Goal: Task Accomplishment & Management: Use online tool/utility

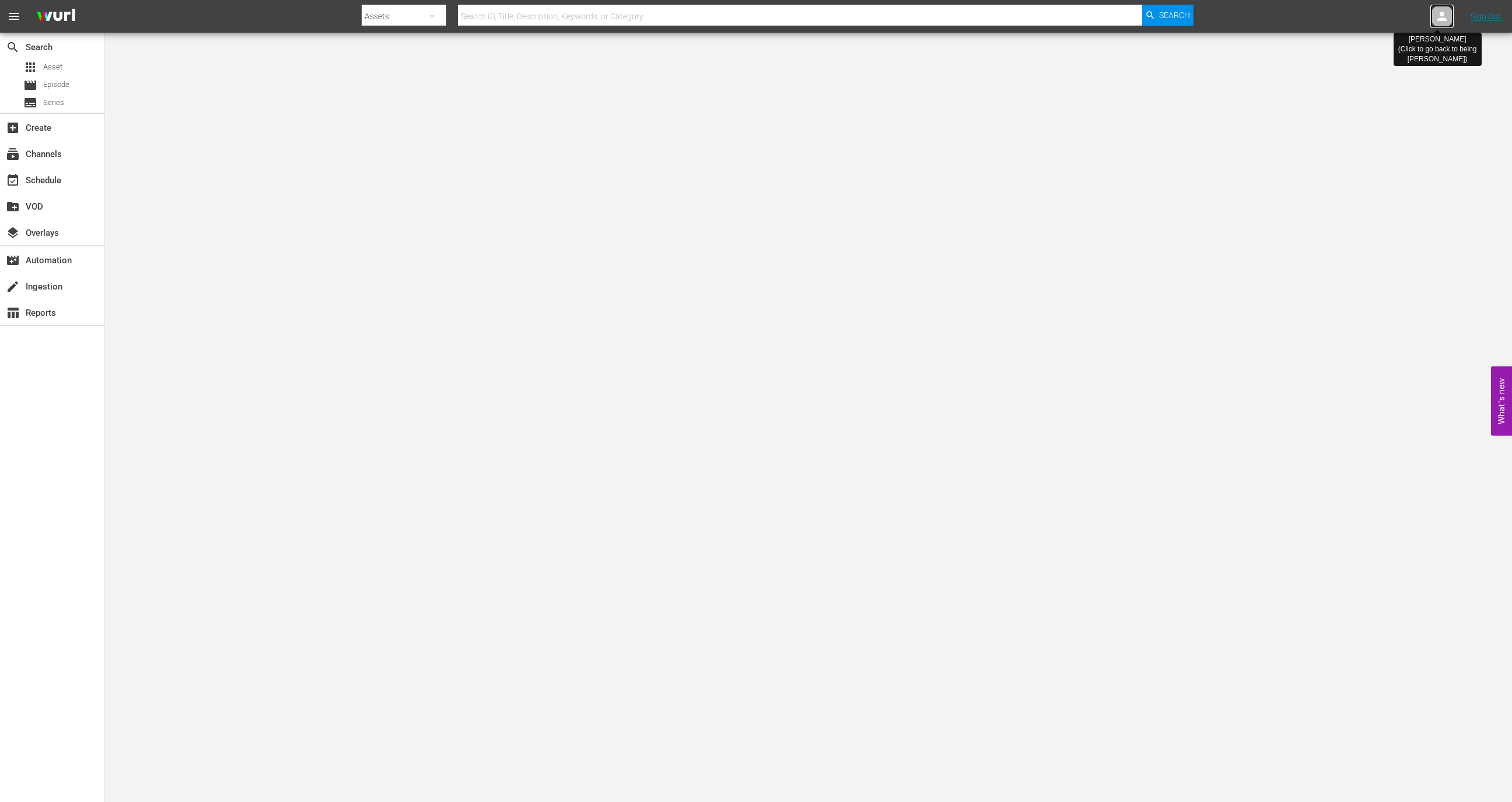
click at [1436, 7] on div at bounding box center [1442, 16] width 24 height 24
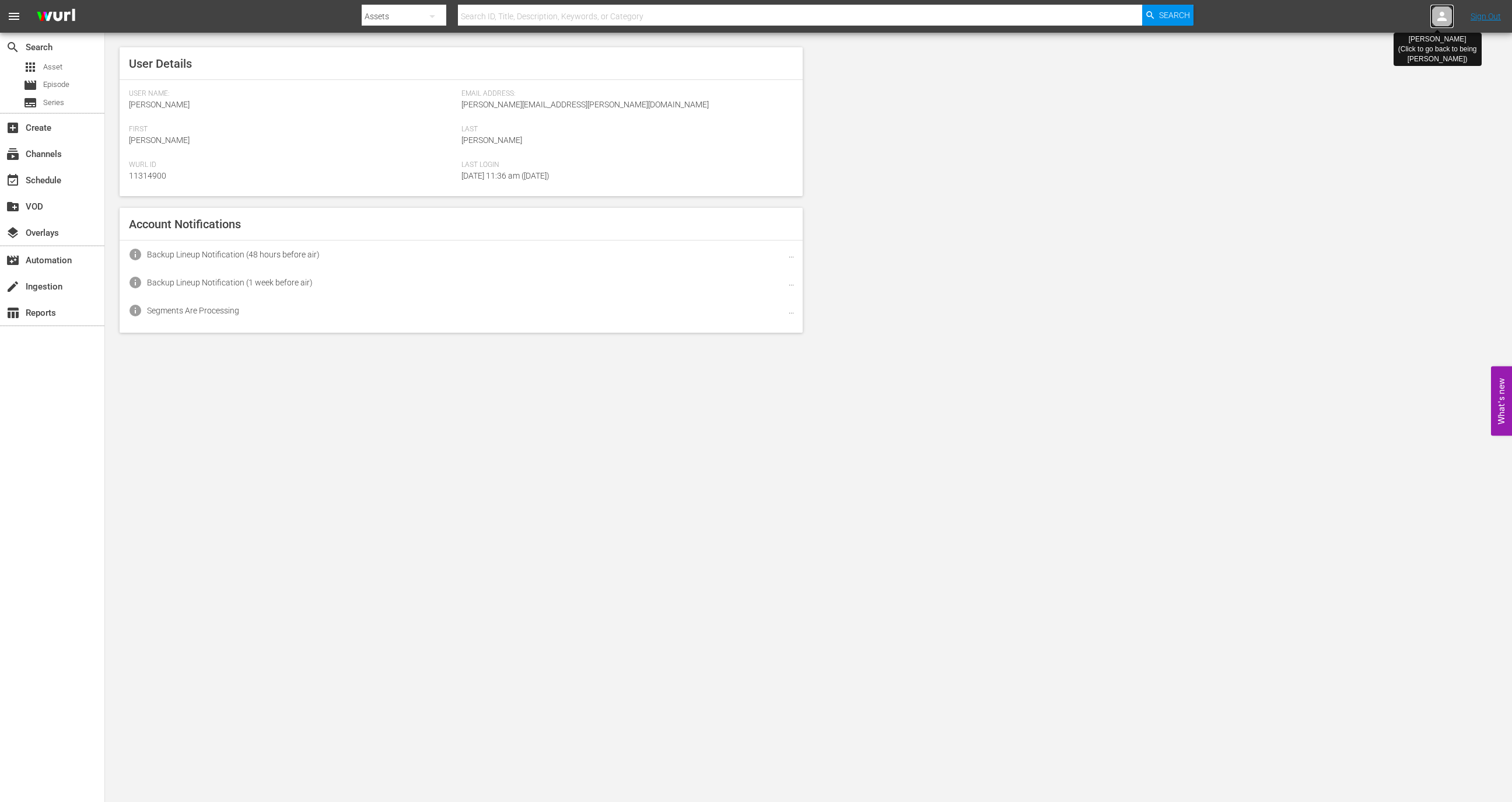
click at [1436, 7] on div at bounding box center [1442, 16] width 24 height 24
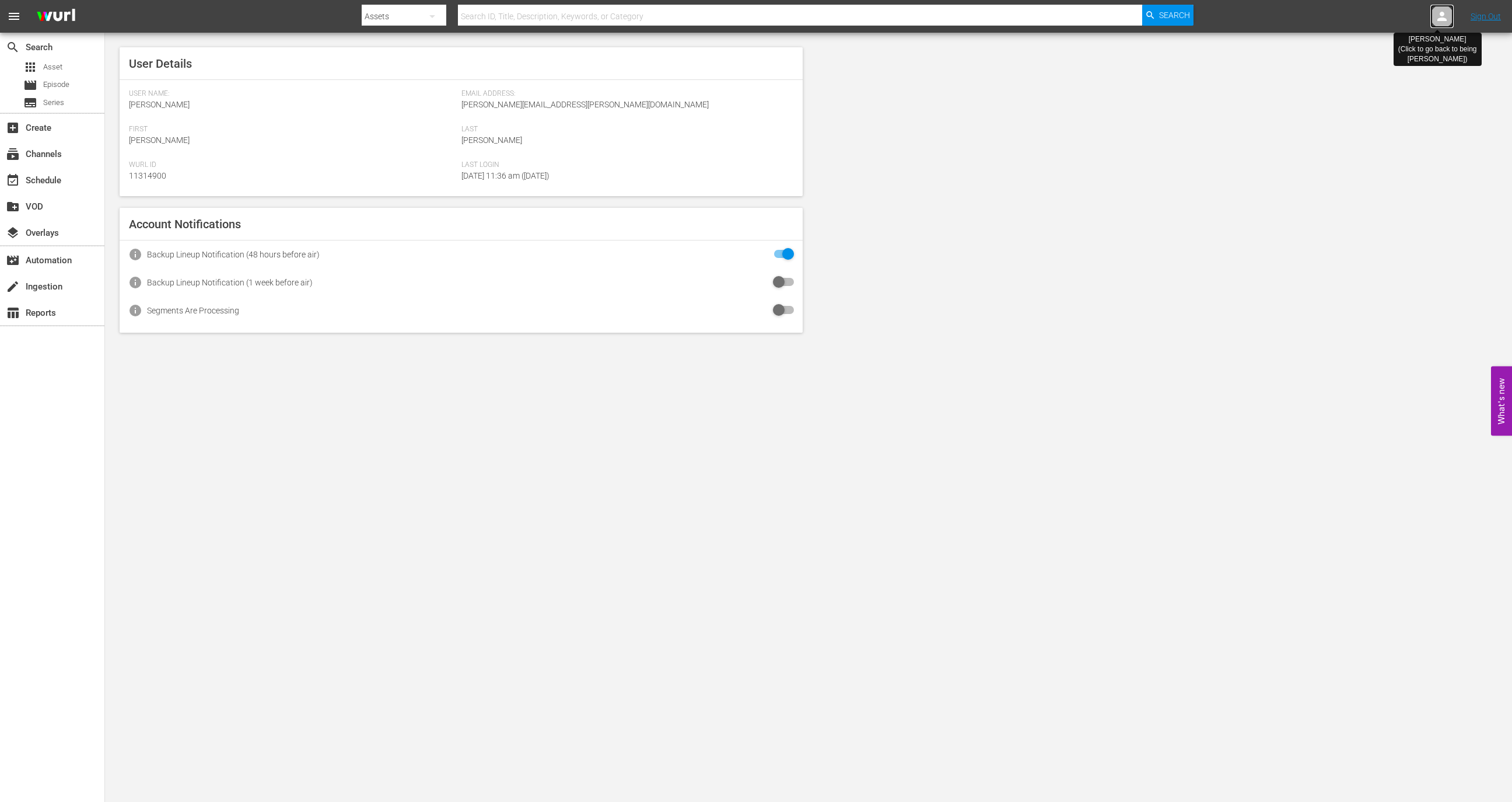
click at [1436, 7] on div at bounding box center [1442, 16] width 24 height 24
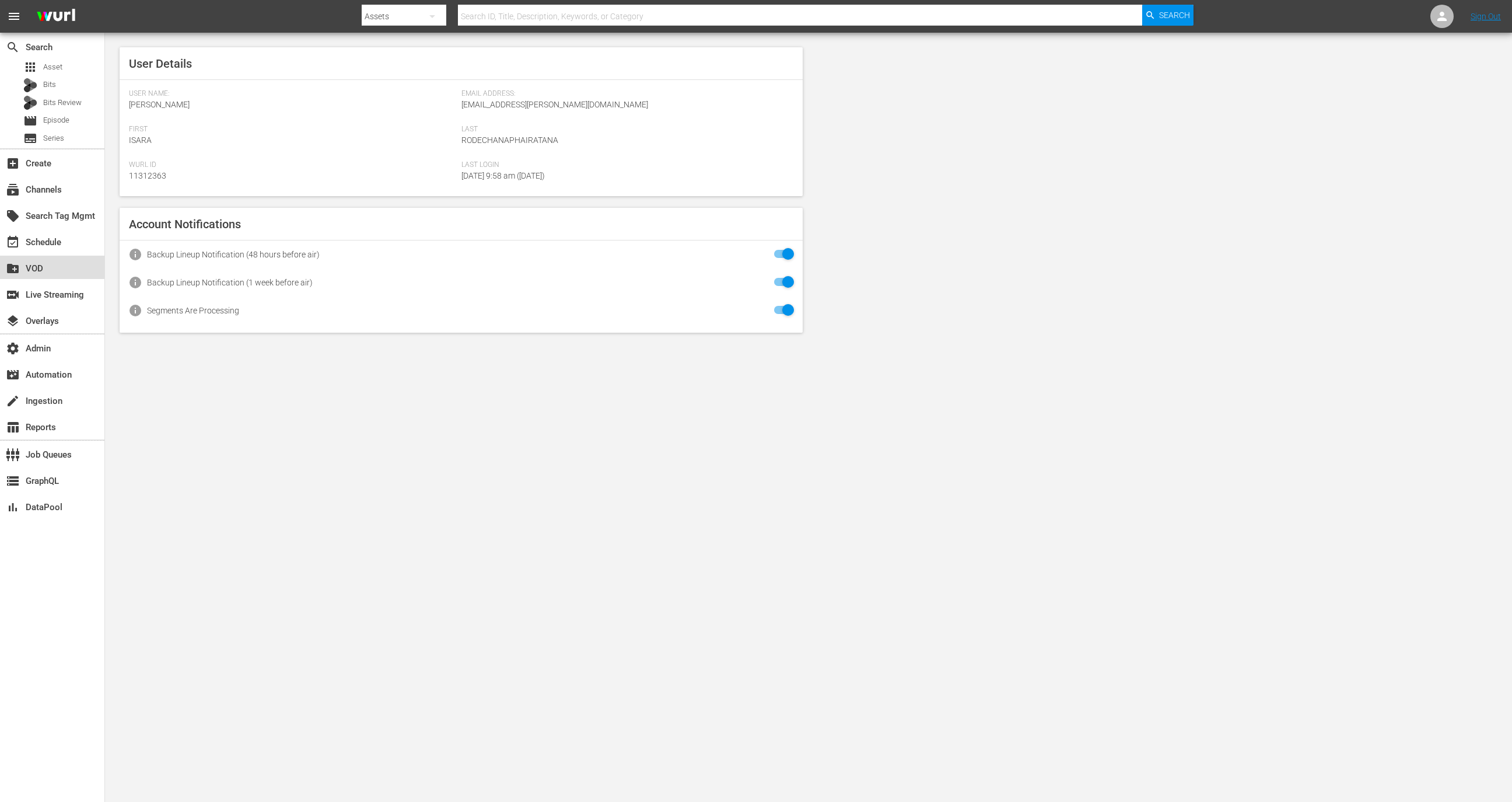
click at [57, 260] on div "create_new_folder VOD" at bounding box center [52, 267] width 105 height 24
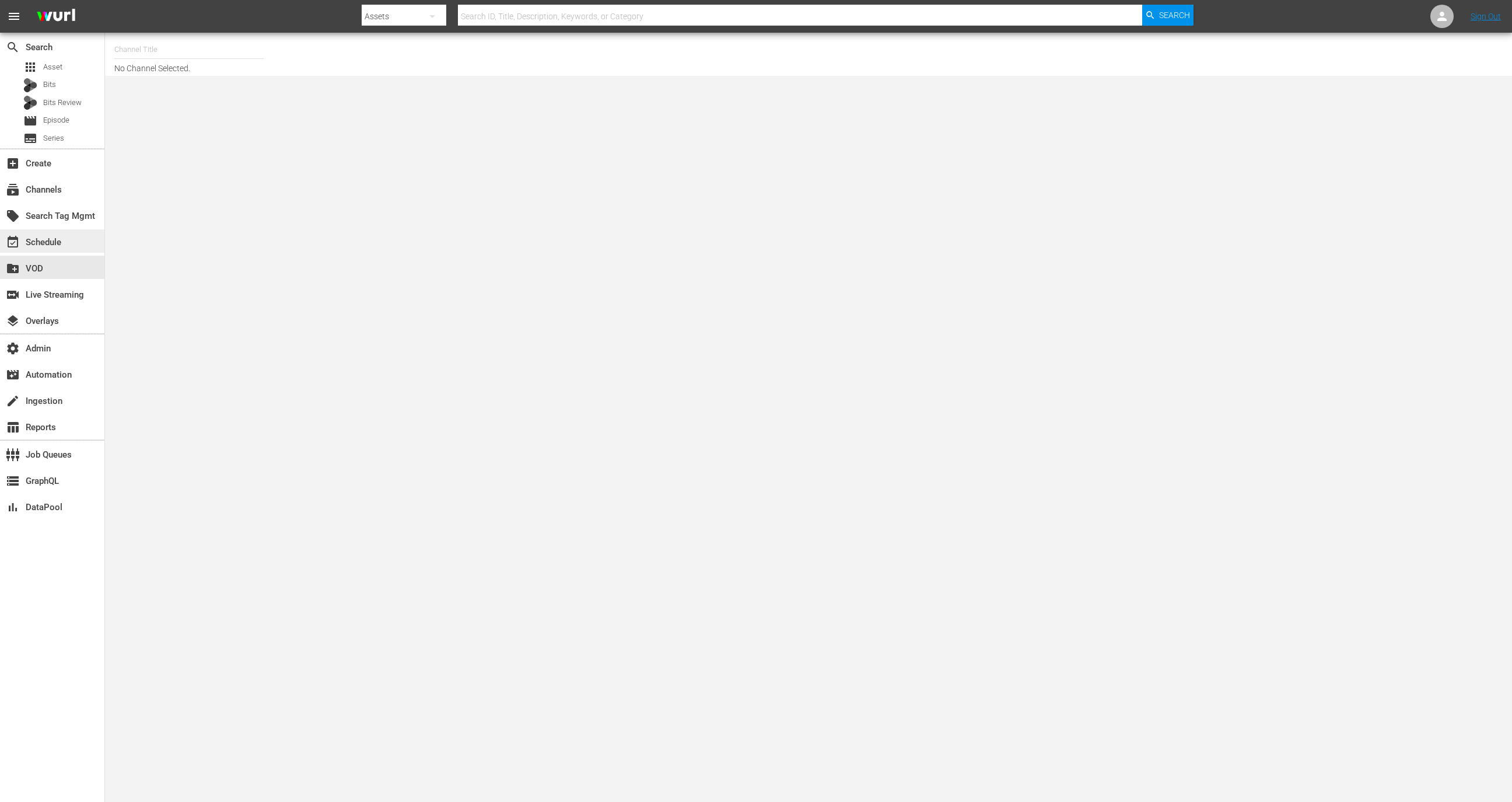
click at [57, 240] on div "event_available Schedule" at bounding box center [32, 240] width 65 height 11
click at [165, 53] on input "text" at bounding box center [188, 50] width 149 height 28
click at [235, 67] on div "MSG SportsZone (1386 - amc_msgsportszone_1) MSG SportsZone (1562 - amc_msgsport…" at bounding box center [275, 110] width 321 height 93
click at [236, 79] on div "MSG SportsZone (1386 - amc_msgsportszone_1)" at bounding box center [275, 82] width 302 height 28
type input "MSG SportsZone (1386 - amc_msgsportszone_1)"
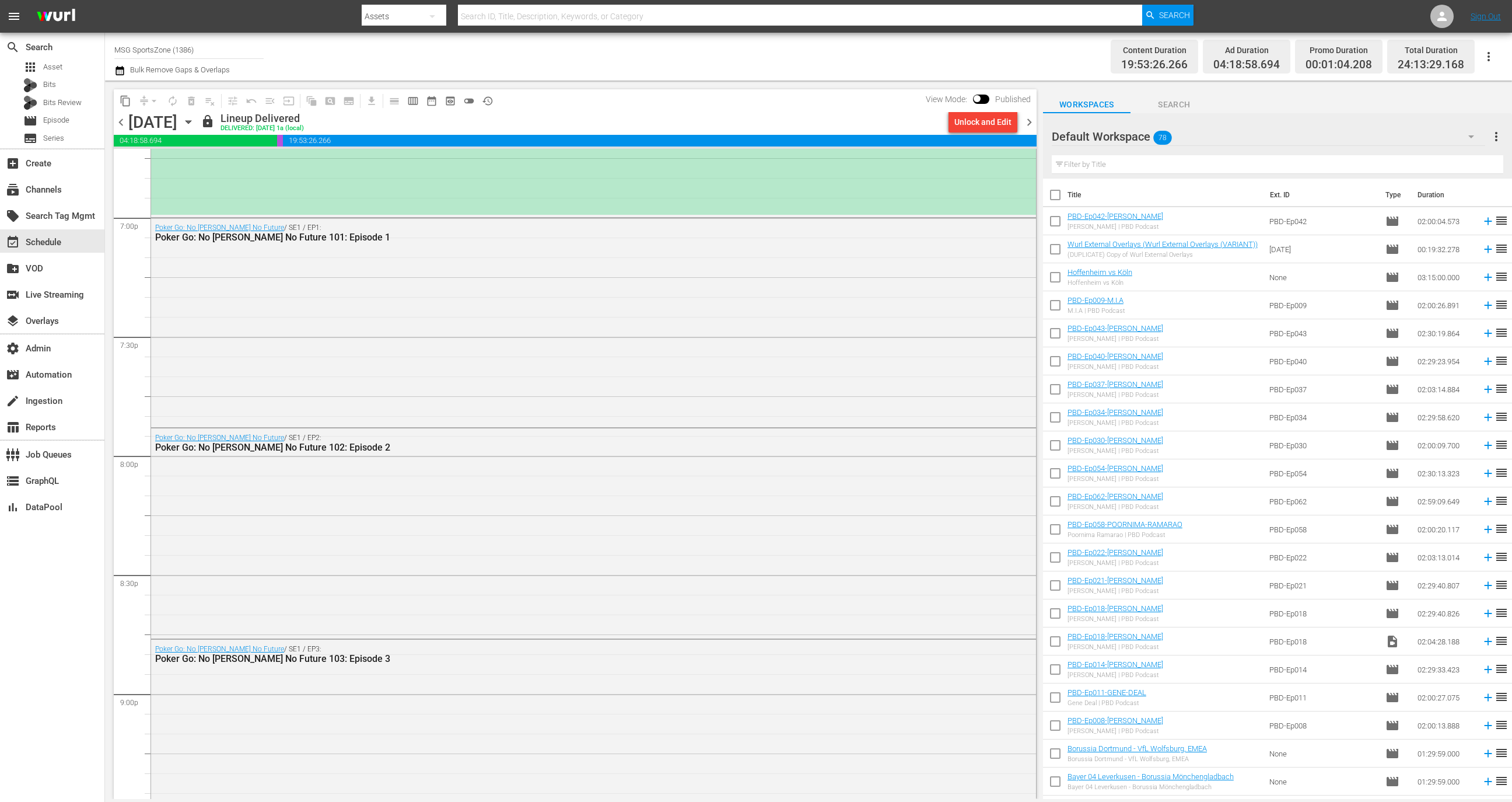
scroll to position [4273, 0]
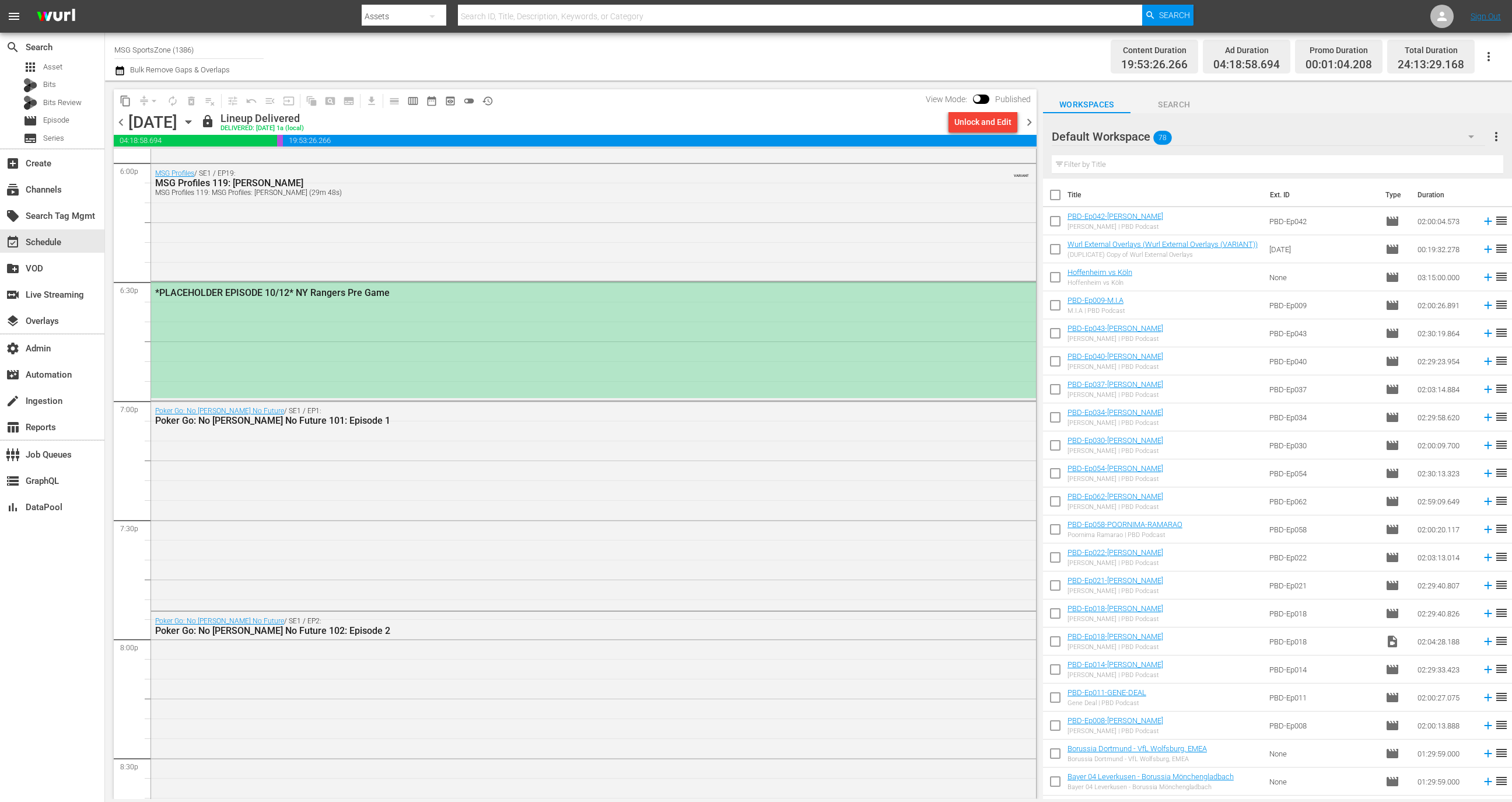
click at [260, 348] on div "*PLACEHOLDER EPISODE 10/12* NY Rangers Pre Game" at bounding box center [594, 340] width 885 height 115
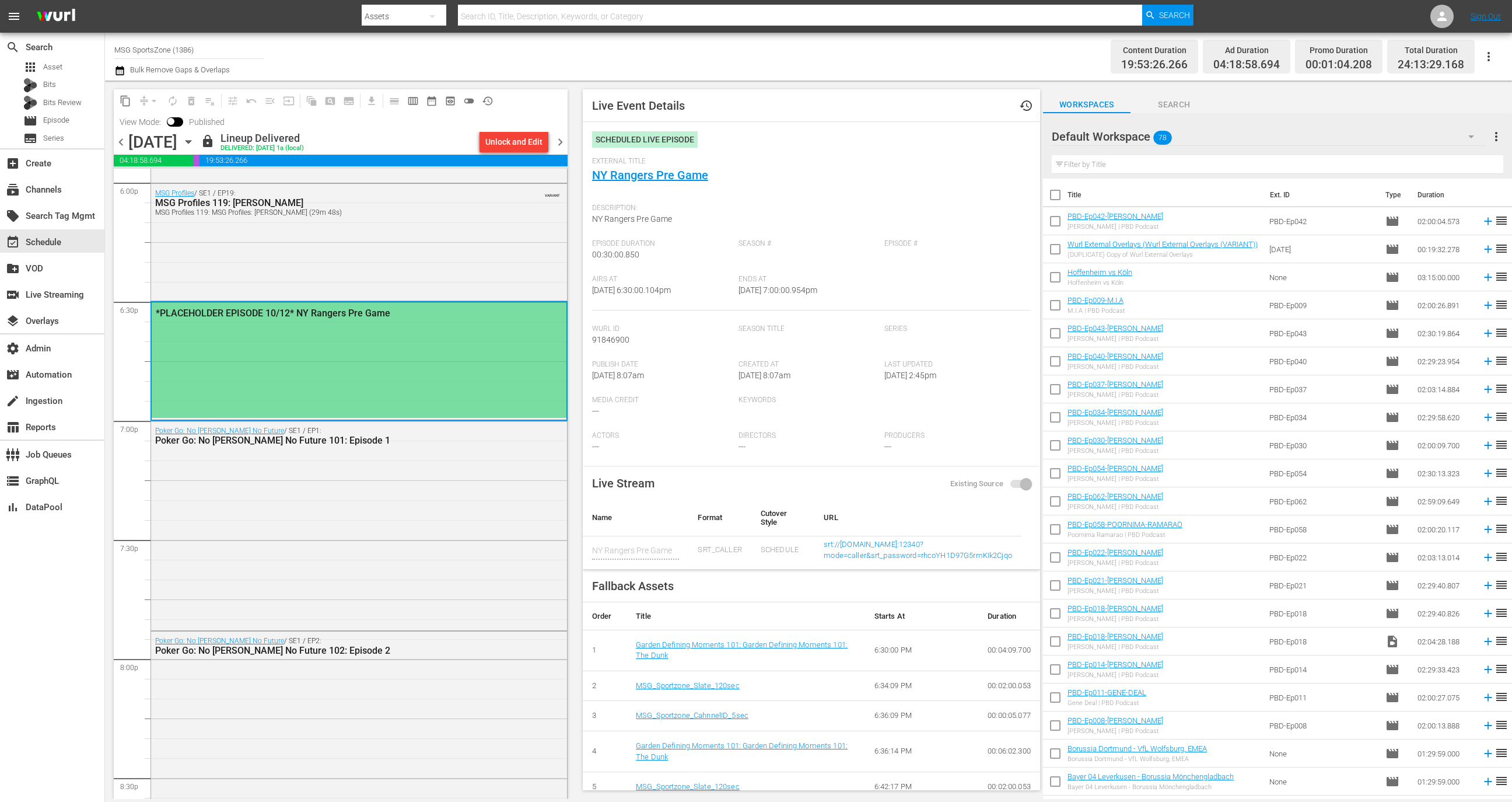
click at [737, 181] on div "External Title NY Rangers Pre Game" at bounding box center [812, 178] width 439 height 41
copy link "NY Rangers Pre Game"
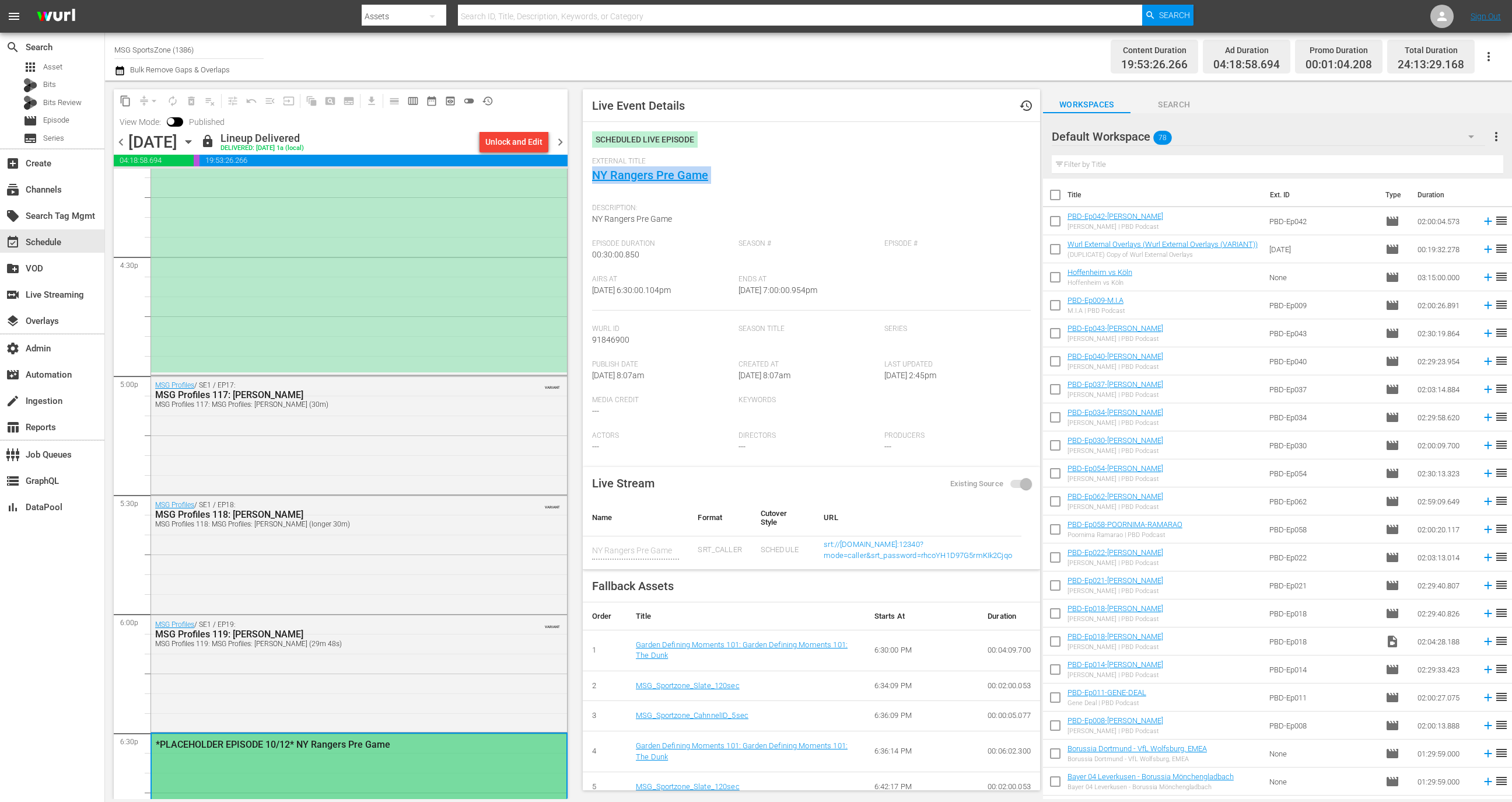
scroll to position [3839, 0]
click at [321, 470] on div "MSG Profiles / SE1 / EP17: MSG Profiles 117: Carmelo Anthony MSG Profiles 117: …" at bounding box center [359, 435] width 416 height 115
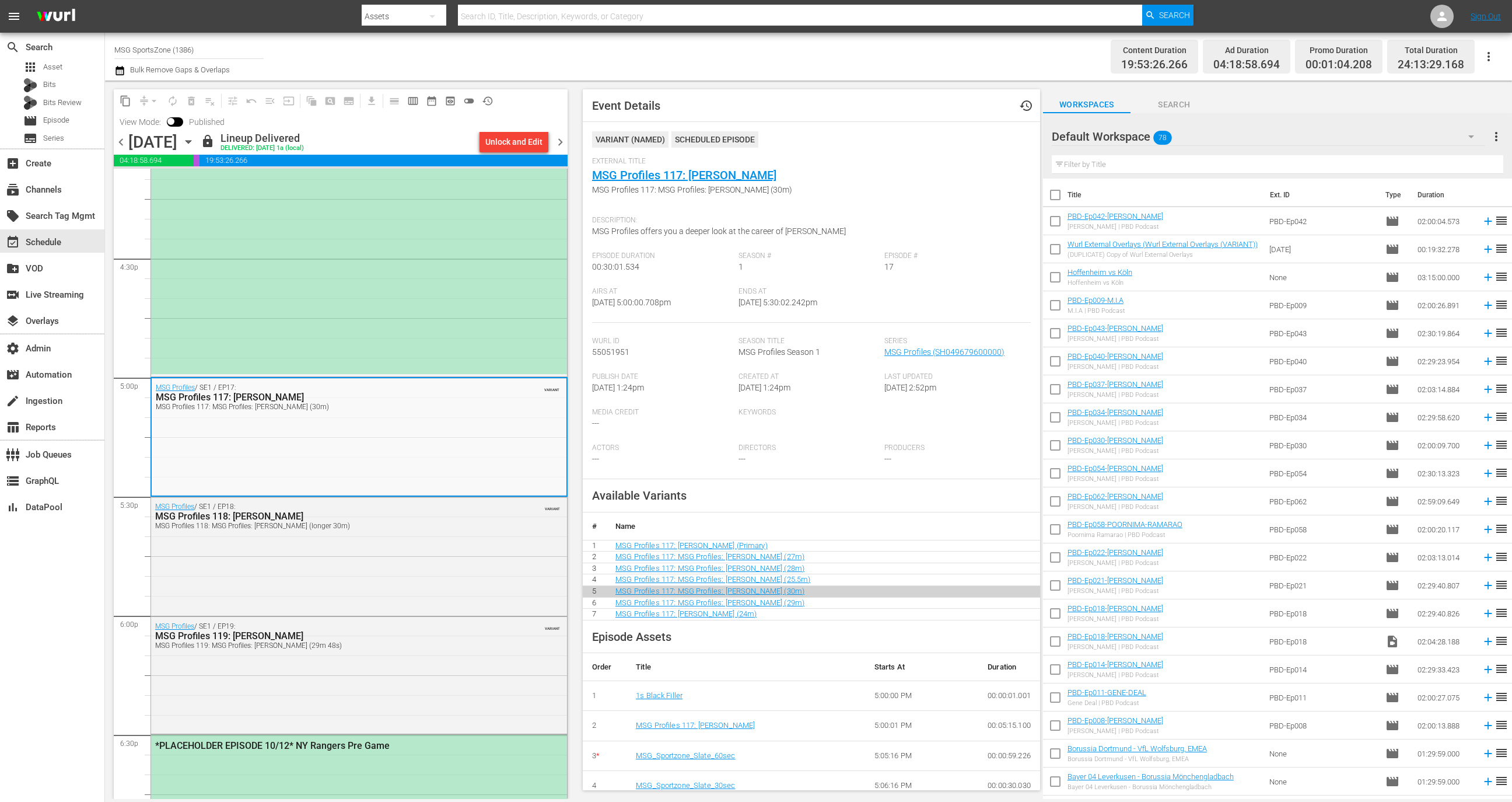
click at [804, 179] on div "External Title MSG Profiles 117: Carmelo Anthony MSG Profiles 117: MSG Profiles…" at bounding box center [812, 184] width 439 height 53
copy link "MSG Profiles 117: Carmelo Anthony"
click at [206, 56] on input "MSG SportsZone (1386)" at bounding box center [188, 50] width 149 height 28
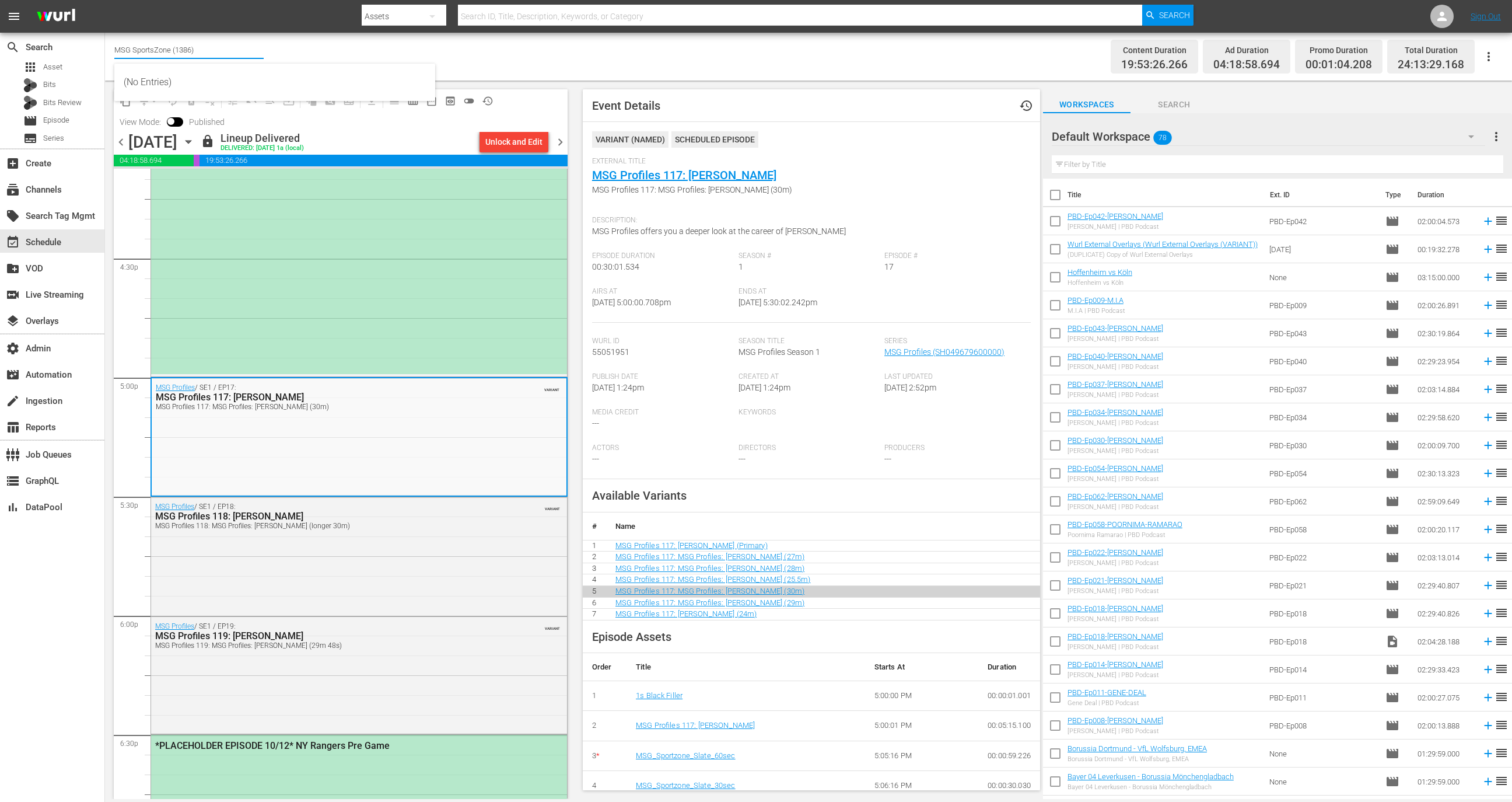
click at [206, 56] on input "MSG SportsZone (1386)" at bounding box center [188, 50] width 149 height 28
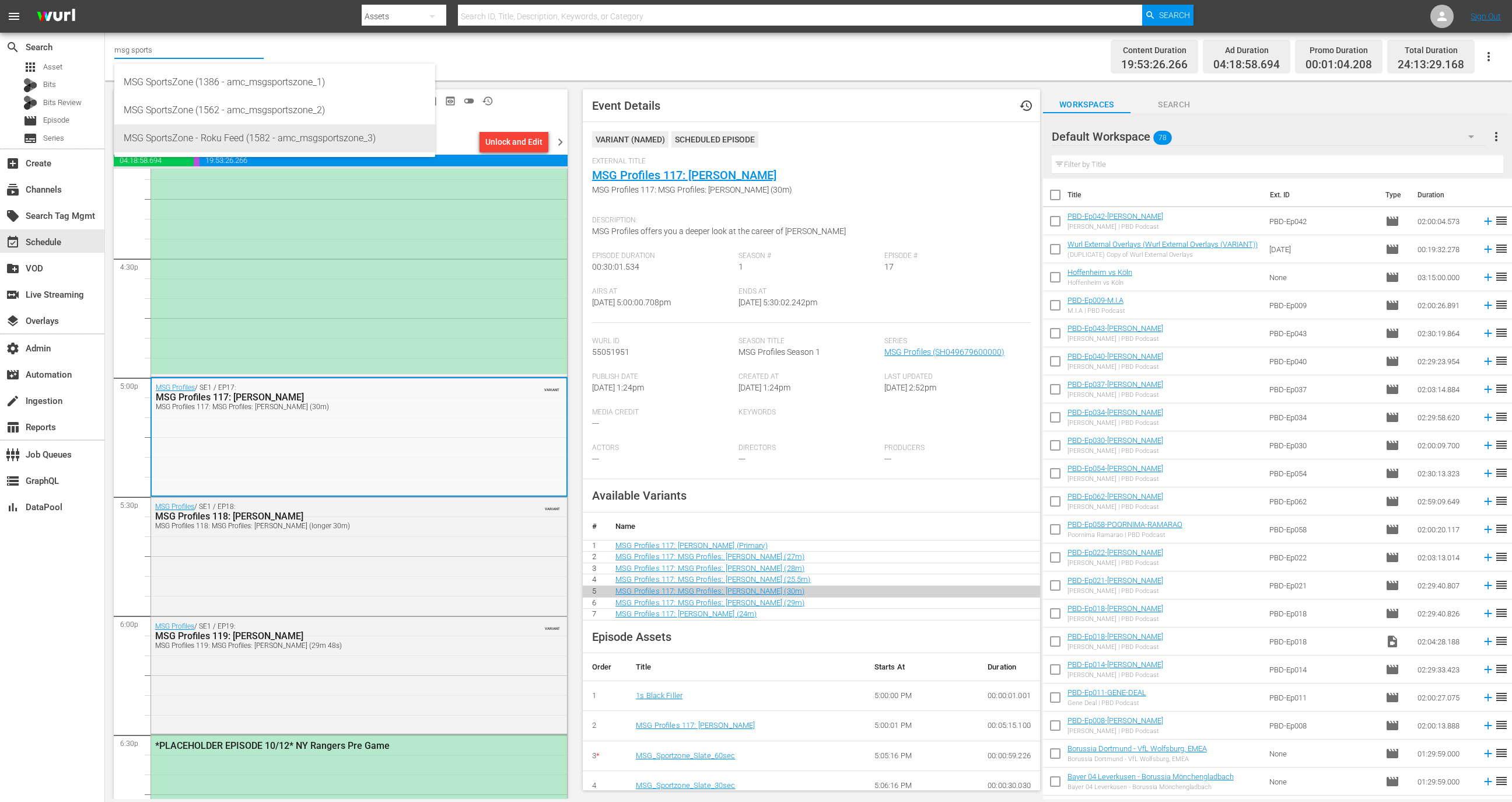
click at [291, 145] on div "MSG SportsZone - Roku Feed (1582 - amc_msgsportszone_3)" at bounding box center [275, 138] width 302 height 28
type input "MSG SportsZone - Roku Feed (1582 - amc_msgsportszone_3)"
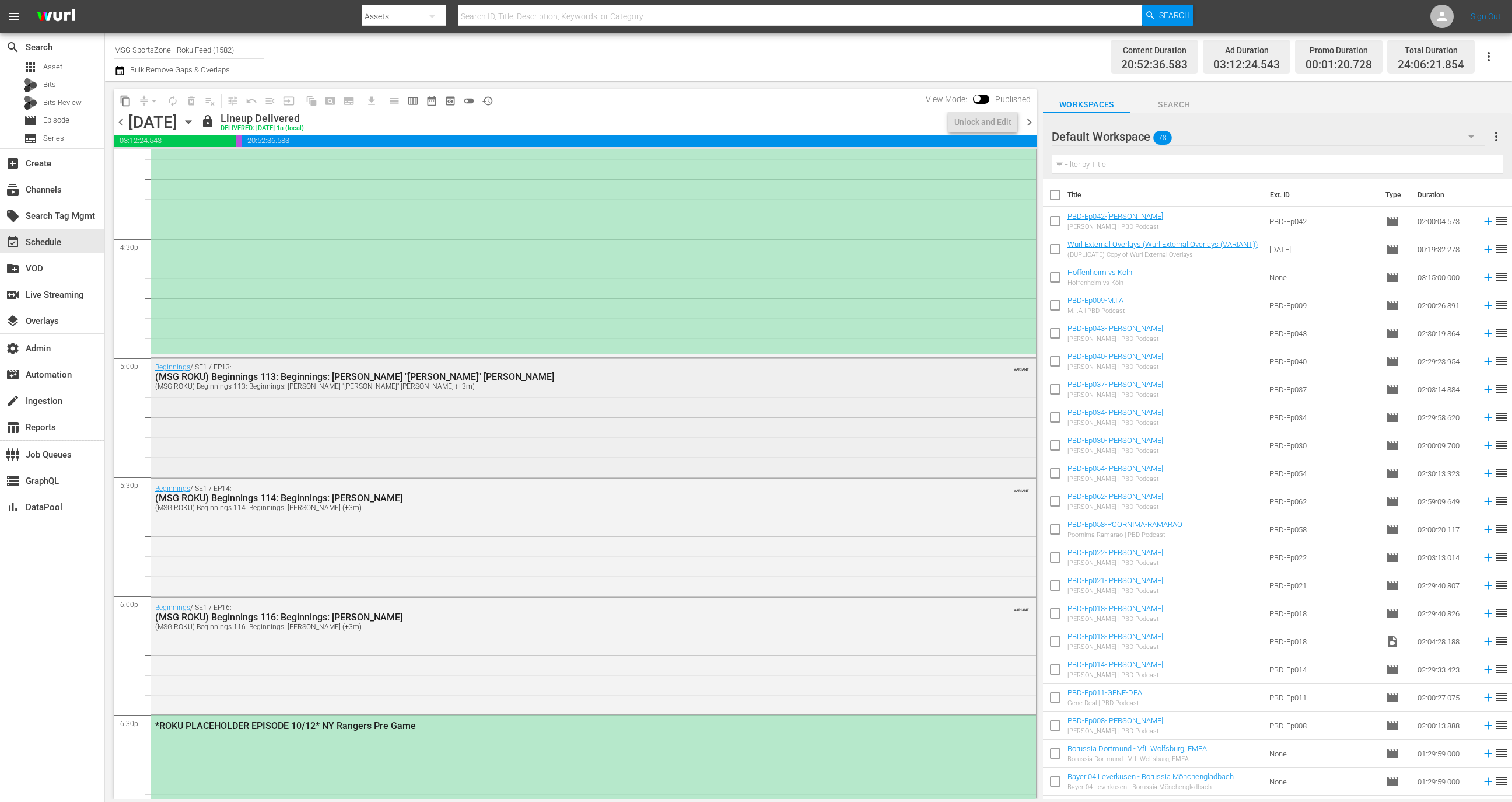
scroll to position [3780, 0]
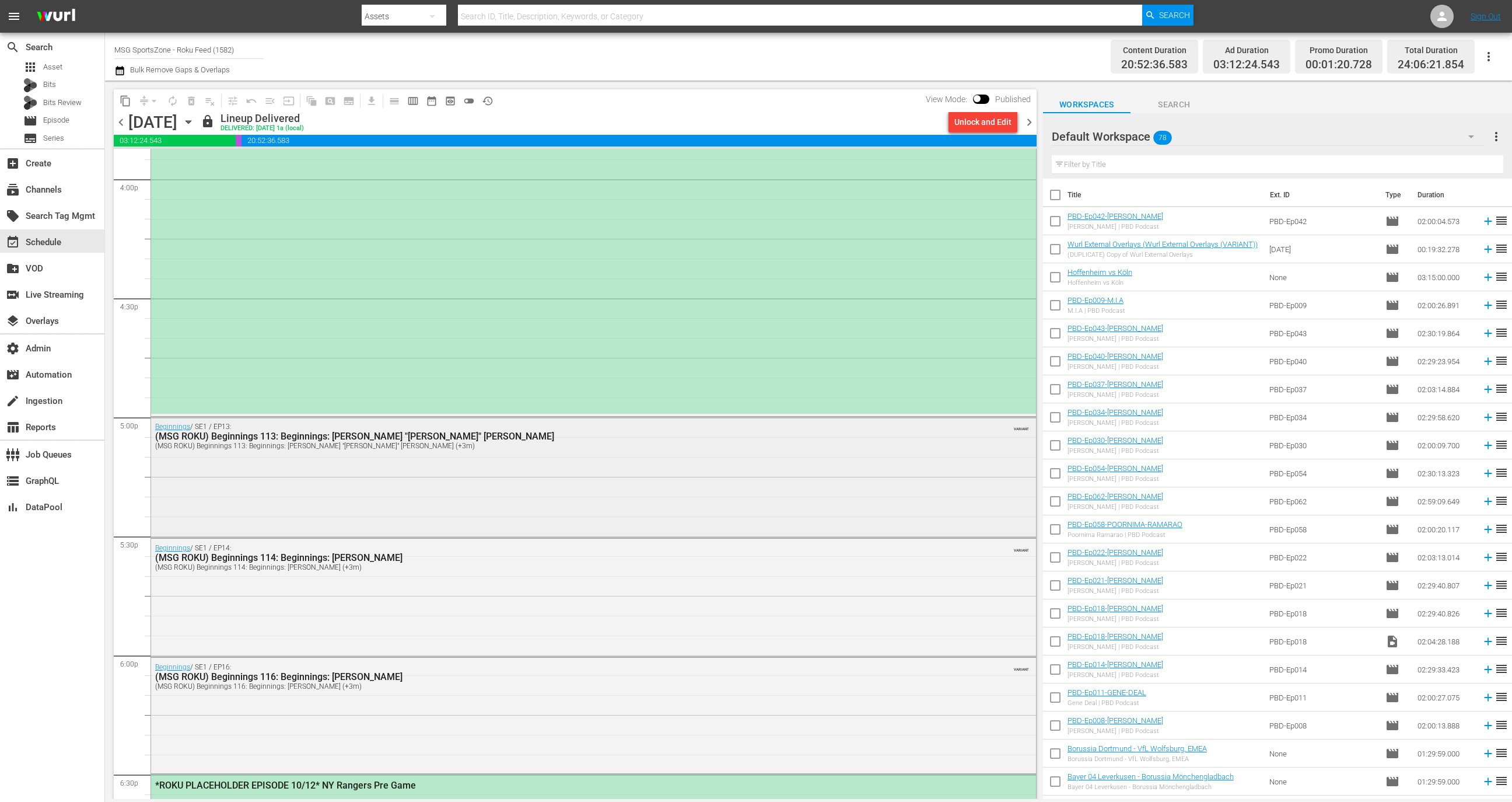
click at [395, 494] on div "Beginnings / SE1 / EP13: (MSG ROKU) Beginnings 113: Beginnings: Walt "Clyde" Fr…" at bounding box center [594, 476] width 885 height 117
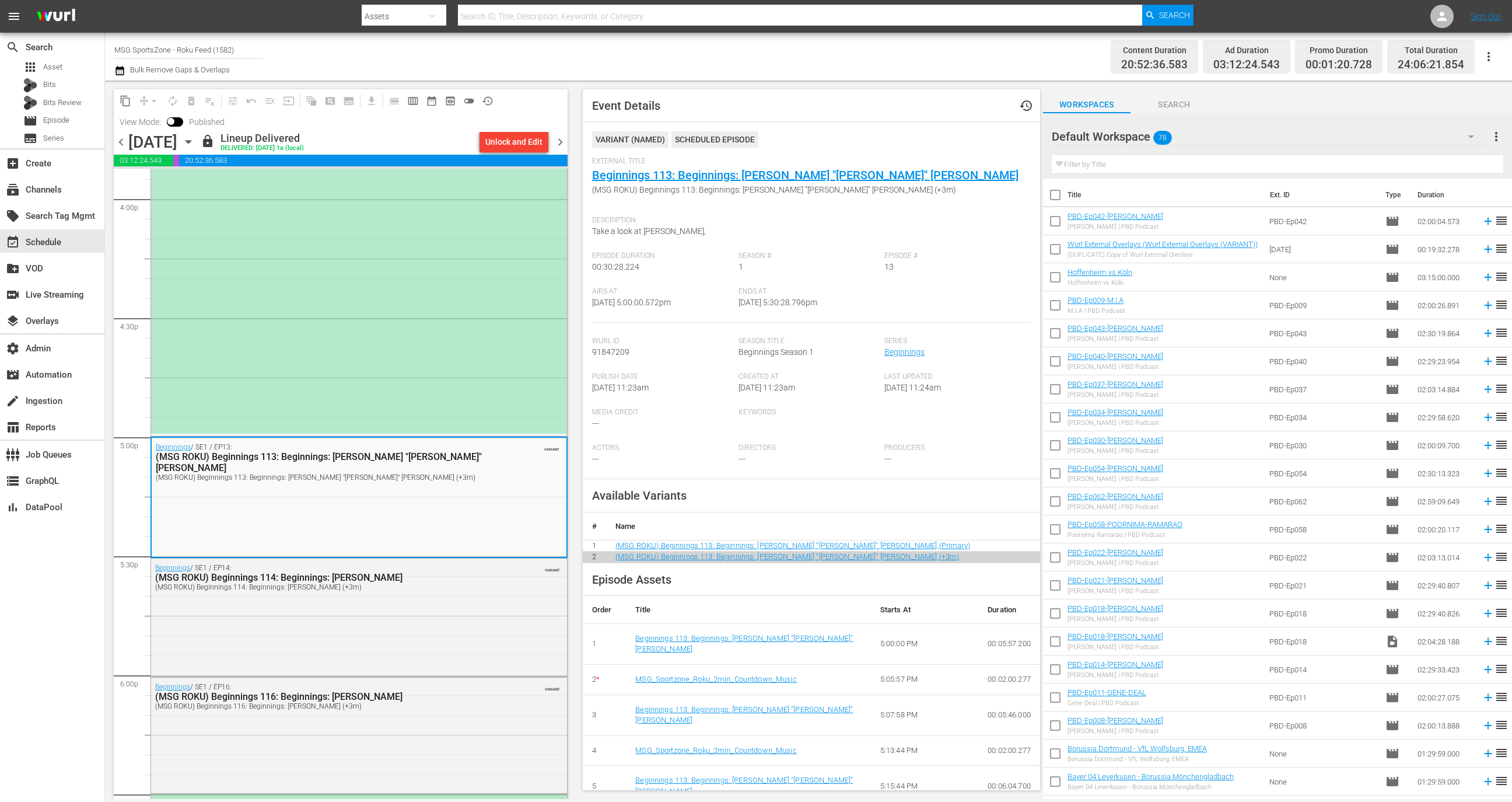
click at [891, 171] on div "External Title Beginnings 113: Beginnings: Walt "Clyde" Frazier (MSG ROKU) Begi…" at bounding box center [812, 184] width 439 height 53
copy link "Beginnings 113: Beginnings: Walt "Clyde" Frazier"
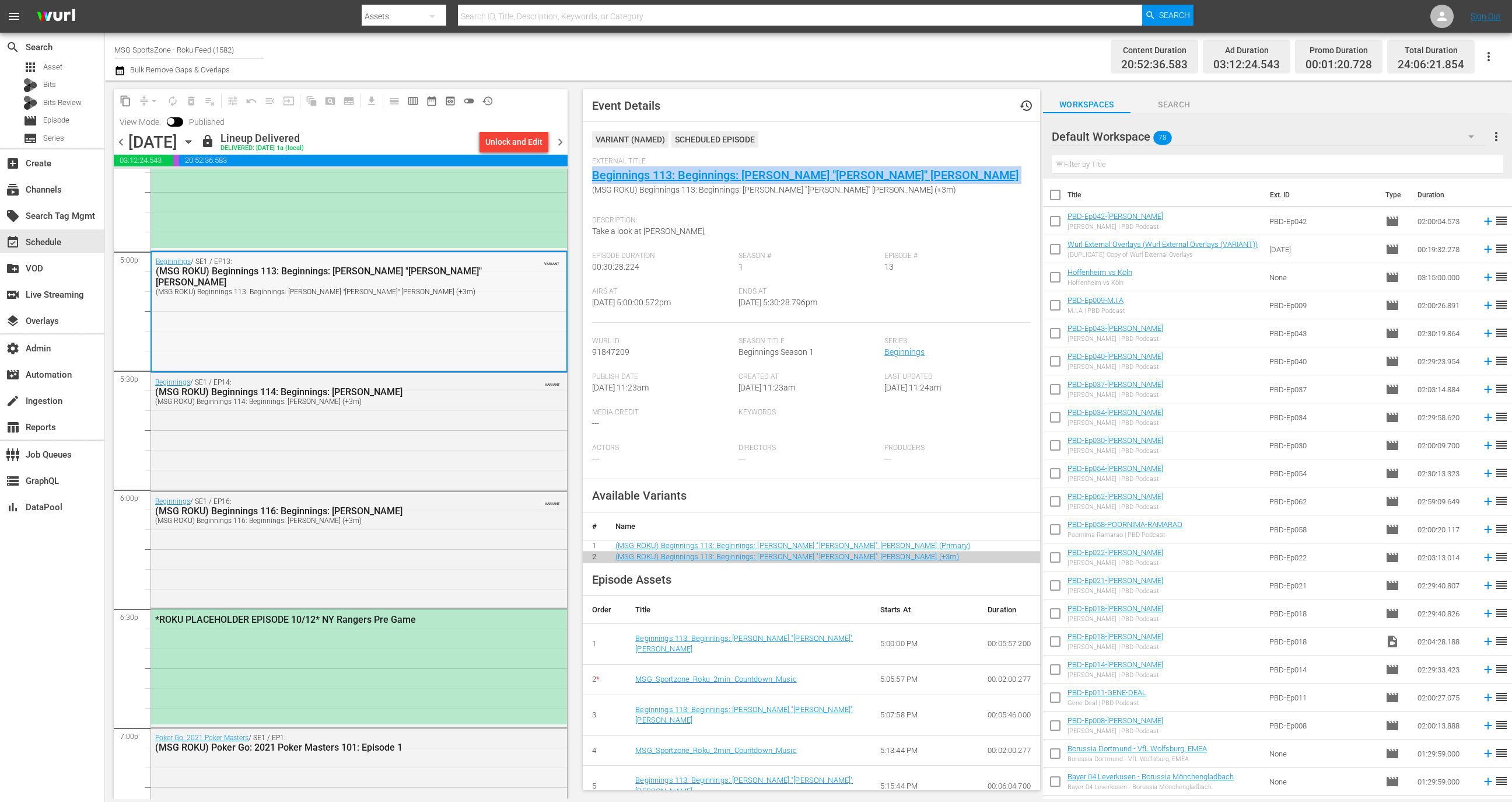
scroll to position [3960, 0]
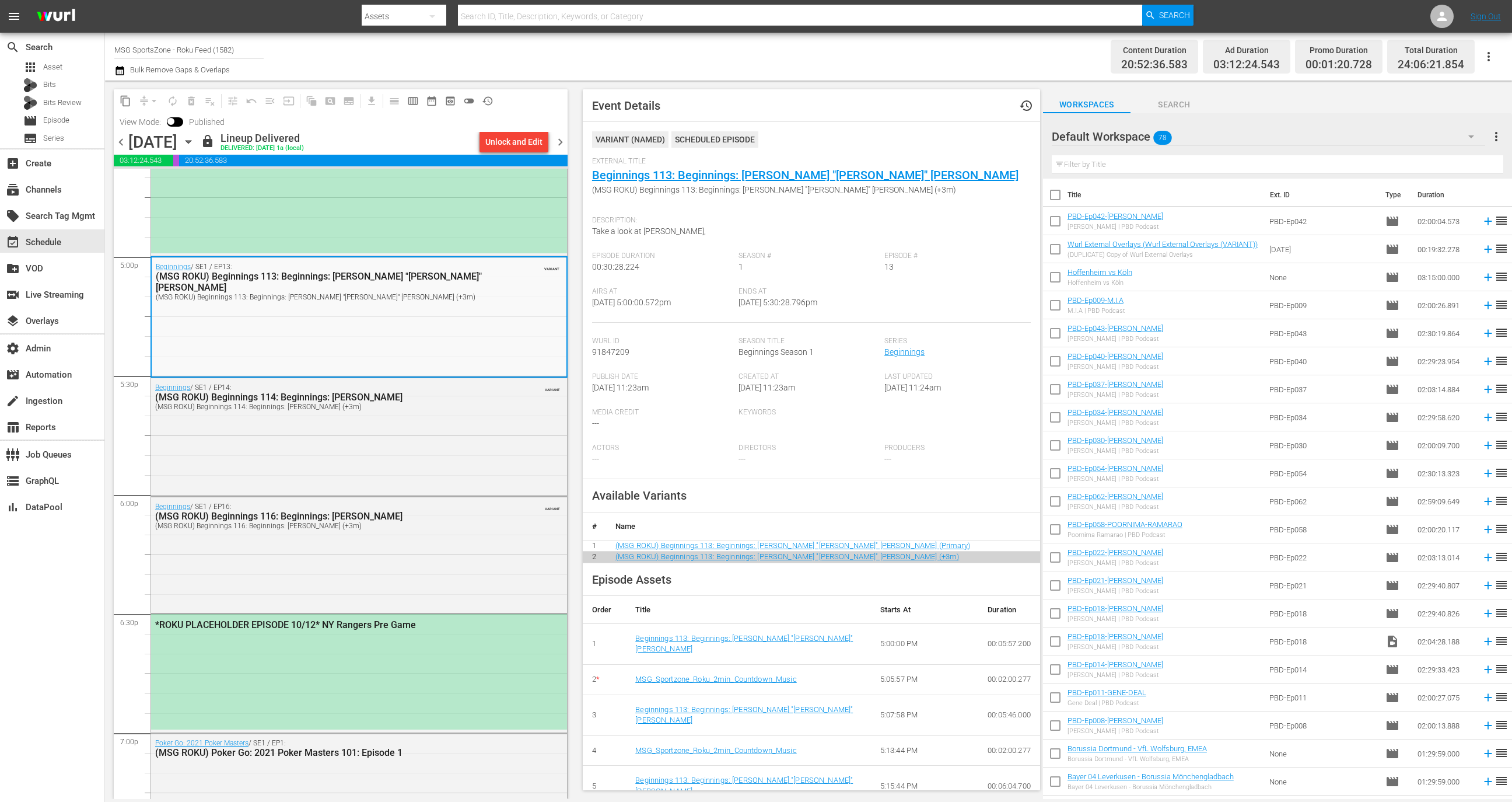
click at [890, 165] on span "External Title" at bounding box center [809, 162] width 433 height 9
click at [890, 172] on div "External Title Beginnings 113: Beginnings: Walt "Clyde" Frazier (MSG ROKU) Begi…" at bounding box center [812, 184] width 439 height 53
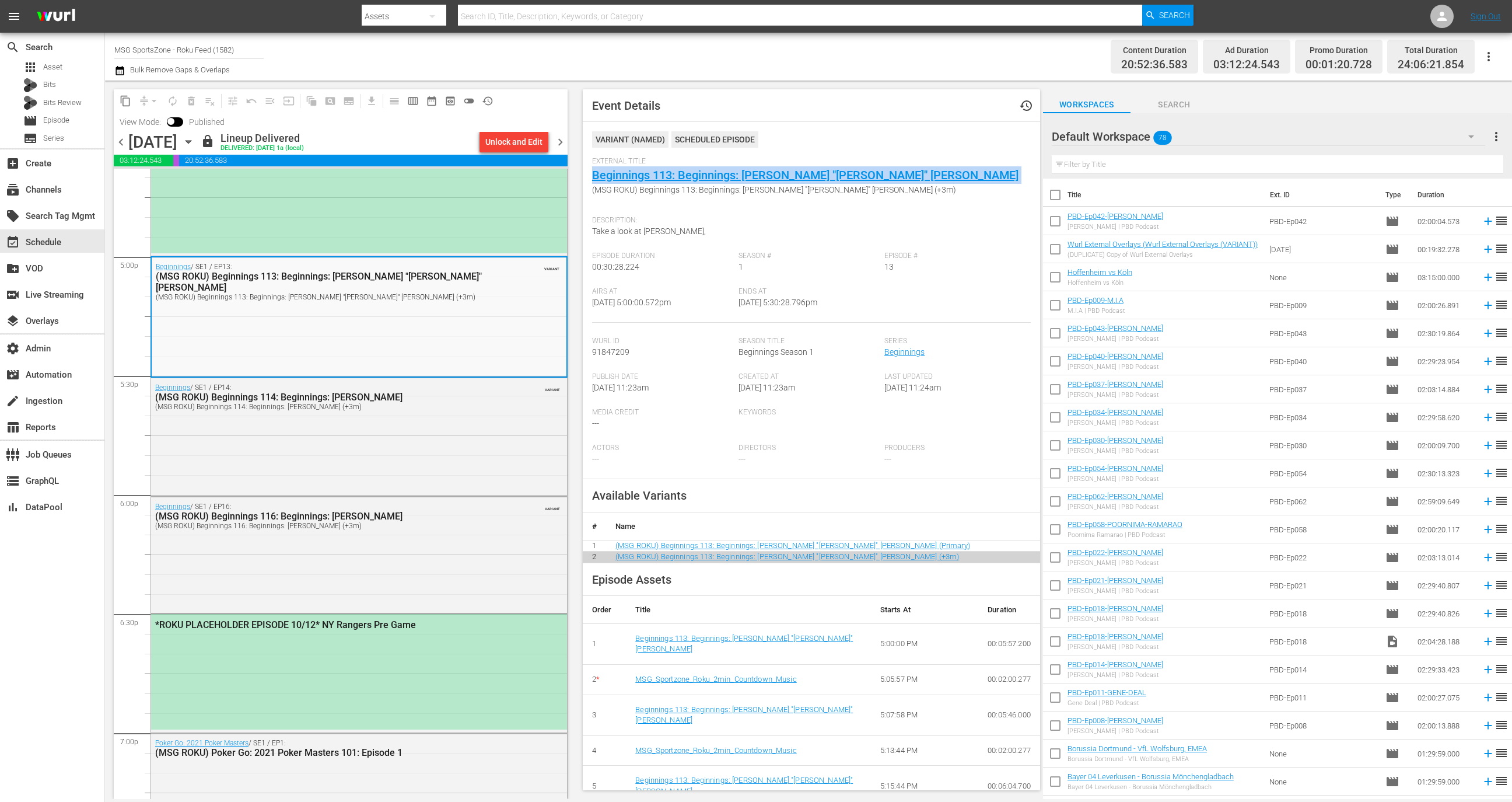
click at [890, 172] on div "External Title Beginnings 113: Beginnings: Walt "Clyde" Frazier (MSG ROKU) Begi…" at bounding box center [812, 184] width 439 height 53
copy link "Beginnings 113: Beginnings: Walt "Clyde" Frazier"
click at [215, 44] on input "MSG SportsZone - Roku Feed (1582)" at bounding box center [188, 50] width 149 height 28
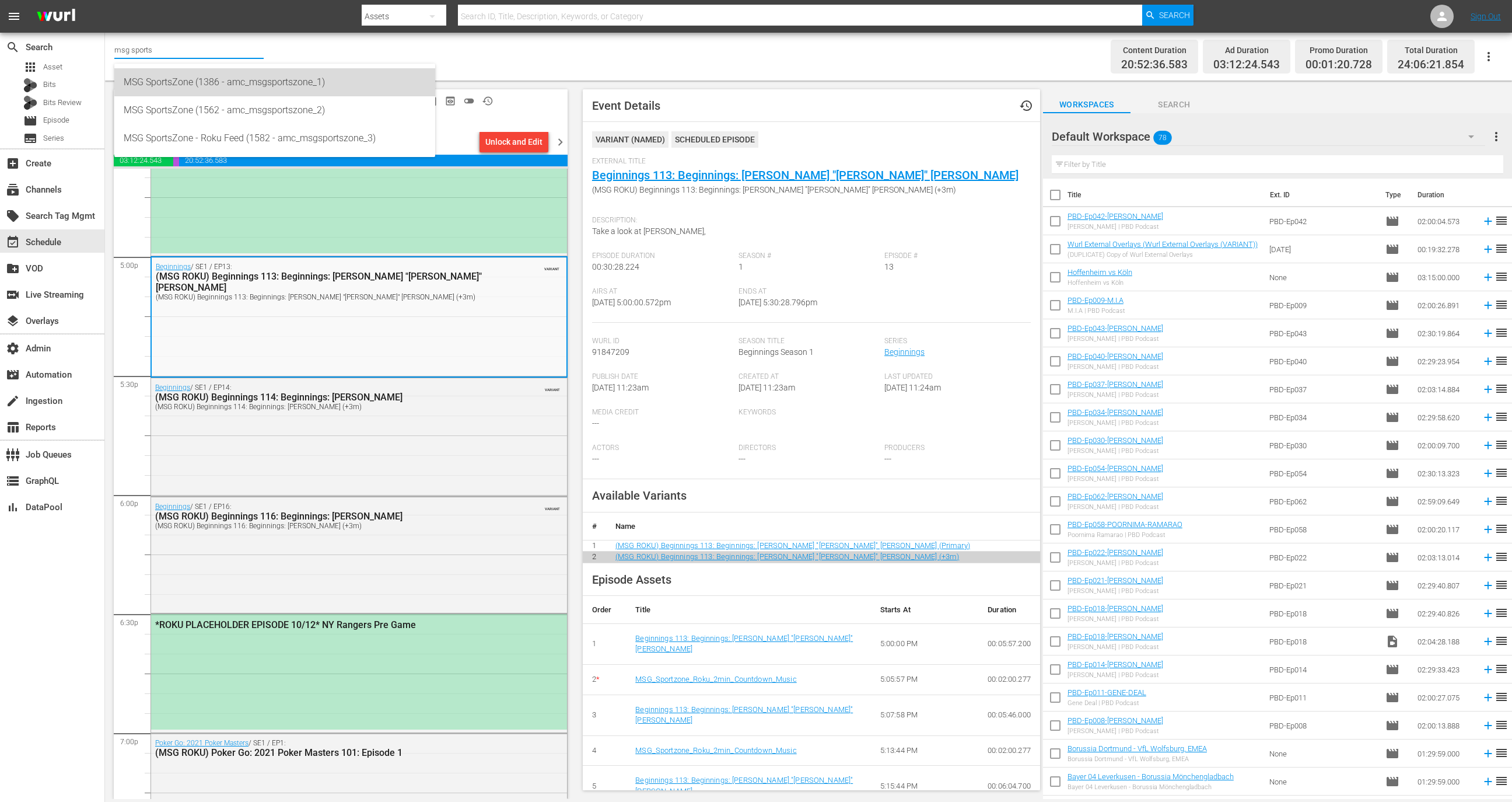
click at [232, 83] on div "MSG SportsZone (1386 - amc_msgsportszone_1)" at bounding box center [275, 82] width 302 height 28
type input "MSG SportsZone (1386 - amc_msgsportszone_1)"
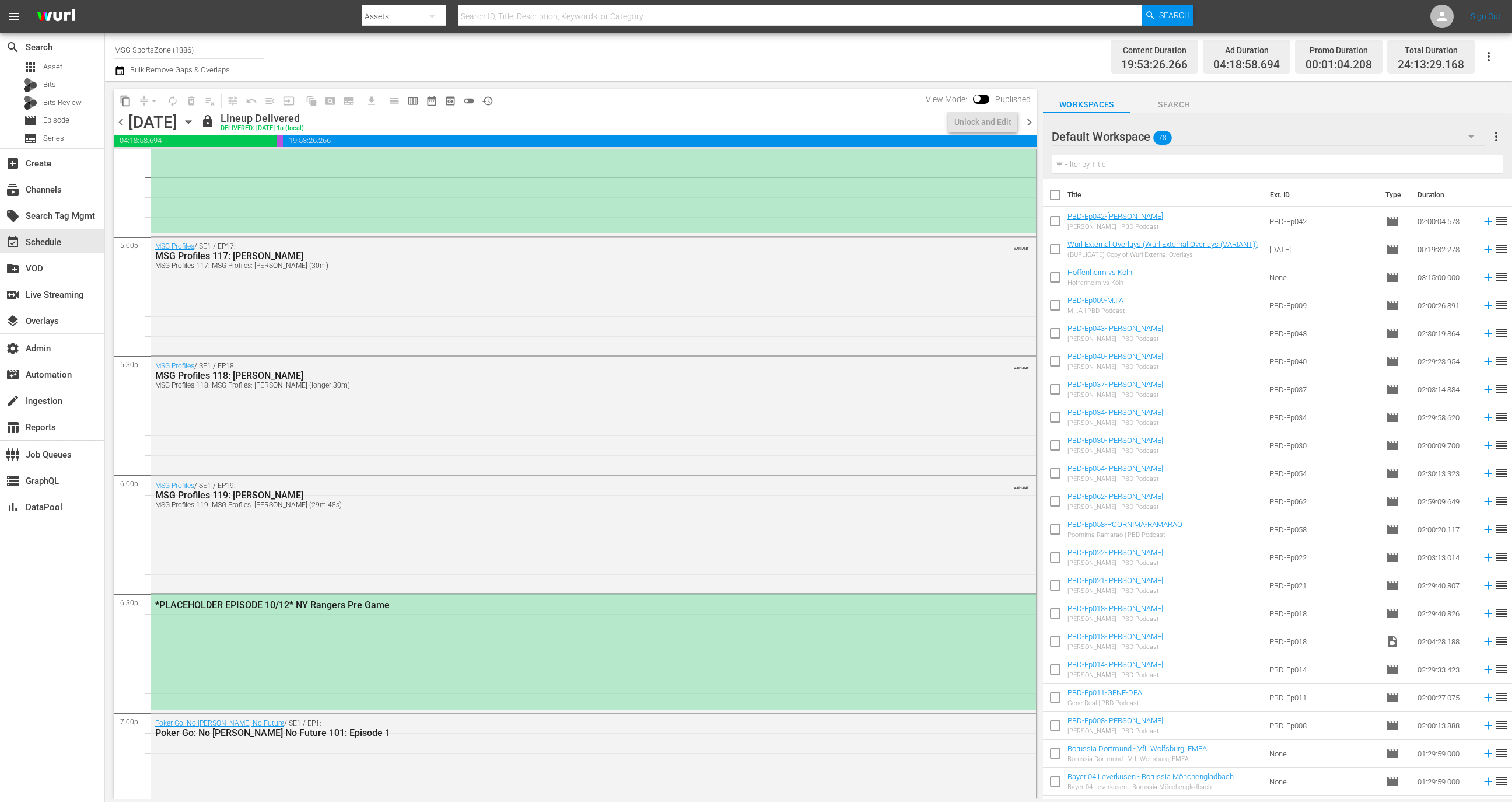
scroll to position [4020, 0]
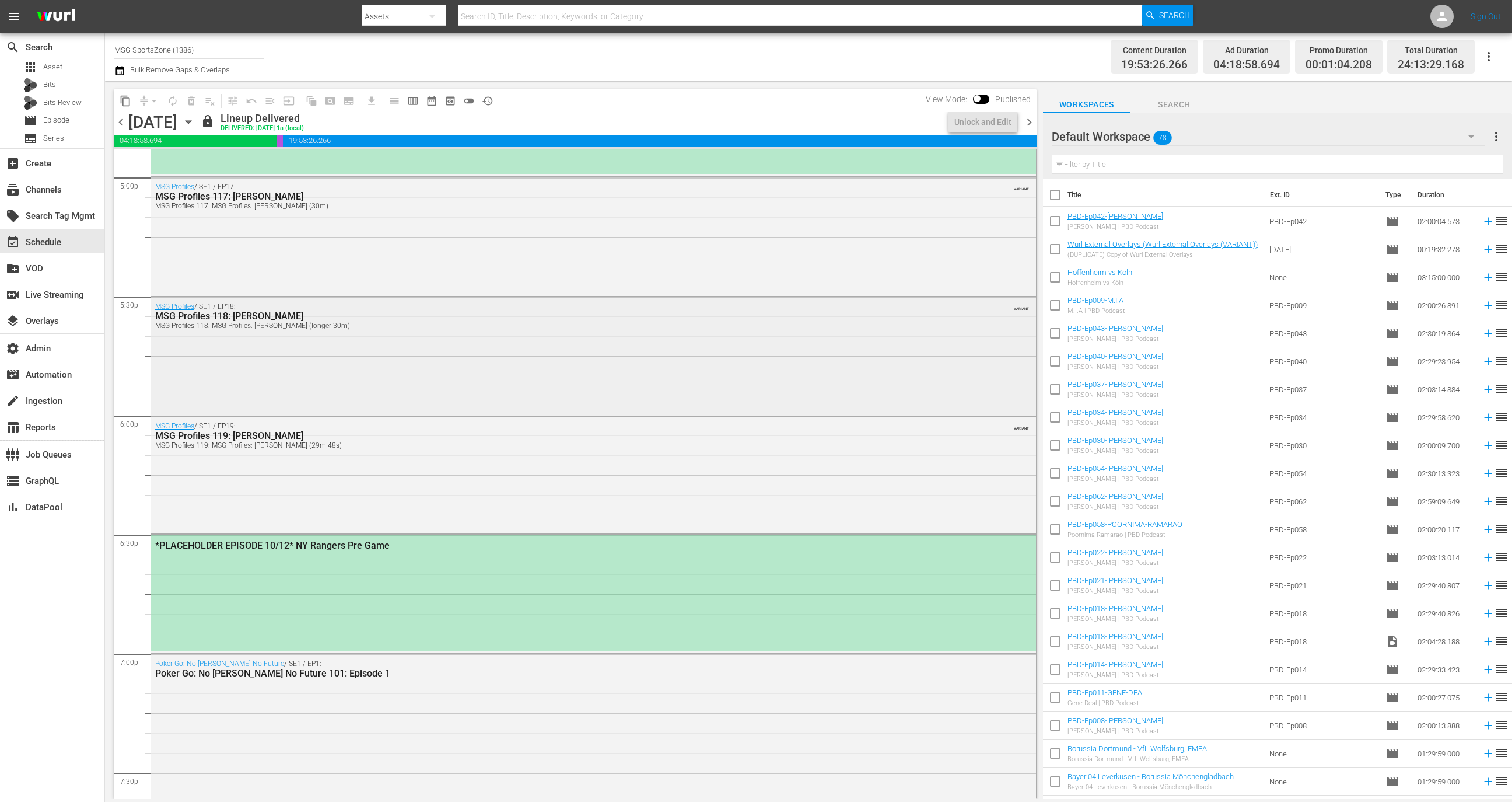
click at [349, 356] on div "MSG Profiles / SE1 / EP18: MSG Profiles 118: Iman Shumpert MSG Profiles 118: MS…" at bounding box center [594, 355] width 885 height 116
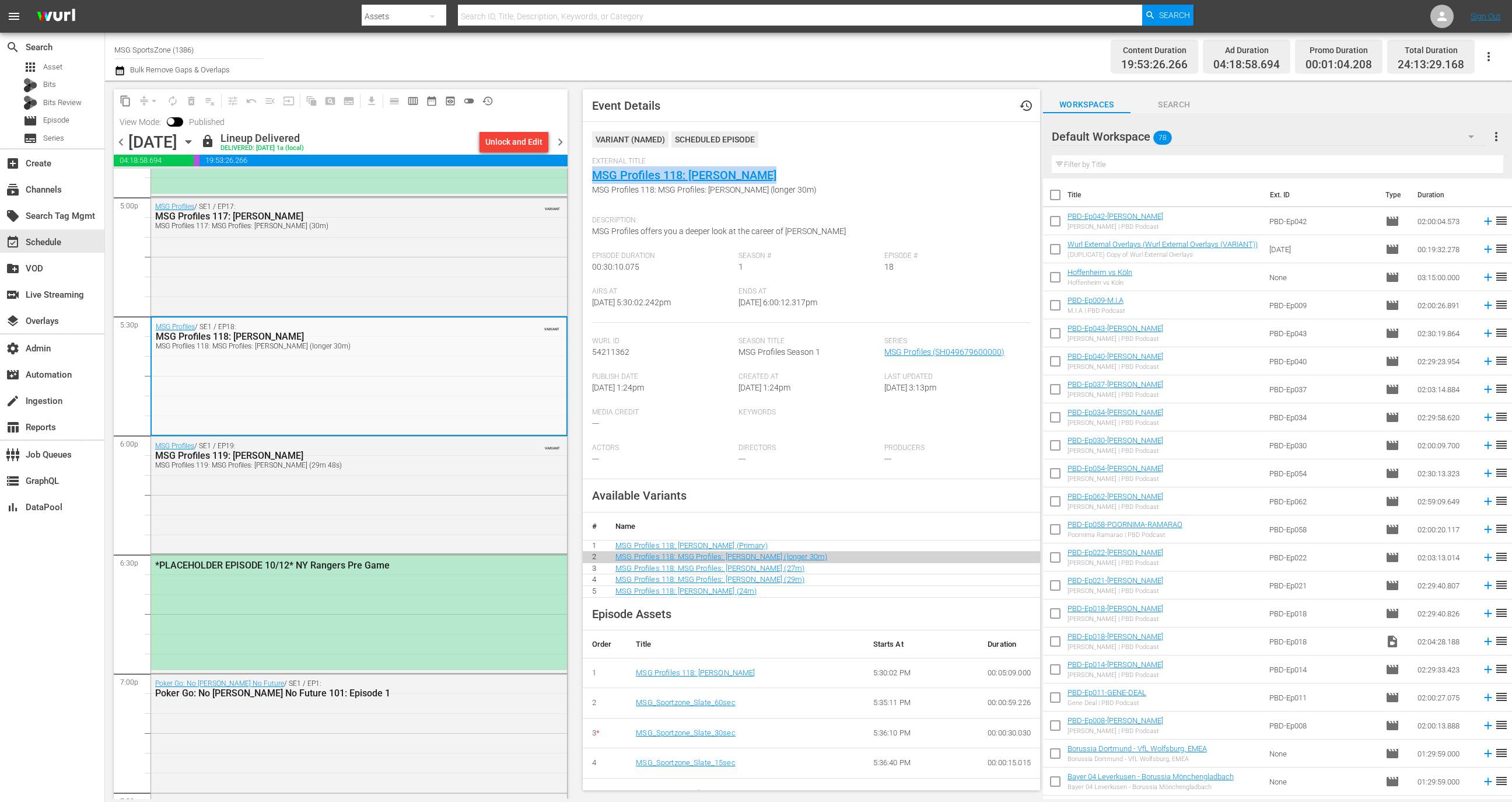
drag, startPoint x: 799, startPoint y: 173, endPoint x: 589, endPoint y: 179, distance: 210.1
click at [589, 179] on div "Event Details history VARIANT ( NAMED ) Scheduled Episode External Title MSG Pr…" at bounding box center [812, 439] width 457 height 701
copy link "MSG Profiles 118: Iman Shumpert"
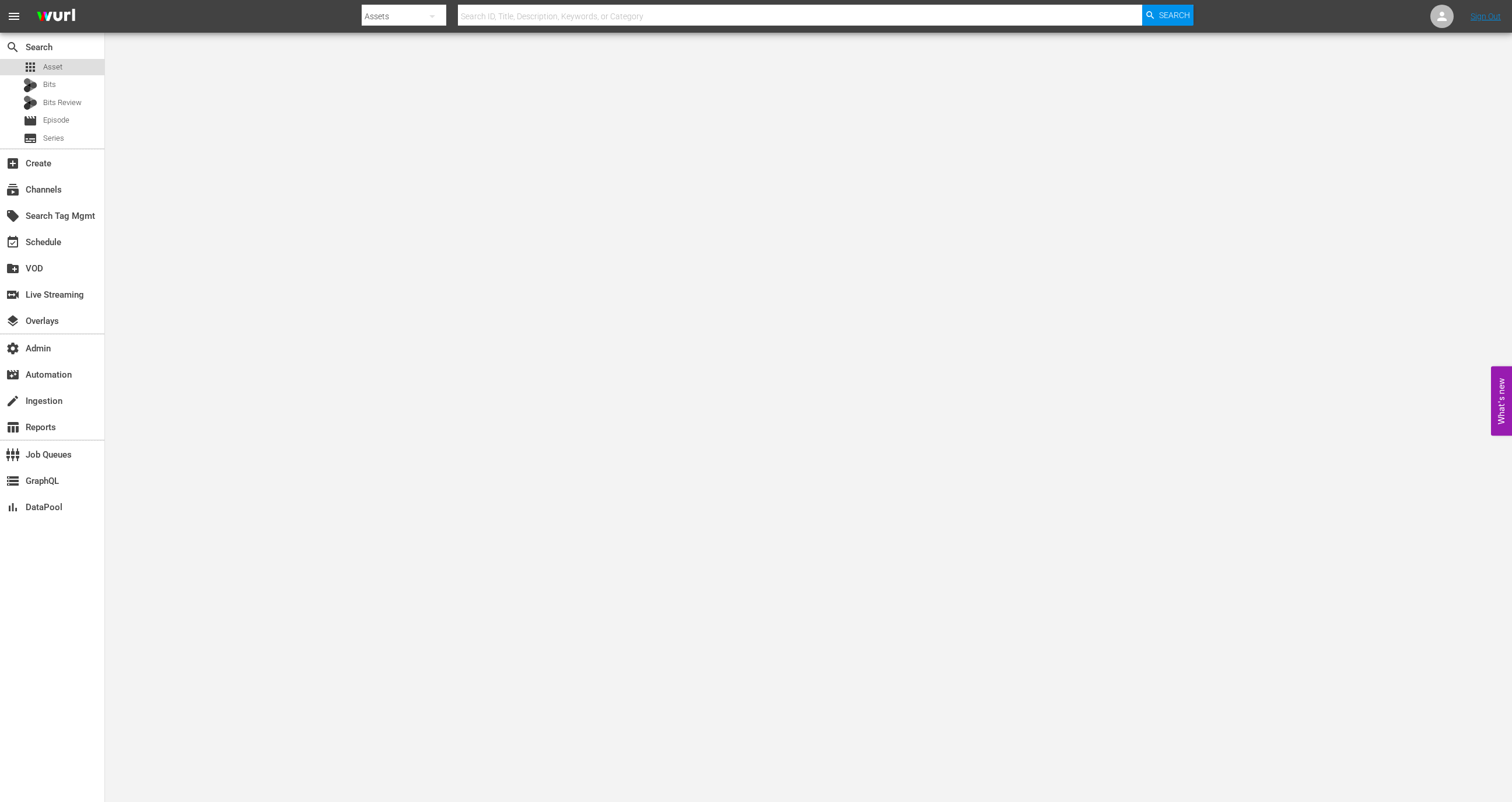
click at [76, 70] on div "apps Asset" at bounding box center [52, 67] width 105 height 16
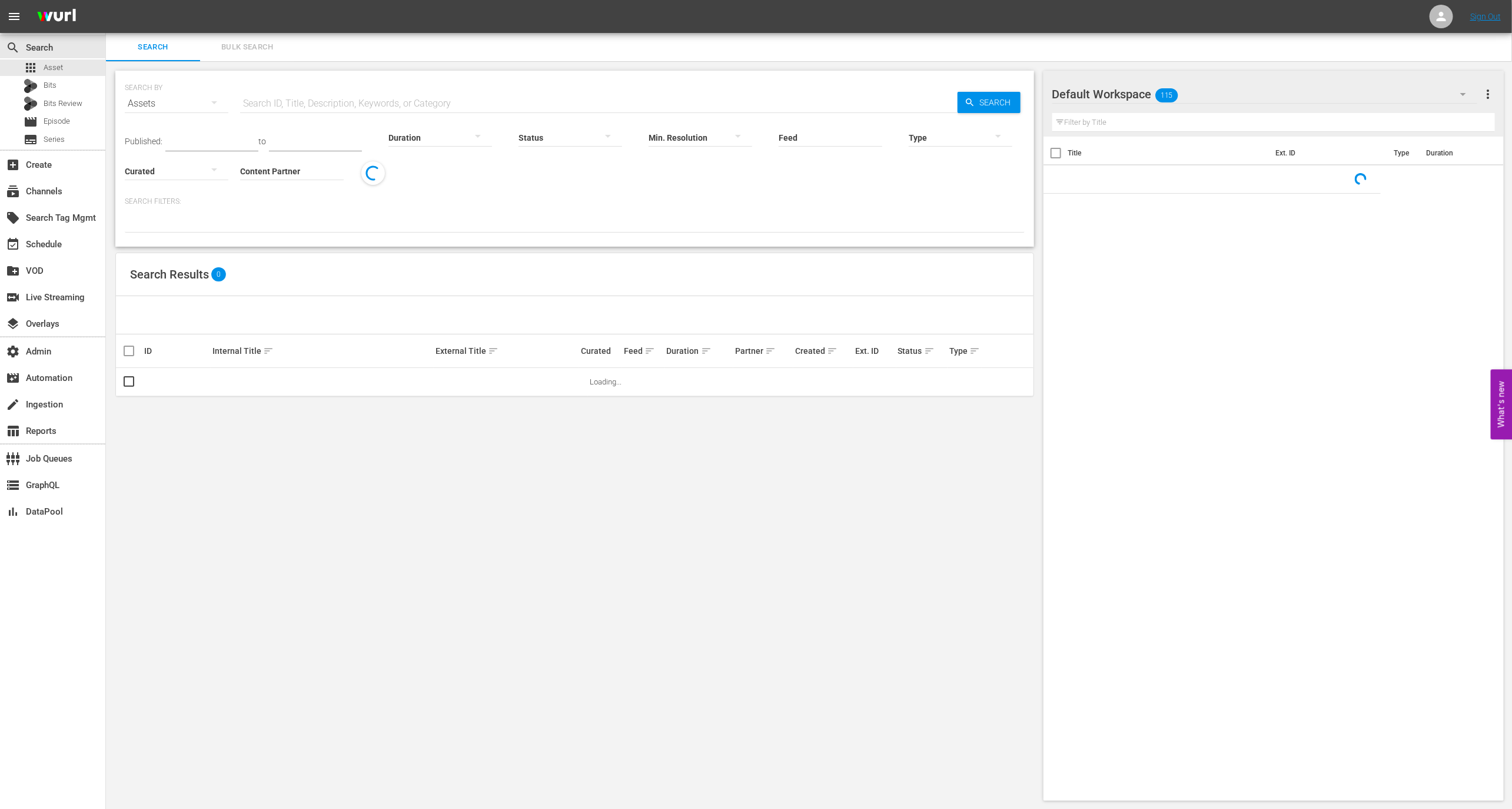
click at [302, 168] on input "Content Partner" at bounding box center [292, 172] width 103 height 42
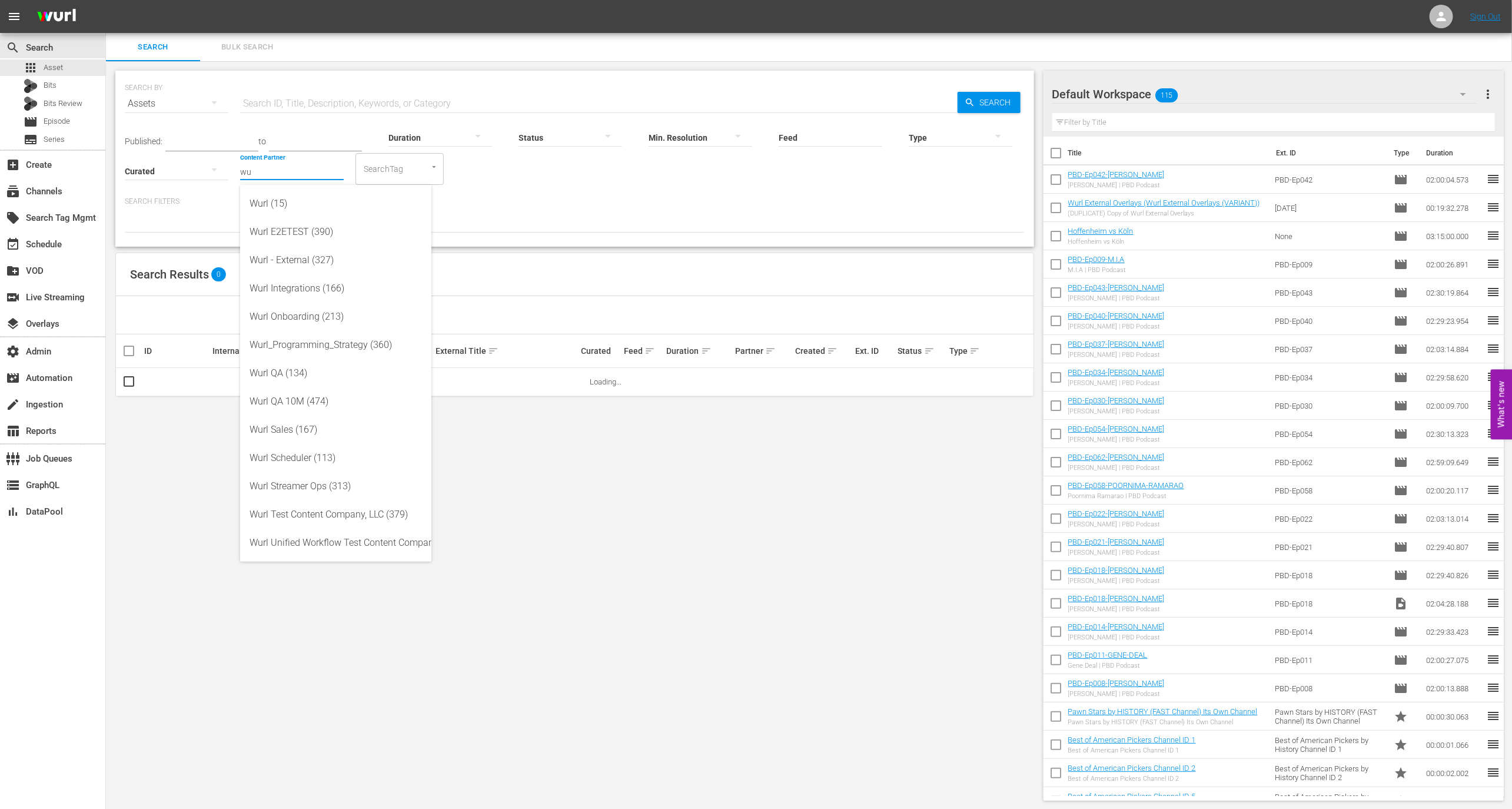
type input "w"
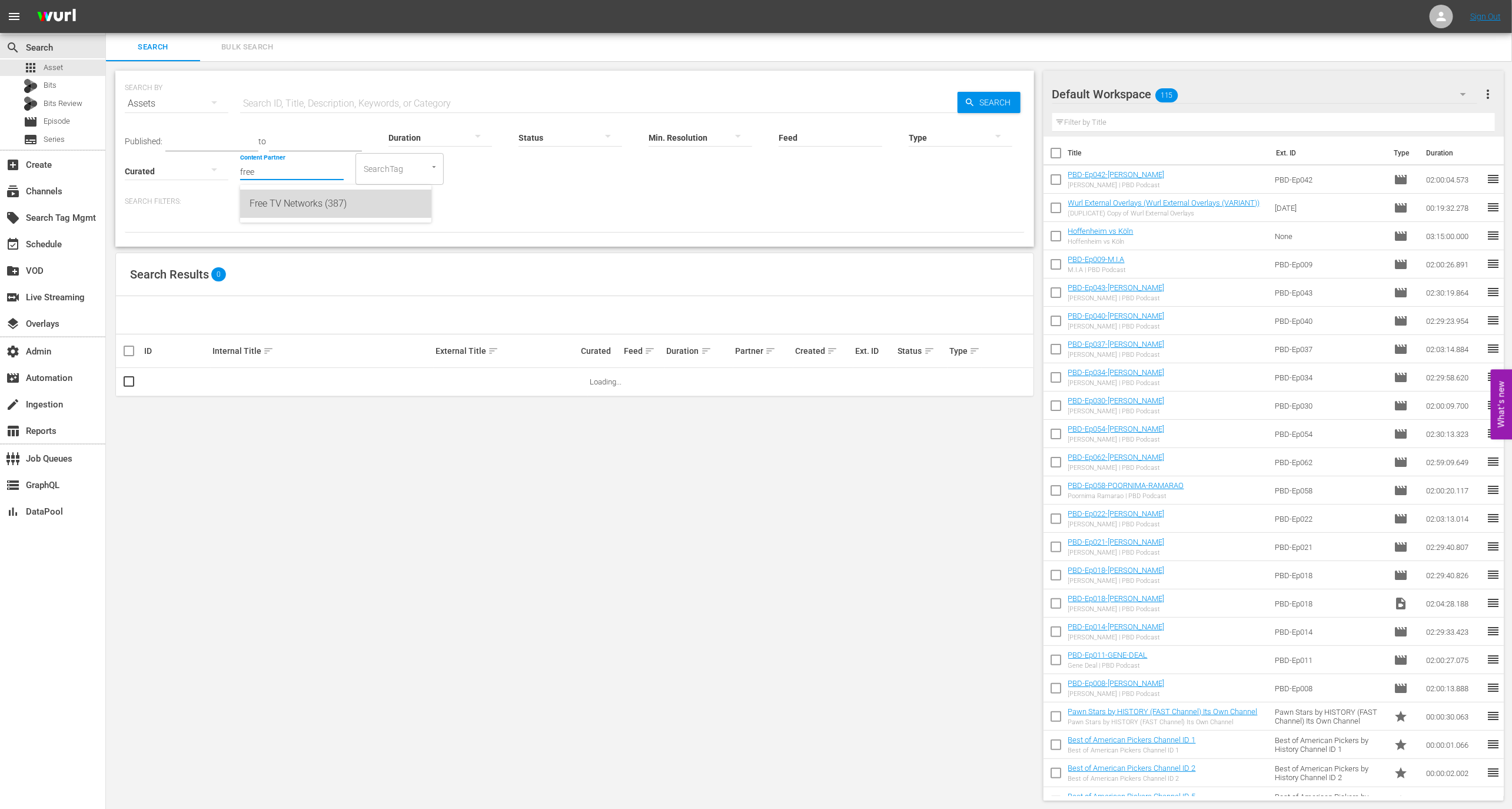
click at [315, 206] on div "Free TV Networks (387)" at bounding box center [336, 204] width 172 height 29
type input "Free TV Networks (387)"
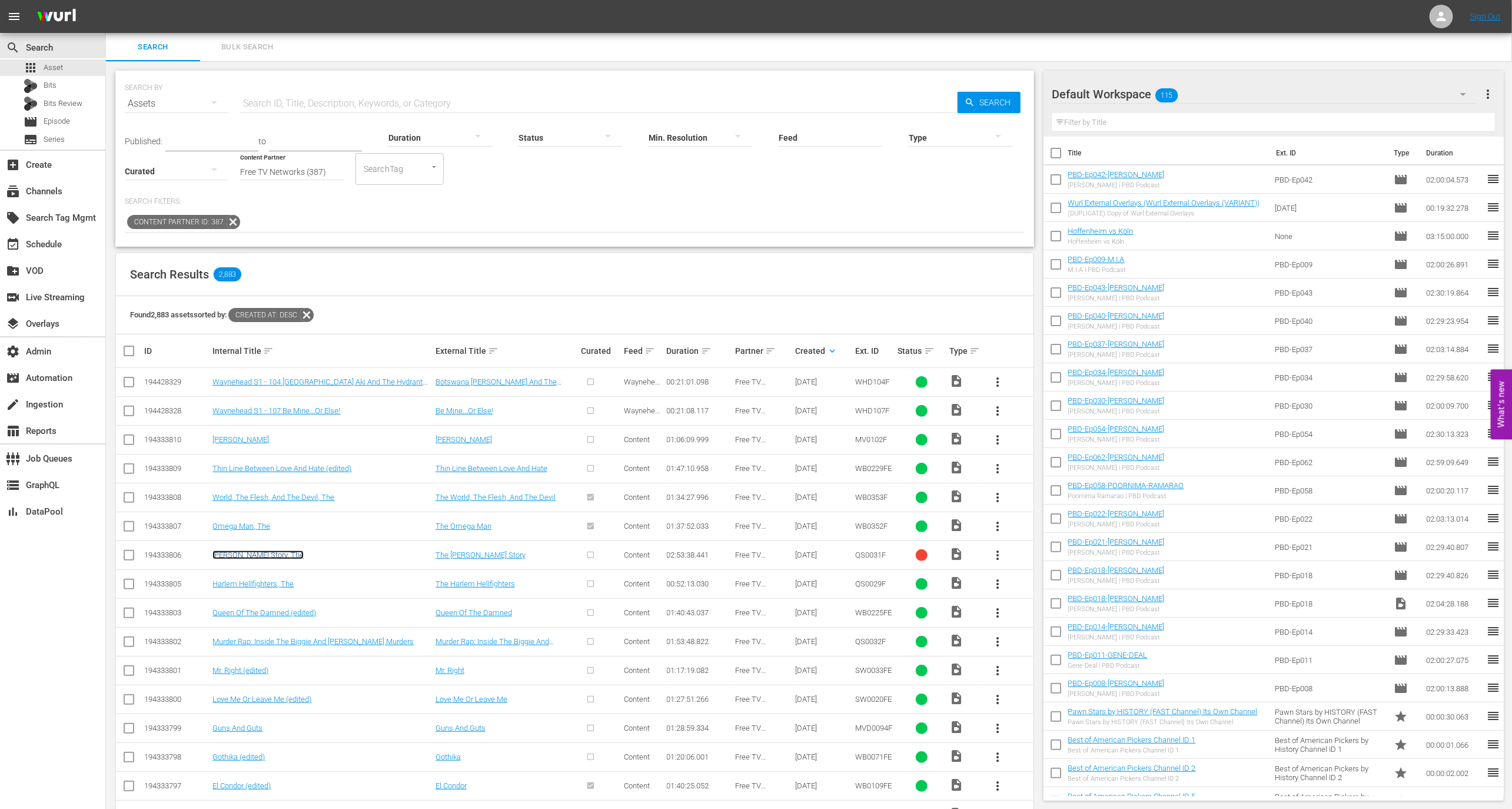
click at [269, 554] on link "Jesse Owens Story, The" at bounding box center [258, 554] width 91 height 9
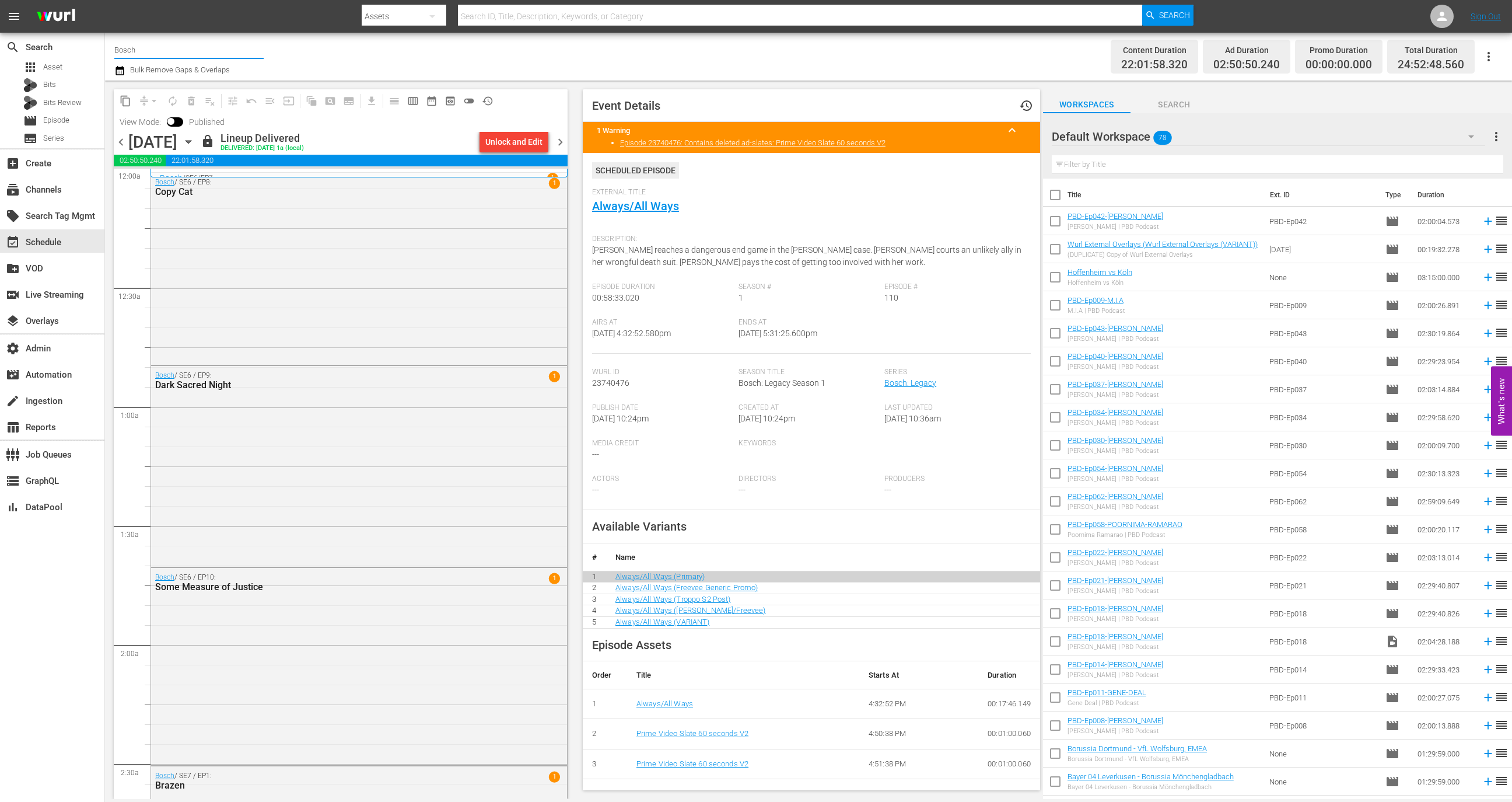
click at [175, 36] on input "Bosch" at bounding box center [188, 50] width 149 height 28
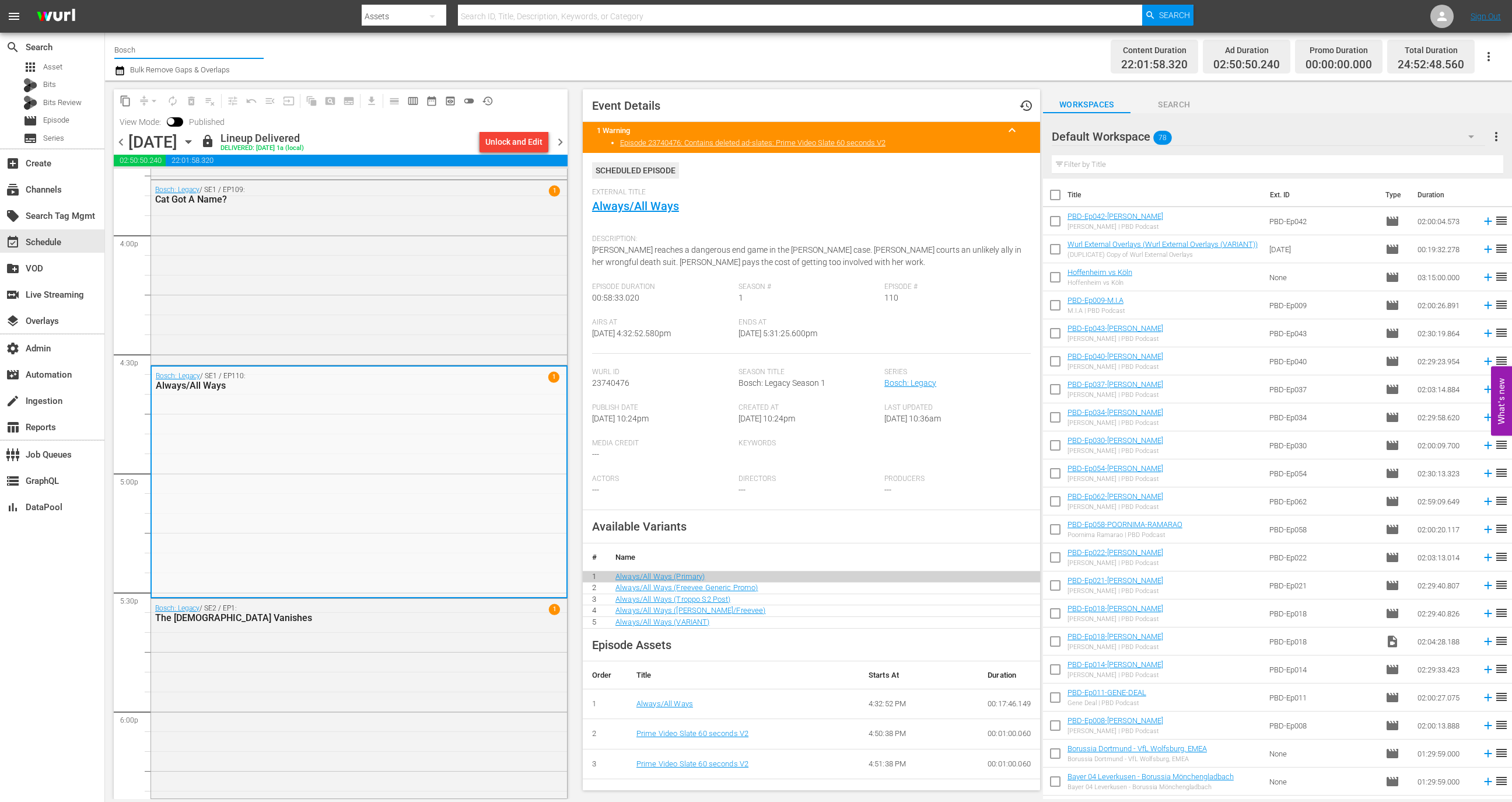
click at [175, 36] on input "Bosch" at bounding box center [188, 50] width 149 height 28
click at [192, 80] on div "Dry Bar Comedy (370 - drybar_drybarcomedy_1)" at bounding box center [275, 82] width 302 height 28
type input "Dry Bar Comedy (370 - drybar_drybarcomedy_1)"
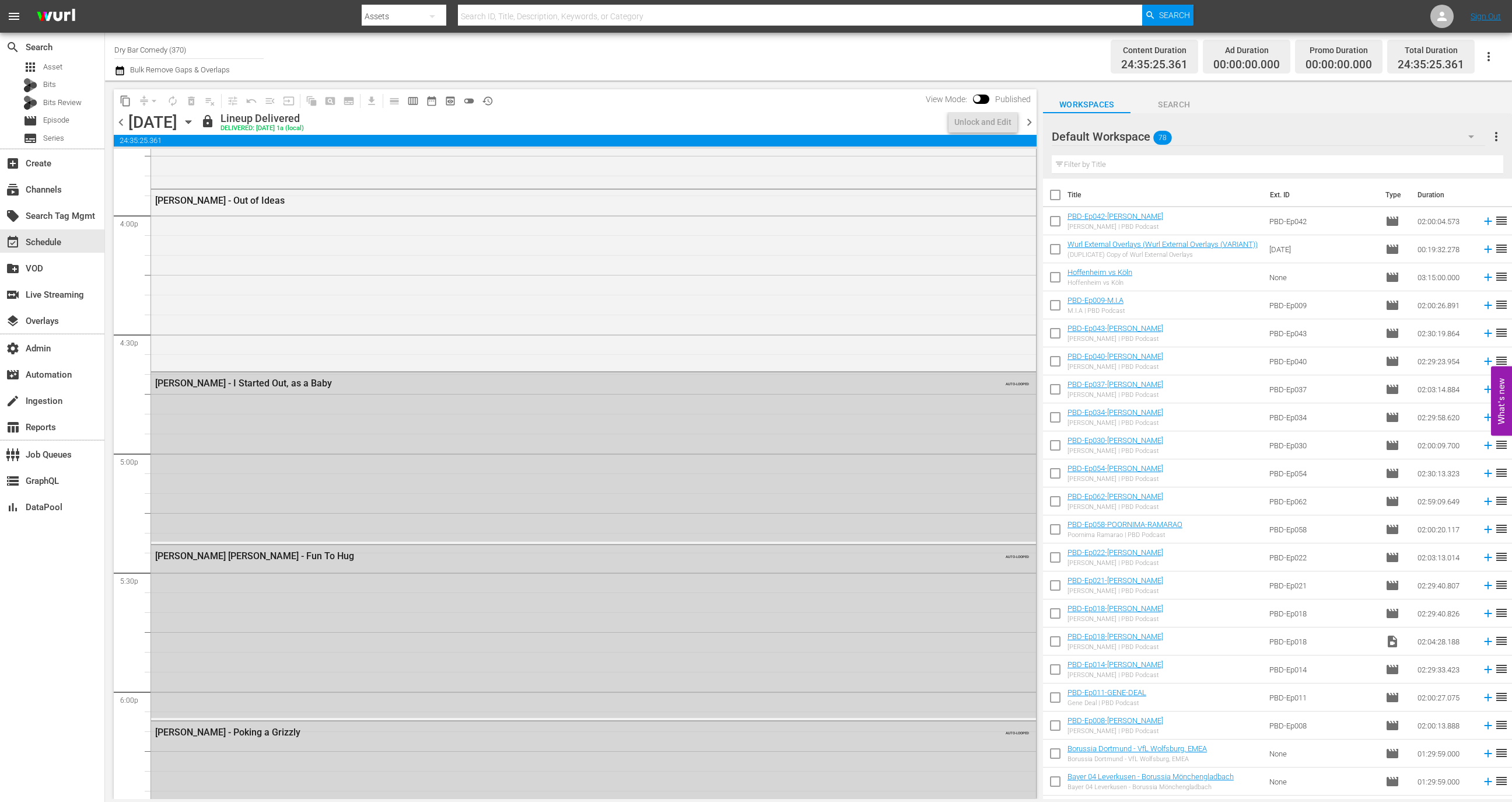
scroll to position [3723, 0]
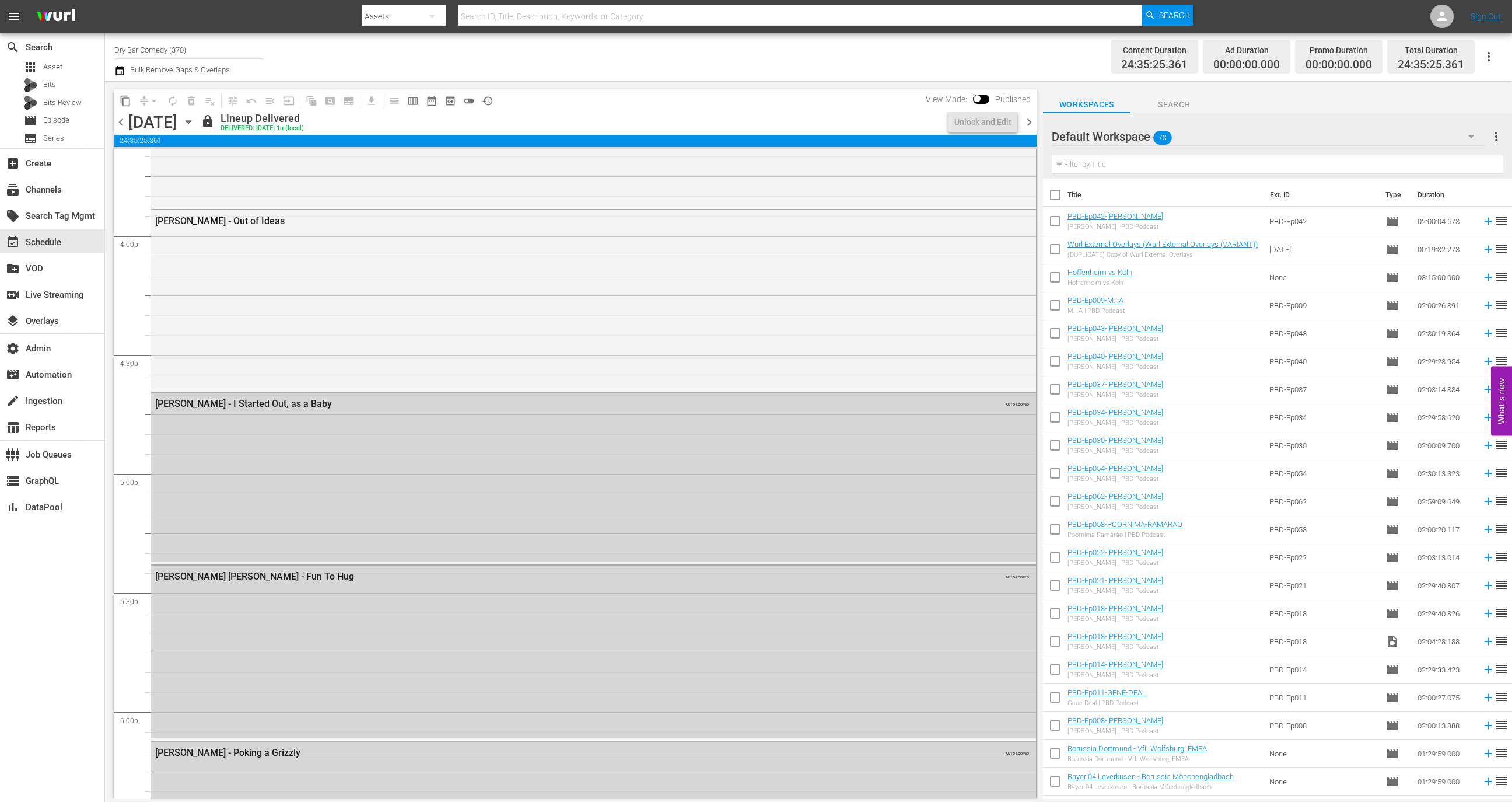
click at [308, 142] on span "24:35:25.361" at bounding box center [576, 140] width 923 height 11
click at [198, 128] on div "Saturday, October 11th October 11th" at bounding box center [163, 122] width 69 height 20
click at [191, 123] on icon "button" at bounding box center [188, 122] width 5 height 3
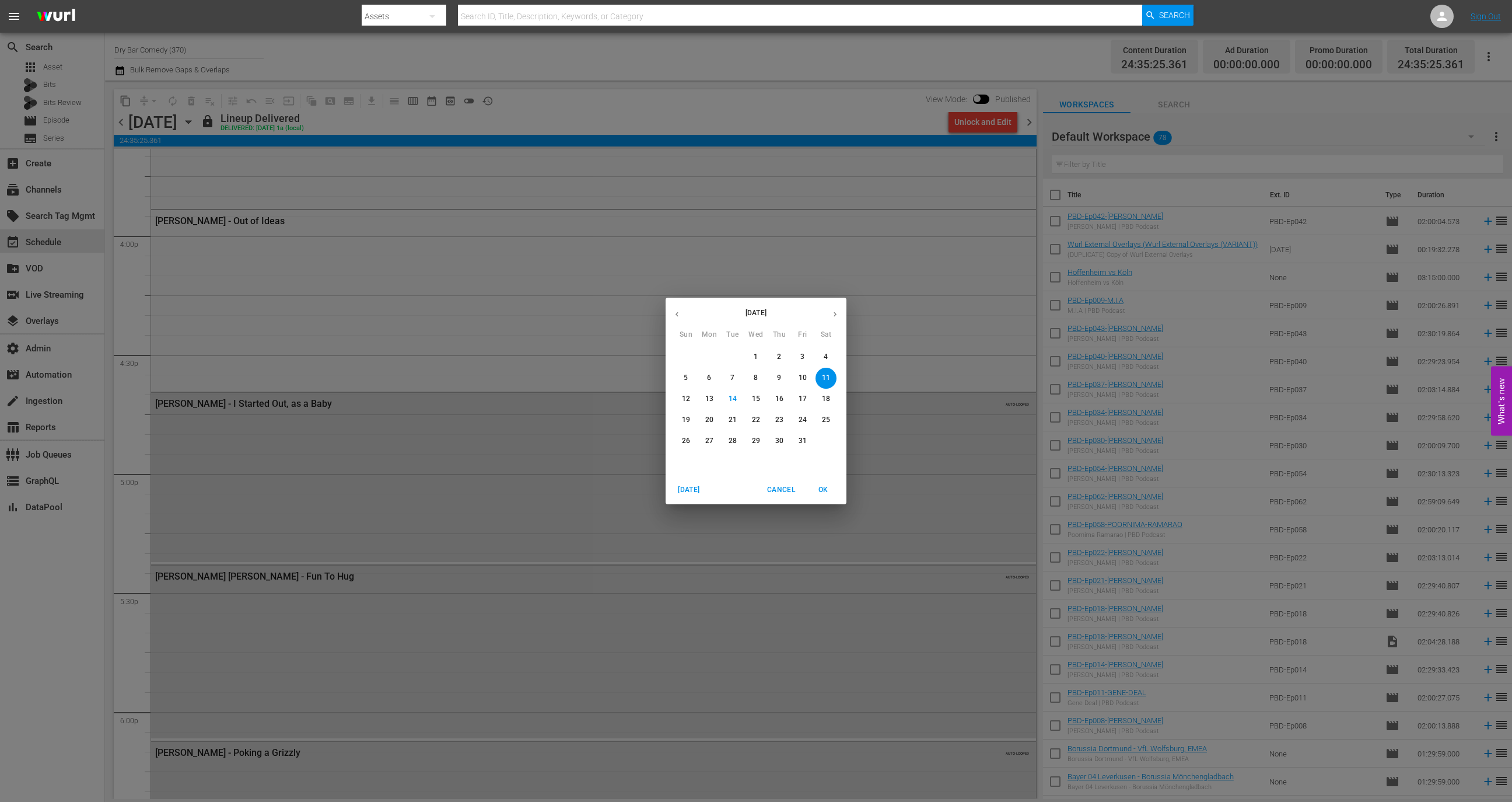
click at [701, 438] on span "27" at bounding box center [709, 441] width 21 height 10
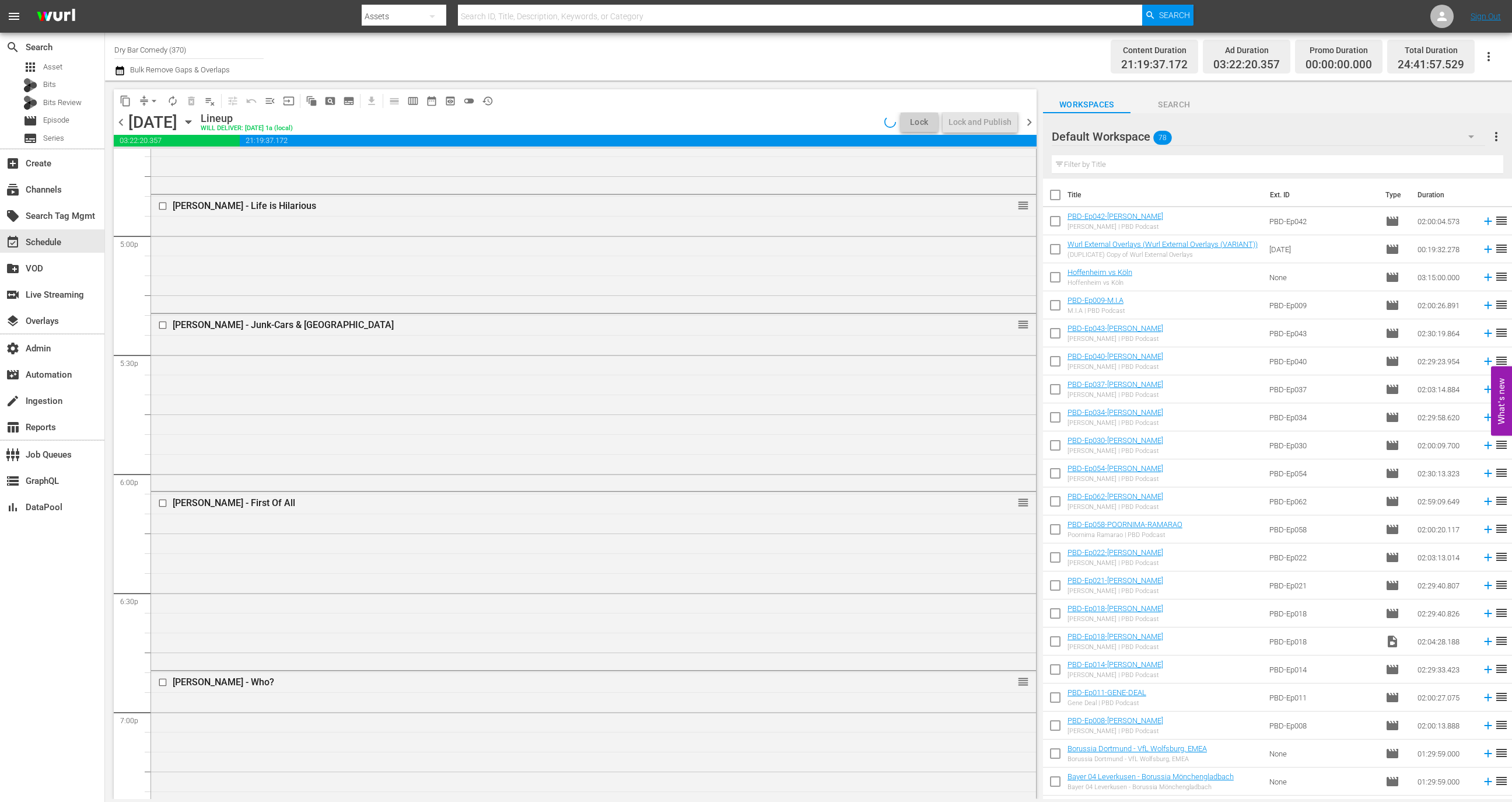
scroll to position [3952, 0]
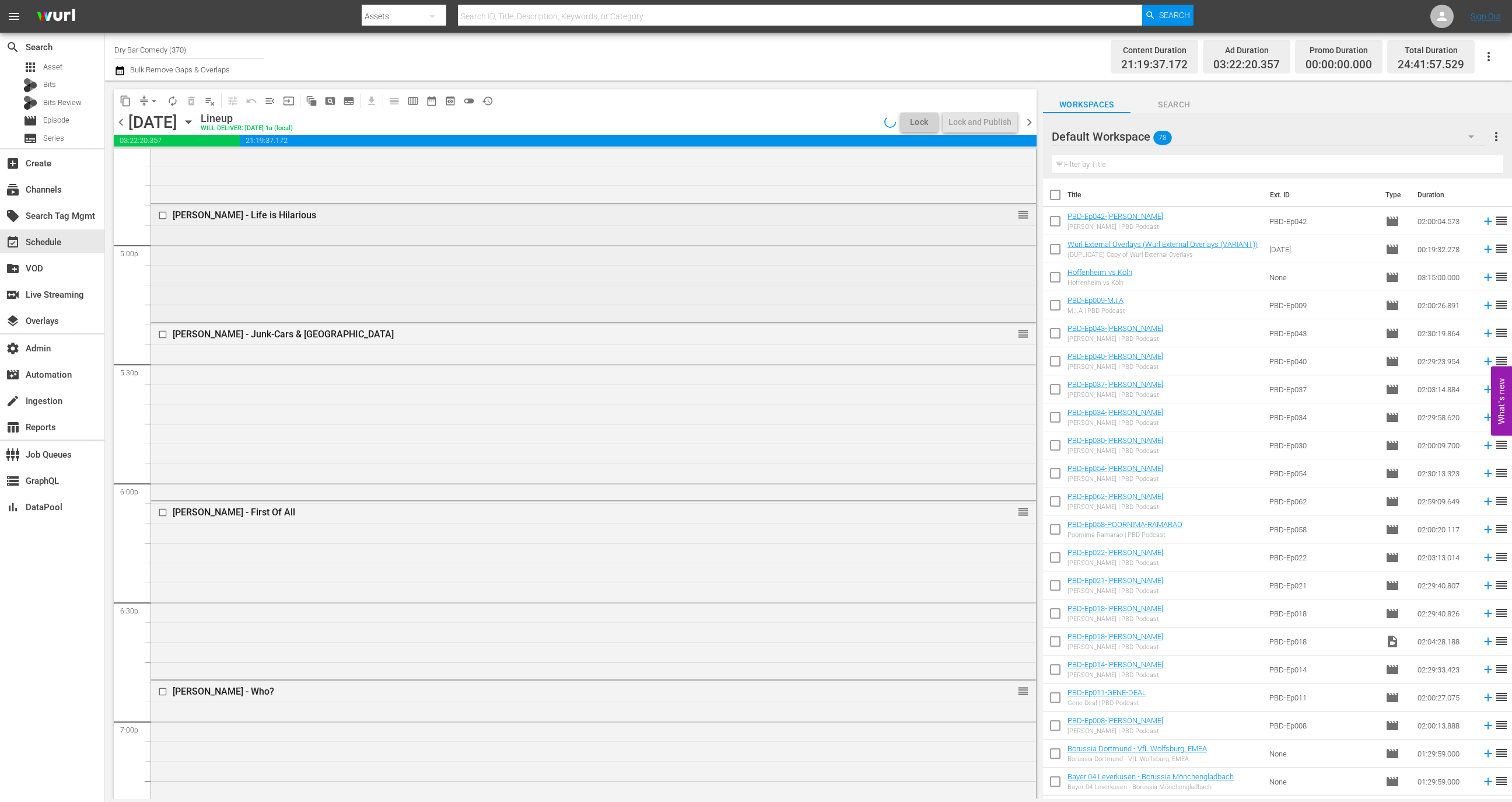
click at [717, 265] on div "Jay Stevens - Life is Hilarious reorder" at bounding box center [594, 262] width 885 height 115
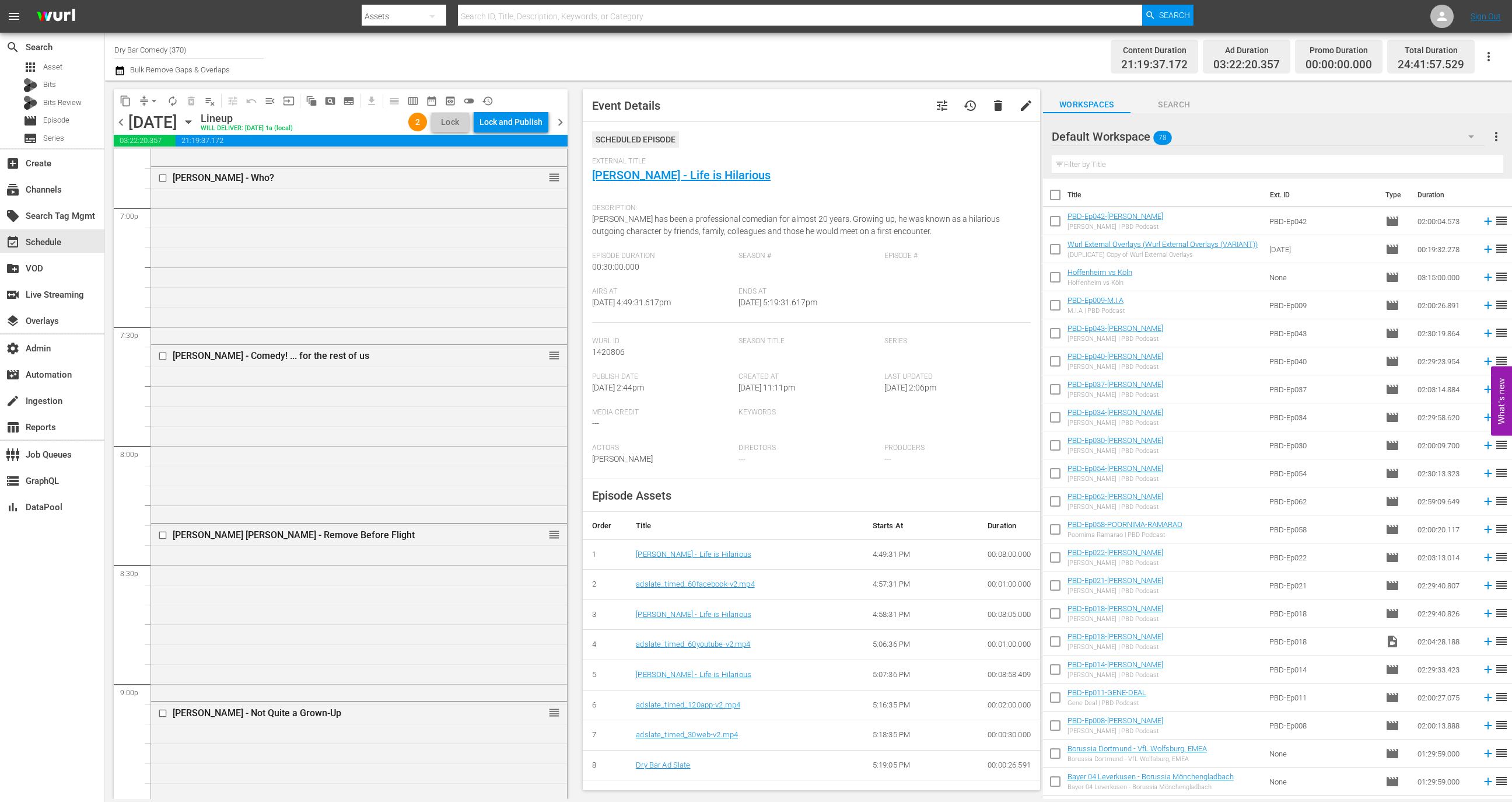
scroll to position [5249, 0]
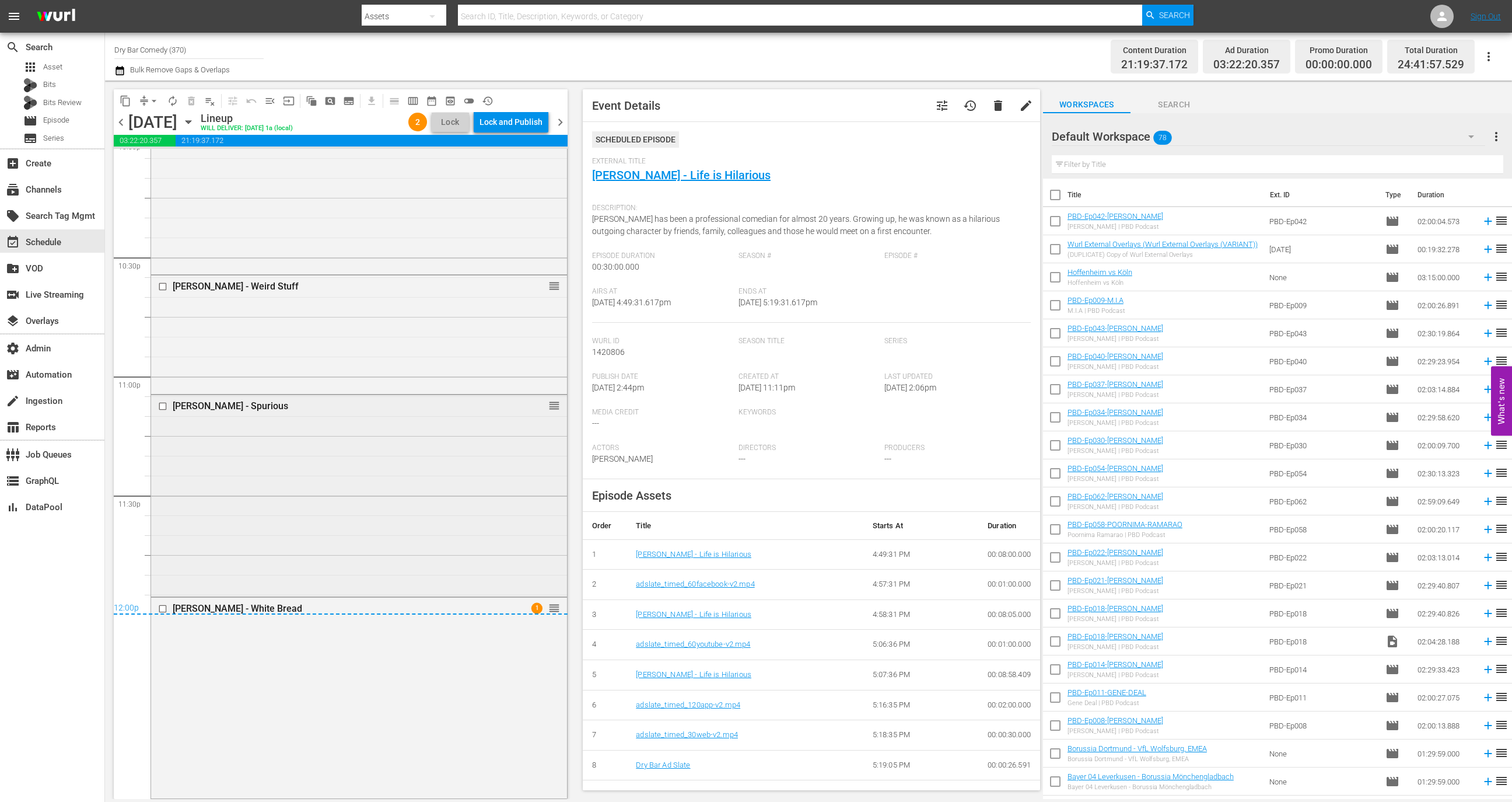
click at [433, 516] on div "Alex Velluto - Spurious reorder" at bounding box center [359, 495] width 416 height 200
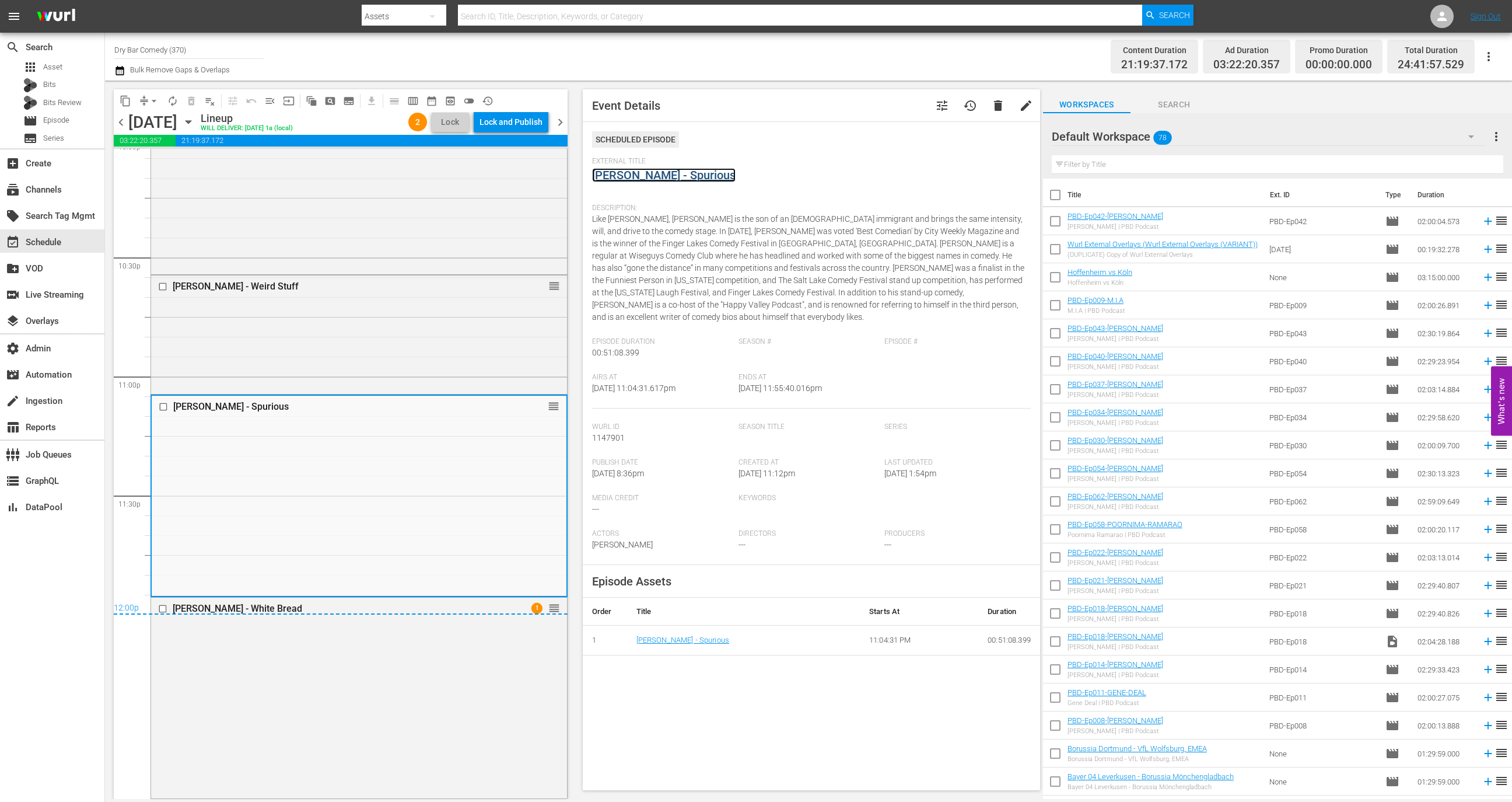
click at [683, 182] on link "[PERSON_NAME] - Spurious" at bounding box center [664, 175] width 144 height 14
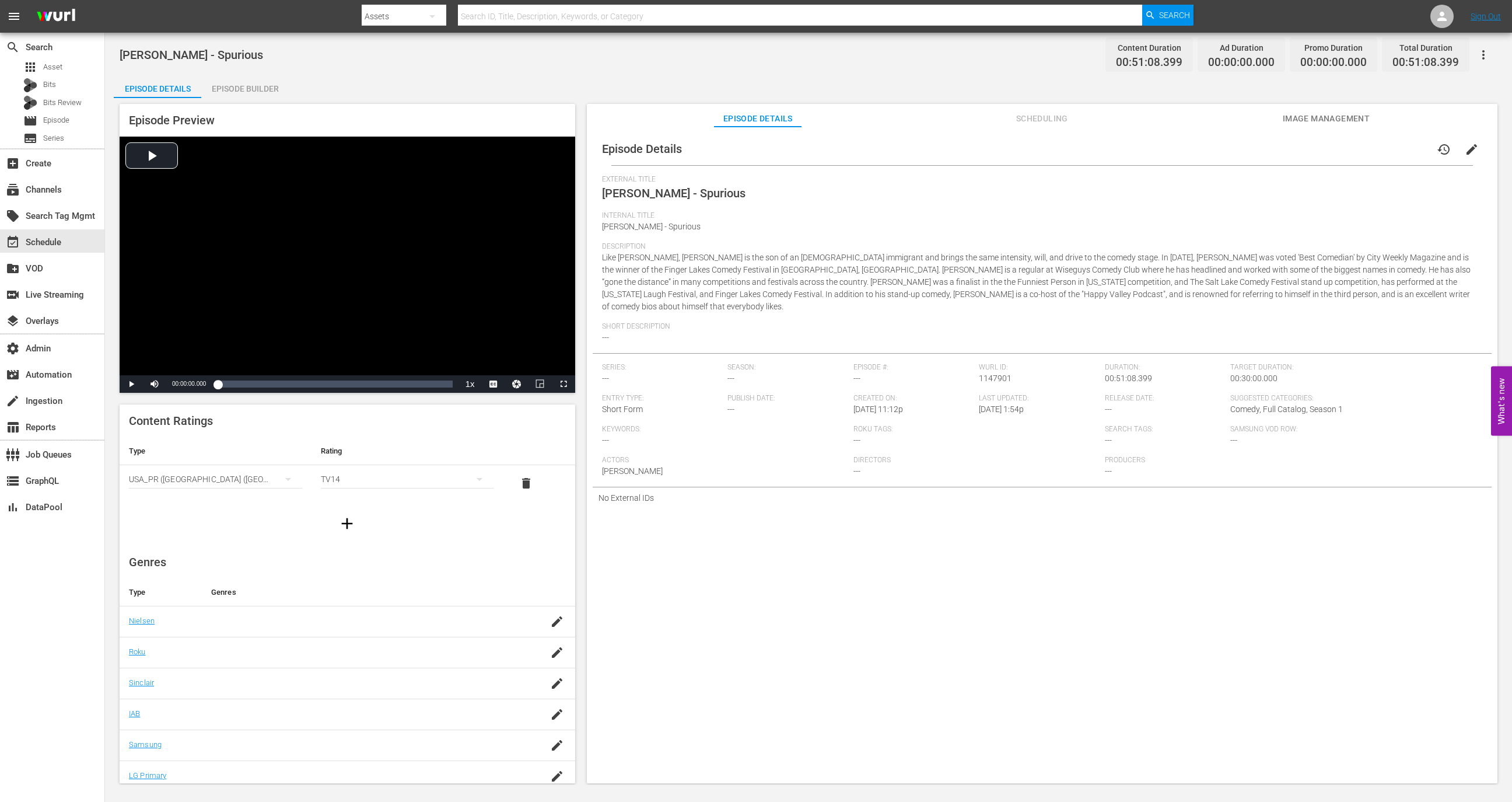
click at [223, 94] on div "Episode Builder" at bounding box center [245, 89] width 88 height 28
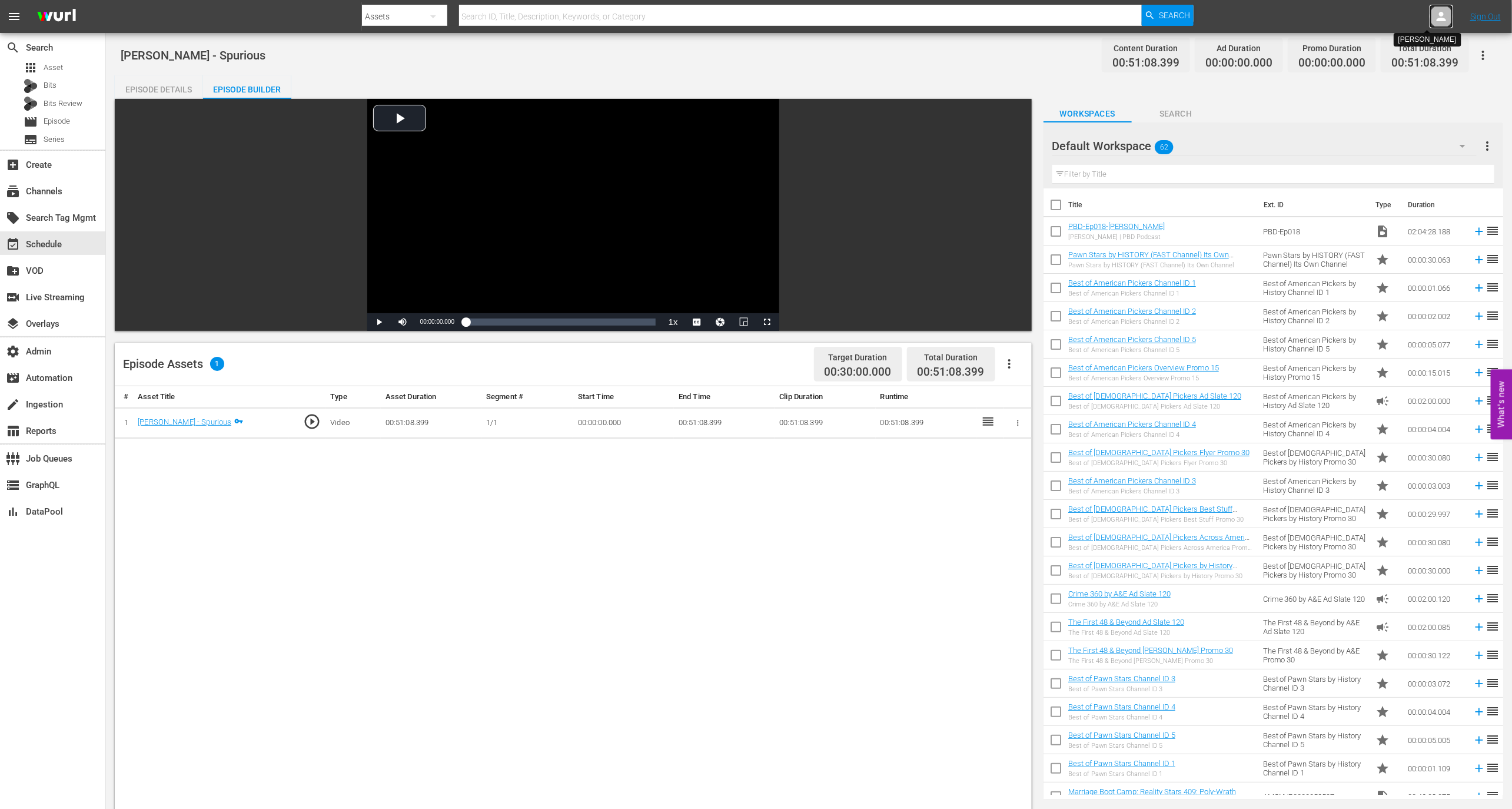
click at [1445, 10] on icon at bounding box center [1441, 16] width 14 height 14
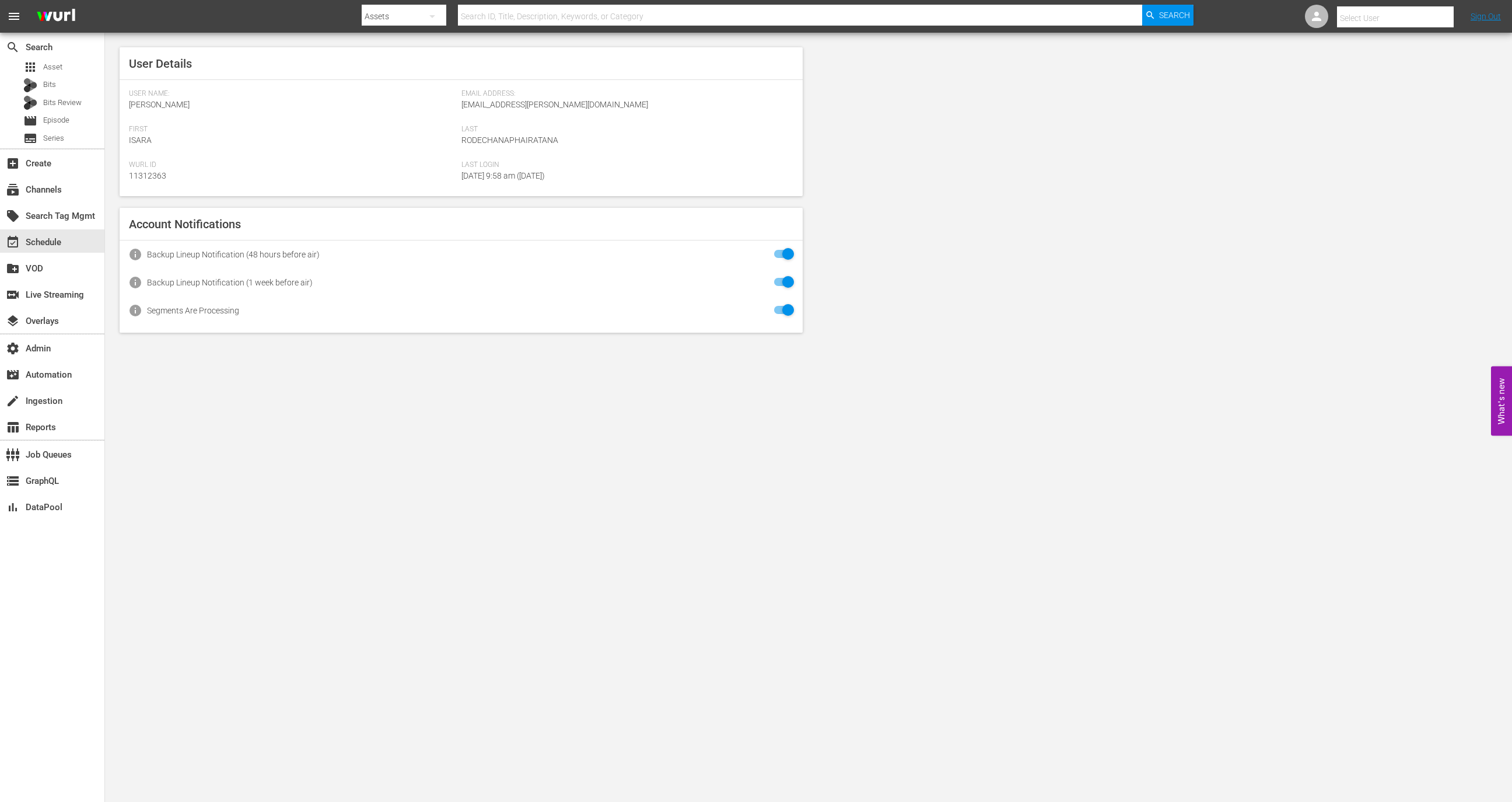
click at [1371, 30] on div at bounding box center [1395, 30] width 117 height 5
click at [1371, 24] on input "text" at bounding box center [1411, 18] width 149 height 28
click at [1377, 160] on div "Shawna Brooks <shawna.brooks@angel.com>" at bounding box center [1373, 163] width 182 height 28
type input "Shawna Brooks (11314900)"
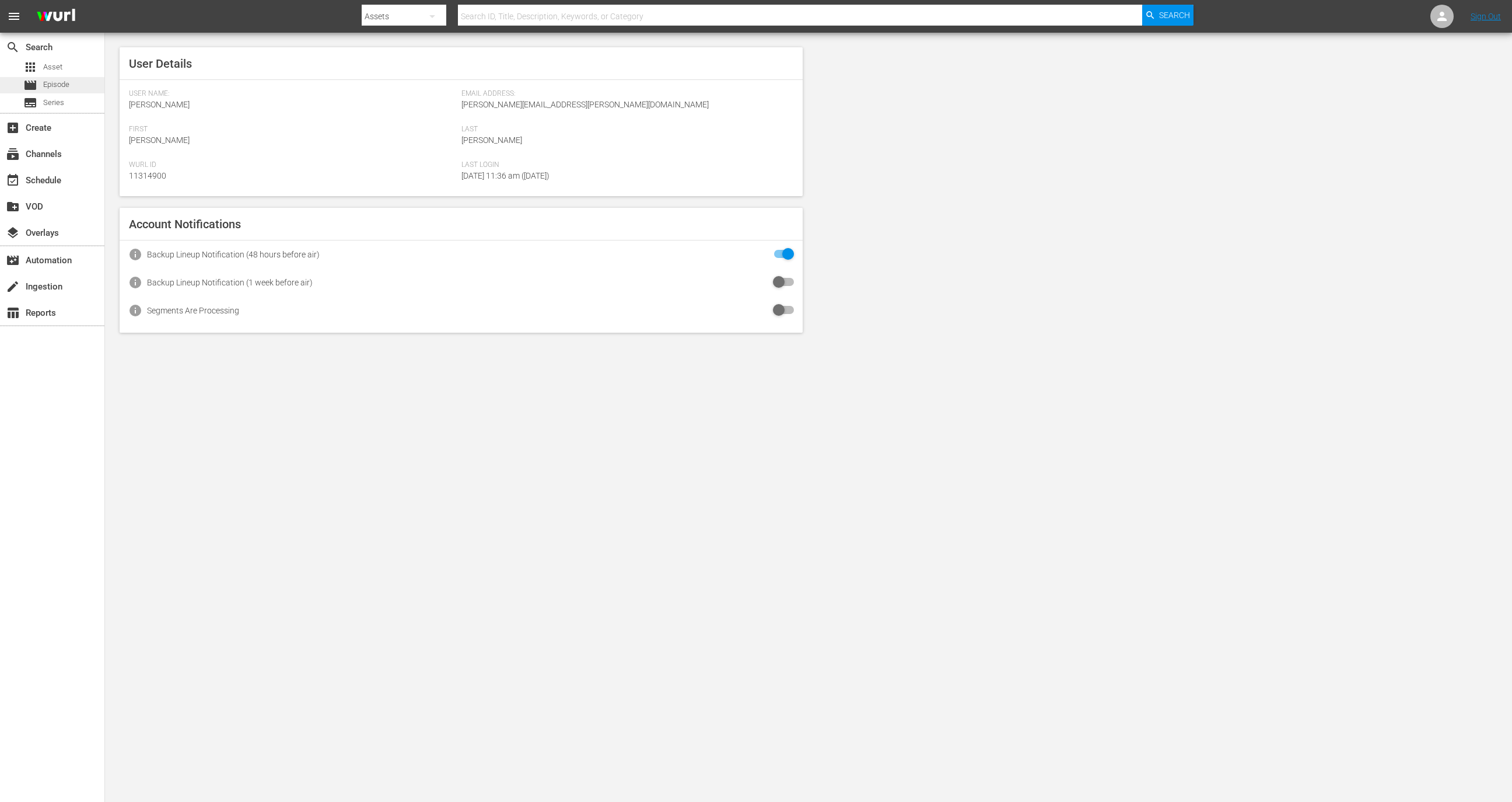
click at [72, 84] on div "movie Episode" at bounding box center [52, 85] width 105 height 16
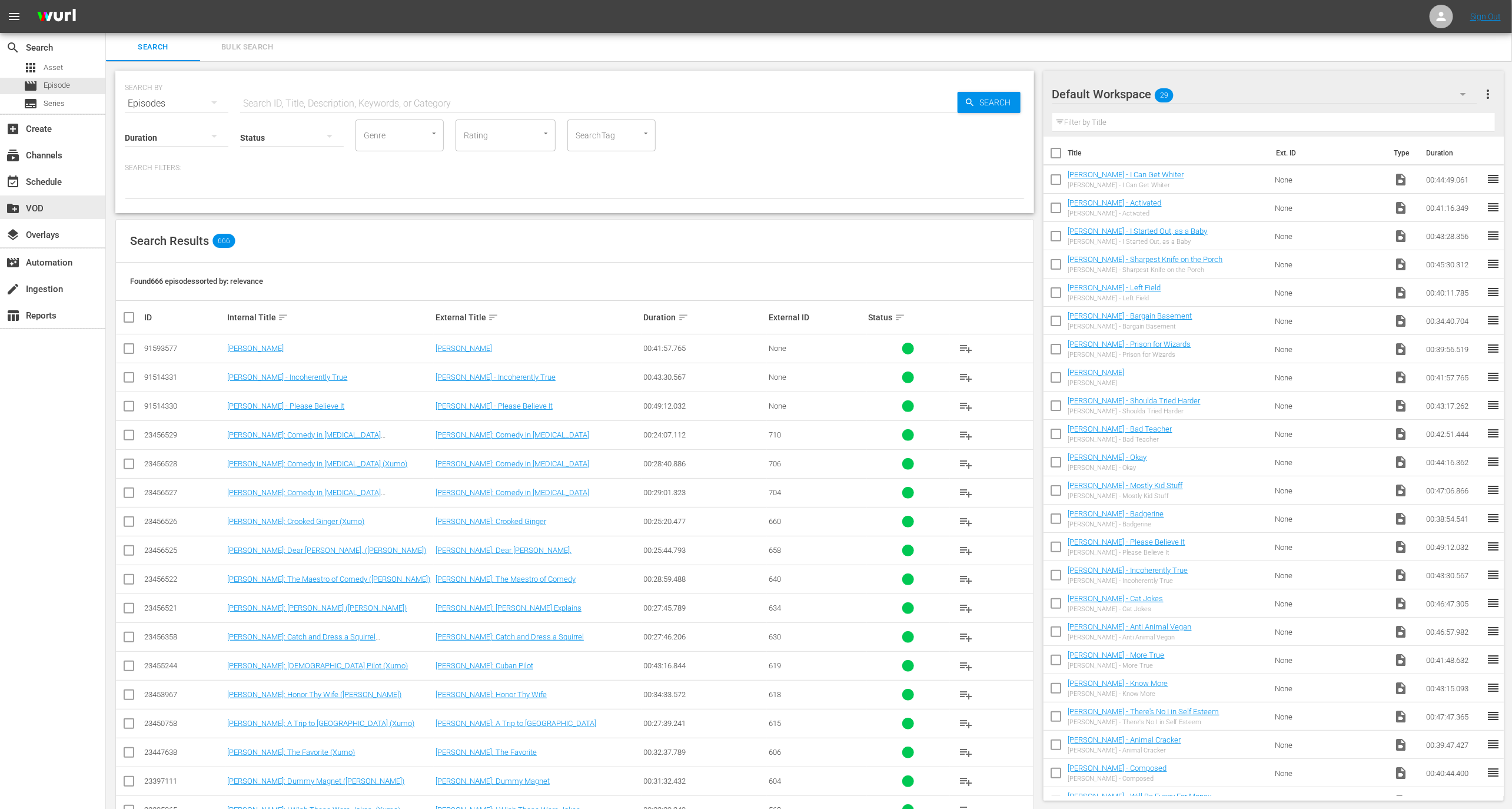
click at [70, 193] on div "event_available Schedule" at bounding box center [52, 180] width 106 height 27
click at [70, 185] on div "event_available Schedule" at bounding box center [52, 180] width 106 height 24
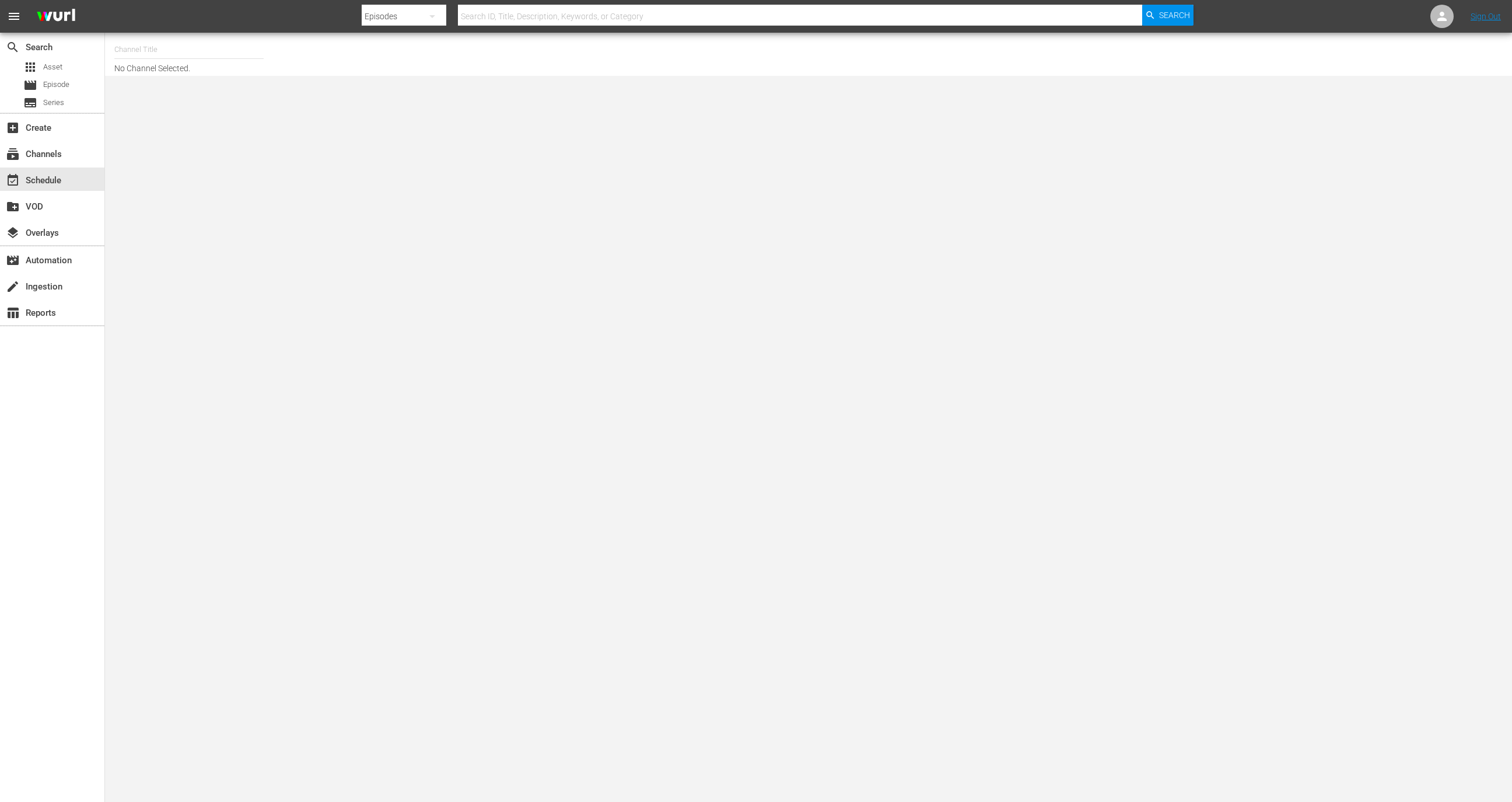
click at [217, 50] on input "text" at bounding box center [188, 50] width 149 height 28
click at [264, 86] on div "Dry Bar Comedy (370 - drybar_drybarcomedy_1)" at bounding box center [275, 82] width 302 height 28
type input "Dry Bar Comedy (370 - drybar_drybarcomedy_1)"
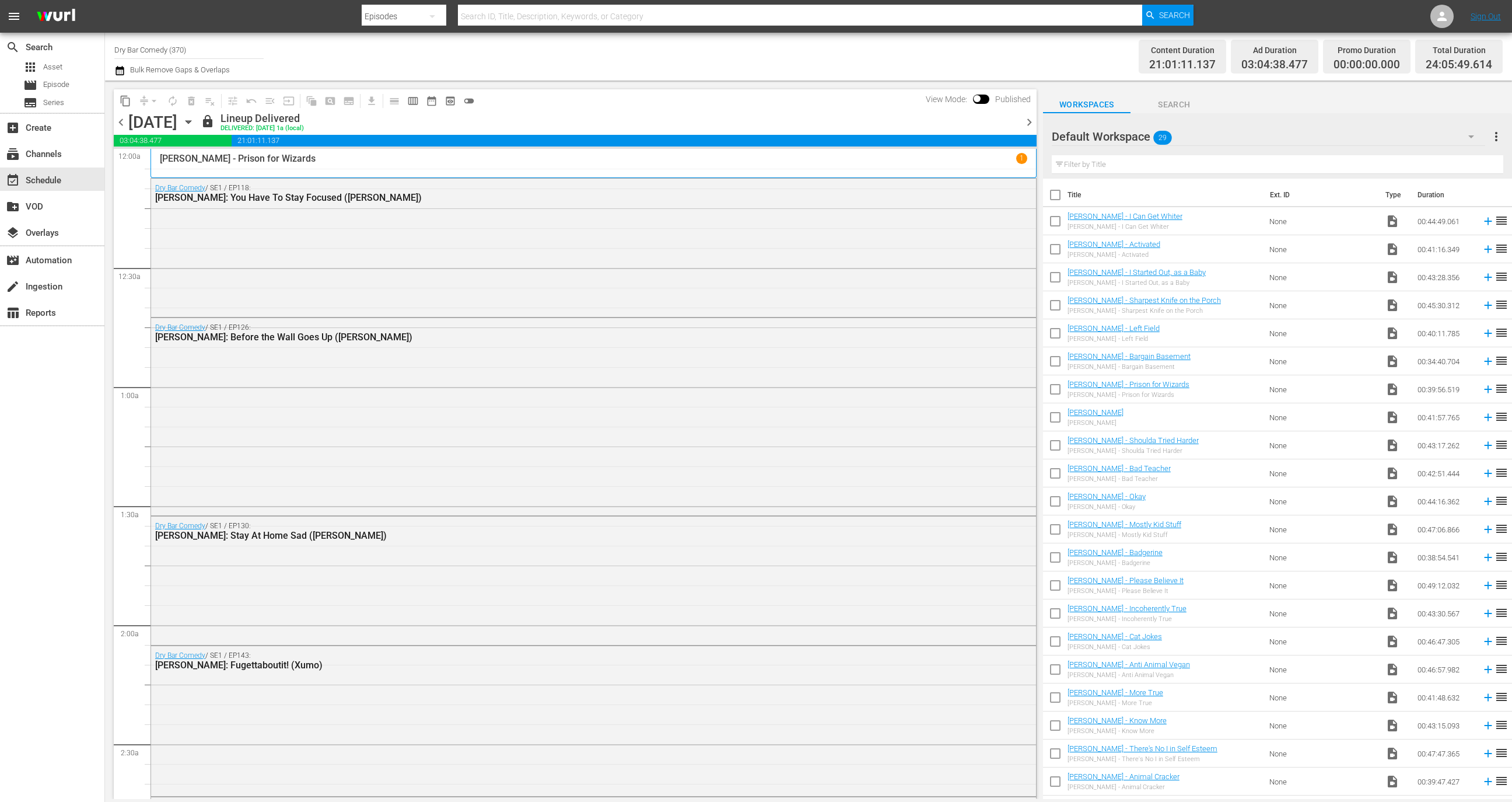
click at [198, 119] on div "Tuesday, October 14th October 14th" at bounding box center [163, 122] width 69 height 20
click at [195, 119] on icon "button" at bounding box center [188, 122] width 13 height 13
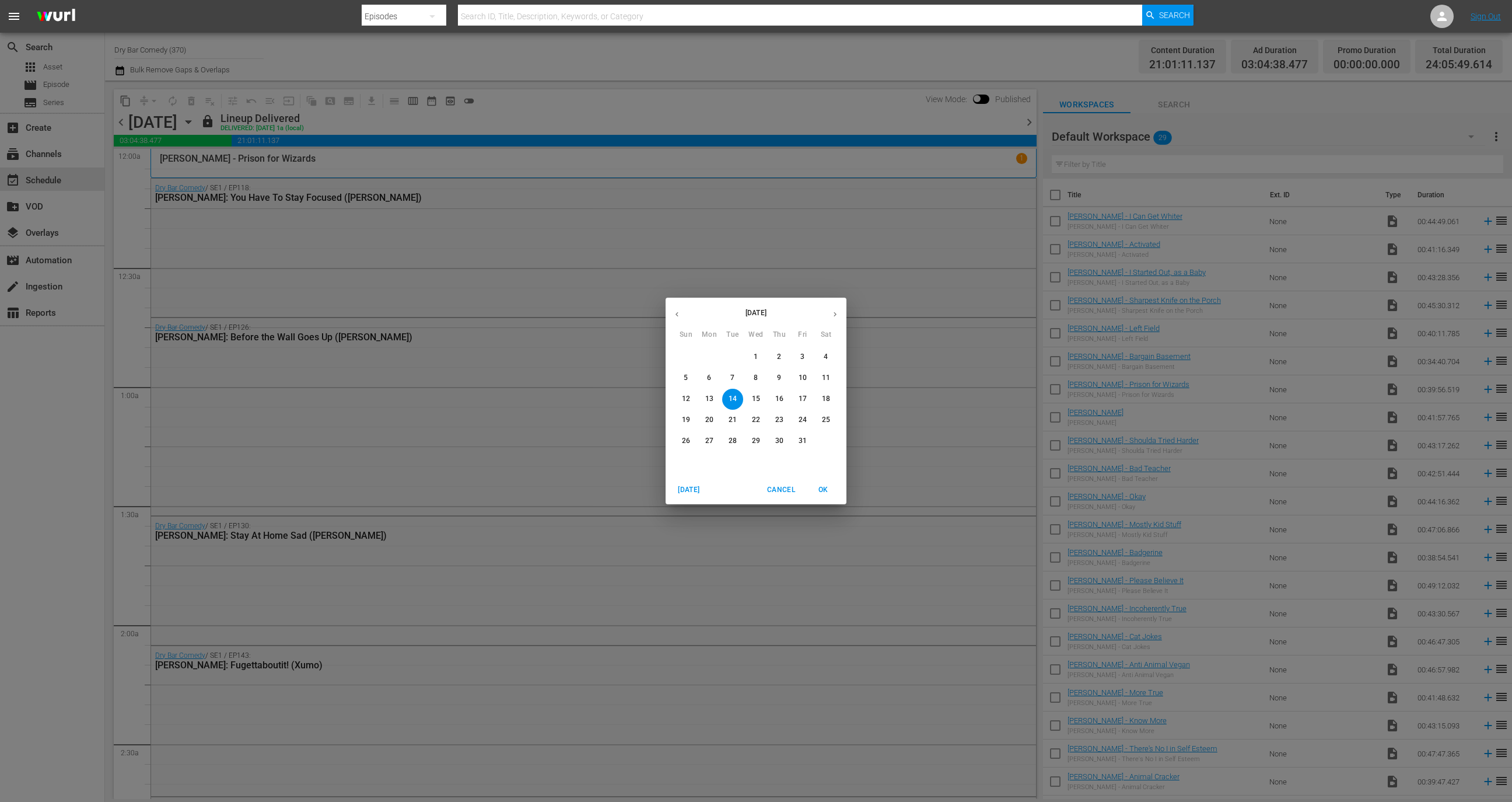
click at [706, 442] on p "27" at bounding box center [709, 441] width 8 height 10
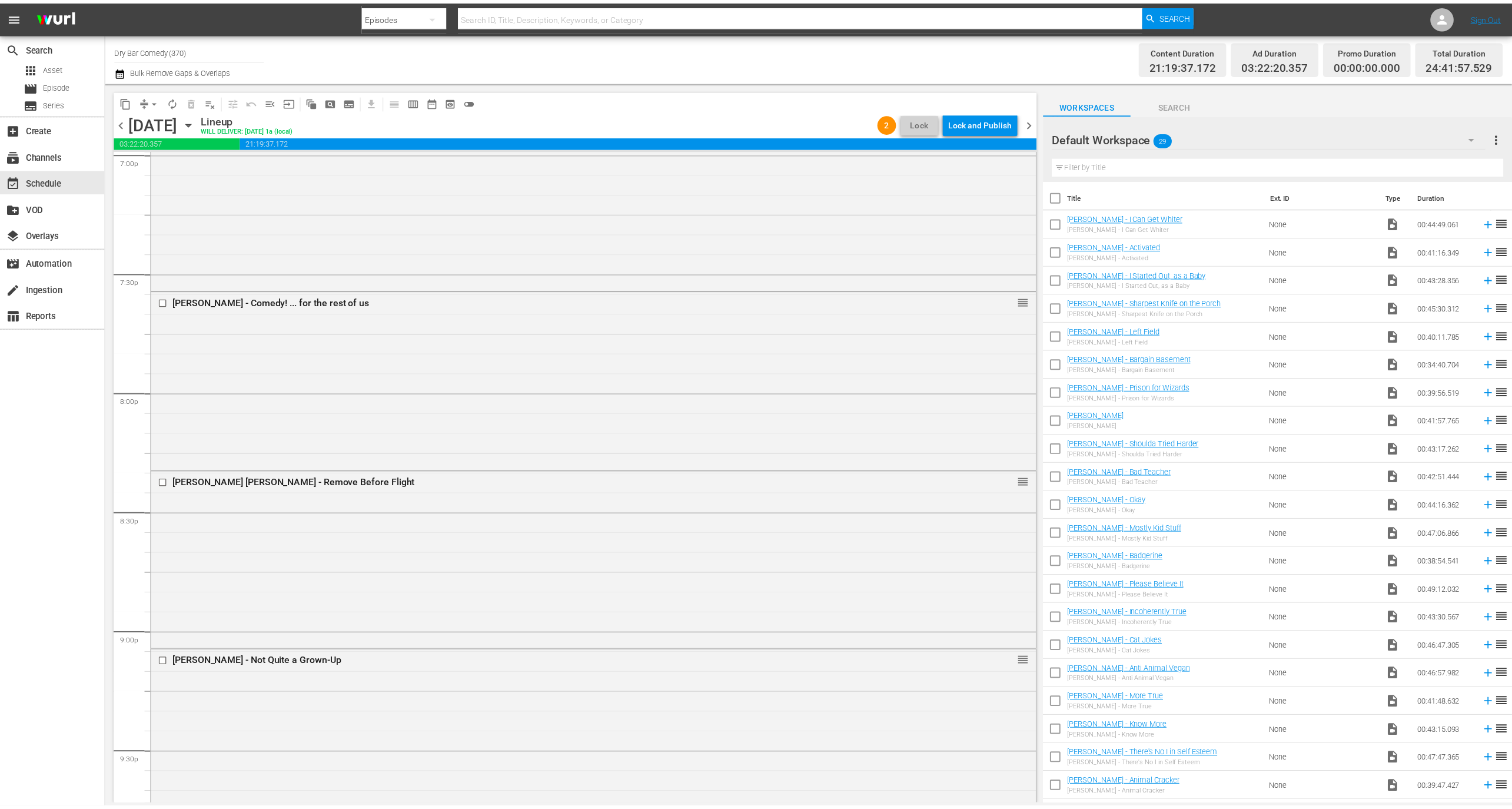
scroll to position [5295, 0]
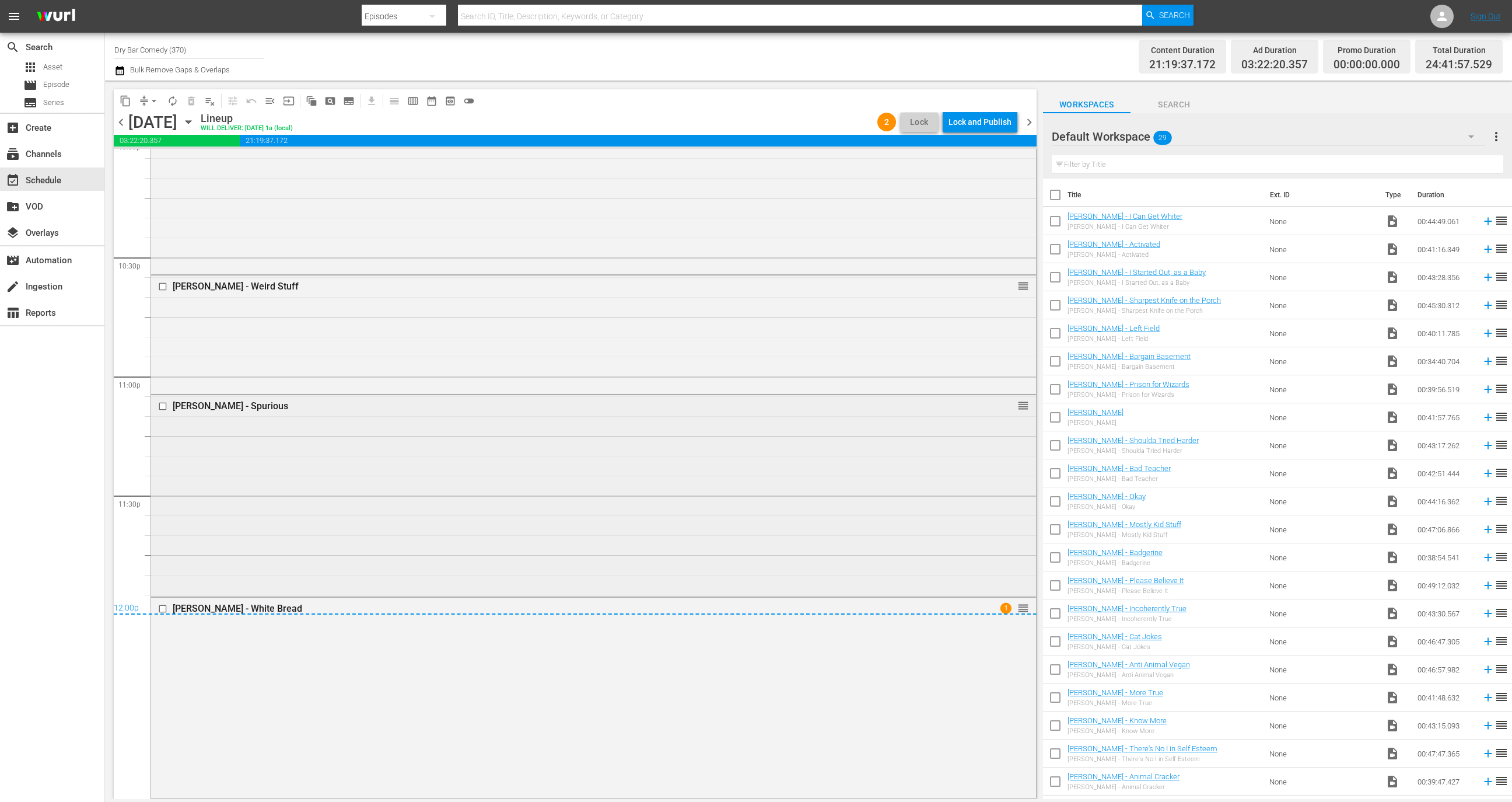
click at [623, 515] on div "Alex Velluto - Spurious reorder" at bounding box center [594, 495] width 885 height 200
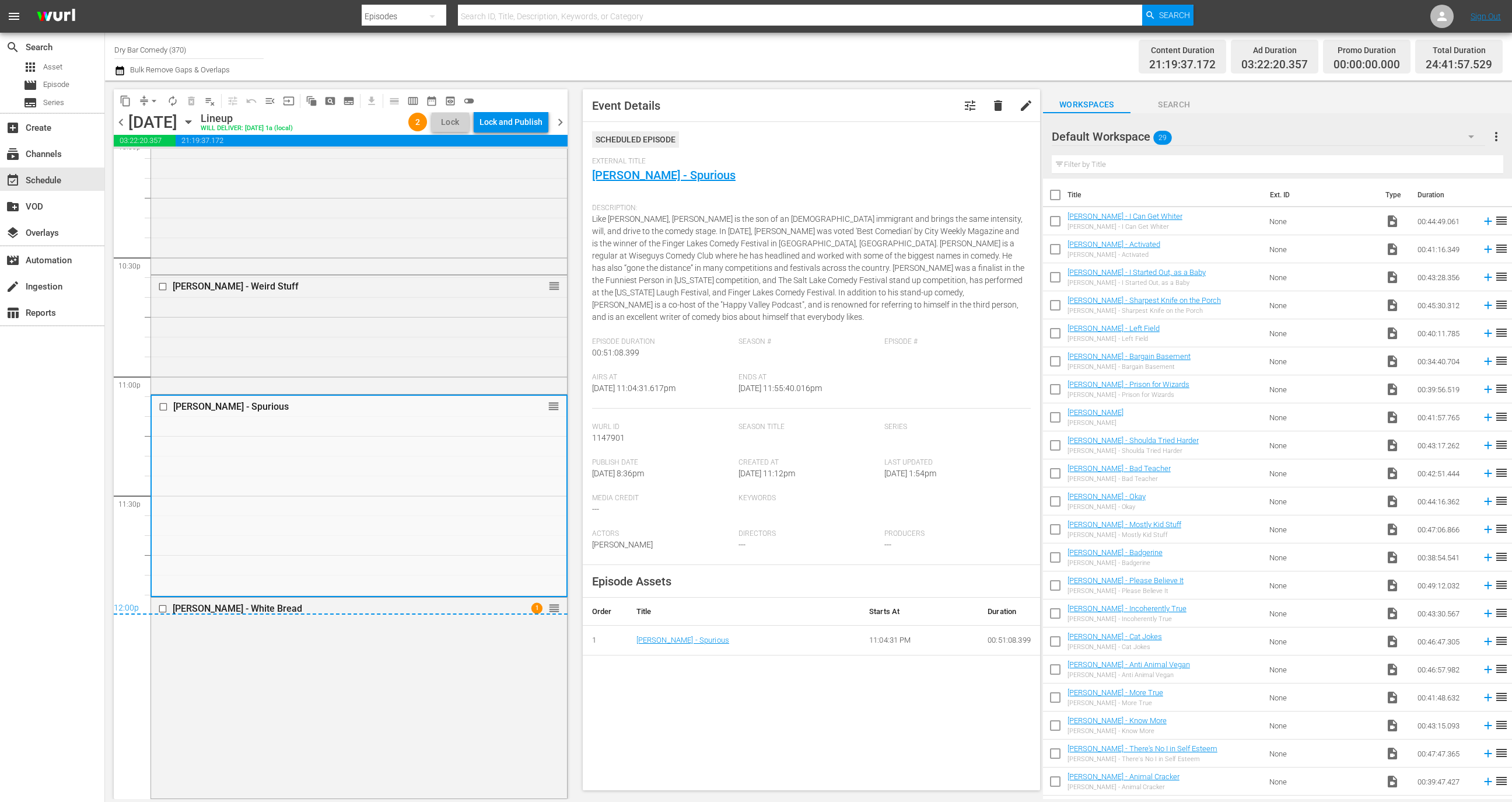
click at [671, 161] on span "External Title" at bounding box center [809, 162] width 433 height 9
click at [674, 171] on link "[PERSON_NAME] - Spurious" at bounding box center [664, 175] width 144 height 14
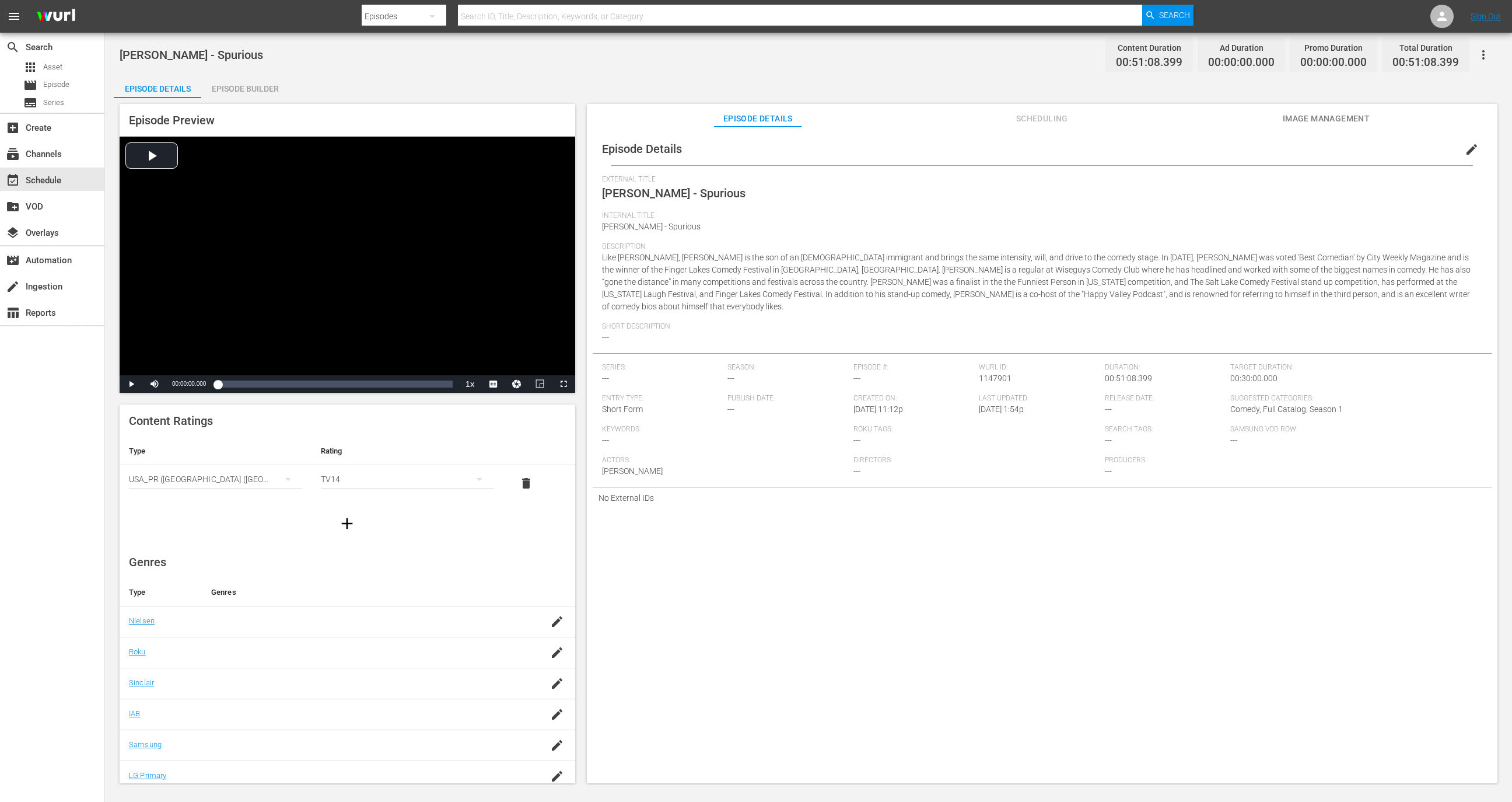
click at [251, 72] on div "Alex Velluto - Spurious Content Duration 00:51:08.399 Ad Duration 00:00:00.000 …" at bounding box center [808, 408] width 1407 height 752
click at [251, 88] on div "Episode Builder" at bounding box center [245, 89] width 88 height 28
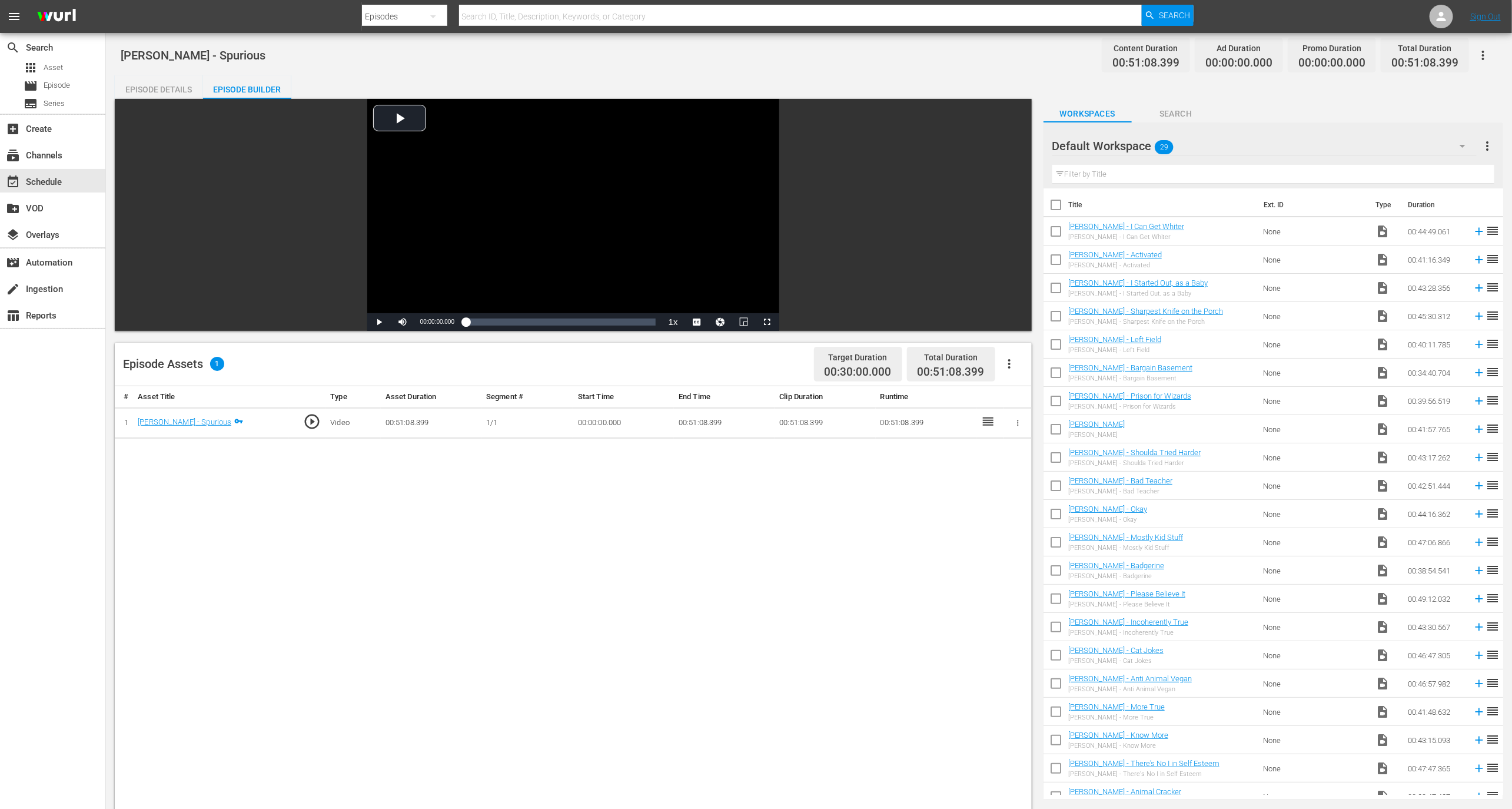
click at [1014, 427] on div at bounding box center [1018, 423] width 12 height 12
click at [1015, 425] on icon "button" at bounding box center [1018, 423] width 9 height 9
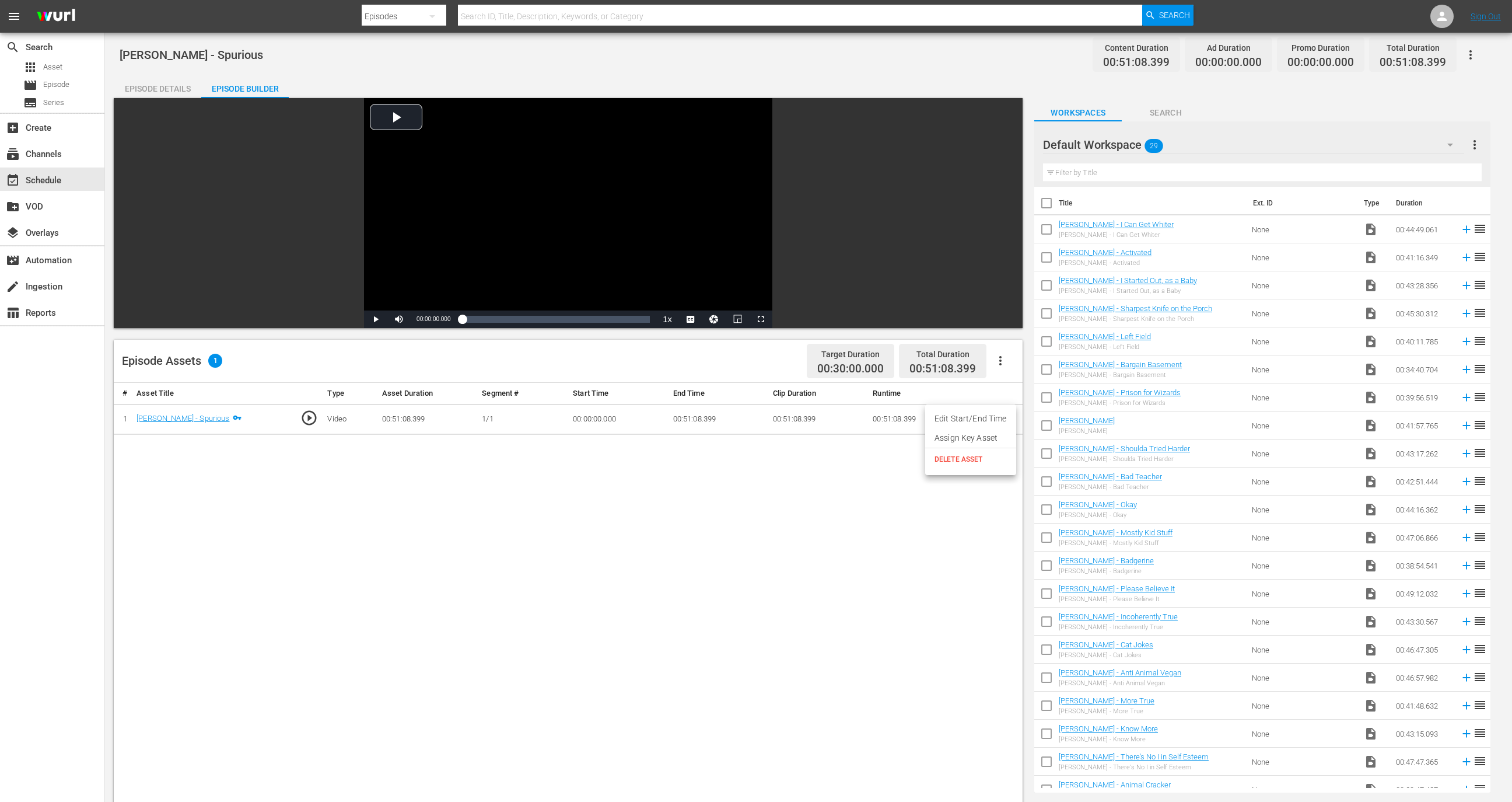
click at [963, 504] on div at bounding box center [756, 401] width 1512 height 802
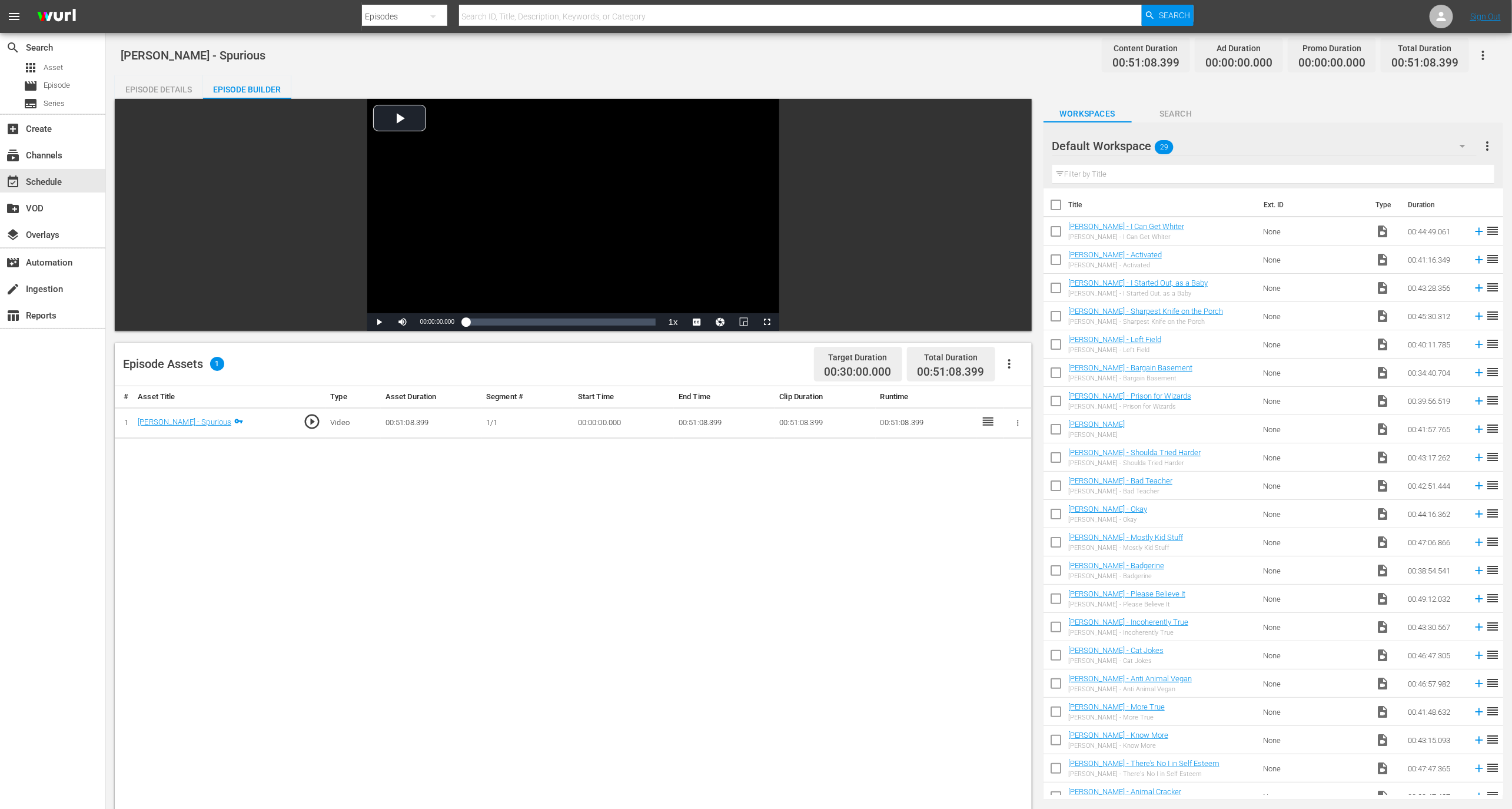
click at [1011, 369] on icon "button" at bounding box center [1009, 364] width 14 height 14
click at [1018, 365] on div "Fill with Ads" at bounding box center [1045, 368] width 80 height 29
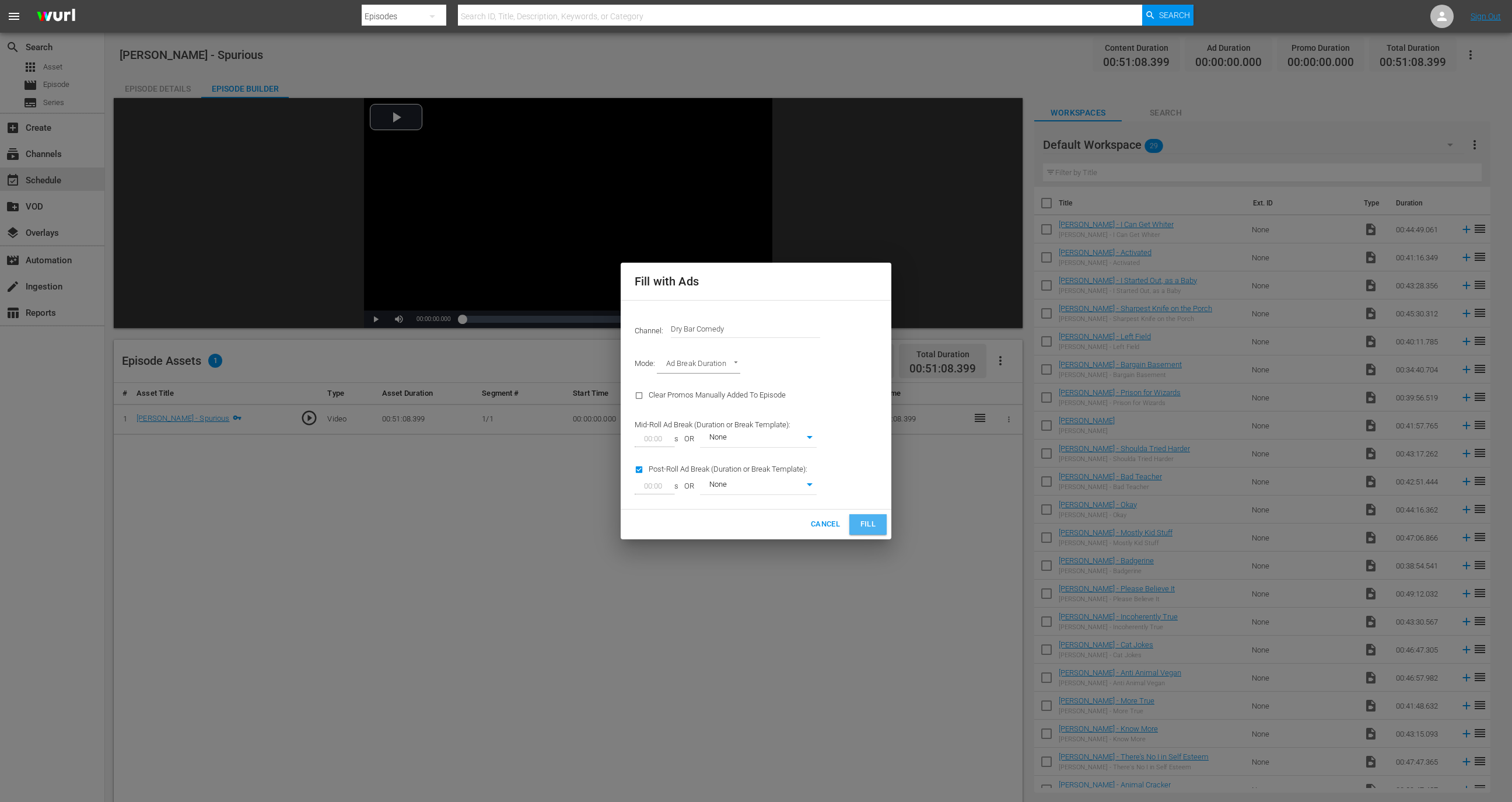
click at [872, 527] on span "Fill" at bounding box center [868, 525] width 19 height 14
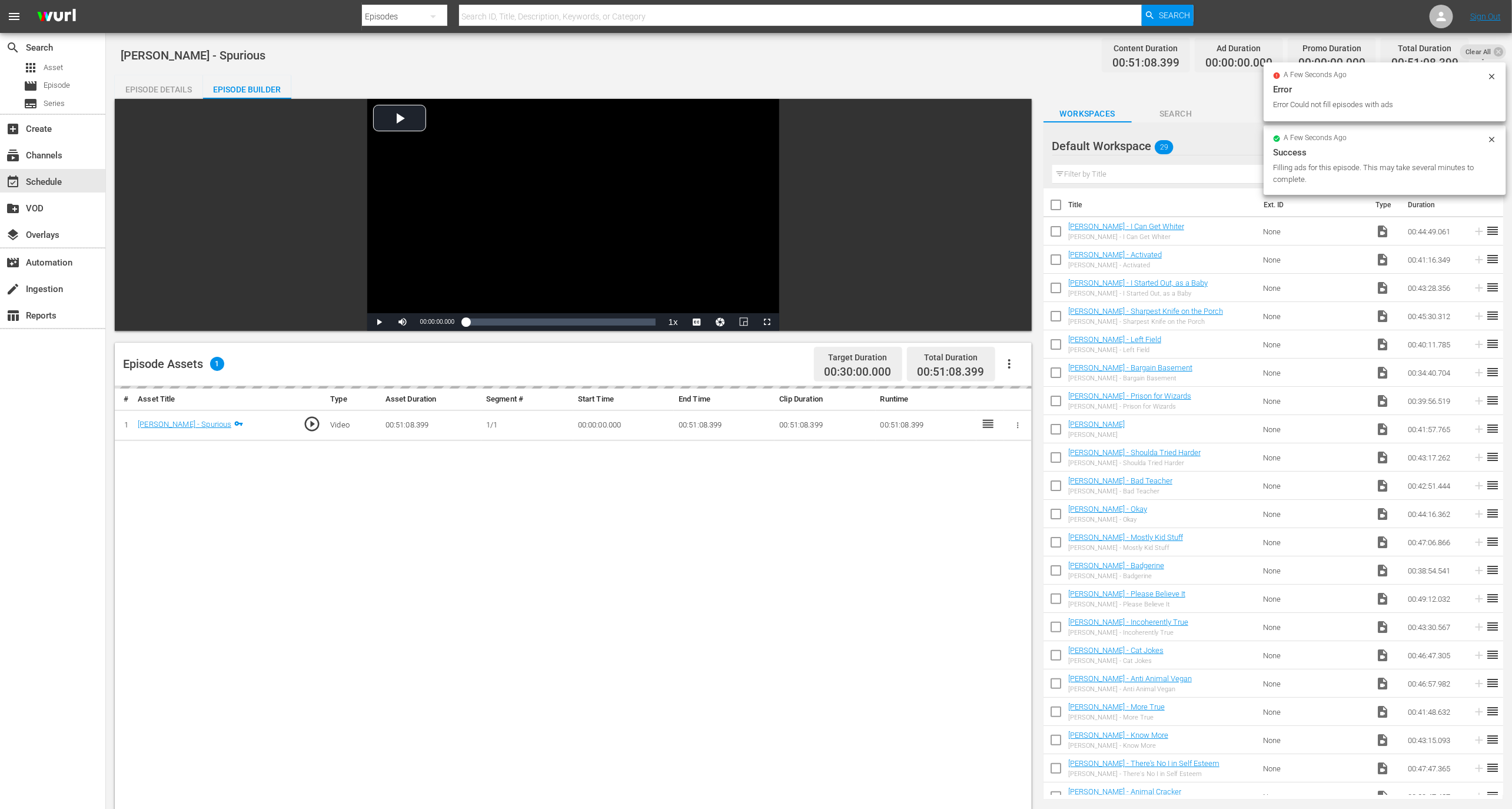
click at [1488, 75] on icon at bounding box center [1492, 76] width 10 height 10
click at [1492, 53] on button "button" at bounding box center [1483, 56] width 29 height 29
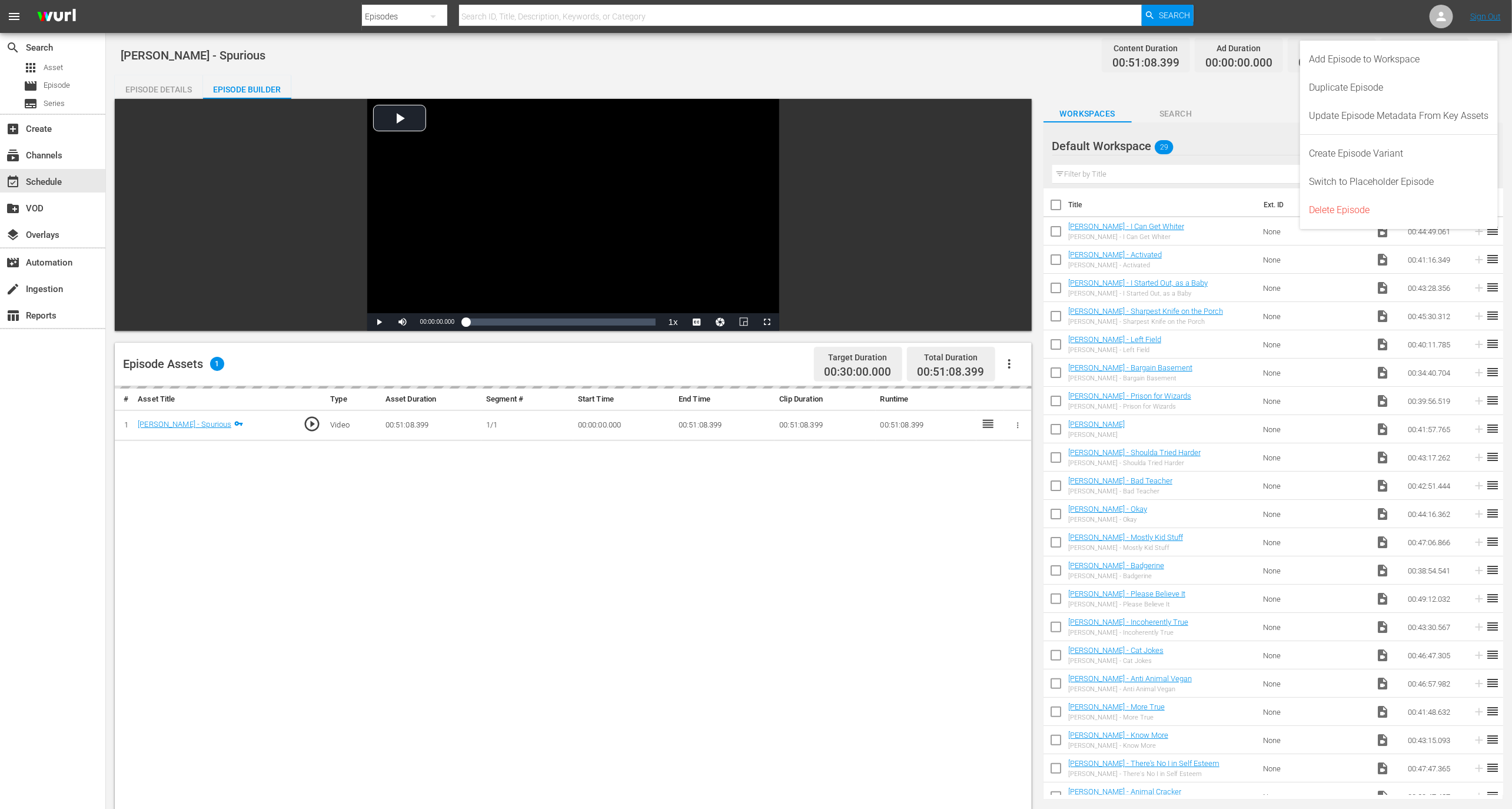
click at [667, 611] on div "# Asset Title Type Asset Duration Segment # Start Time End Time Clip Duration R…" at bounding box center [573, 746] width 917 height 720
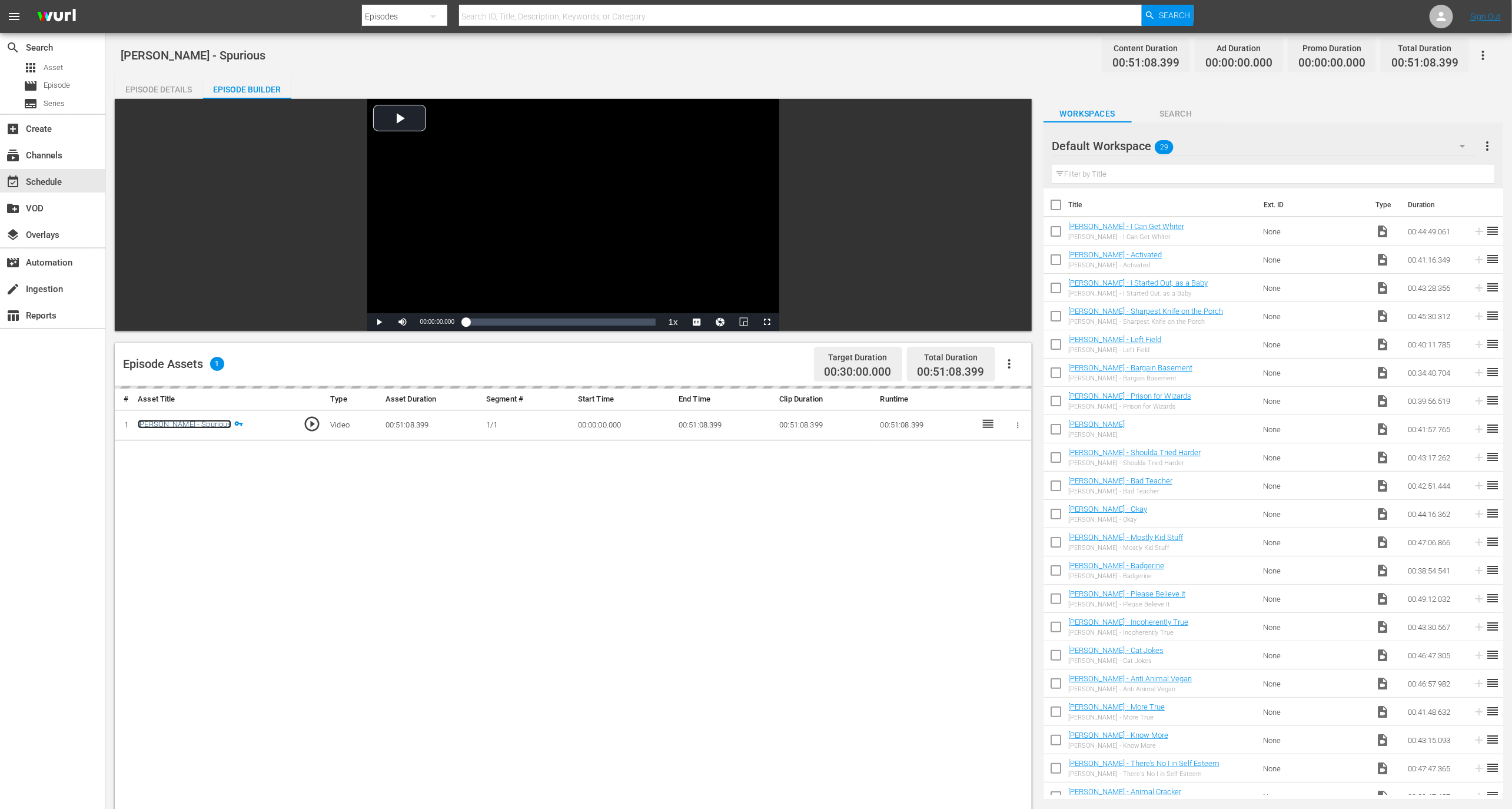
click at [189, 422] on link "Alex Velluto - Spurious" at bounding box center [184, 424] width 93 height 9
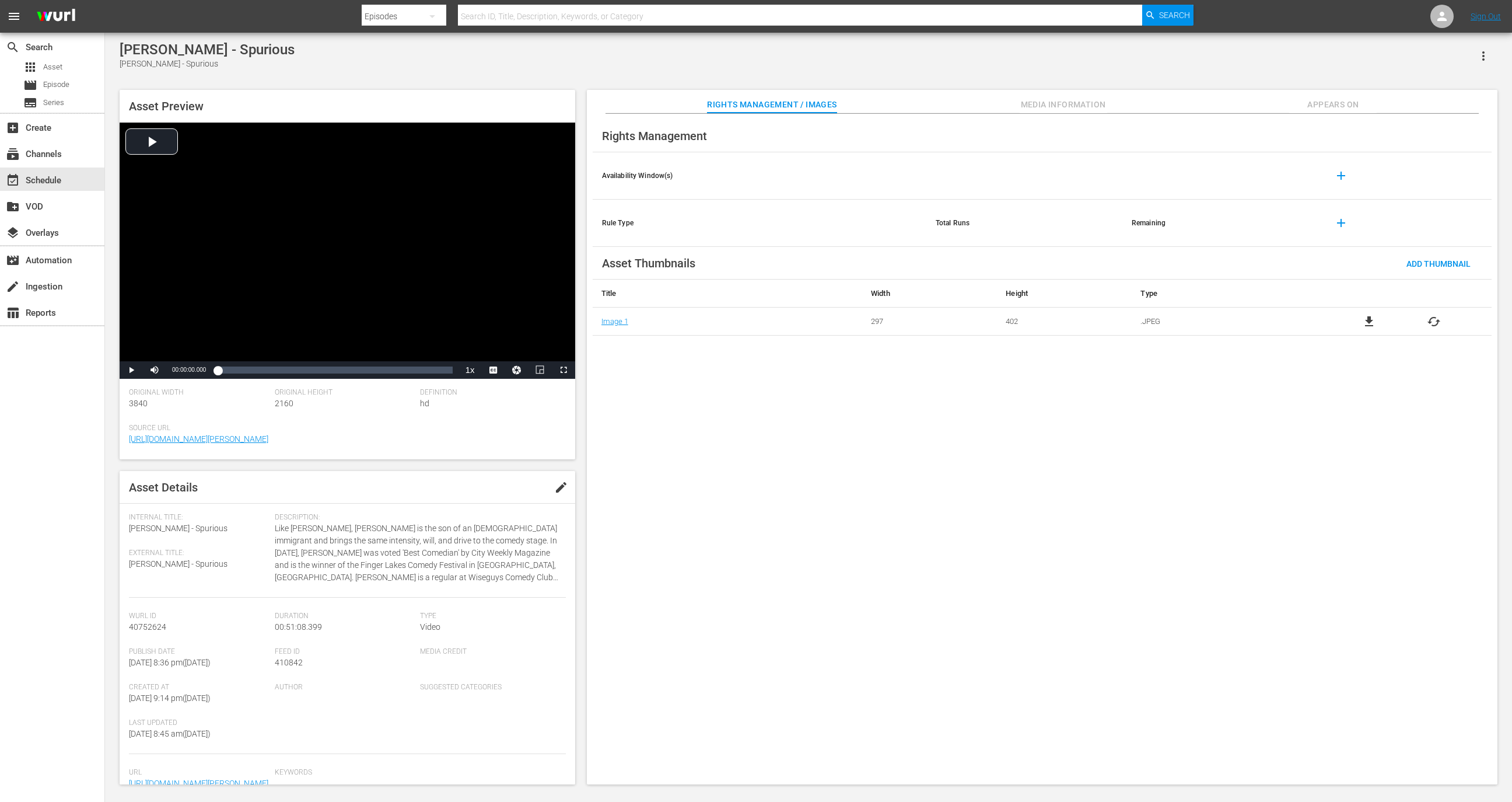
click at [1480, 65] on button "button" at bounding box center [1484, 56] width 28 height 28
click at [1447, 59] on div "Add To Workspace" at bounding box center [1449, 61] width 80 height 28
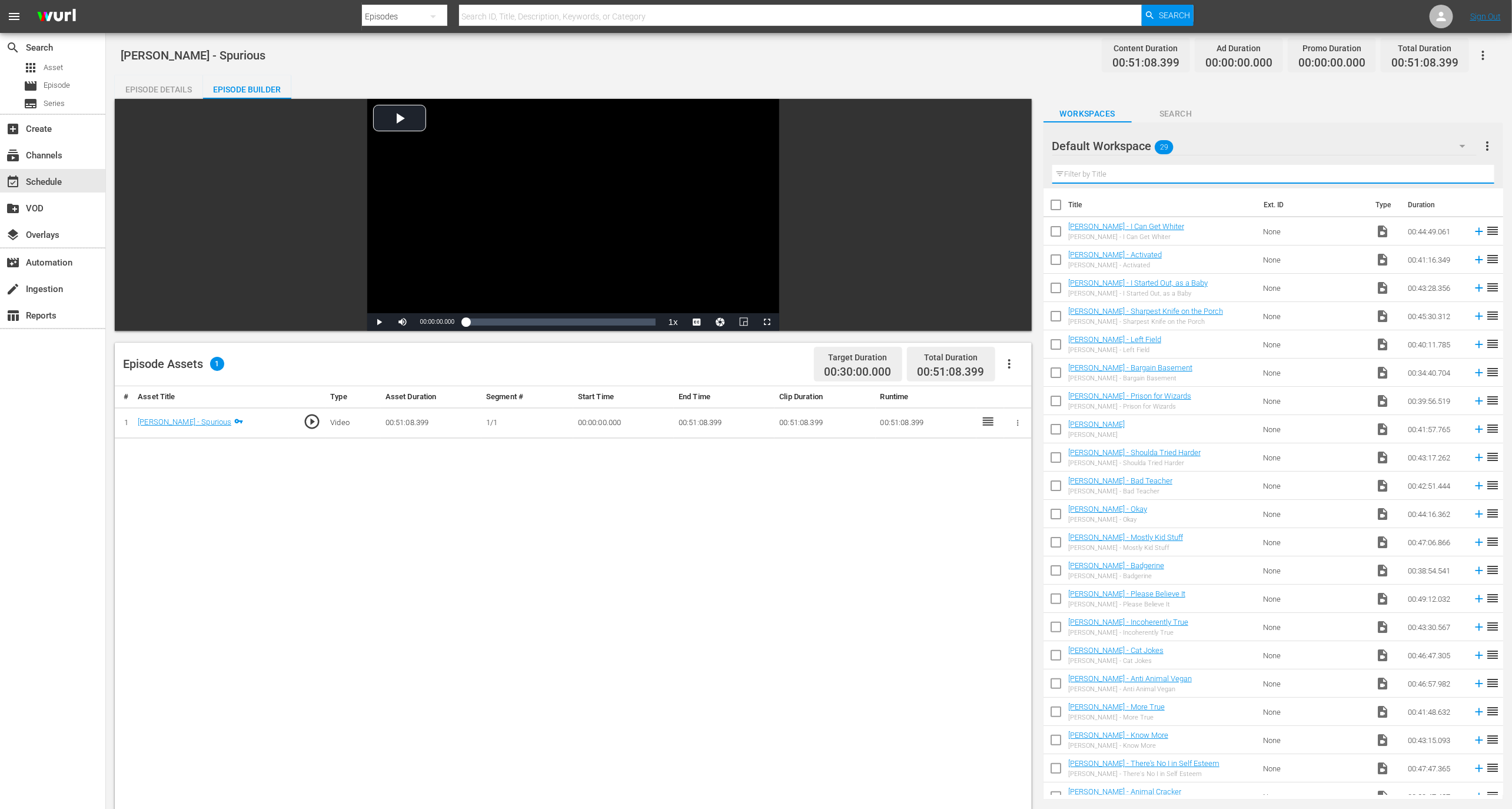
click at [1178, 171] on input "text" at bounding box center [1273, 174] width 442 height 19
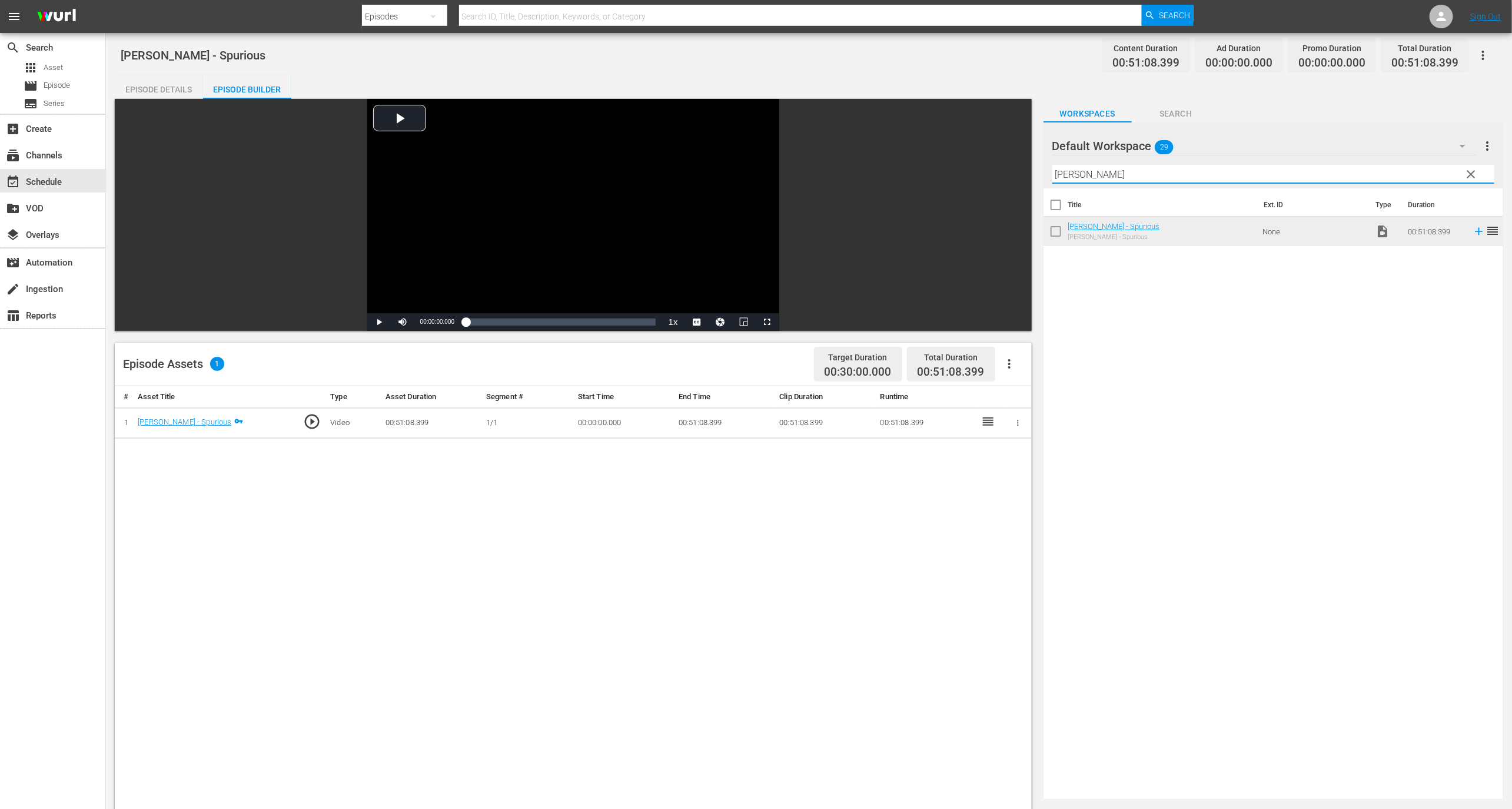
type input "alex"
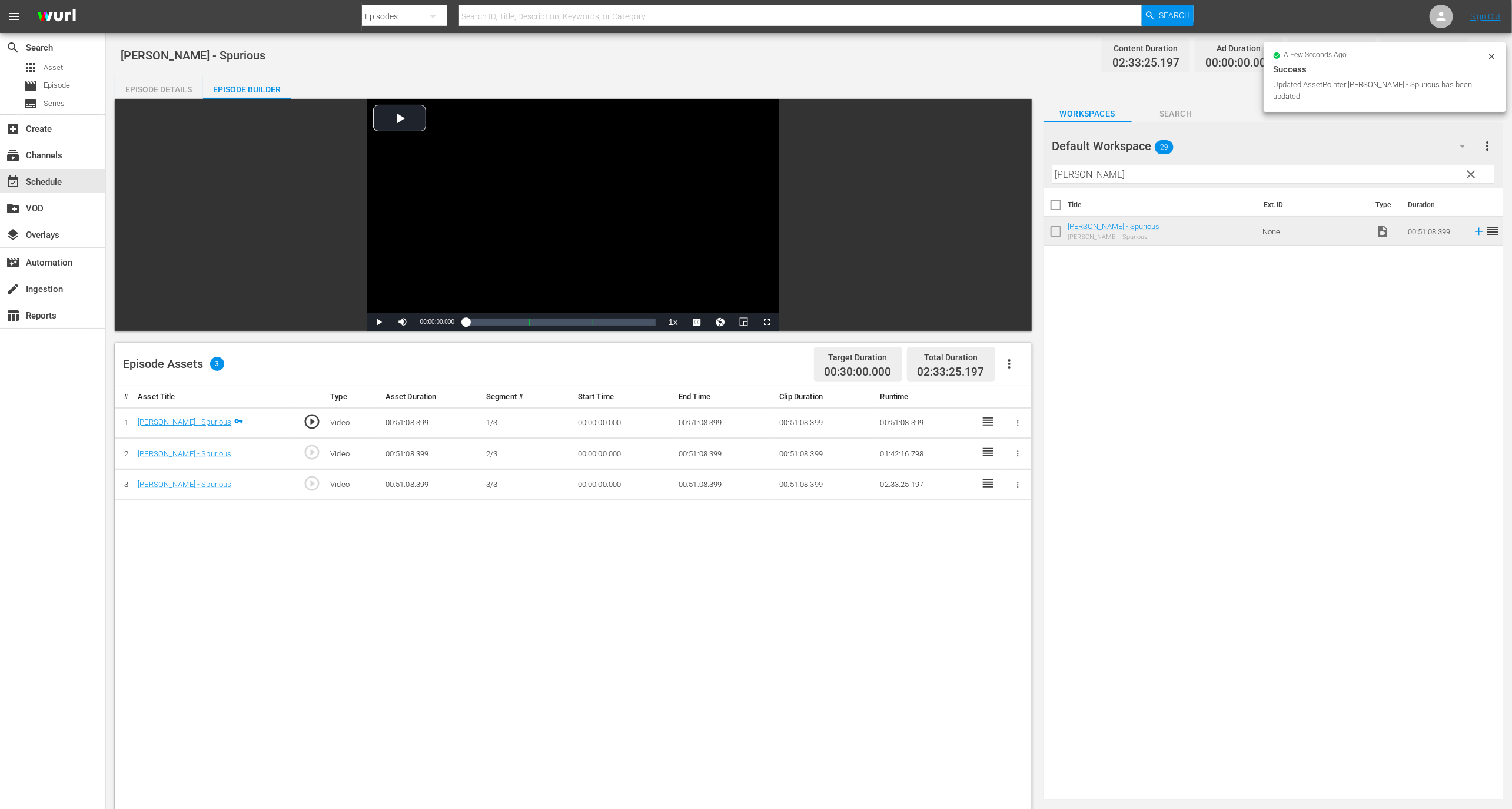
click at [692, 426] on td "00:51:08.399" at bounding box center [724, 423] width 101 height 31
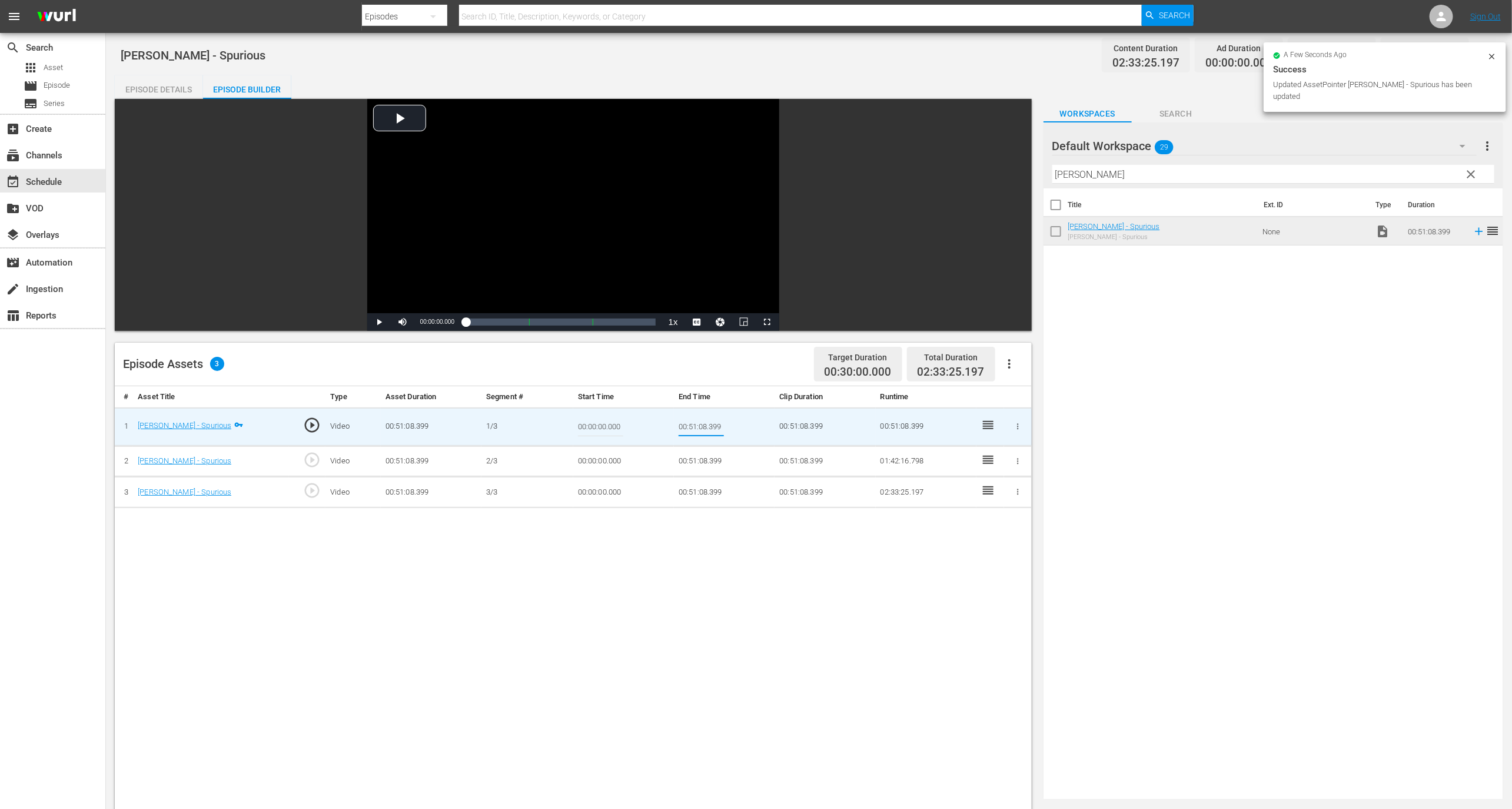
click at [696, 428] on input "00:51:08.399" at bounding box center [701, 427] width 46 height 29
type input "00:10:08.399"
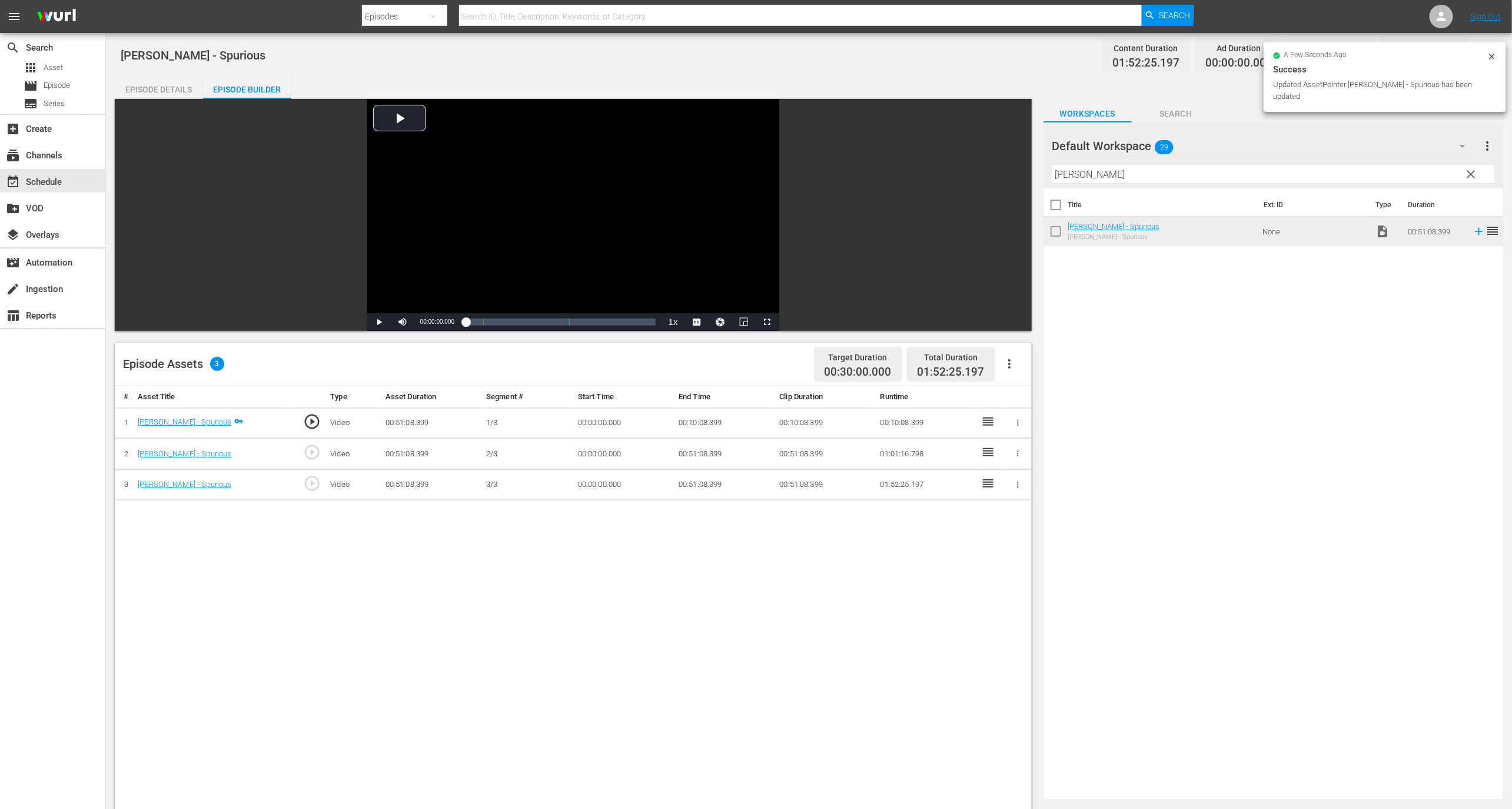
click at [711, 420] on td "00:10:08.399" at bounding box center [724, 423] width 101 height 31
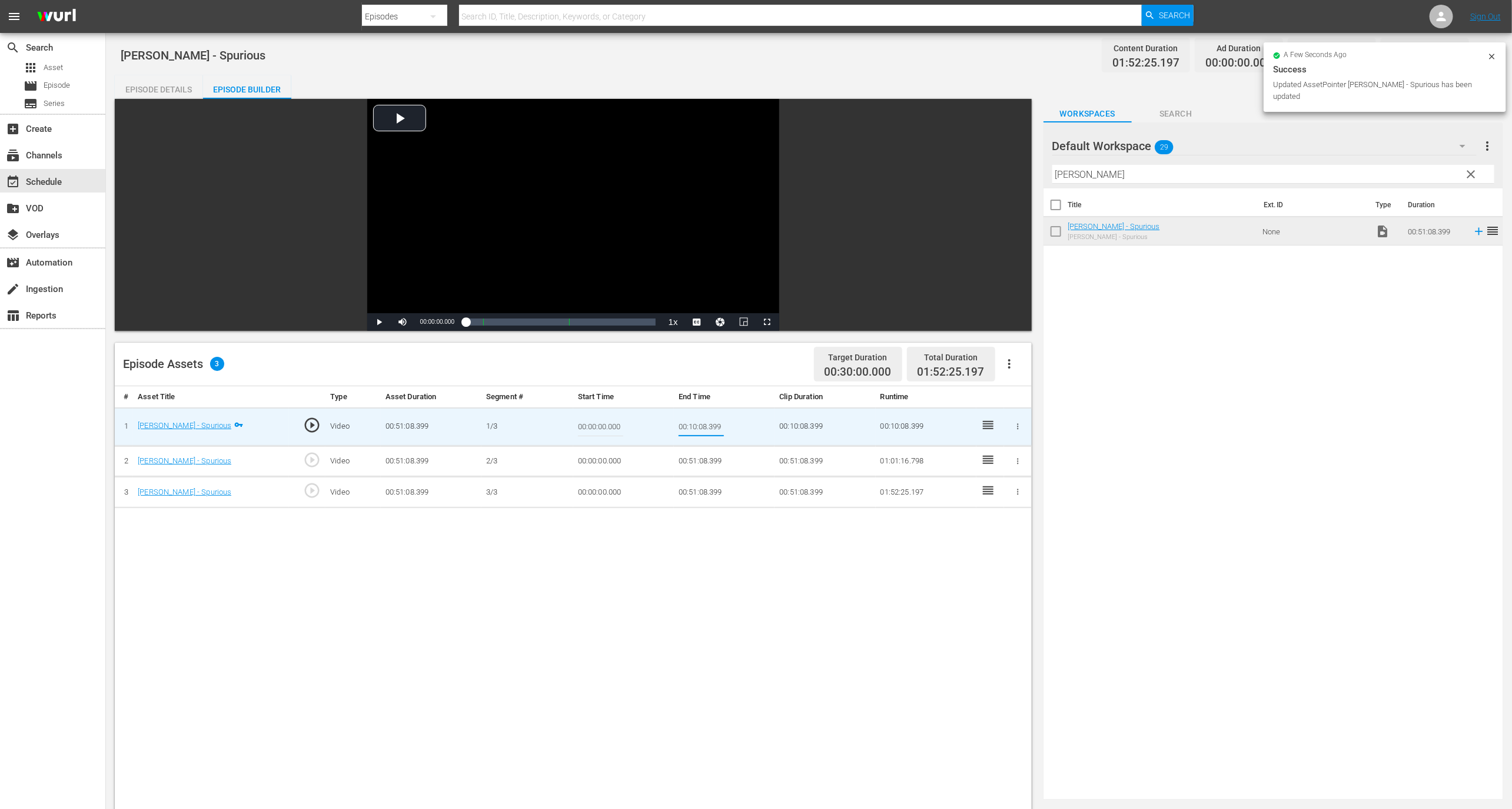
click at [711, 420] on input "00:10:08.399" at bounding box center [701, 427] width 46 height 29
click at [602, 462] on td "00:00:00.000" at bounding box center [624, 462] width 101 height 31
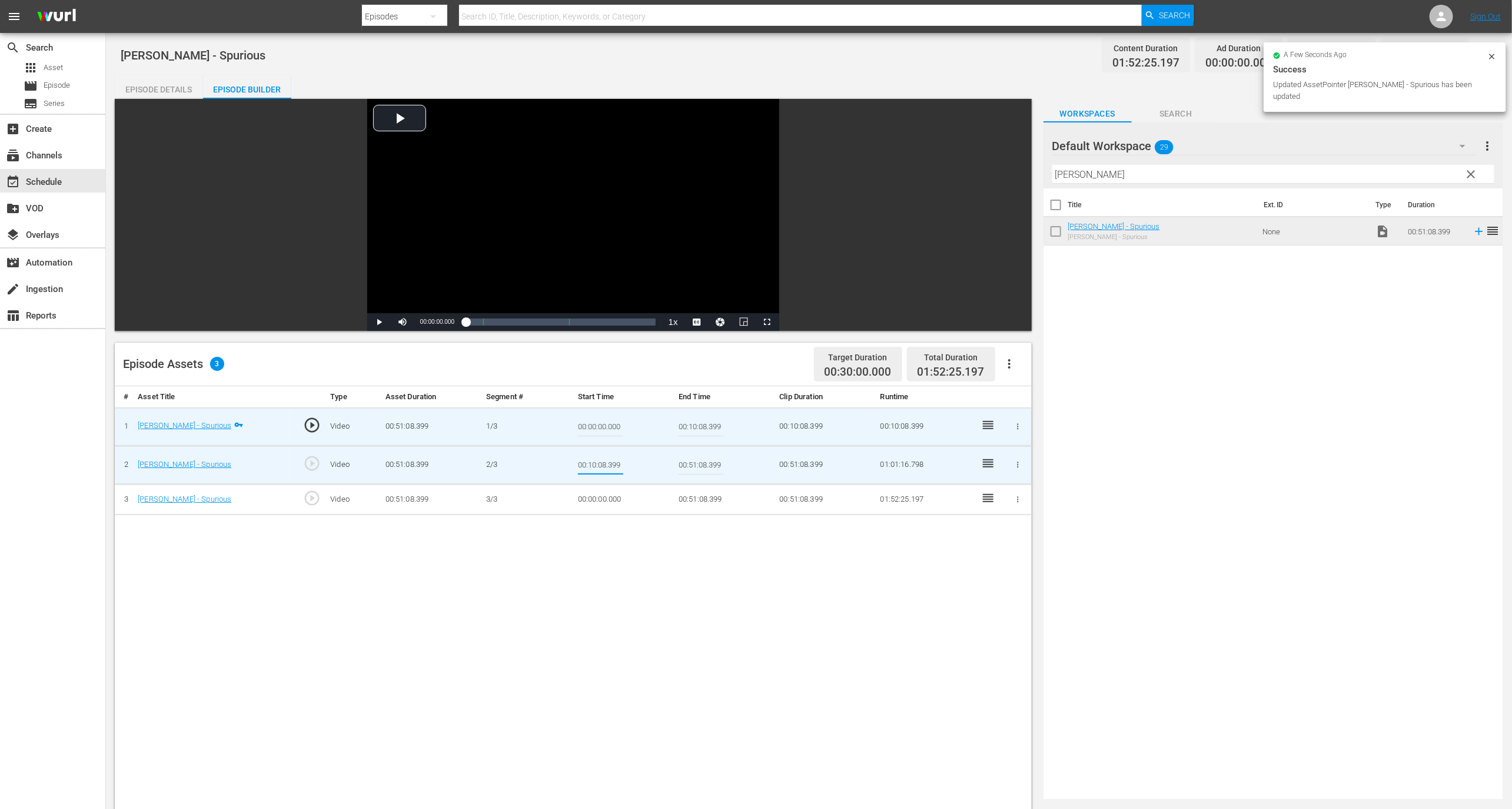
type input "00:10:08.399"
click at [628, 562] on div "# Asset Title Type Asset Duration Segment # Start Time End Time Clip Duration R…" at bounding box center [573, 746] width 917 height 720
click at [605, 462] on input "00:10:08.399" at bounding box center [600, 465] width 46 height 29
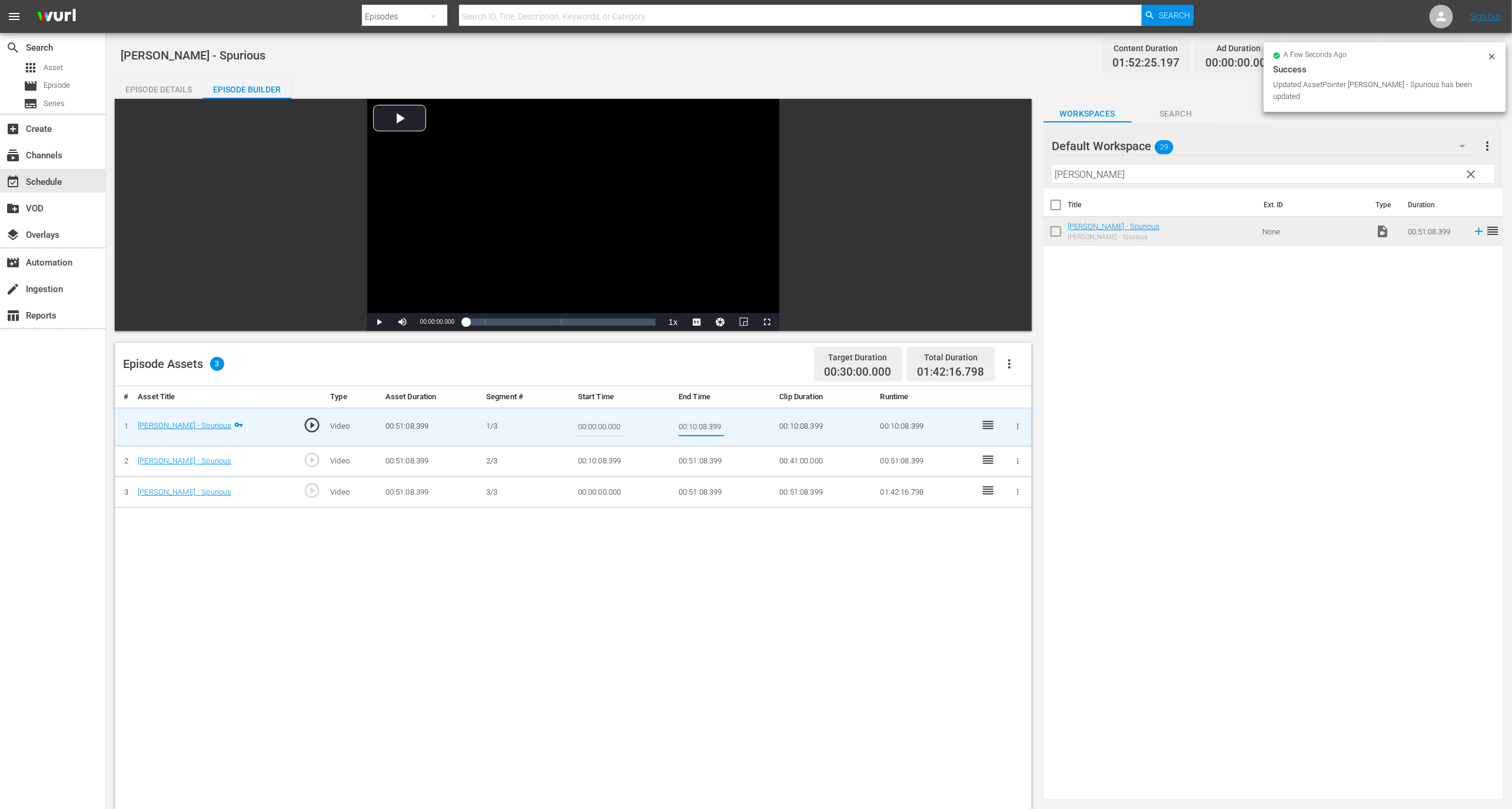
click at [700, 430] on input "00:10:08.399" at bounding box center [701, 427] width 46 height 29
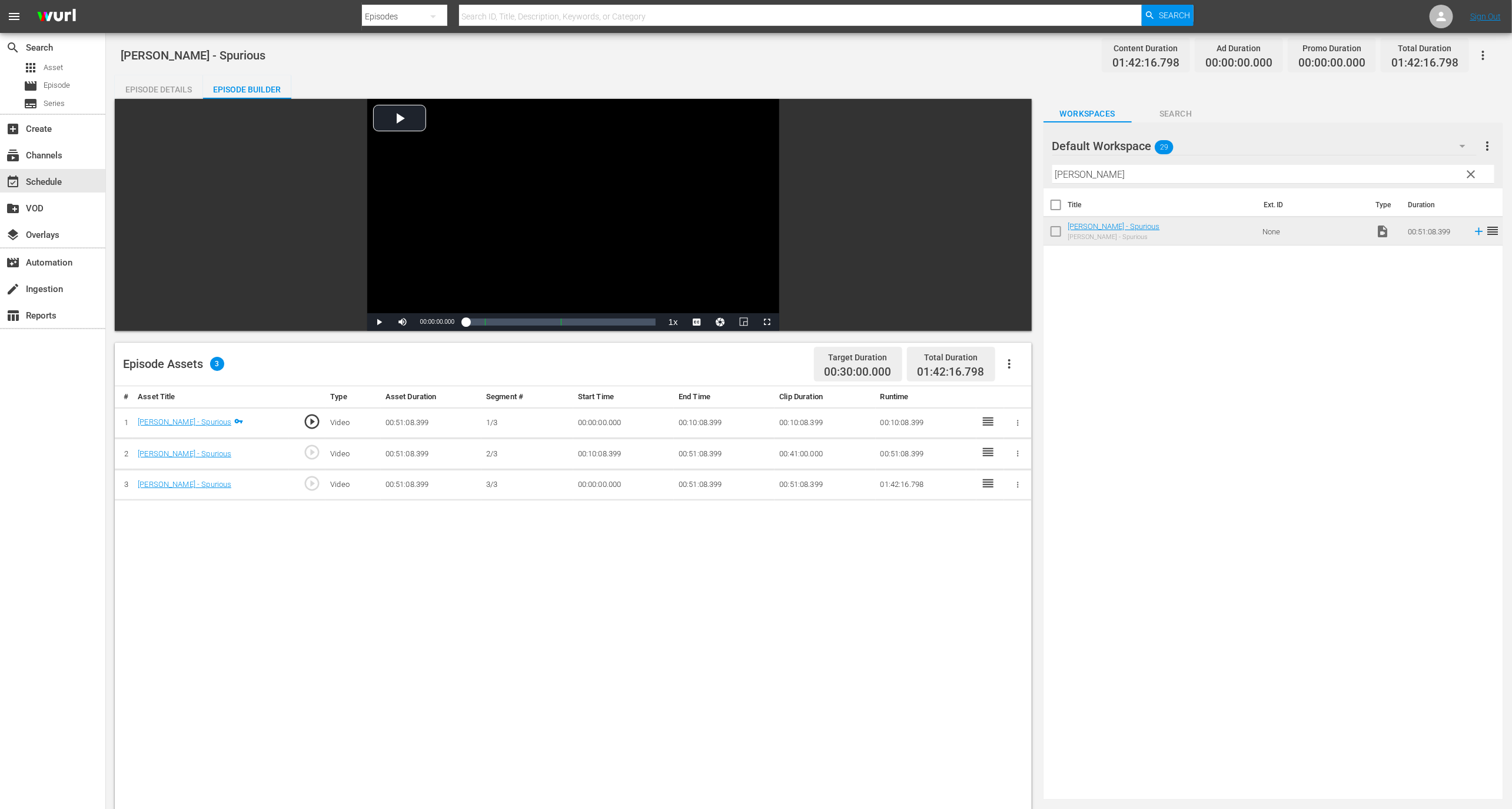
click at [694, 451] on td "00:51:08.399" at bounding box center [724, 454] width 101 height 31
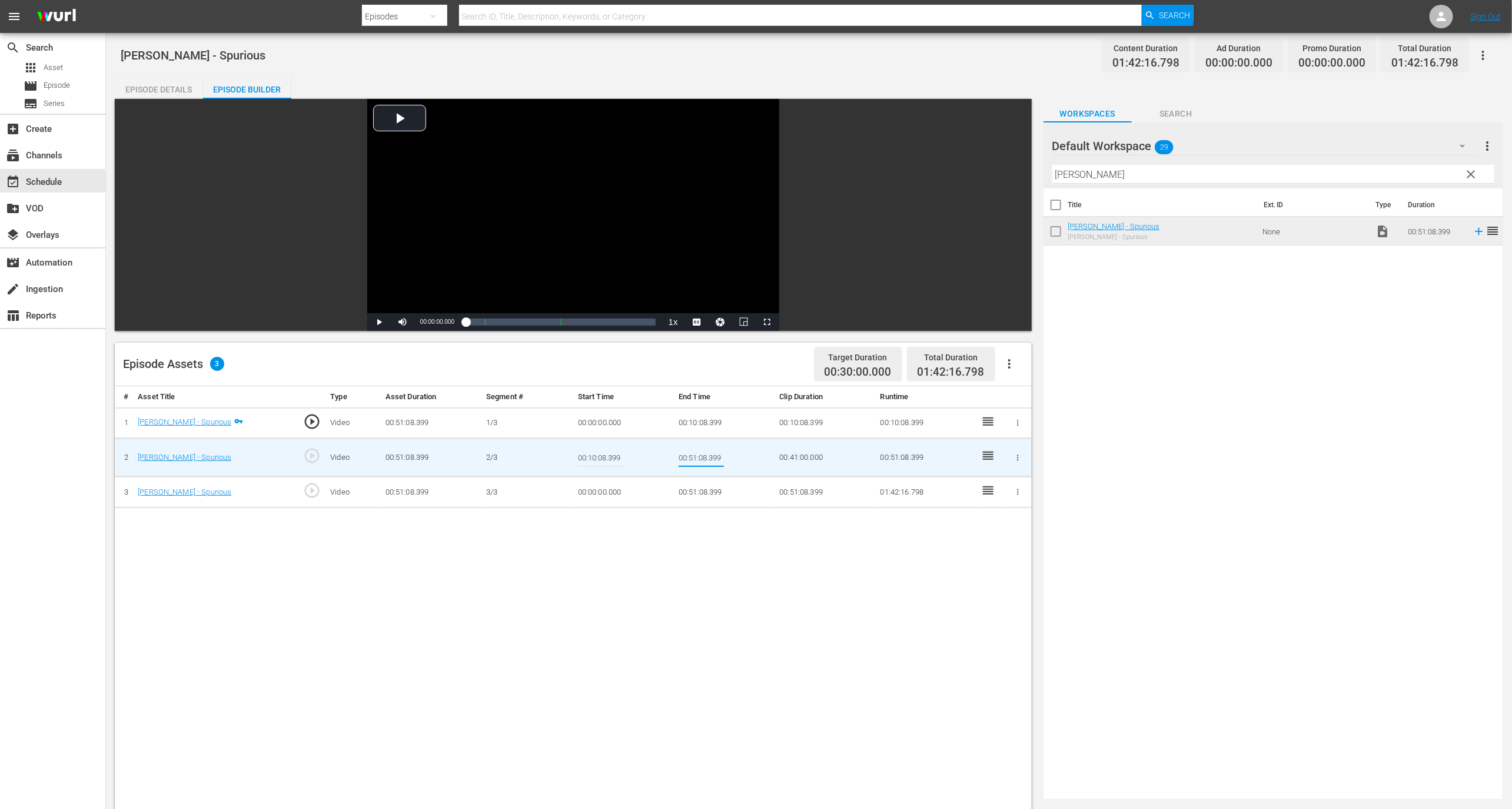
click at [688, 452] on input "00:51:08.399" at bounding box center [701, 458] width 46 height 29
type input "00:31:08.399"
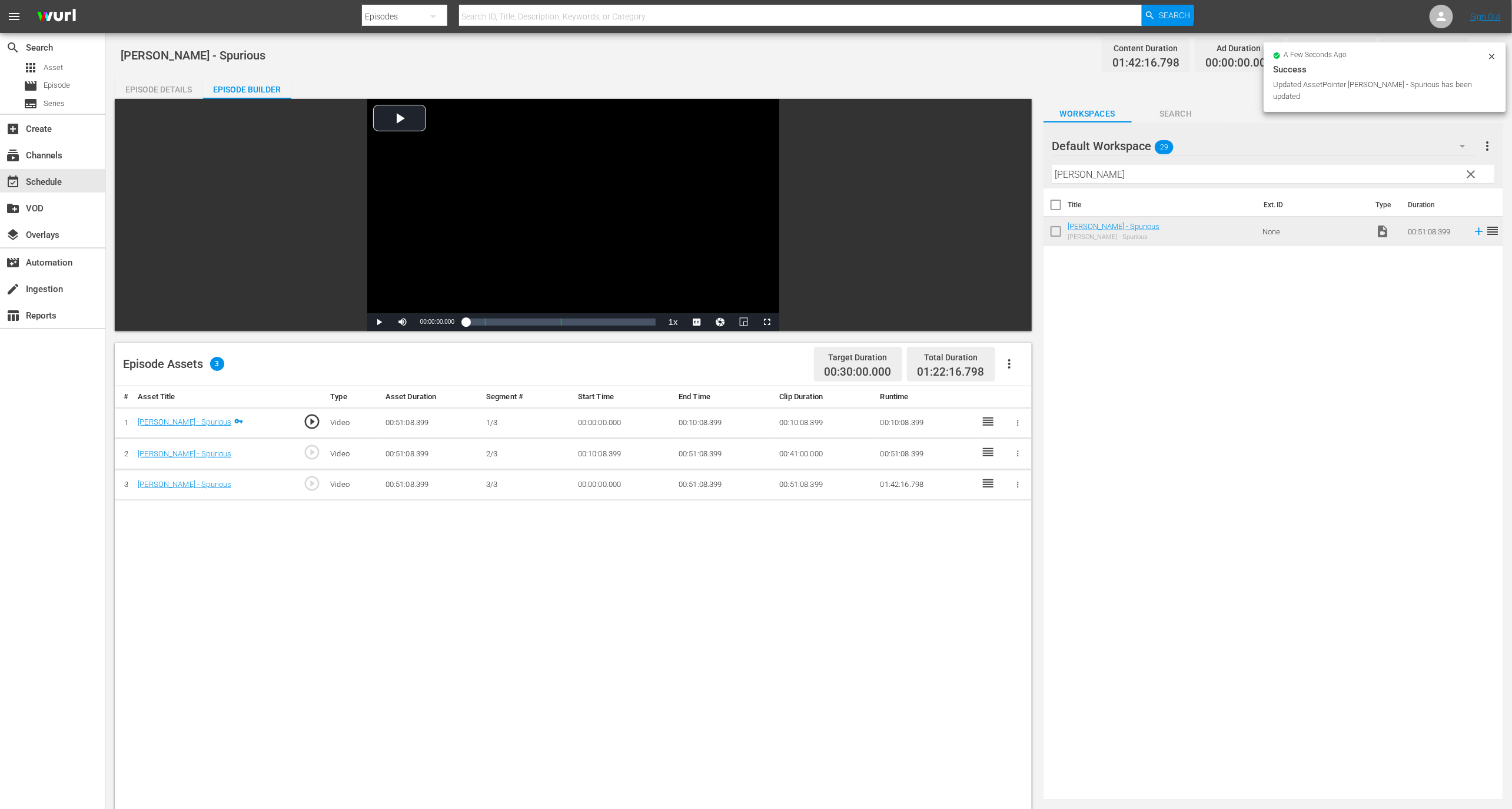
click at [602, 483] on td "00:00:00.000" at bounding box center [624, 485] width 101 height 31
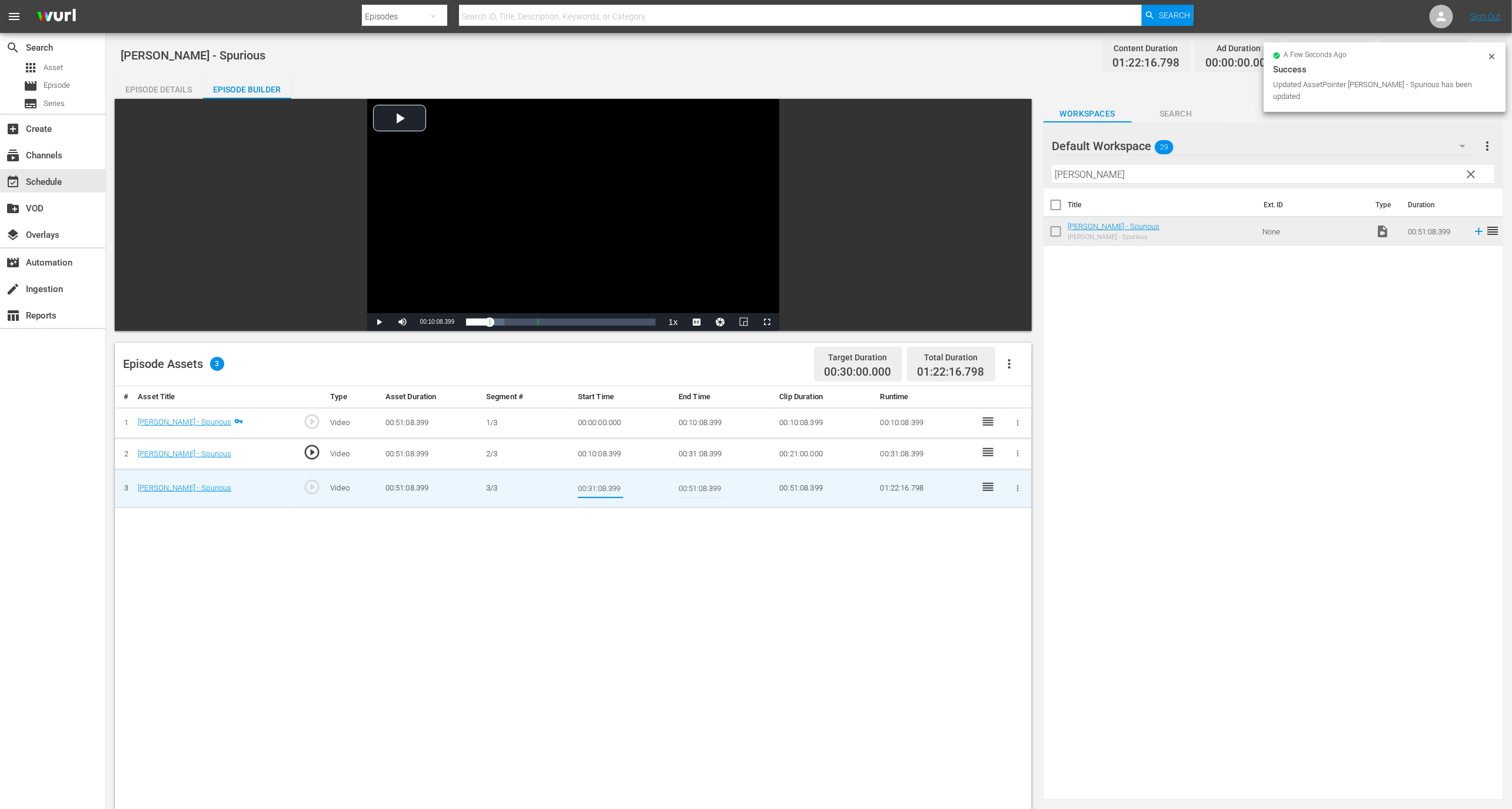
type input "00:31:08.399"
click at [633, 550] on div "# Asset Title Type Asset Duration Segment # Start Time End Time Clip Duration R…" at bounding box center [573, 746] width 917 height 720
click at [607, 486] on input "00:31:08.399" at bounding box center [600, 489] width 46 height 29
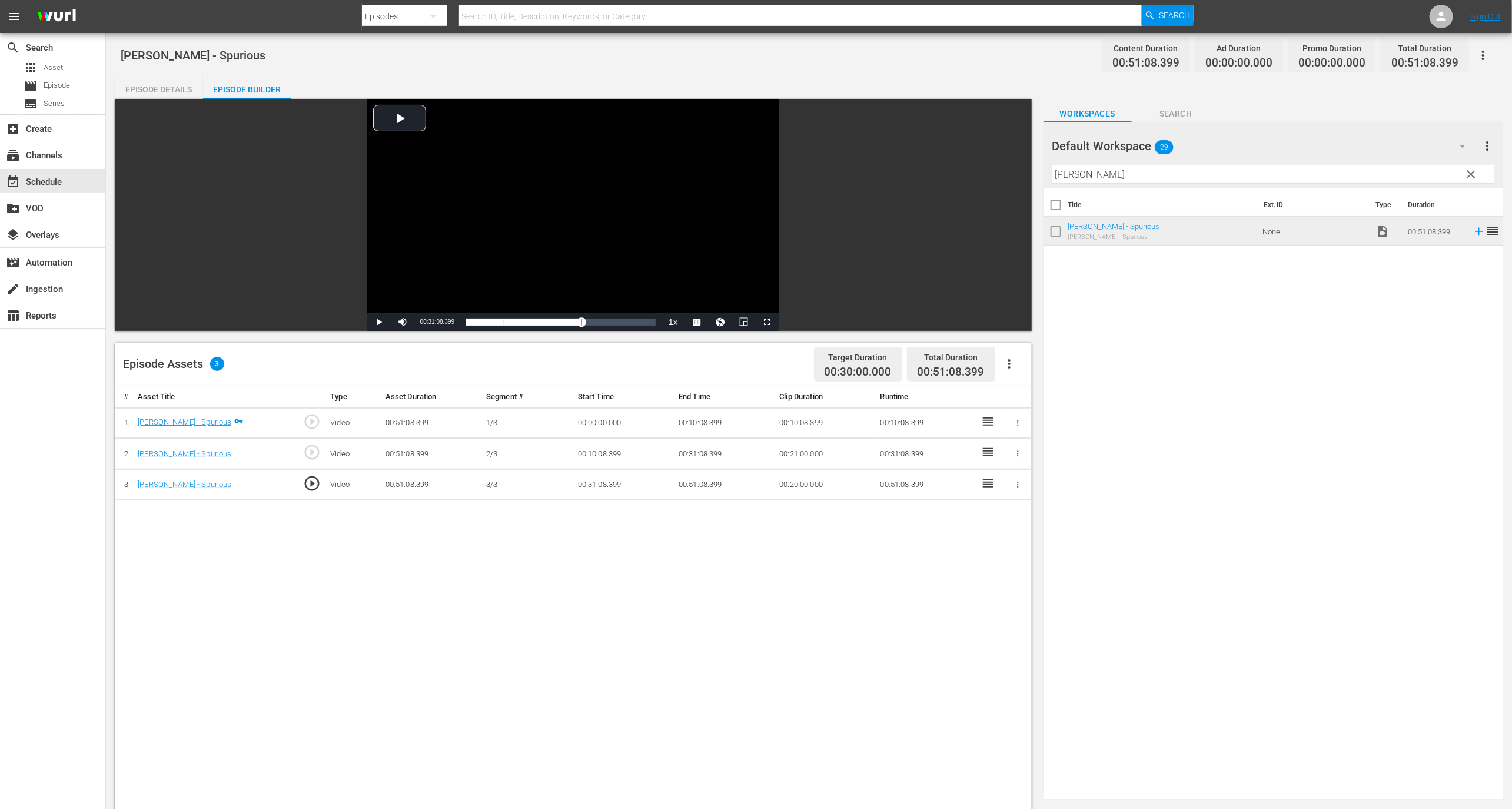
click at [1011, 357] on icon "button" at bounding box center [1009, 364] width 14 height 14
click at [1023, 370] on div "Fill with Ads" at bounding box center [1045, 368] width 80 height 29
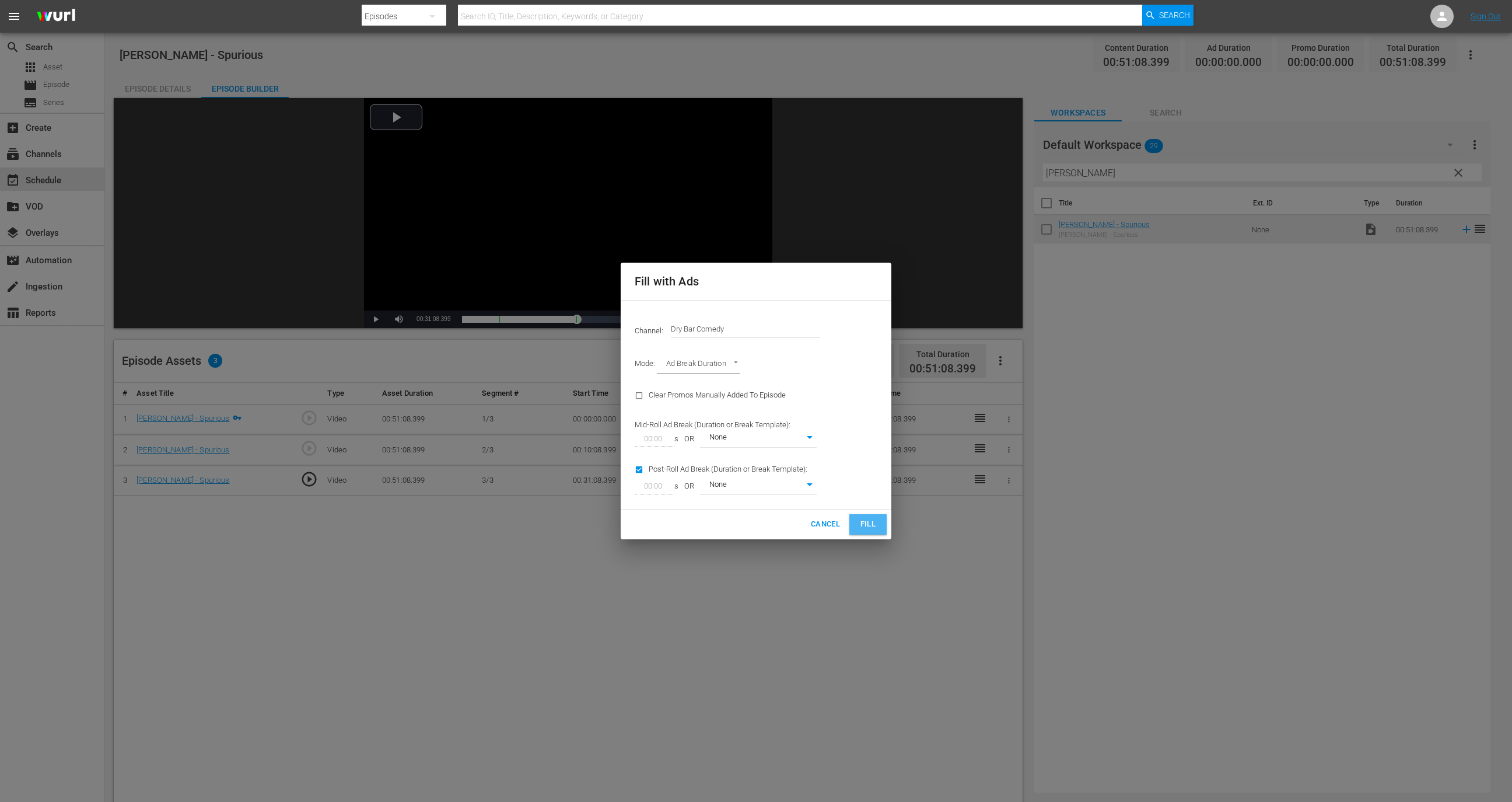
click at [868, 523] on span "Fill" at bounding box center [868, 525] width 19 height 14
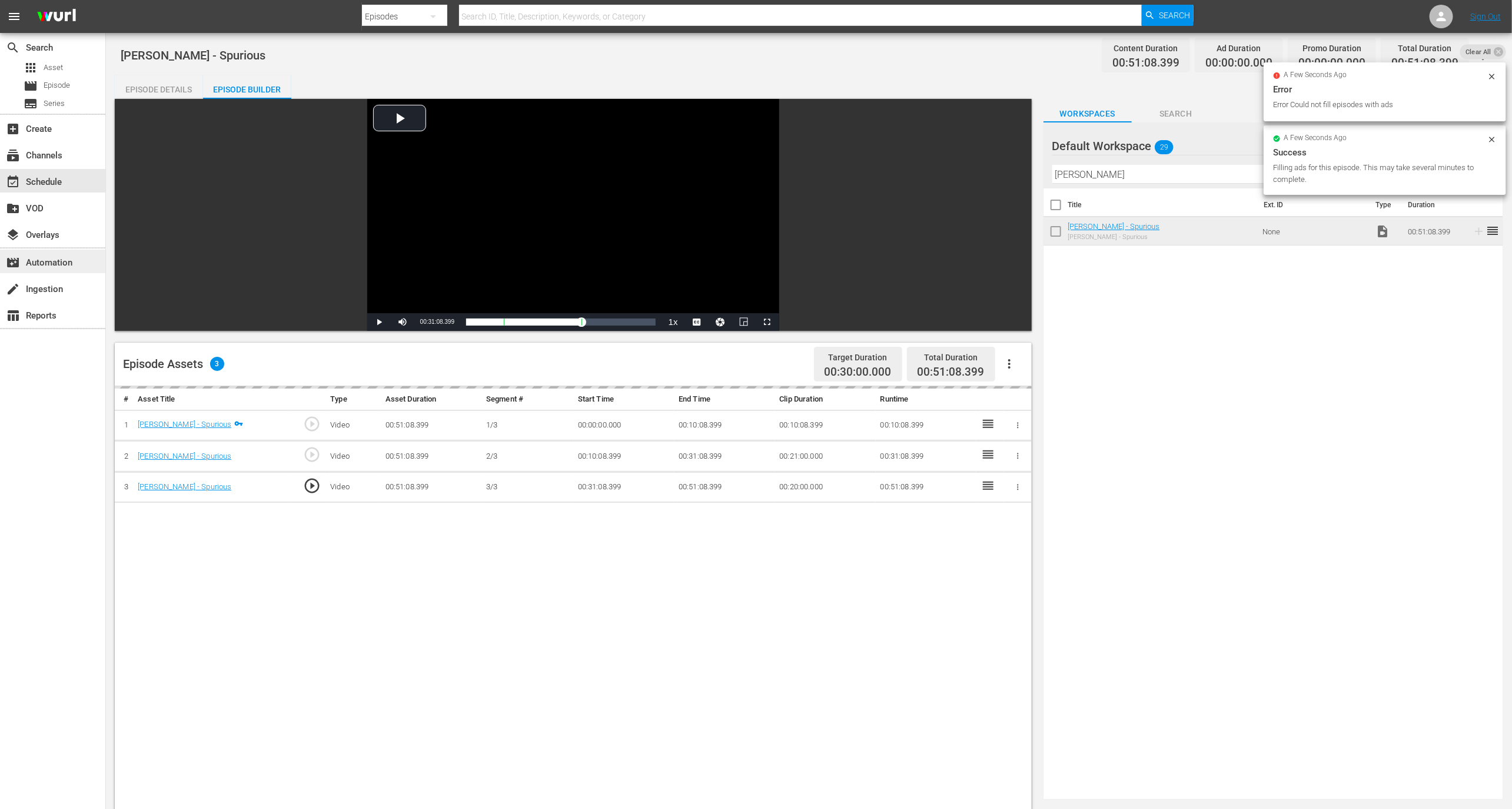
click at [53, 263] on div "movie_filter Automation" at bounding box center [33, 261] width 66 height 11
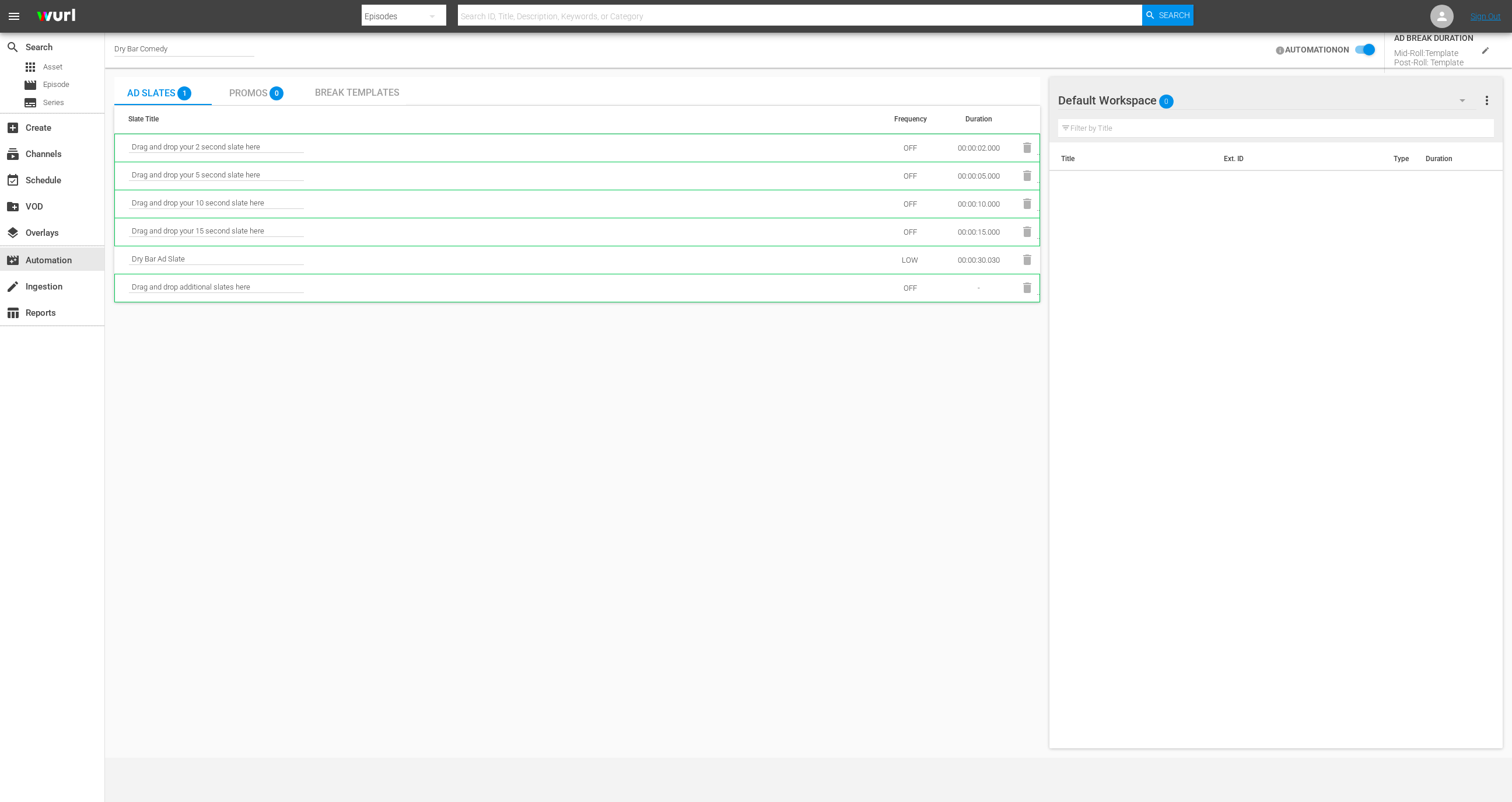
click at [1484, 49] on icon "edit" at bounding box center [1486, 50] width 7 height 7
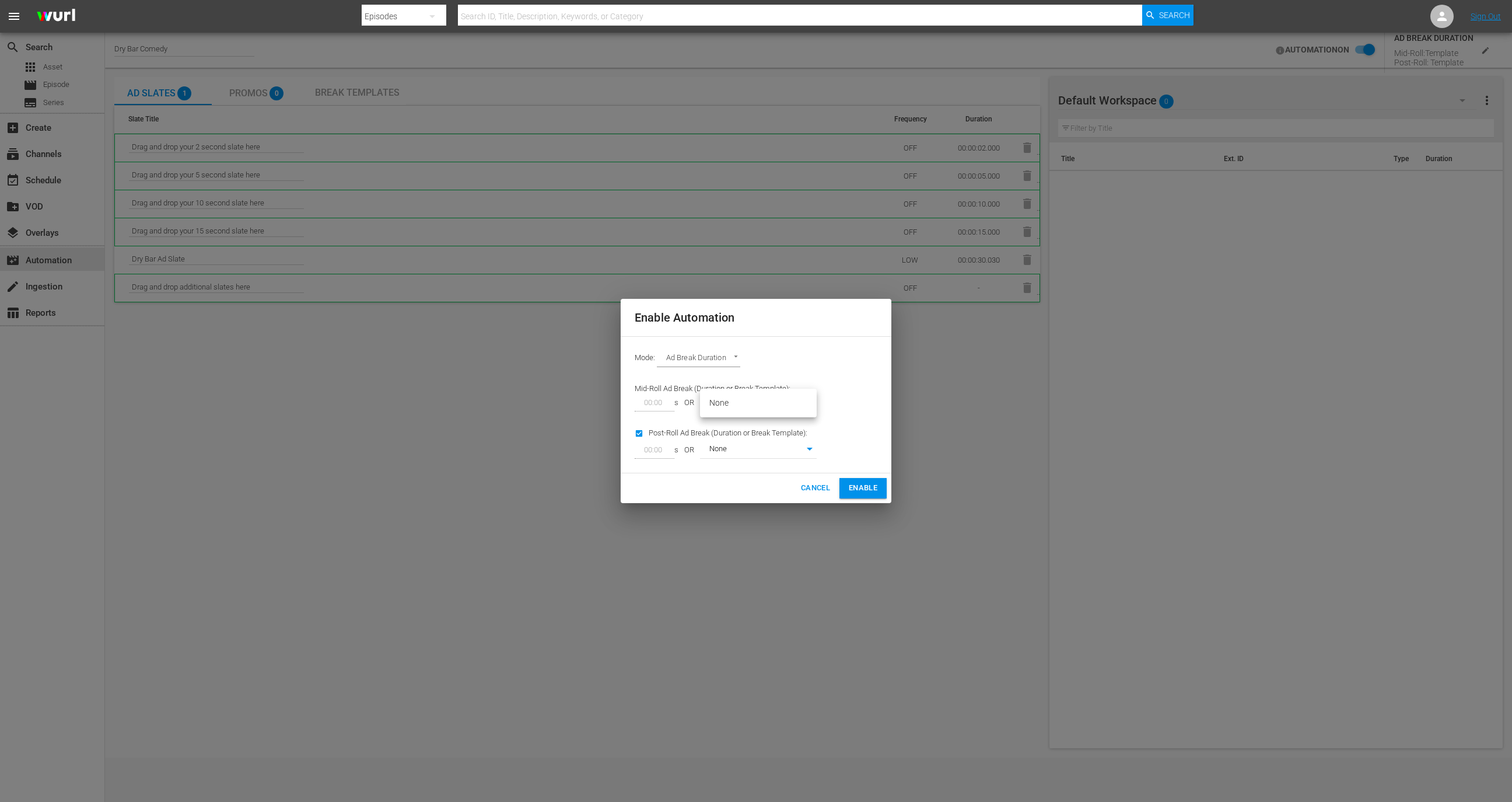
click at [792, 404] on body "menu Search By Episodes Search ID, Title, Description, Keywords, or Category Se…" at bounding box center [756, 401] width 1512 height 802
click at [787, 404] on li "None" at bounding box center [758, 403] width 117 height 20
type input "0"
click at [651, 405] on input "00:00" at bounding box center [652, 402] width 35 height 16
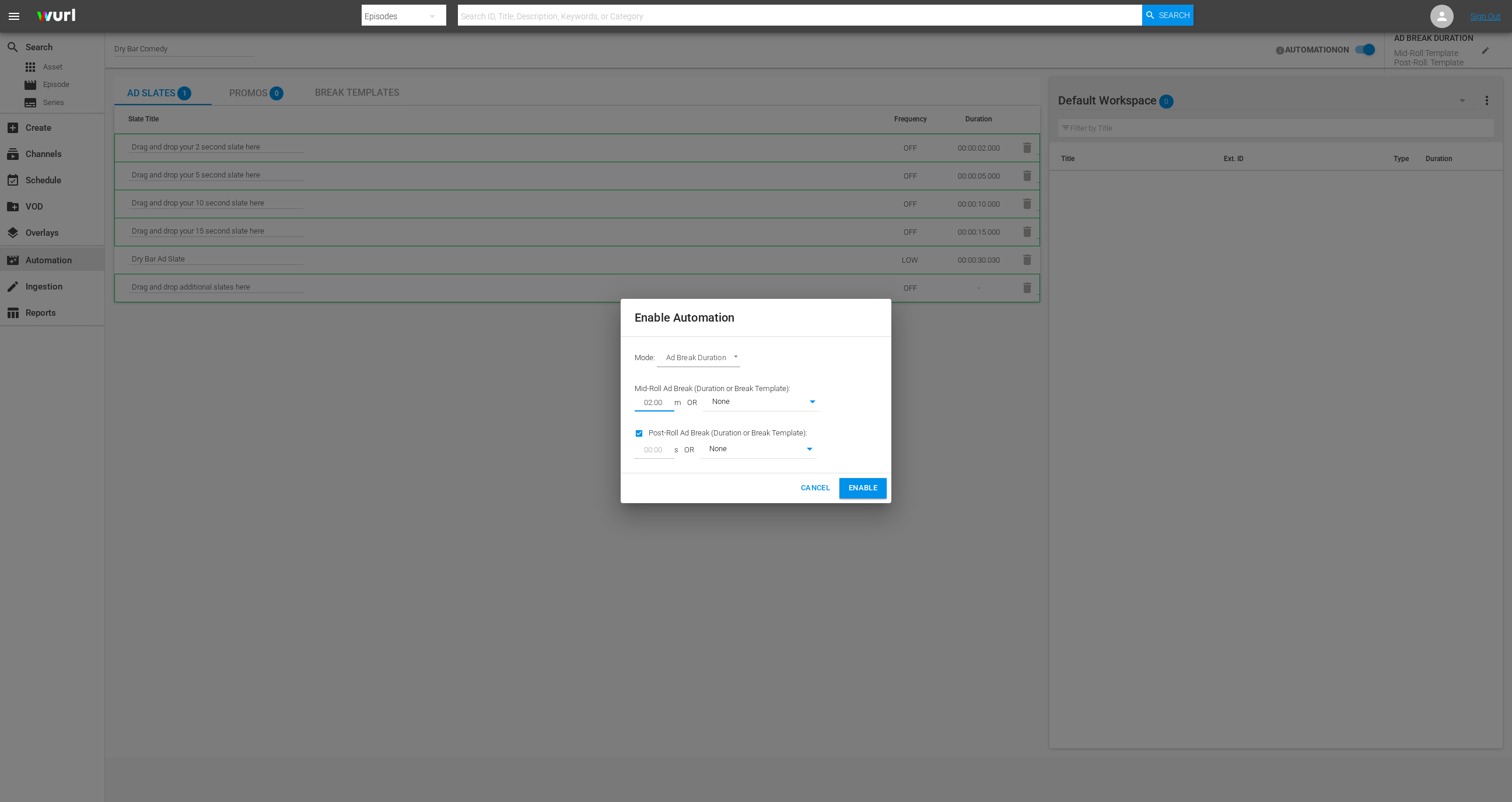
type input "02:00"
click at [729, 475] on div "Cancel Enable" at bounding box center [756, 488] width 271 height 30
click at [758, 450] on body "menu Search By Episodes Search ID, Title, Description, Keywords, or Category Se…" at bounding box center [756, 401] width 1512 height 802
click at [758, 450] on li "None" at bounding box center [758, 450] width 117 height 20
type input "0"
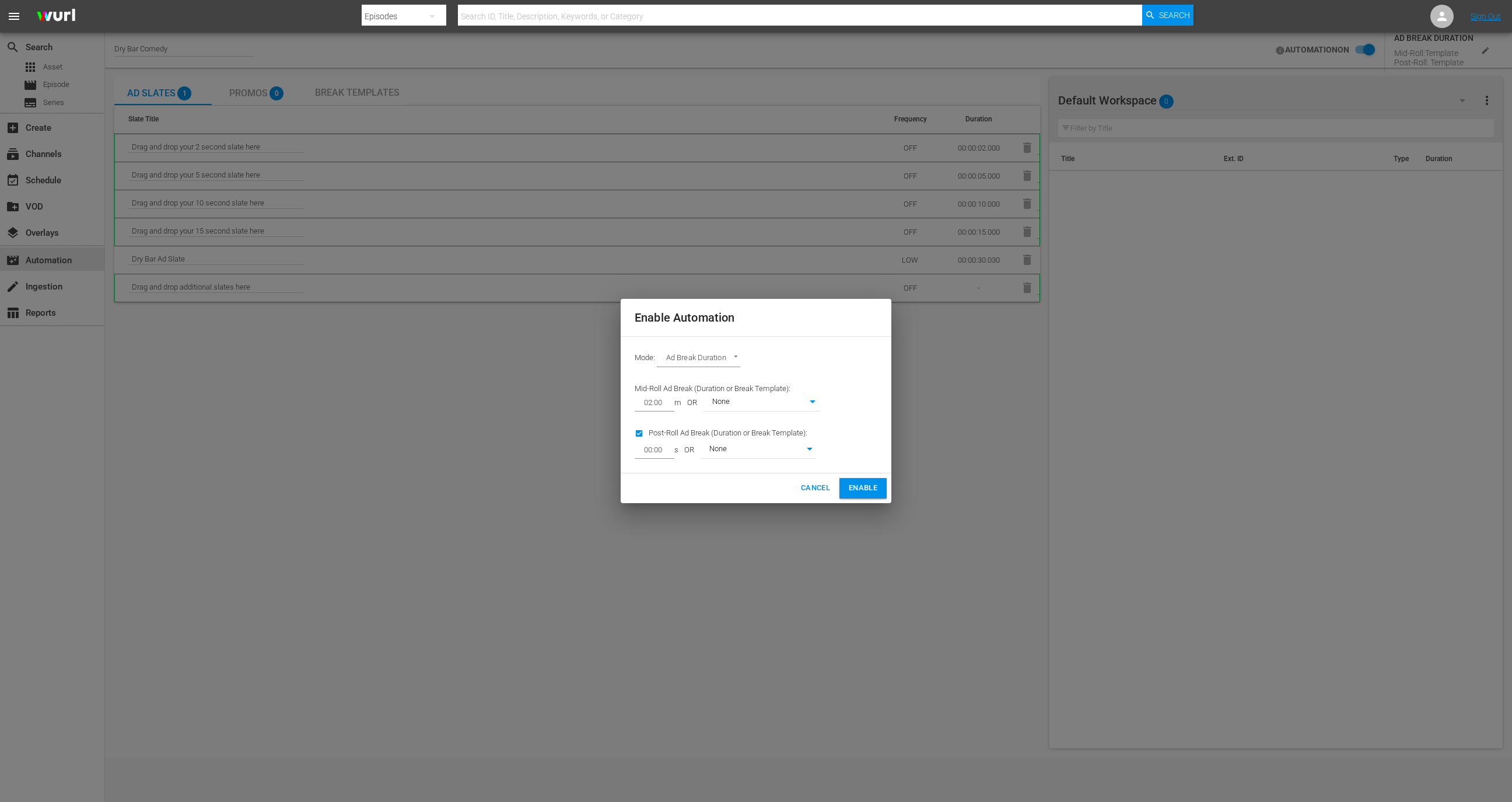
click at [661, 446] on input "00:00" at bounding box center [652, 450] width 35 height 16
click at [645, 446] on input "00:00" at bounding box center [652, 450] width 35 height 16
type input "01:00"
click at [869, 489] on span "Enable" at bounding box center [863, 488] width 28 height 14
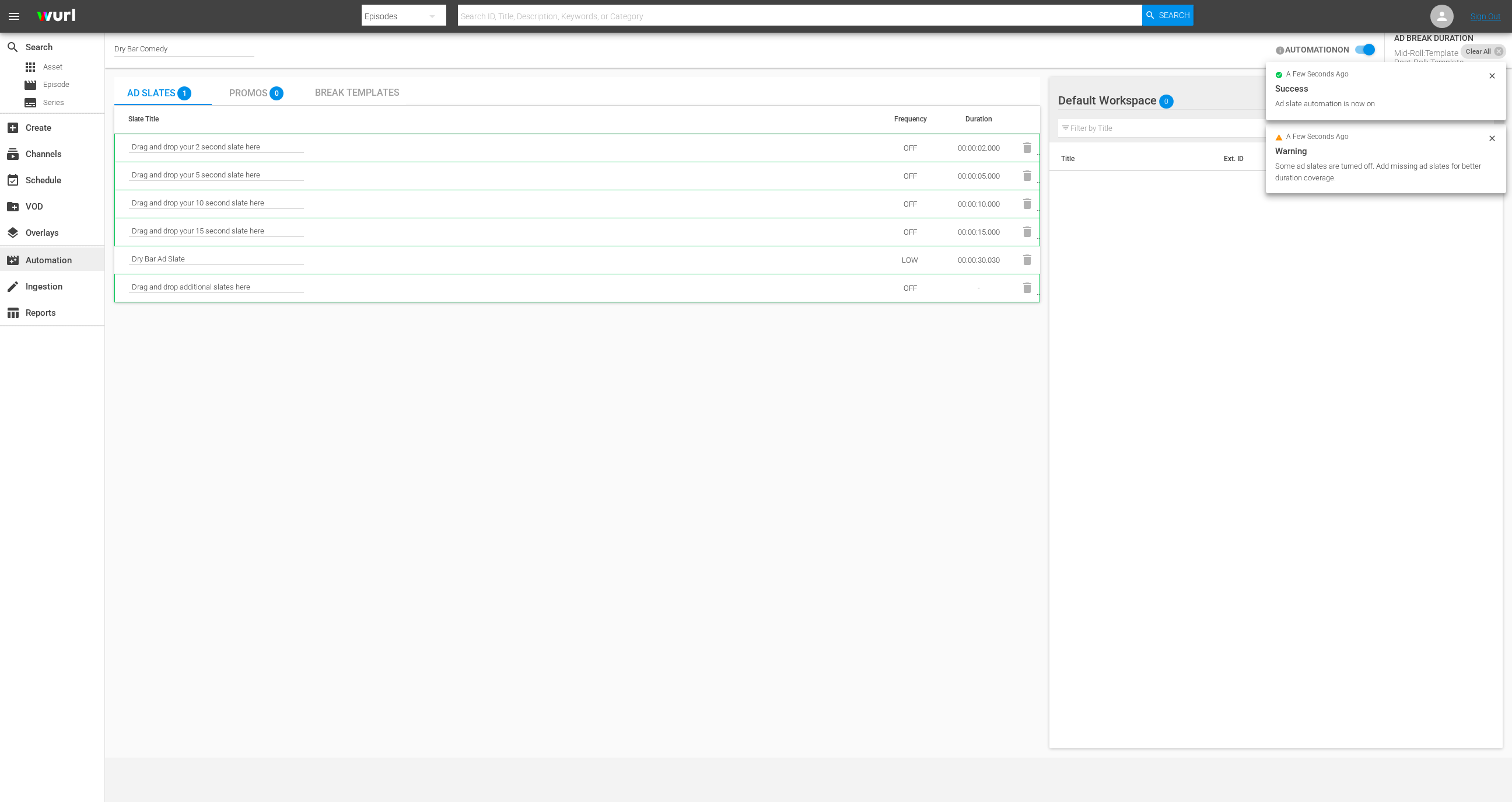
click at [62, 260] on div "movie_filter Automation" at bounding box center [32, 259] width 65 height 11
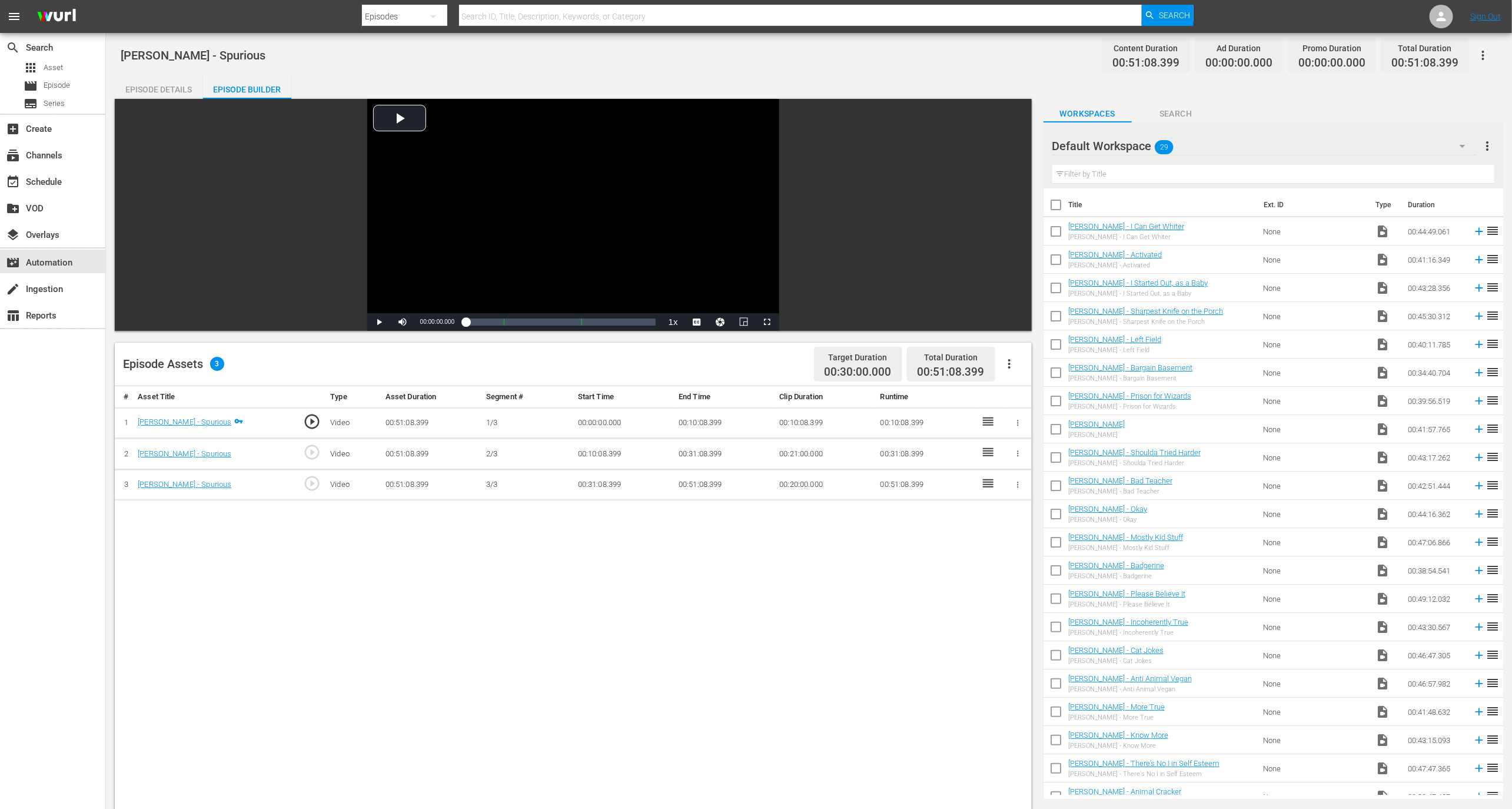
click at [1004, 366] on icon "button" at bounding box center [1009, 364] width 14 height 14
click at [1025, 372] on div "Fill with Ads" at bounding box center [1045, 368] width 80 height 29
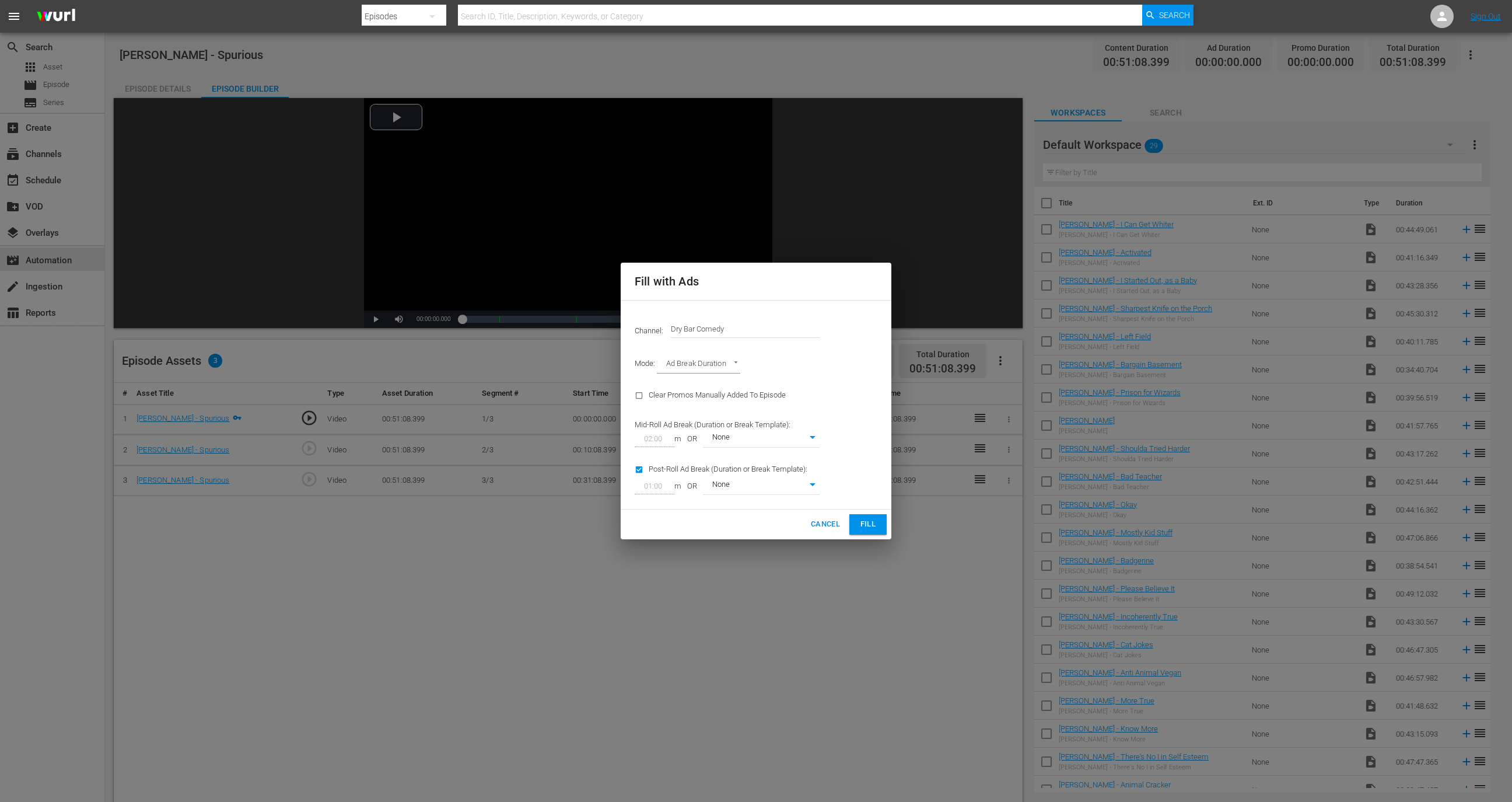
click at [873, 528] on span "Fill" at bounding box center [868, 525] width 19 height 14
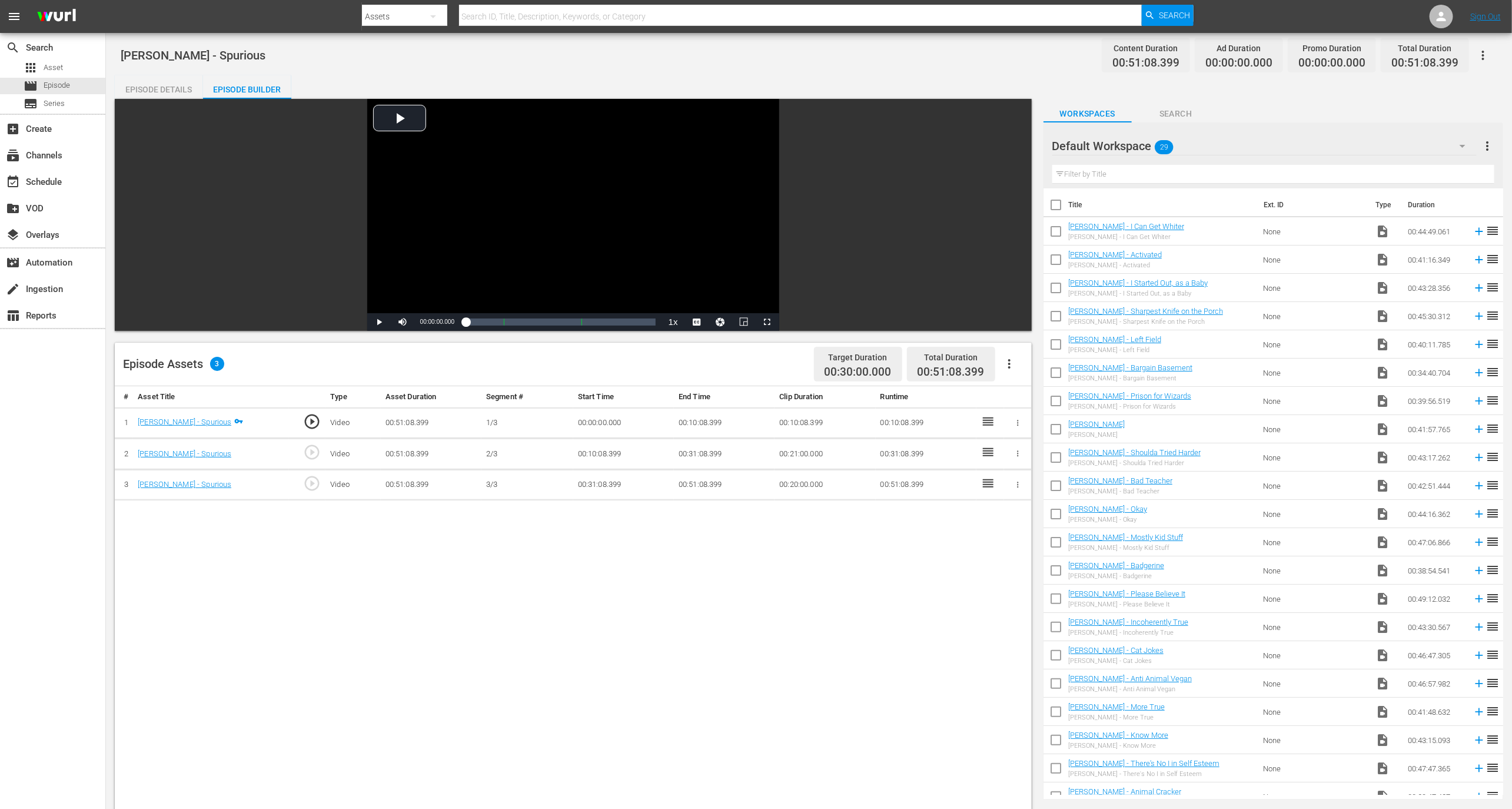
click at [1014, 364] on icon "button" at bounding box center [1009, 364] width 14 height 14
click at [1024, 372] on div "Fill with Ads" at bounding box center [1045, 368] width 80 height 29
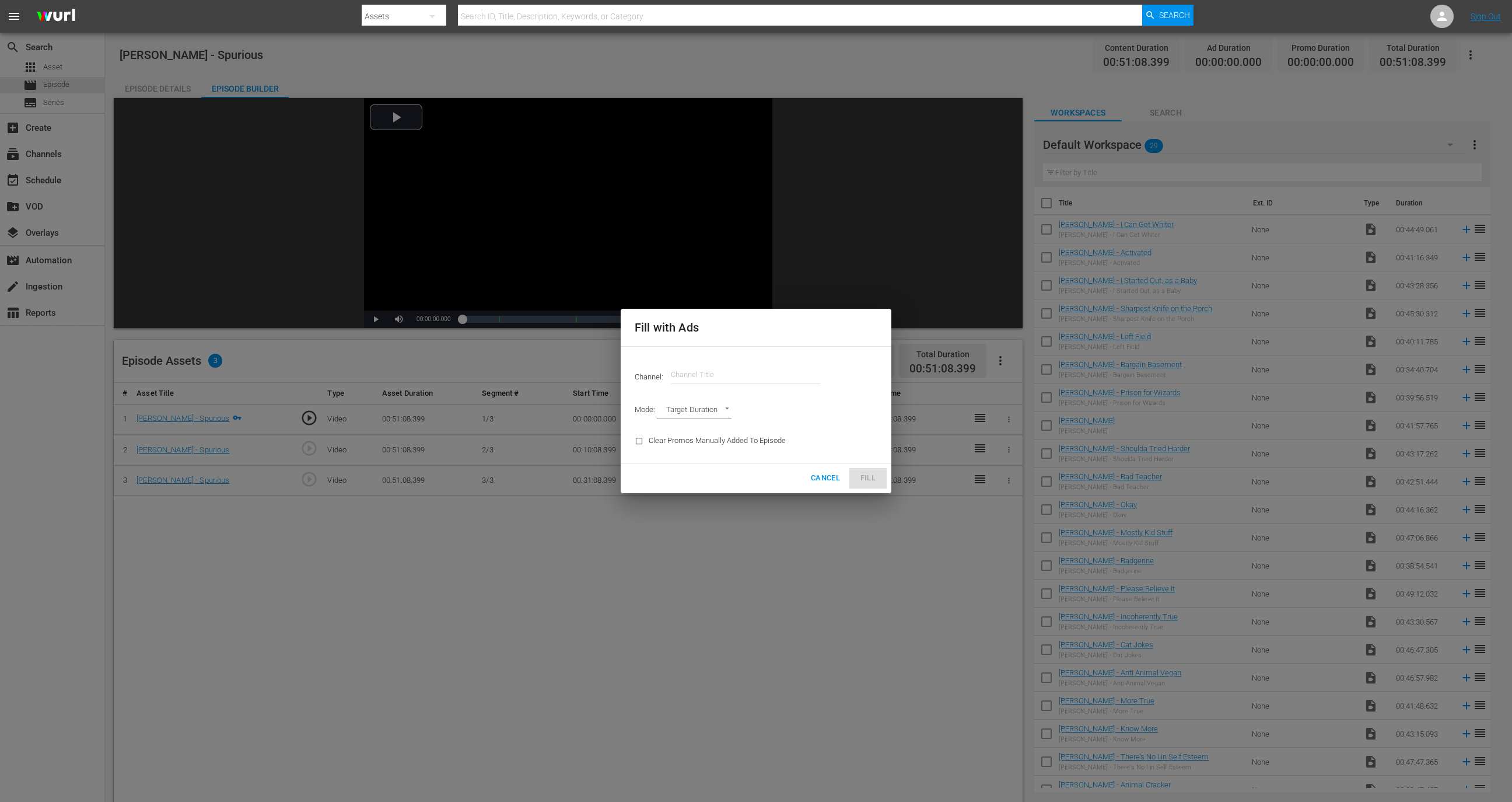
click at [730, 377] on input "text" at bounding box center [745, 375] width 149 height 28
type input "dry"
click at [553, 618] on div "Fill with Ads Channel: Channel Title dry Mode: Target Duration TARGET_DURATION …" at bounding box center [756, 401] width 1512 height 802
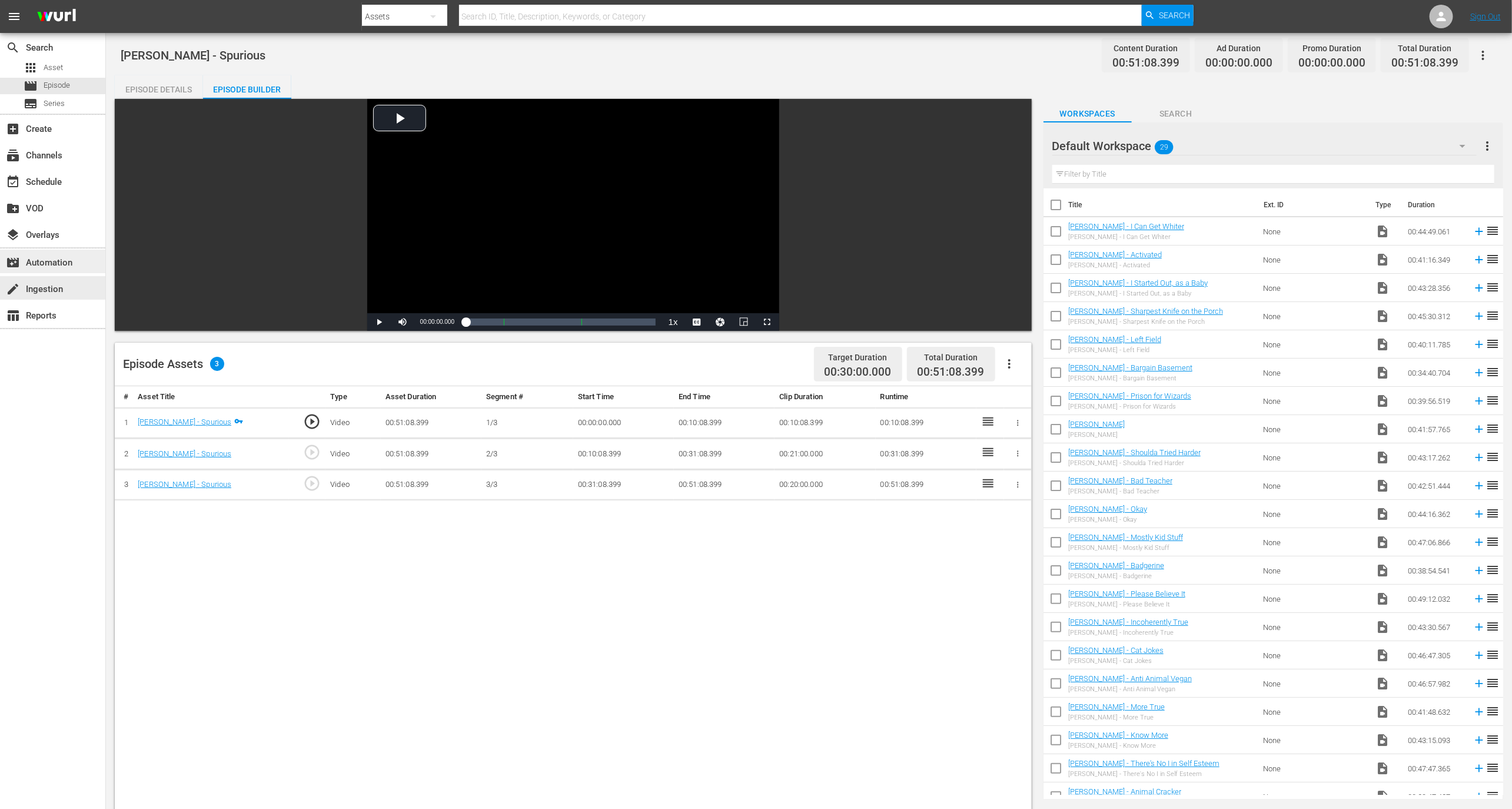
click at [62, 271] on div "movie_filter Automation" at bounding box center [52, 261] width 106 height 24
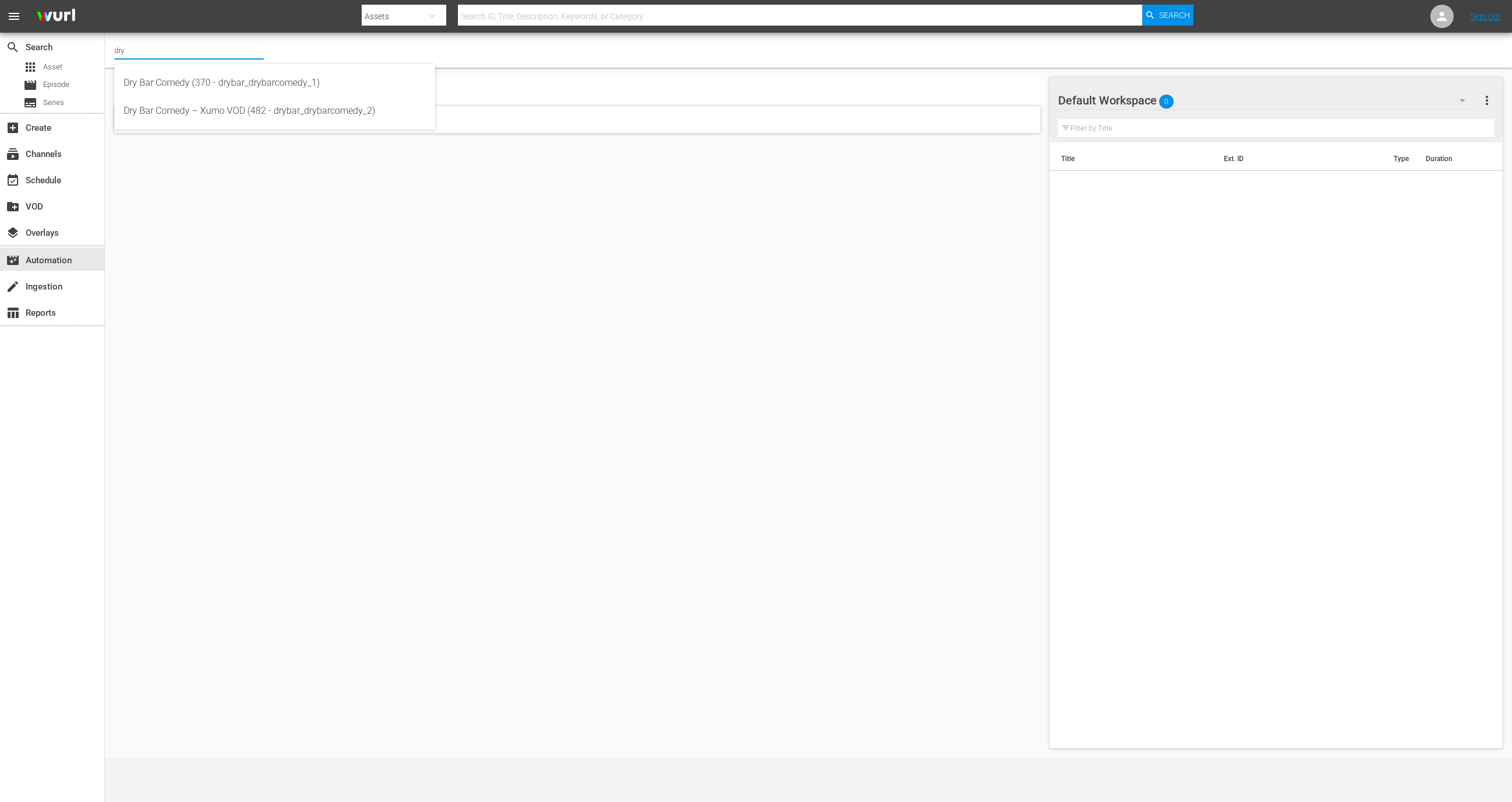
click at [224, 45] on input "dry" at bounding box center [188, 51] width 149 height 28
click at [226, 73] on div "Dry Bar Comedy (370 - drybar_drybarcomedy_1)" at bounding box center [275, 83] width 302 height 28
type input "Dry Bar Comedy (370 - drybar_drybarcomedy_1)"
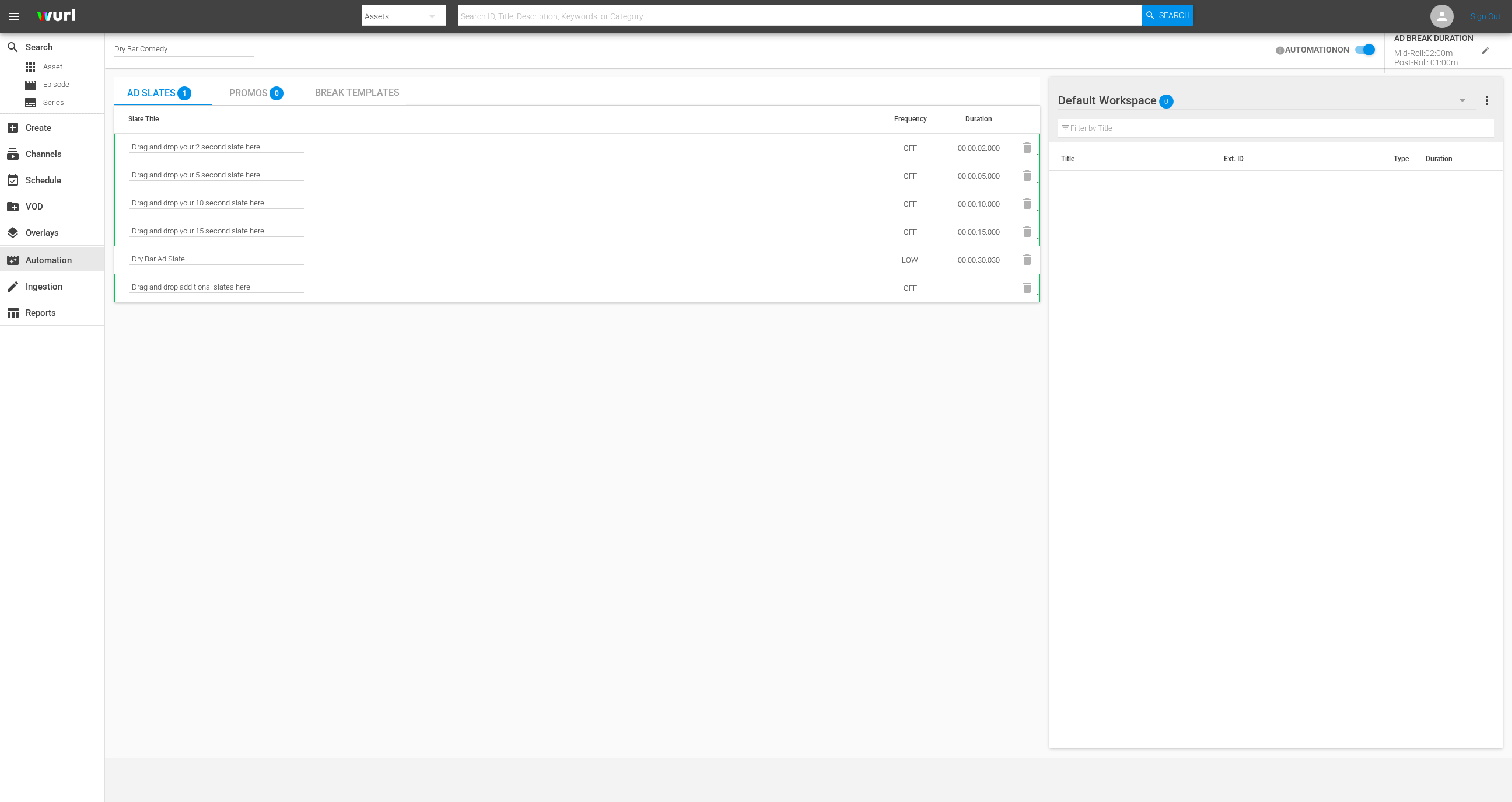
click at [1368, 43] on input "checkbox" at bounding box center [1362, 50] width 26 height 14
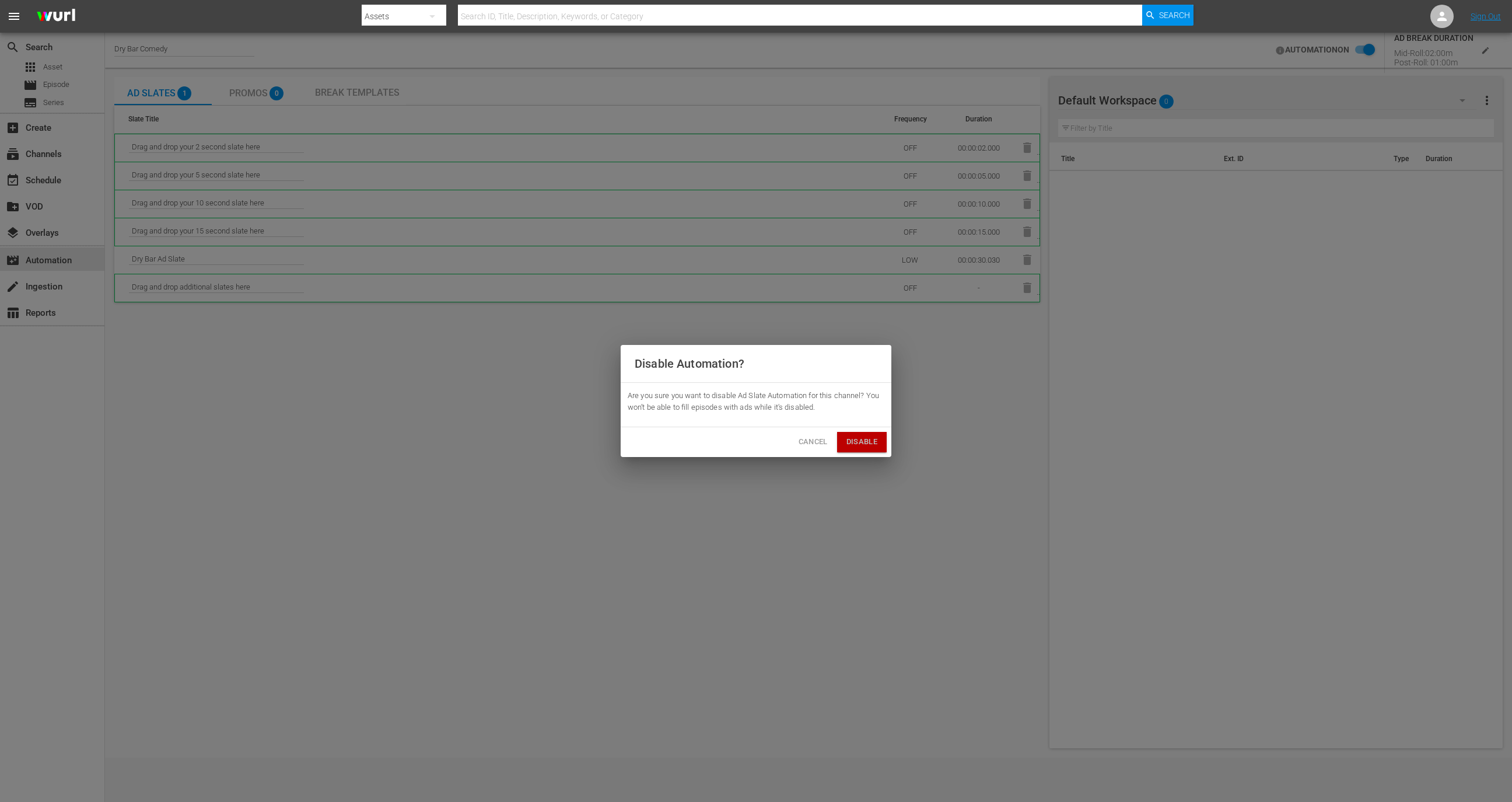
click at [867, 441] on span "Disable" at bounding box center [862, 442] width 31 height 14
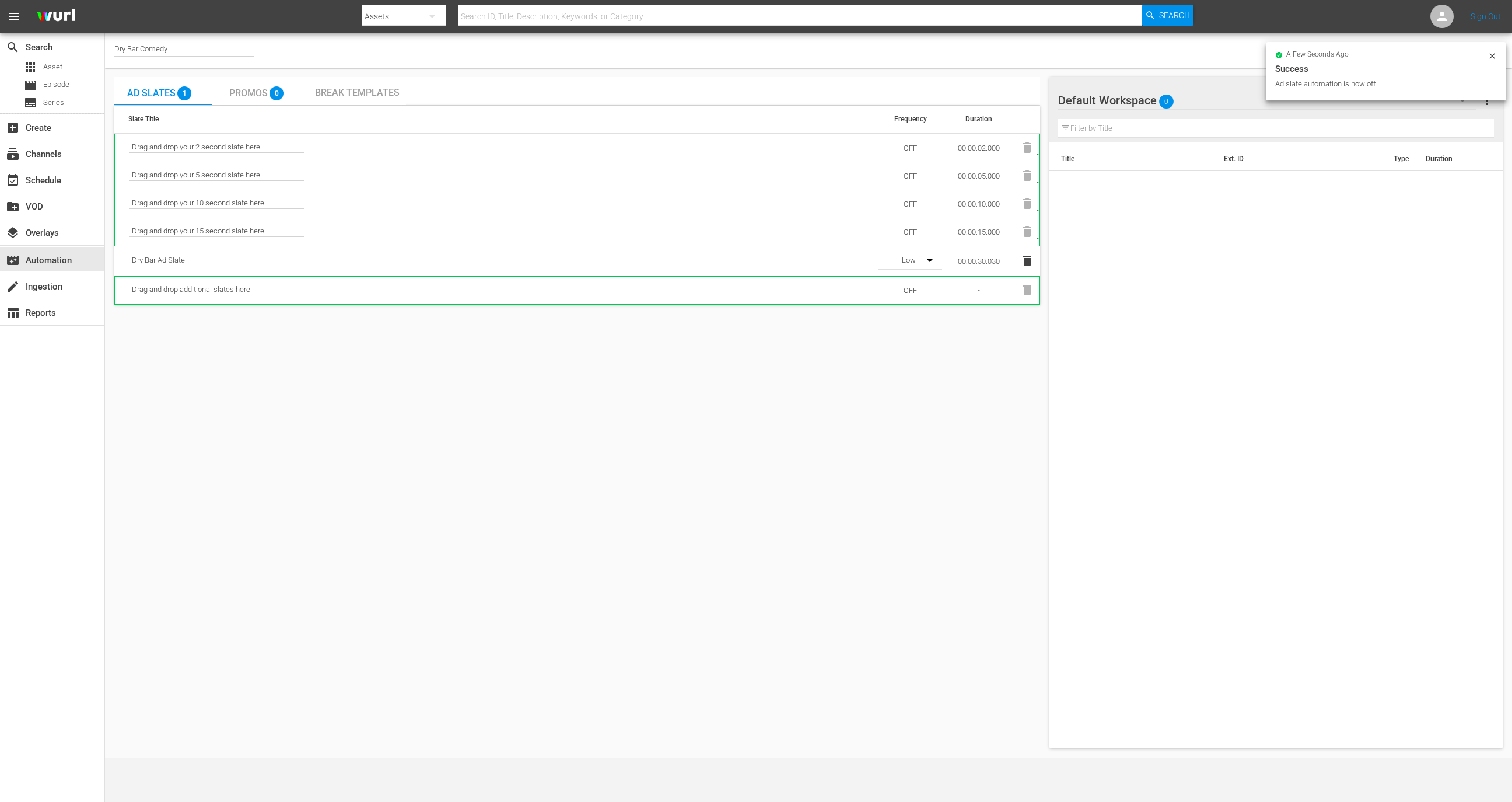
click at [1488, 49] on div "a few seconds ago Success Ad slate automation is now off" at bounding box center [1386, 71] width 240 height 58
click at [1492, 50] on div "a few seconds ago Success Ad slate automation is now off" at bounding box center [1386, 71] width 240 height 58
click at [1492, 51] on icon at bounding box center [1492, 56] width 9 height 9
click at [1474, 53] on input "checkbox" at bounding box center [1484, 50] width 26 height 14
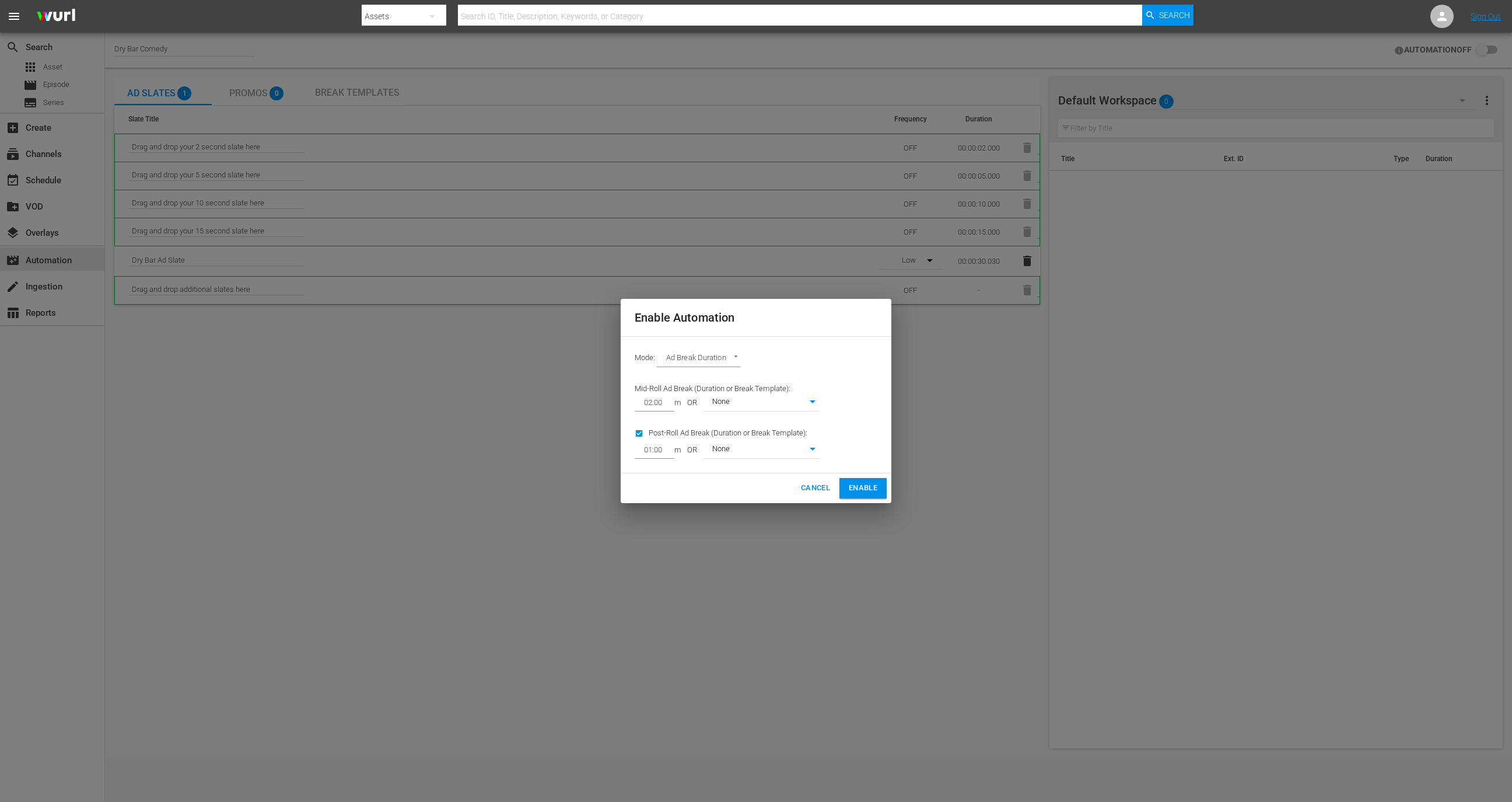
click at [866, 497] on button "Enable" at bounding box center [863, 488] width 47 height 20
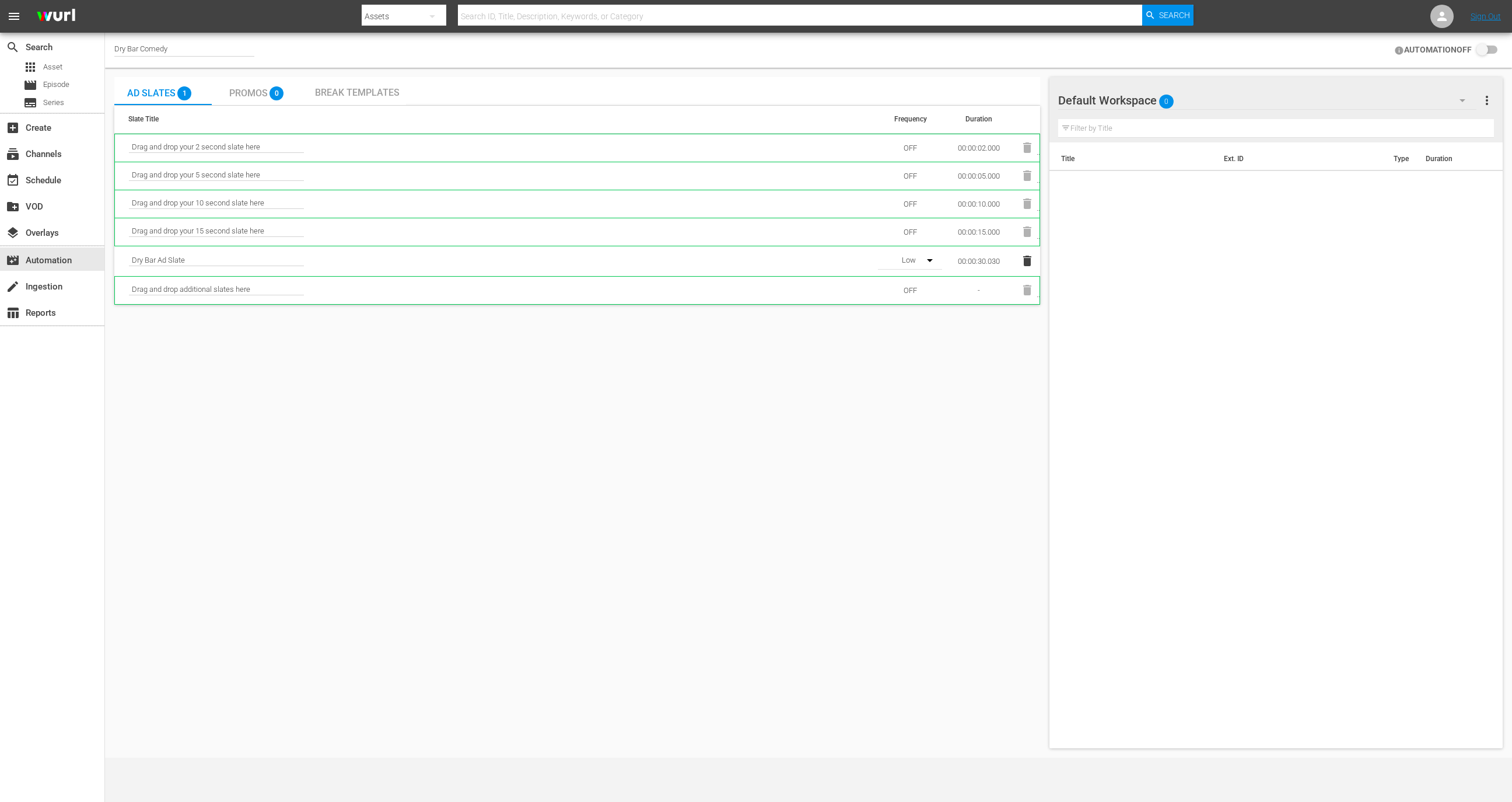
checkbox input "true"
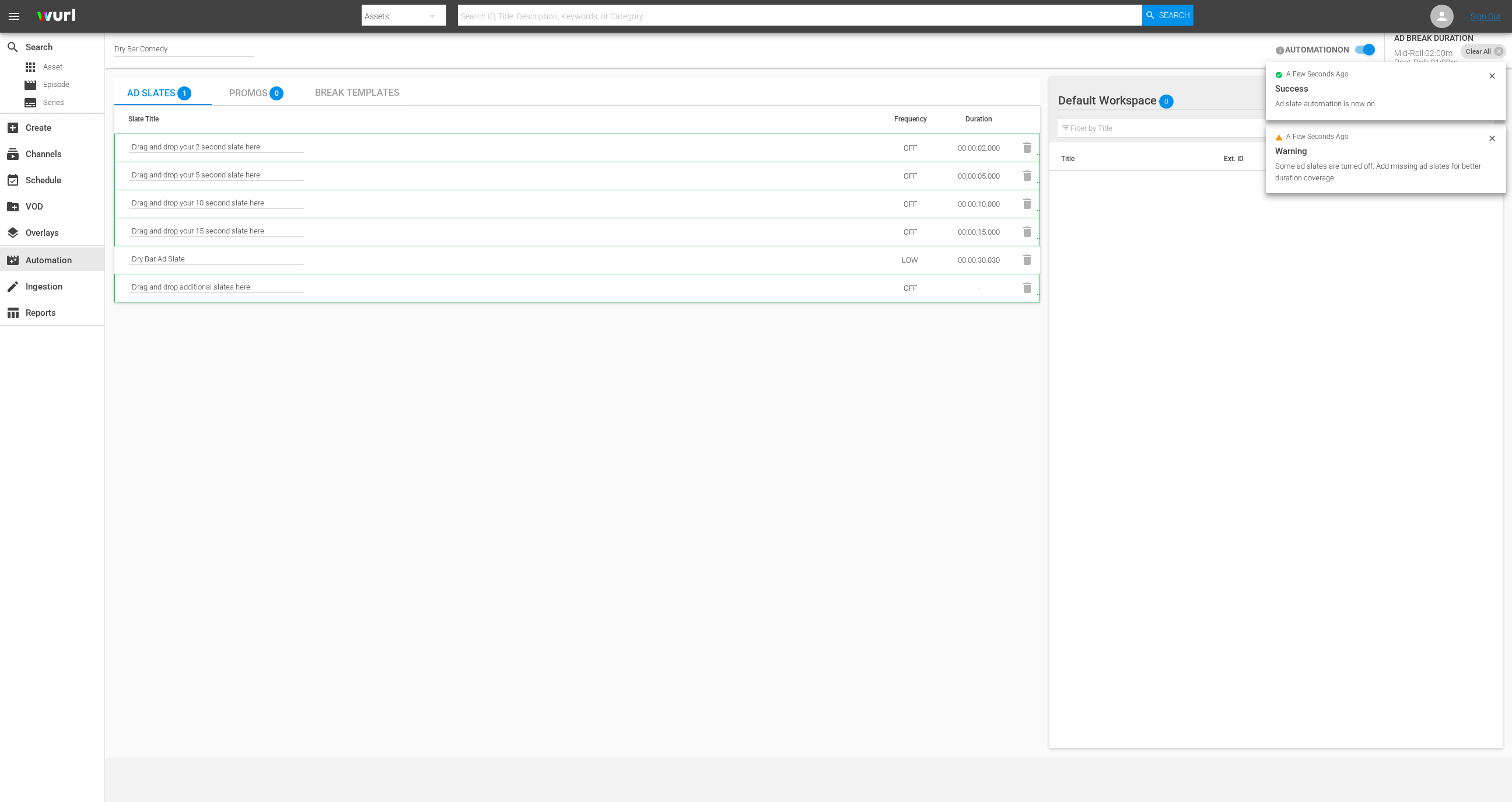
click at [730, 446] on div "Ad Slates 1 Promos 0 Break Templates Slate Title Frequency Duration Drag and dr…" at bounding box center [577, 412] width 926 height 671
click at [75, 80] on div "movie Episode" at bounding box center [52, 85] width 105 height 16
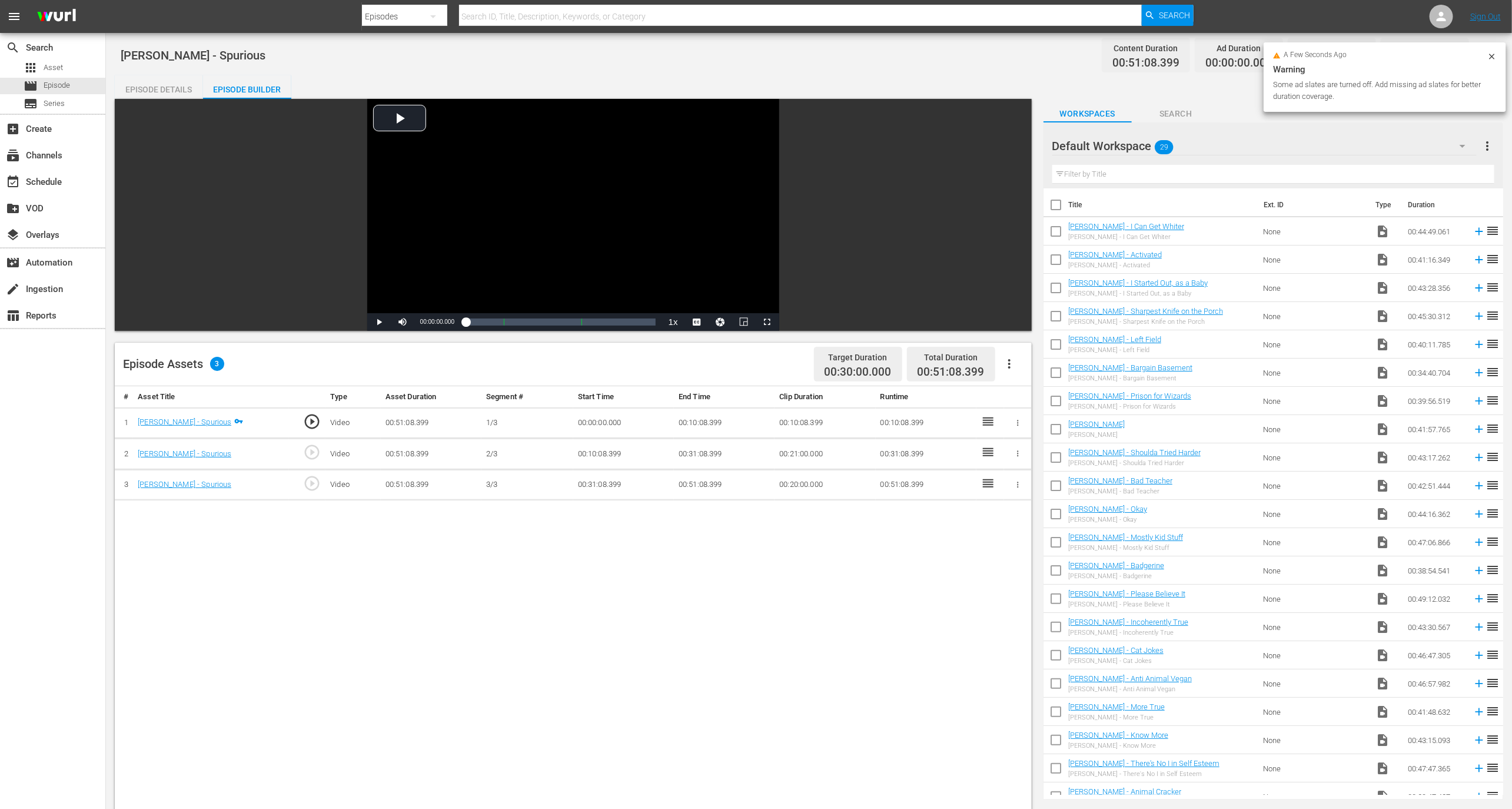
click at [1014, 359] on icon "button" at bounding box center [1009, 364] width 14 height 14
click at [1023, 368] on div "Fill with Ads" at bounding box center [1045, 368] width 80 height 29
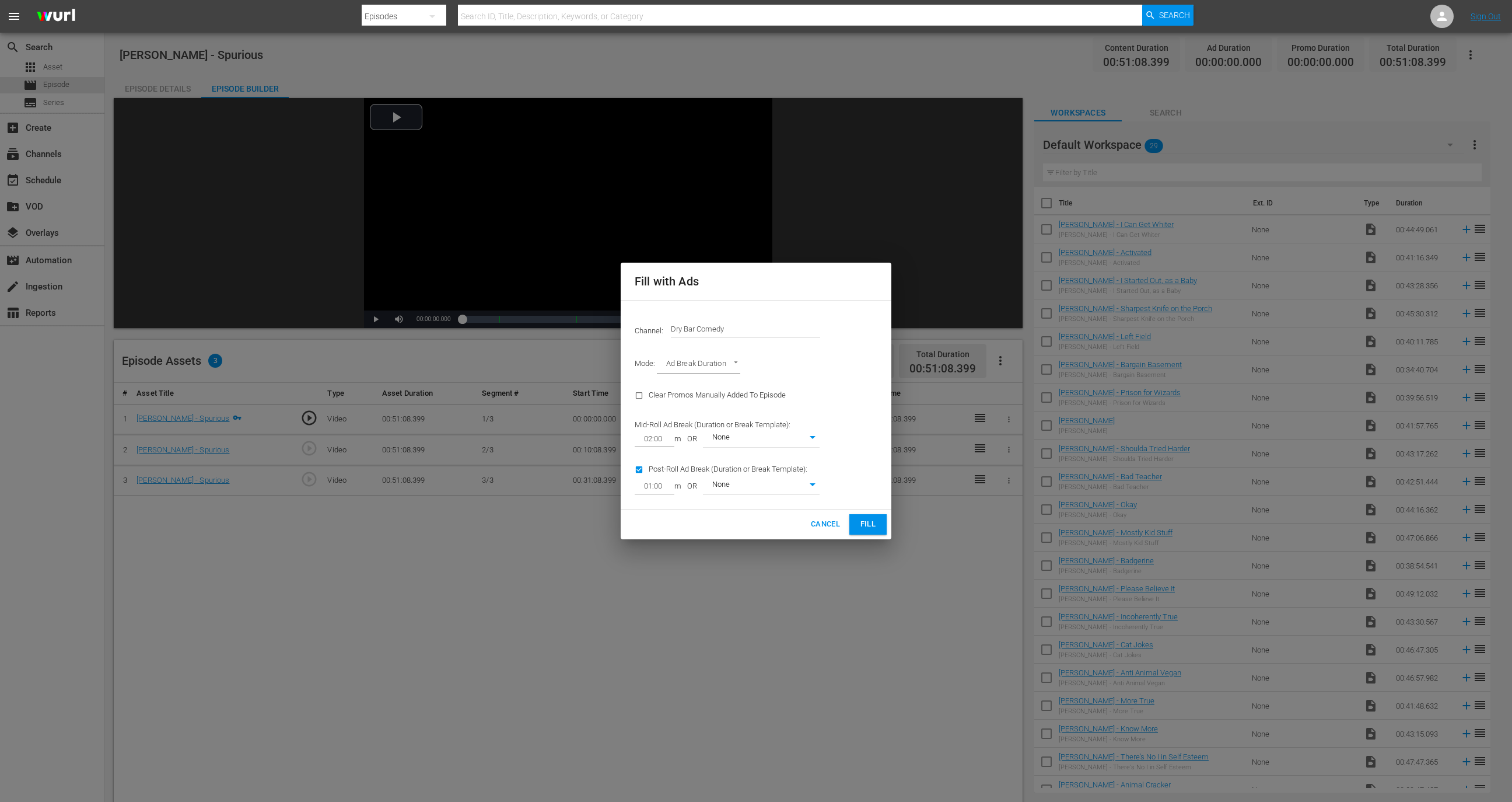
click at [872, 527] on span "Fill" at bounding box center [868, 525] width 19 height 14
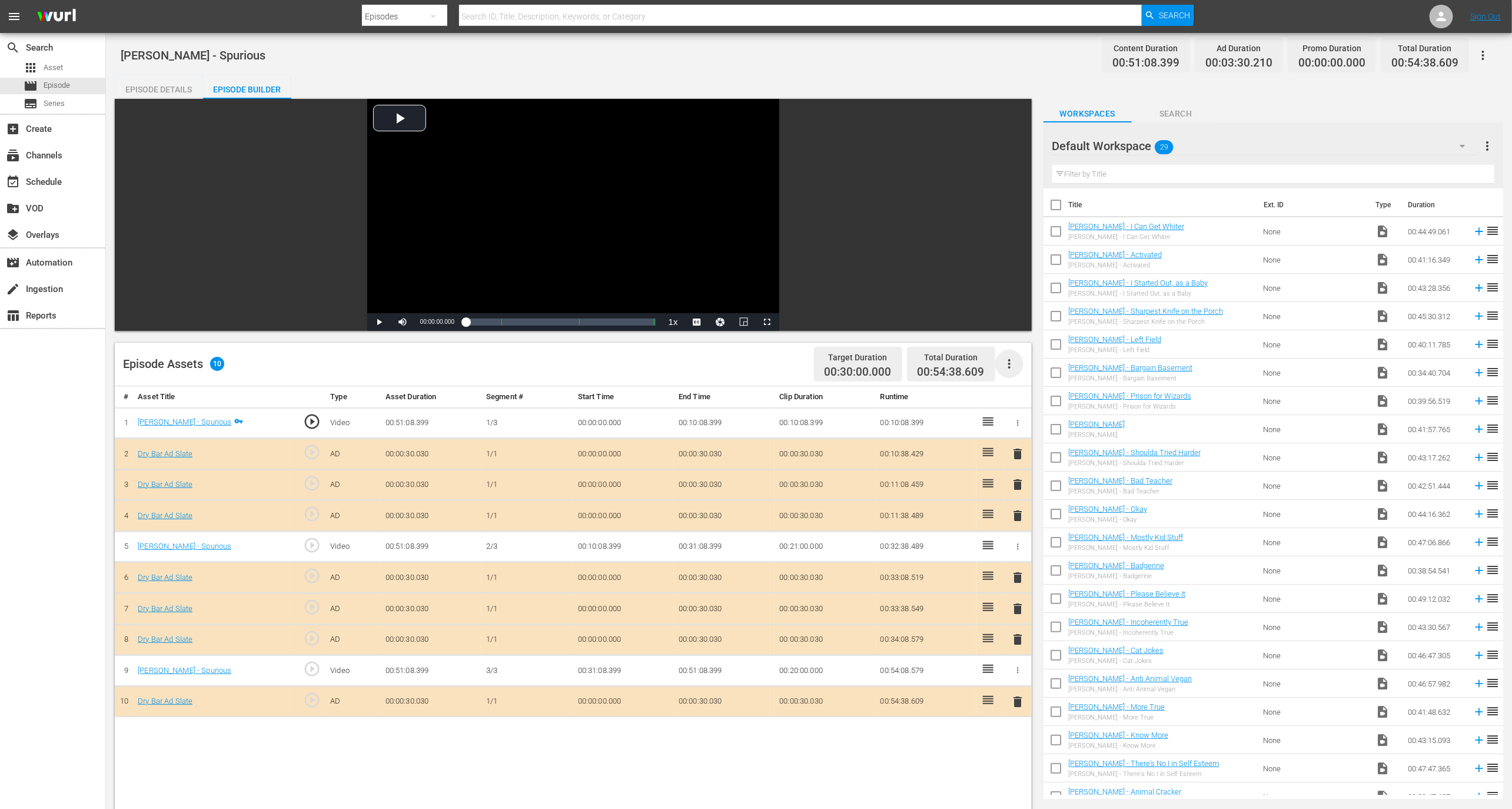
click at [1015, 357] on icon "button" at bounding box center [1009, 364] width 14 height 14
click at [1018, 400] on div "Clear Ads" at bounding box center [1045, 397] width 80 height 29
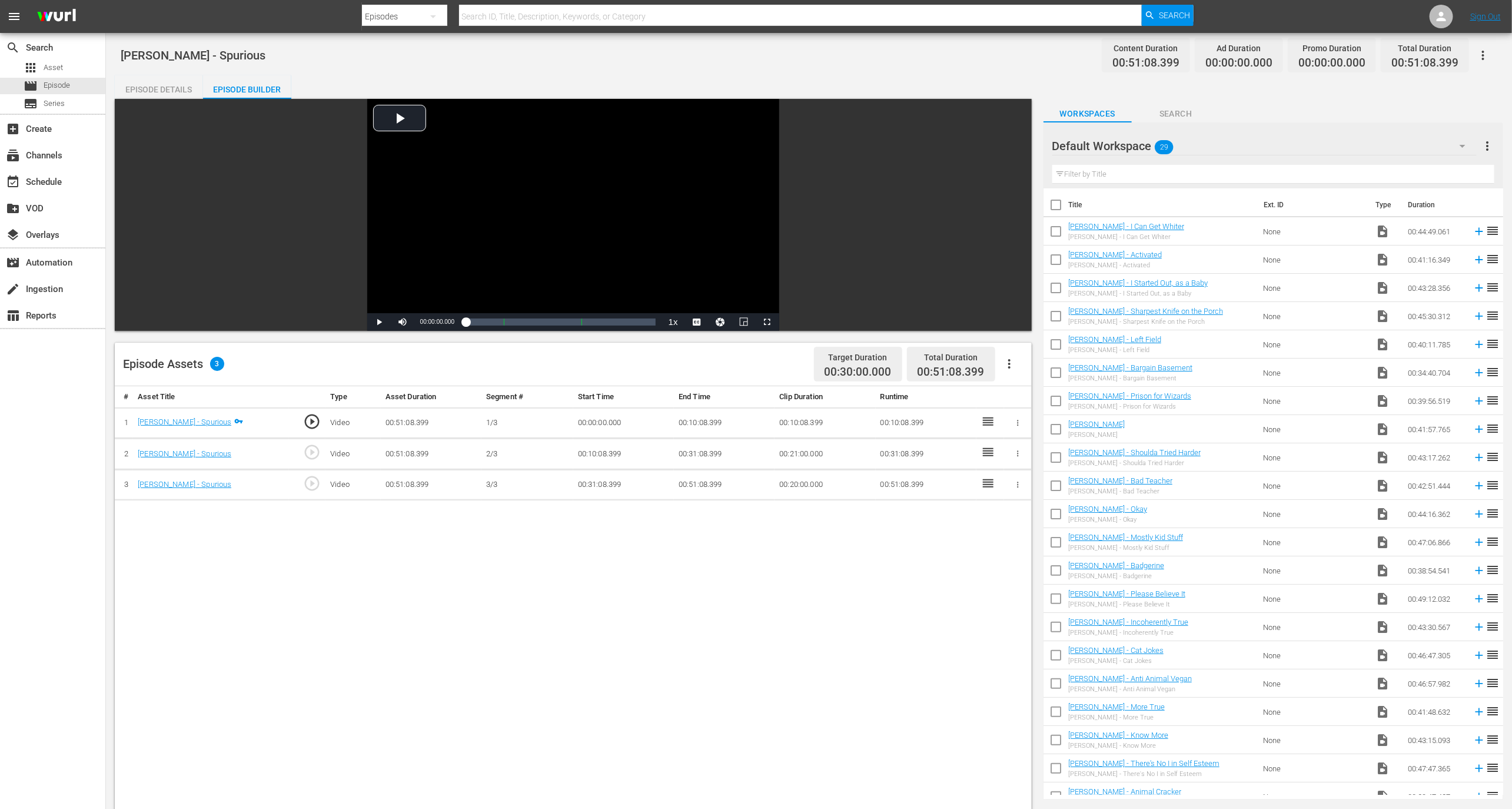
click at [807, 422] on td "00:10:08.399" at bounding box center [825, 423] width 101 height 31
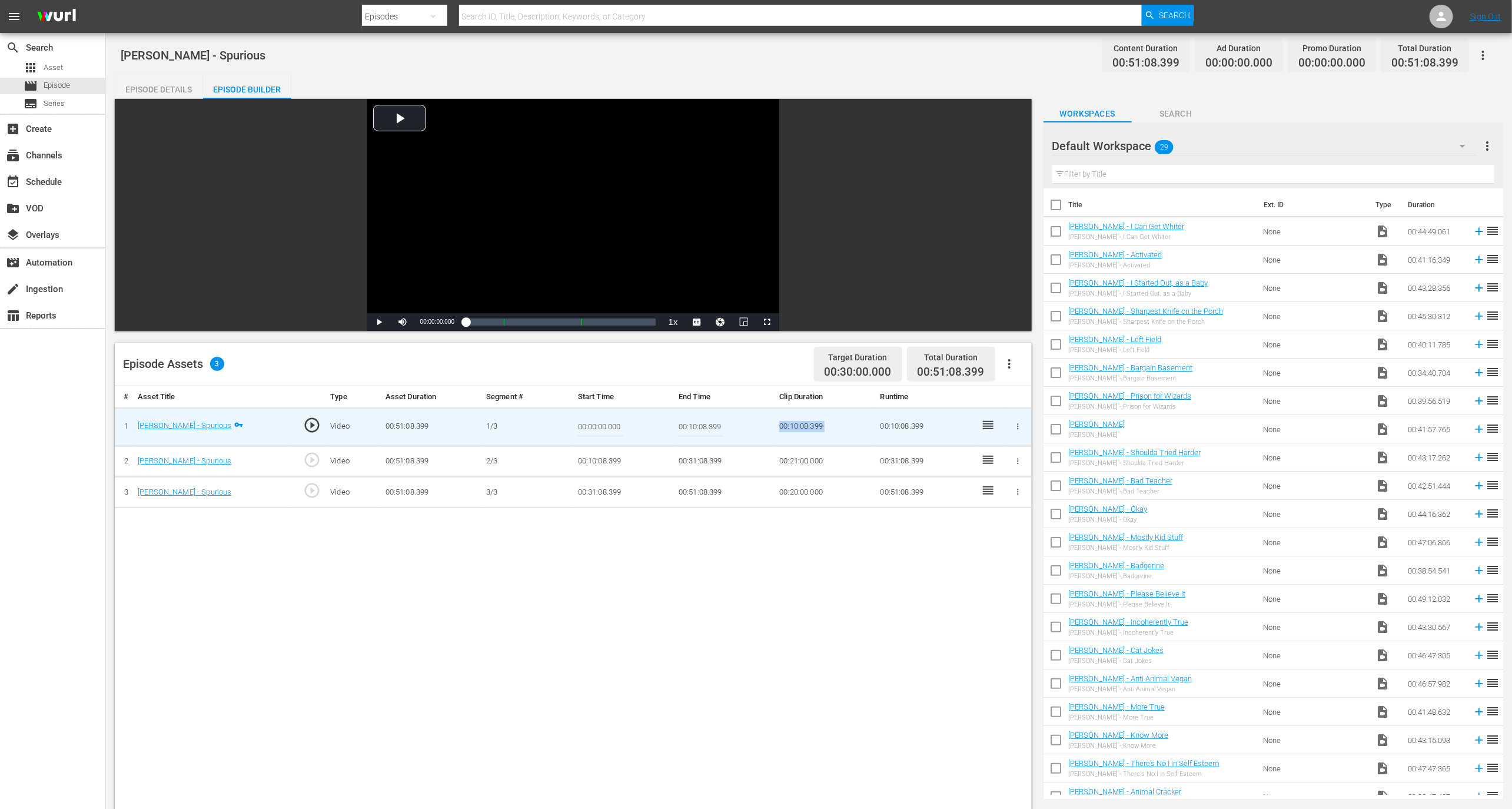
click at [807, 422] on td "00:10:08.399" at bounding box center [825, 426] width 101 height 38
click at [906, 489] on td "00:51:08.399" at bounding box center [927, 492] width 101 height 31
click at [908, 543] on div "# Asset Title Type Asset Duration Segment # Start Time End Time Clip Duration R…" at bounding box center [573, 746] width 917 height 720
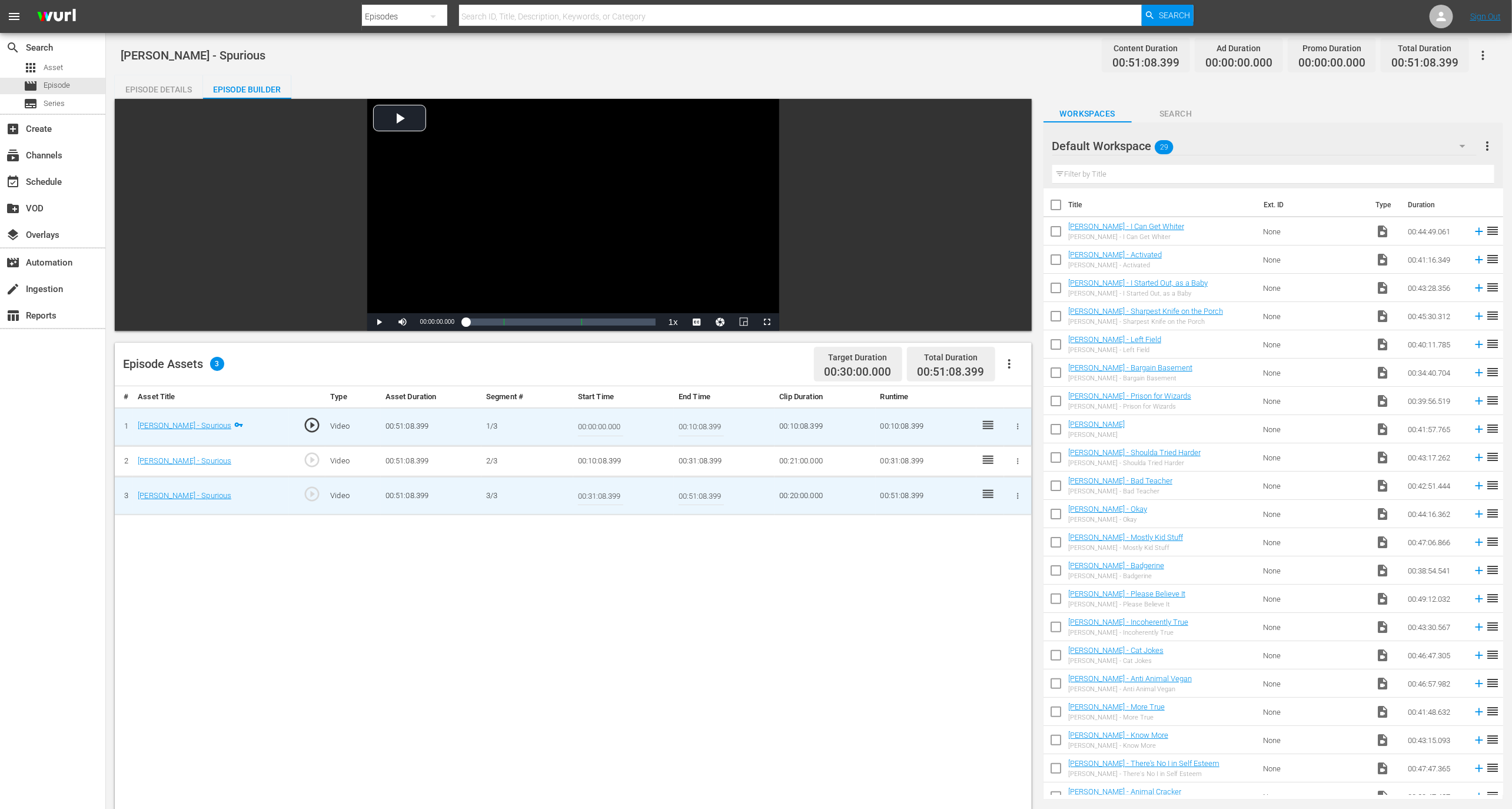
click at [905, 494] on td "00:51:08.399" at bounding box center [927, 496] width 101 height 38
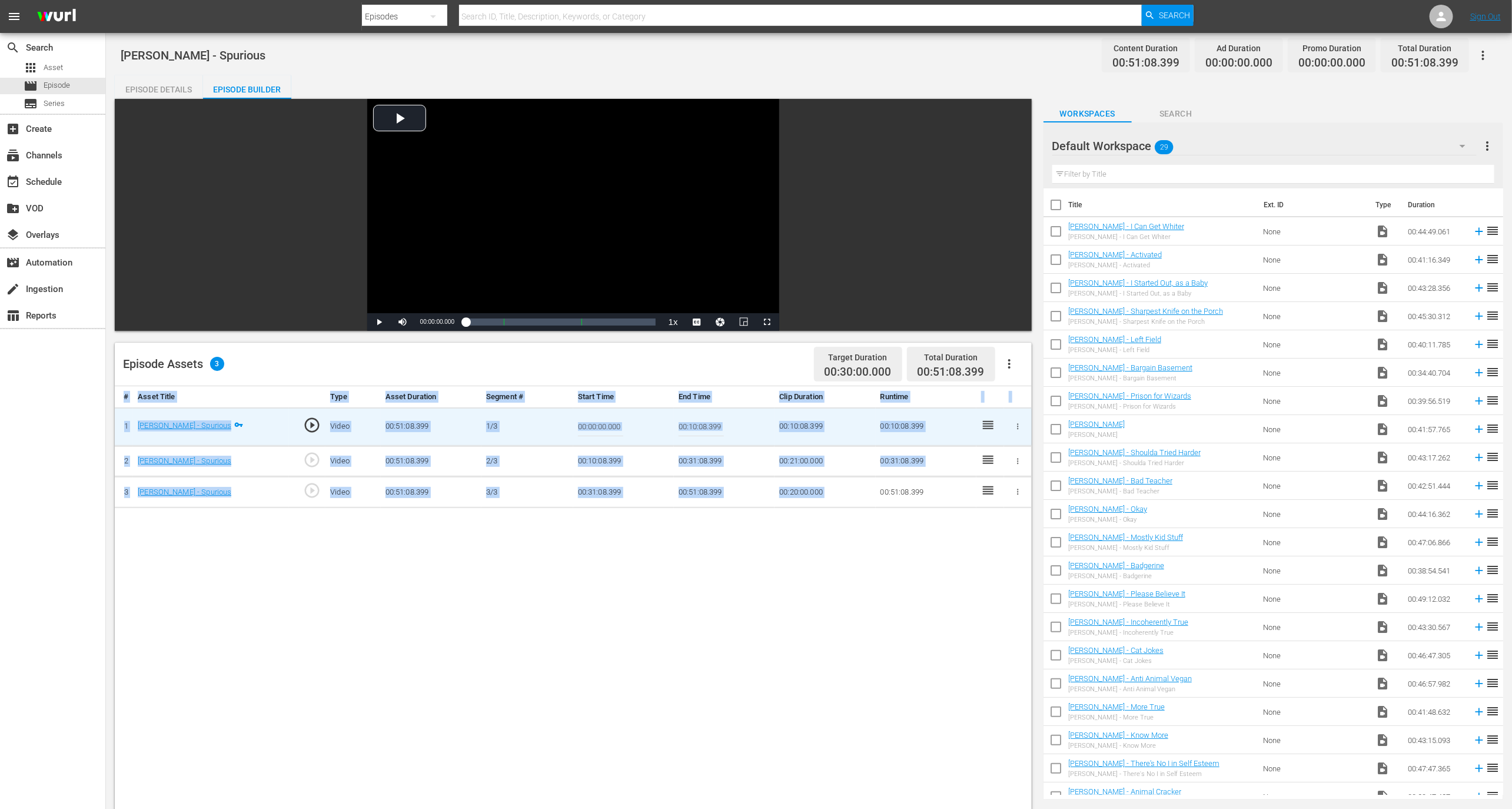
click at [905, 494] on td "00:51:08.399" at bounding box center [927, 492] width 101 height 31
copy table "# Asset Title Type Asset Duration Segment # Start Time End Time Clip Duration R…"
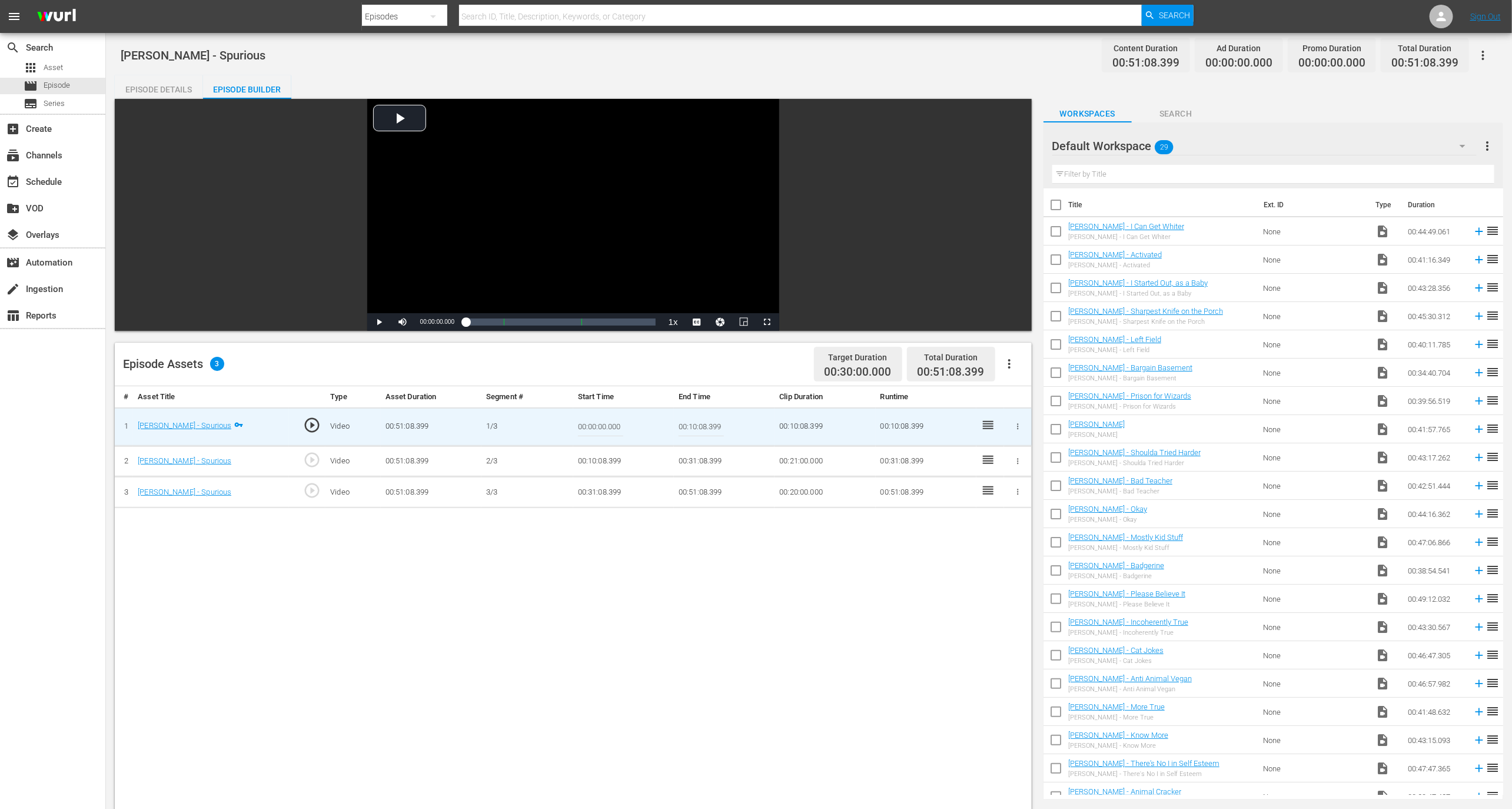
click at [802, 430] on td "00:10:08.399" at bounding box center [825, 426] width 101 height 38
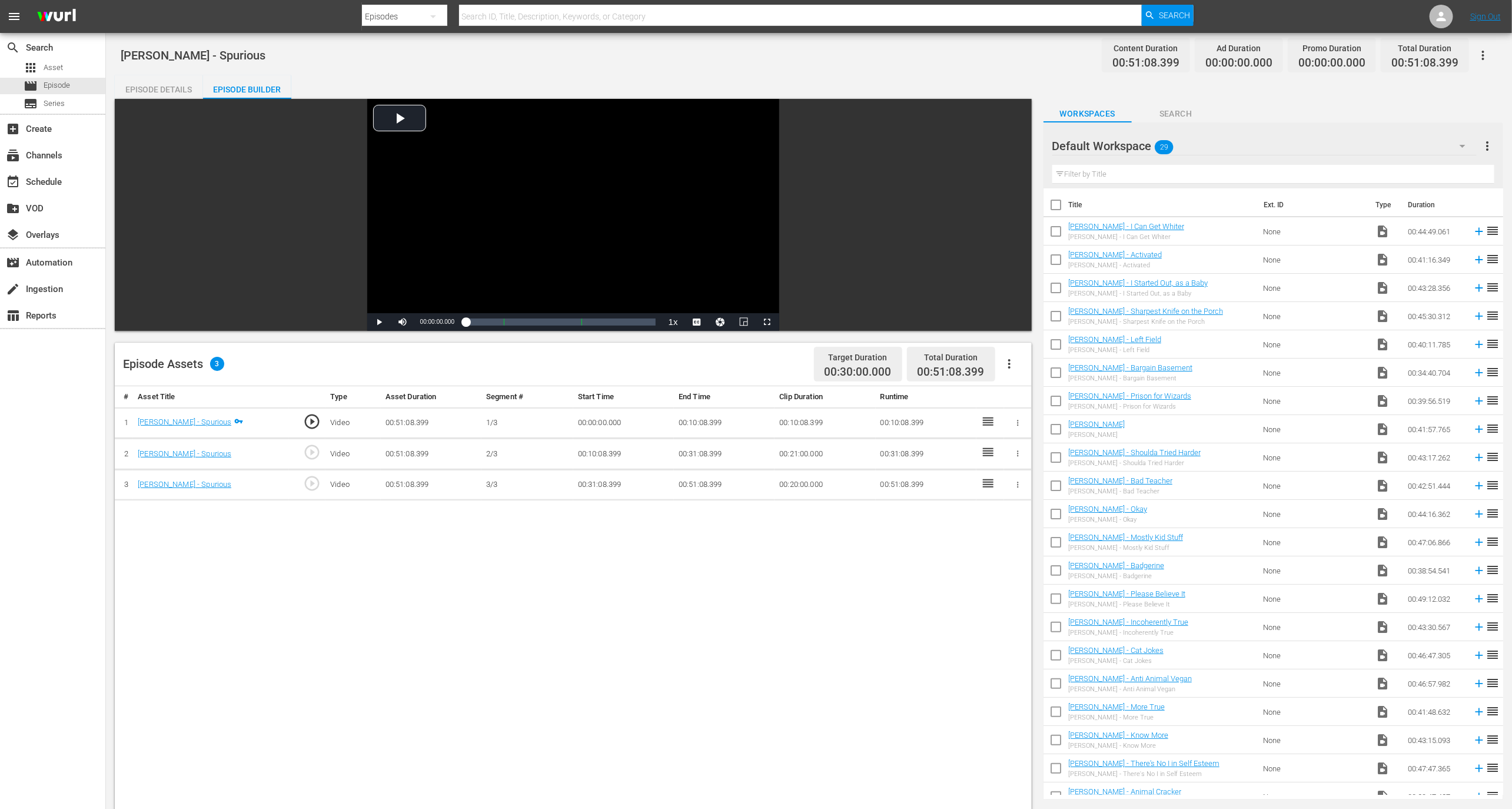
click at [698, 390] on th "End Time" at bounding box center [724, 397] width 101 height 22
click at [698, 410] on td "00:10:08.399" at bounding box center [724, 423] width 101 height 31
click at [698, 419] on td "00:10:08.399" at bounding box center [724, 423] width 101 height 31
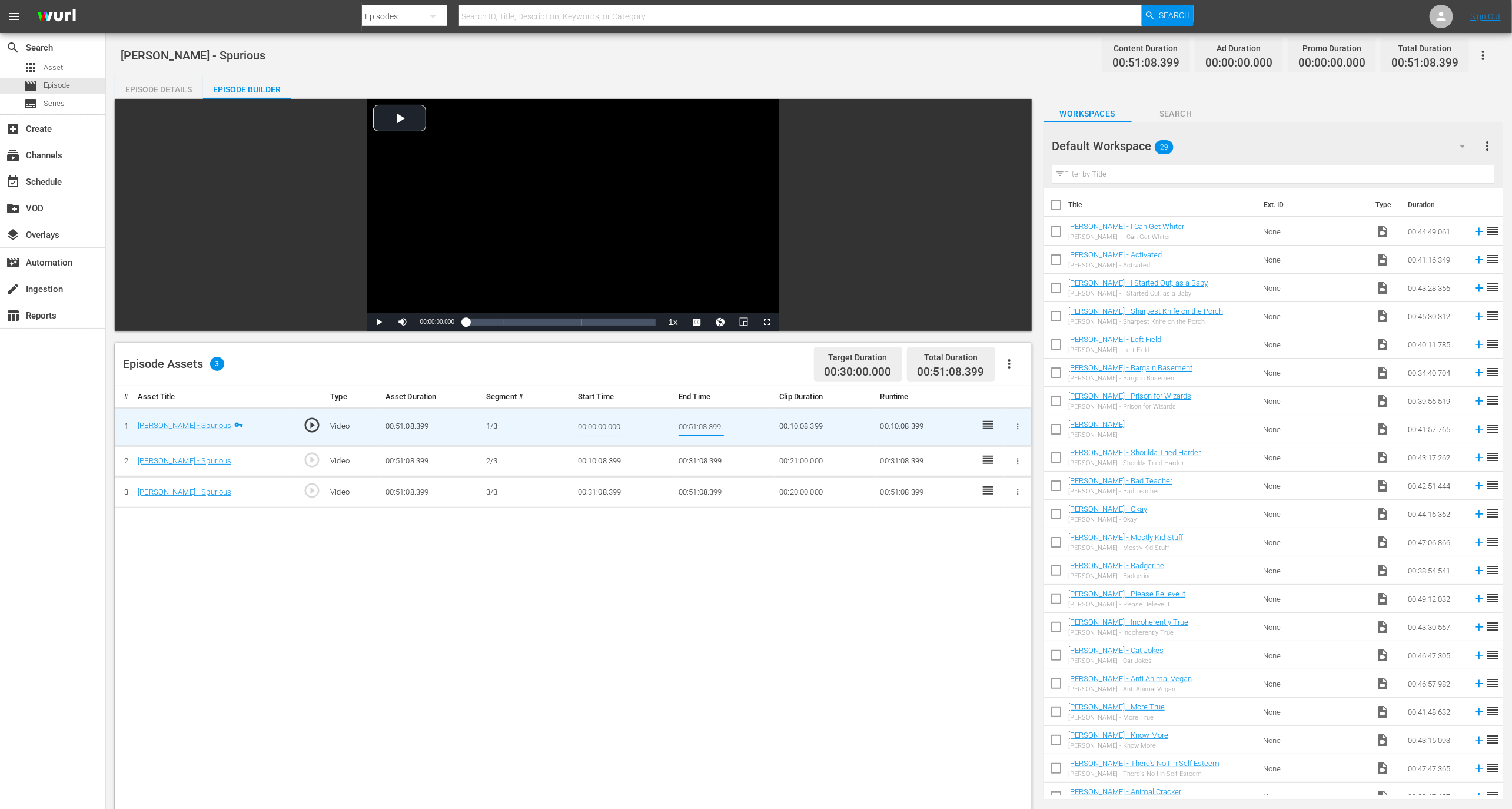
type input "00:51:08.399"
click at [751, 573] on div "# Asset Title Type Asset Duration Segment # Start Time End Time Clip Duration R…" at bounding box center [573, 746] width 917 height 720
click at [711, 432] on input "00:51:08.399" at bounding box center [701, 427] width 46 height 29
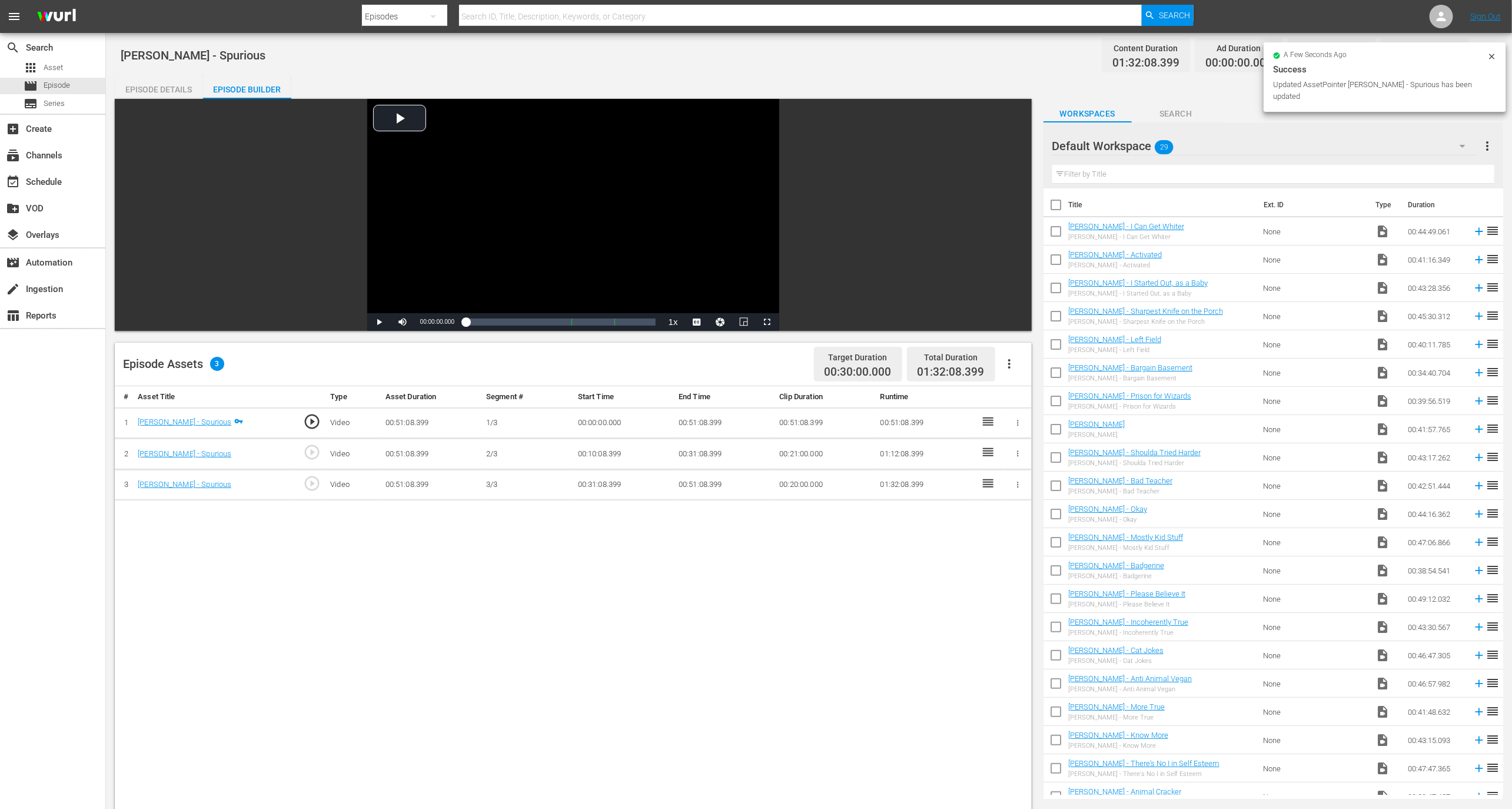
click at [1020, 456] on icon "button" at bounding box center [1018, 454] width 9 height 9
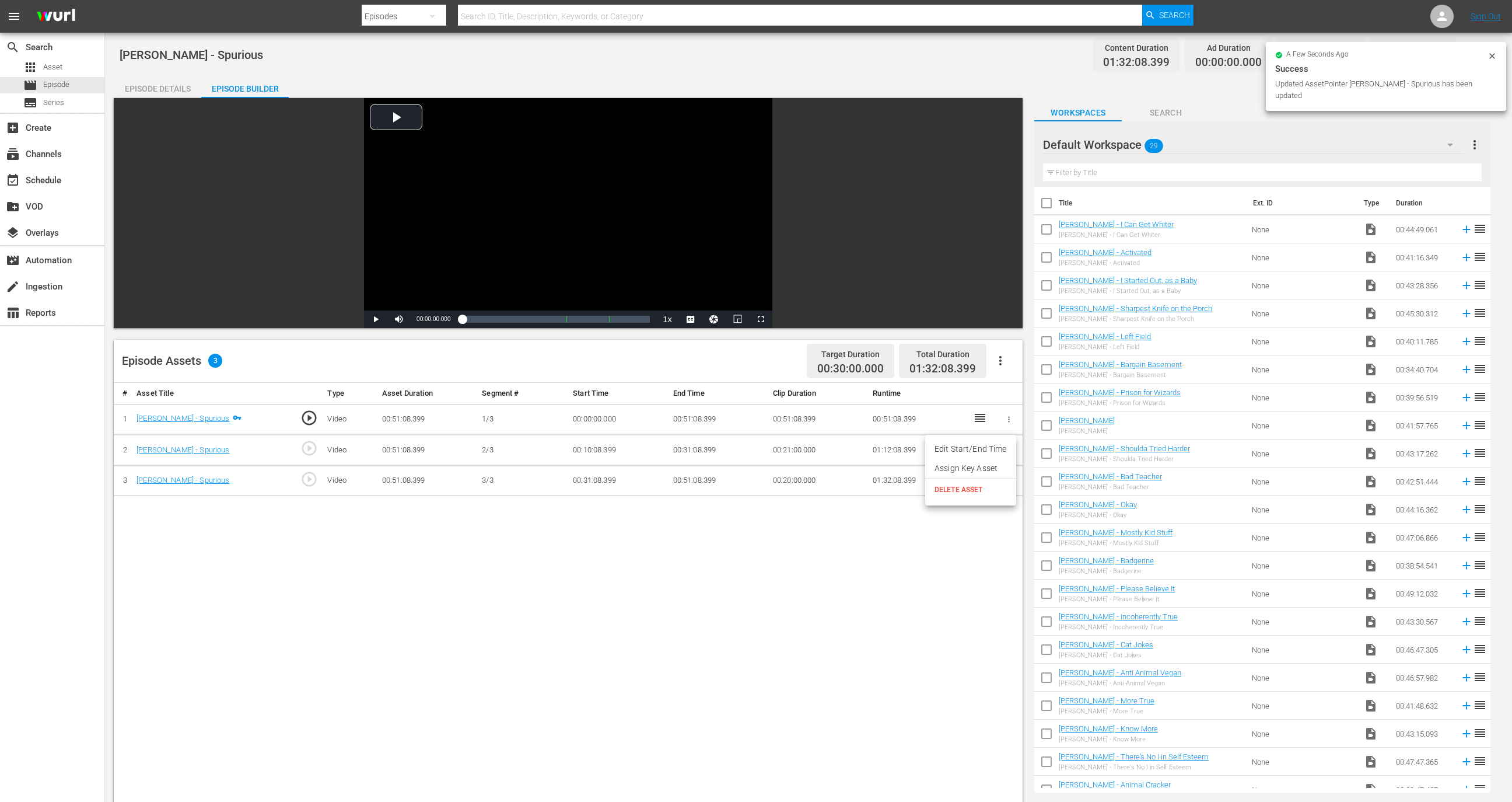
click at [988, 499] on li "DELETE ASSET" at bounding box center [970, 489] width 91 height 22
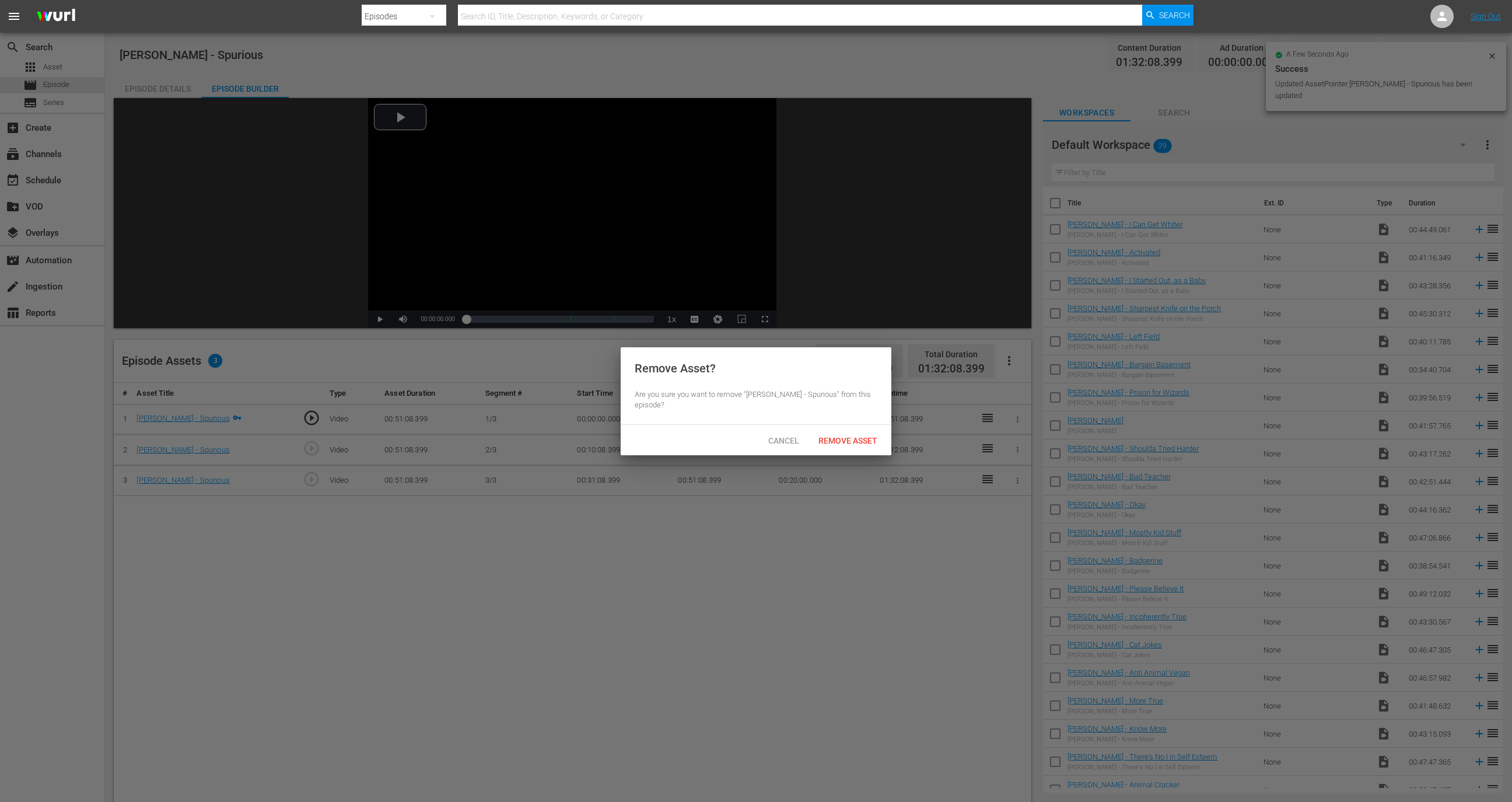
drag, startPoint x: 829, startPoint y: 407, endPoint x: 830, endPoint y: 415, distance: 8.1
click at [829, 411] on div "Remove Asset? Are you sure you want to remove "Alex Velluto - Spurious" from th…" at bounding box center [756, 385] width 271 height 78
click at [839, 433] on div "Remove Asset" at bounding box center [847, 440] width 78 height 22
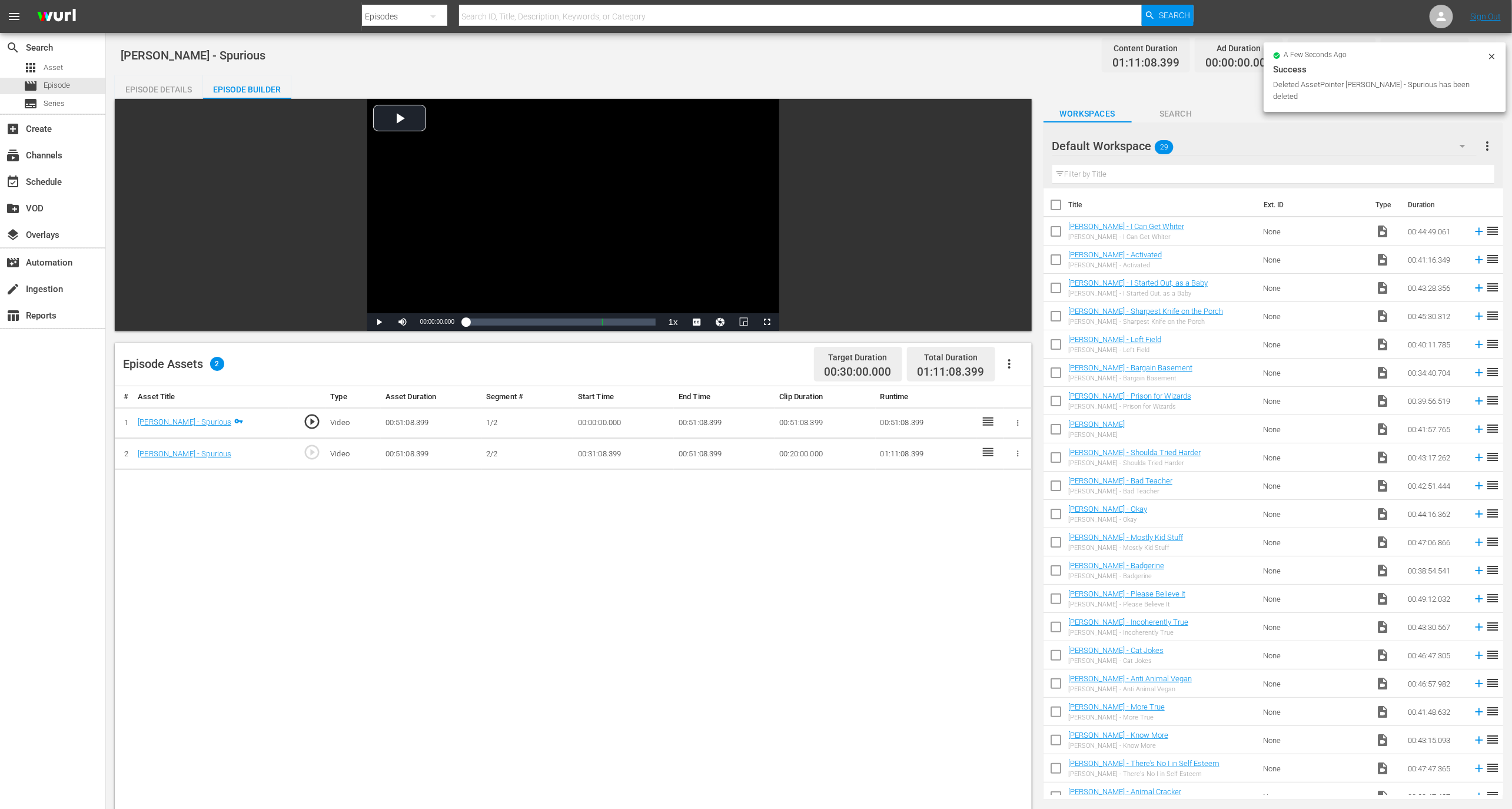
click at [1018, 454] on icon "button" at bounding box center [1018, 454] width 9 height 9
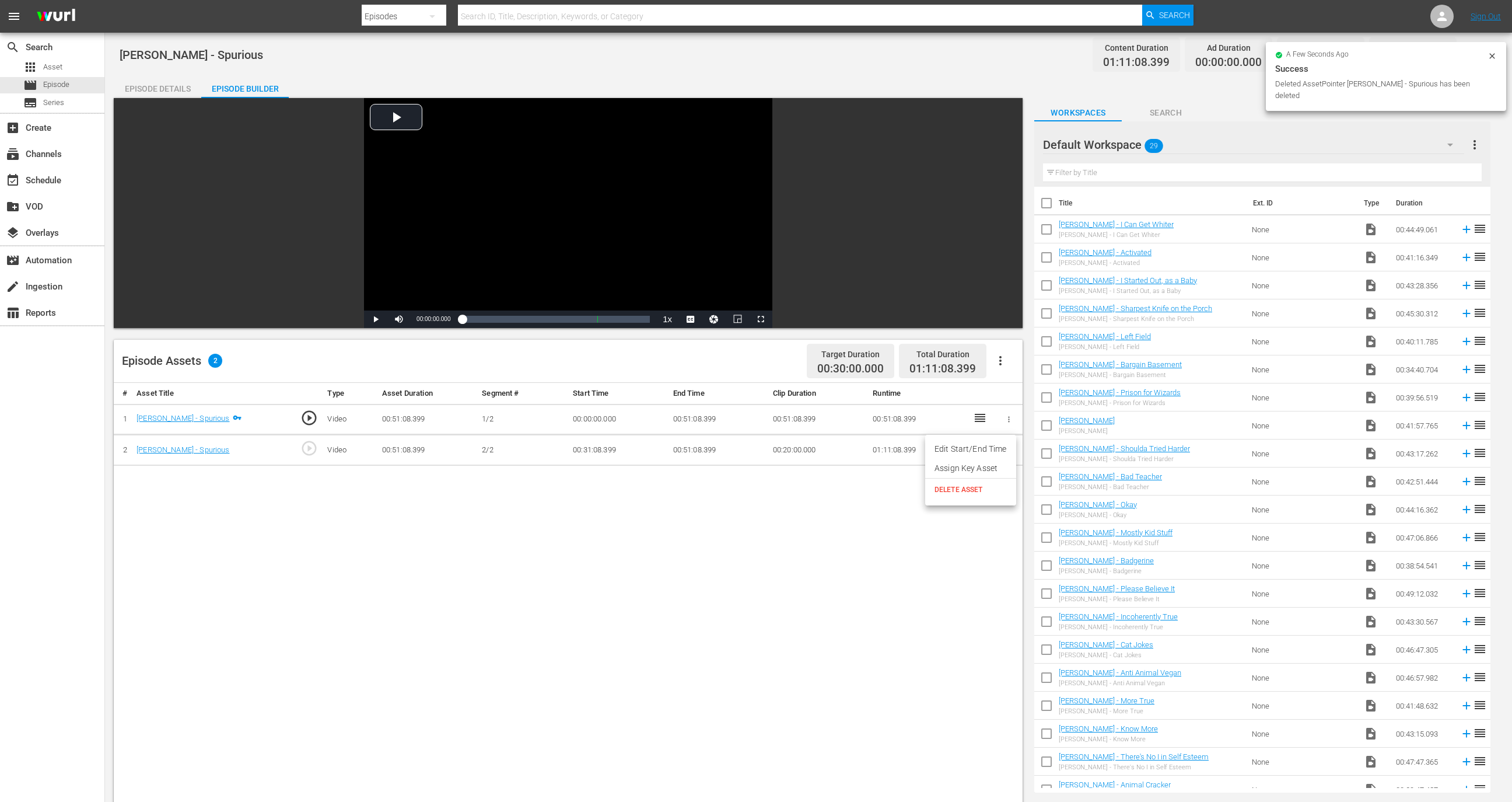
click at [962, 496] on li "DELETE ASSET" at bounding box center [970, 489] width 91 height 22
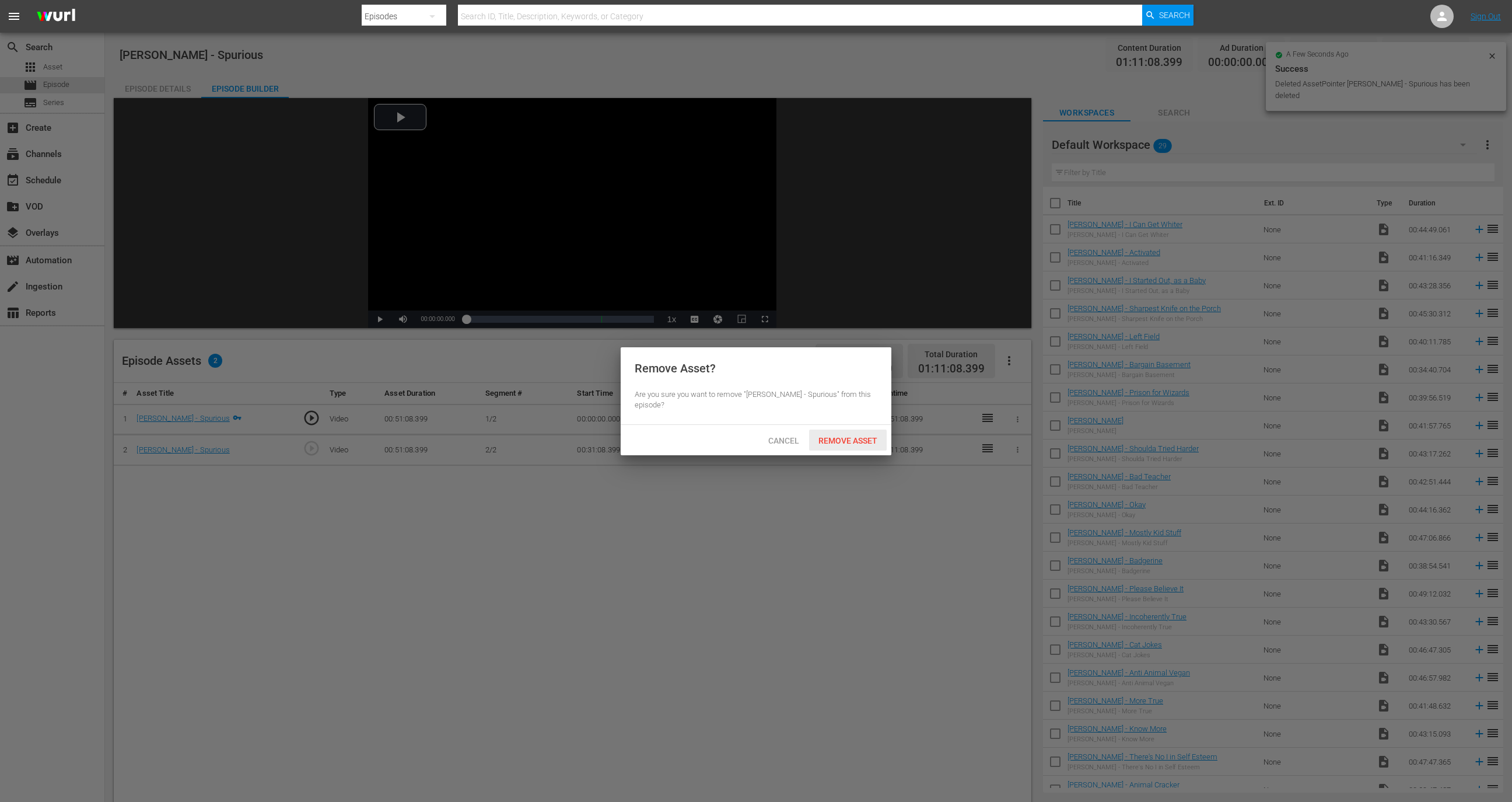
click at [851, 433] on div "Remove Asset" at bounding box center [847, 440] width 78 height 22
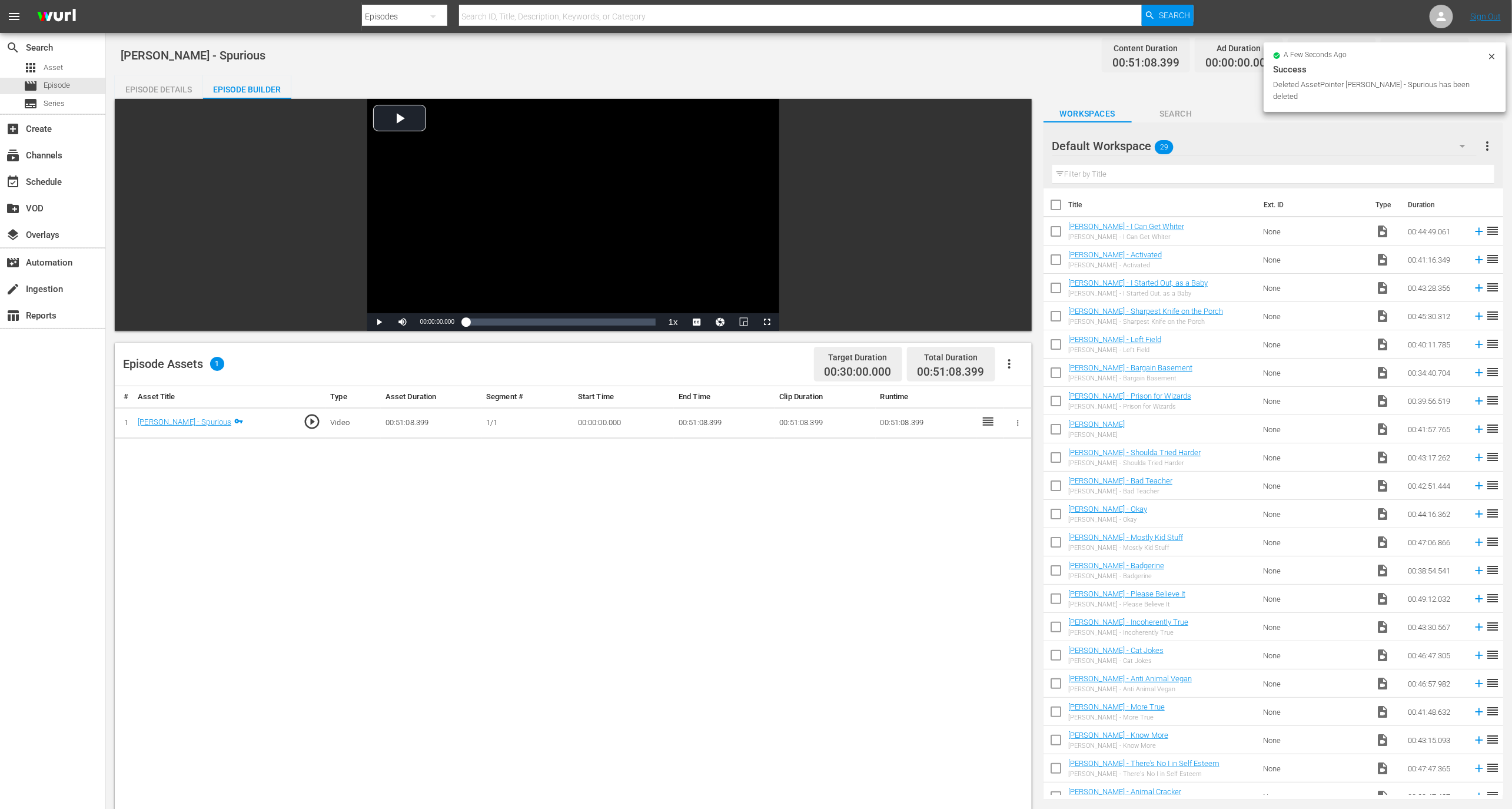
click at [694, 437] on td "00:51:08.399" at bounding box center [724, 423] width 101 height 31
click at [1249, 98] on div "Episode Details Episode Builder Episode Preview Video Player is loading. Play V…" at bounding box center [809, 591] width 1389 height 1032
click at [53, 86] on span "Episode" at bounding box center [57, 85] width 27 height 12
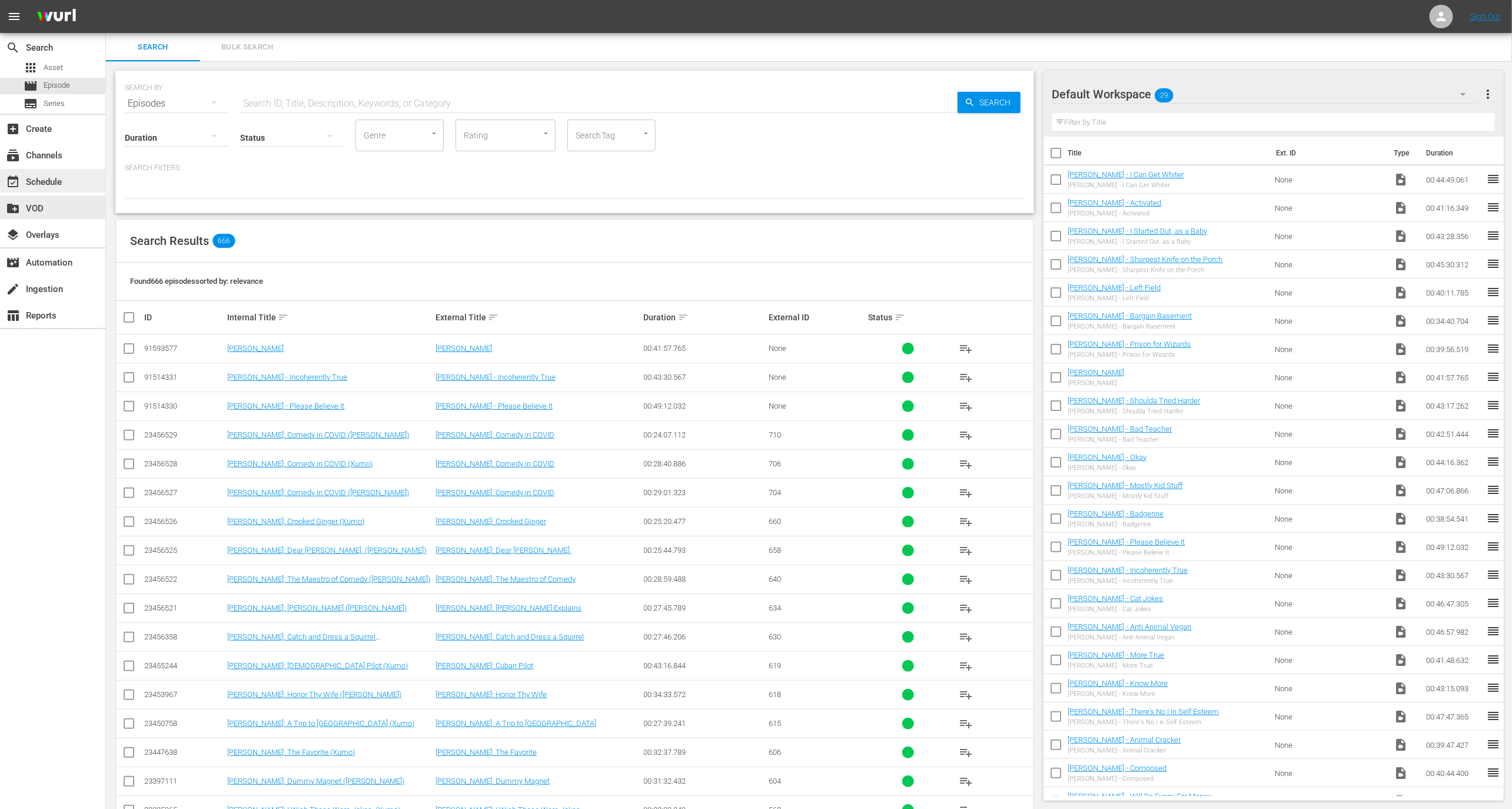
click at [74, 191] on div "event_available Schedule" at bounding box center [52, 180] width 106 height 24
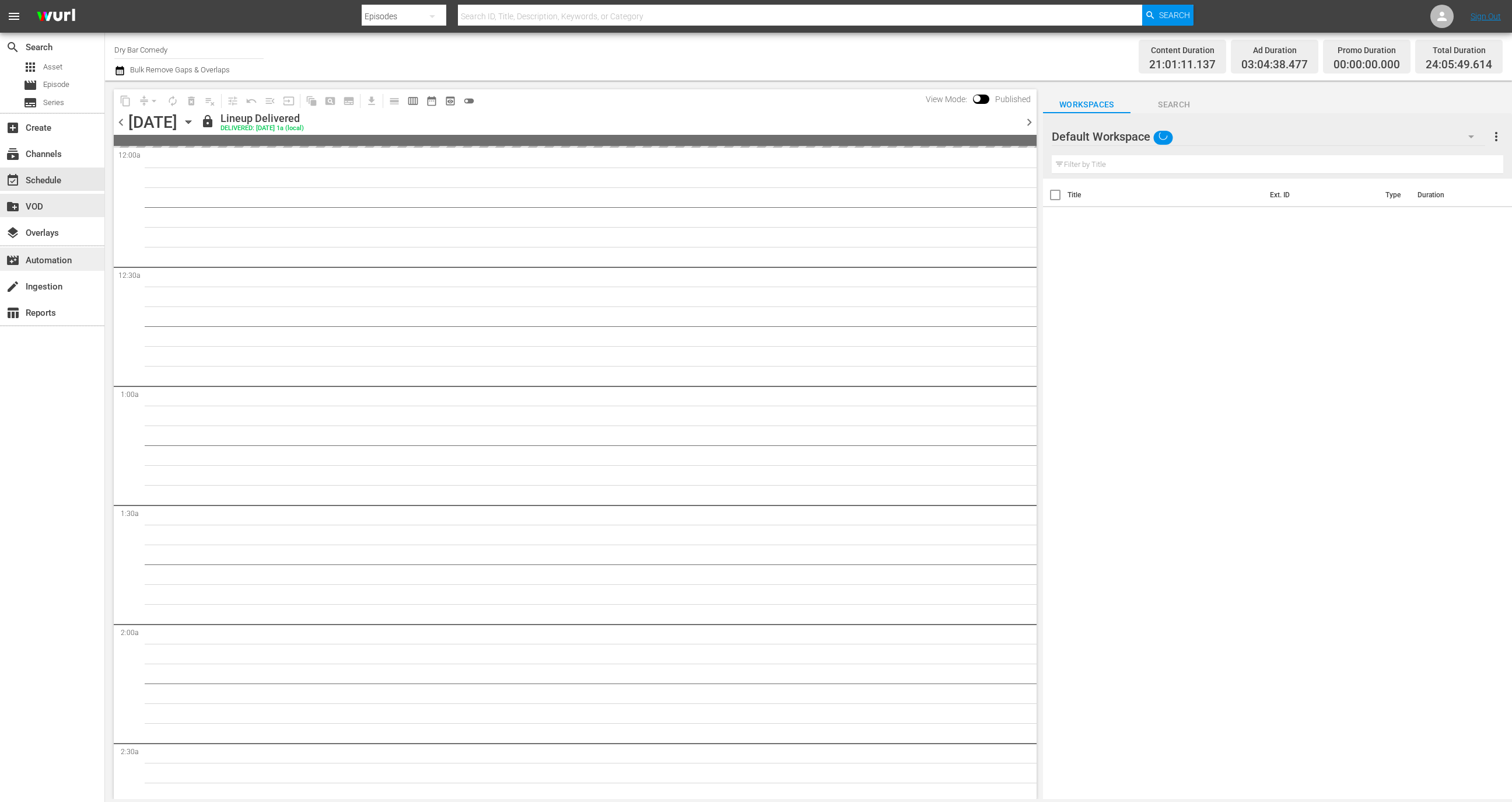
click at [65, 264] on div "movie_filter Automation" at bounding box center [32, 259] width 65 height 11
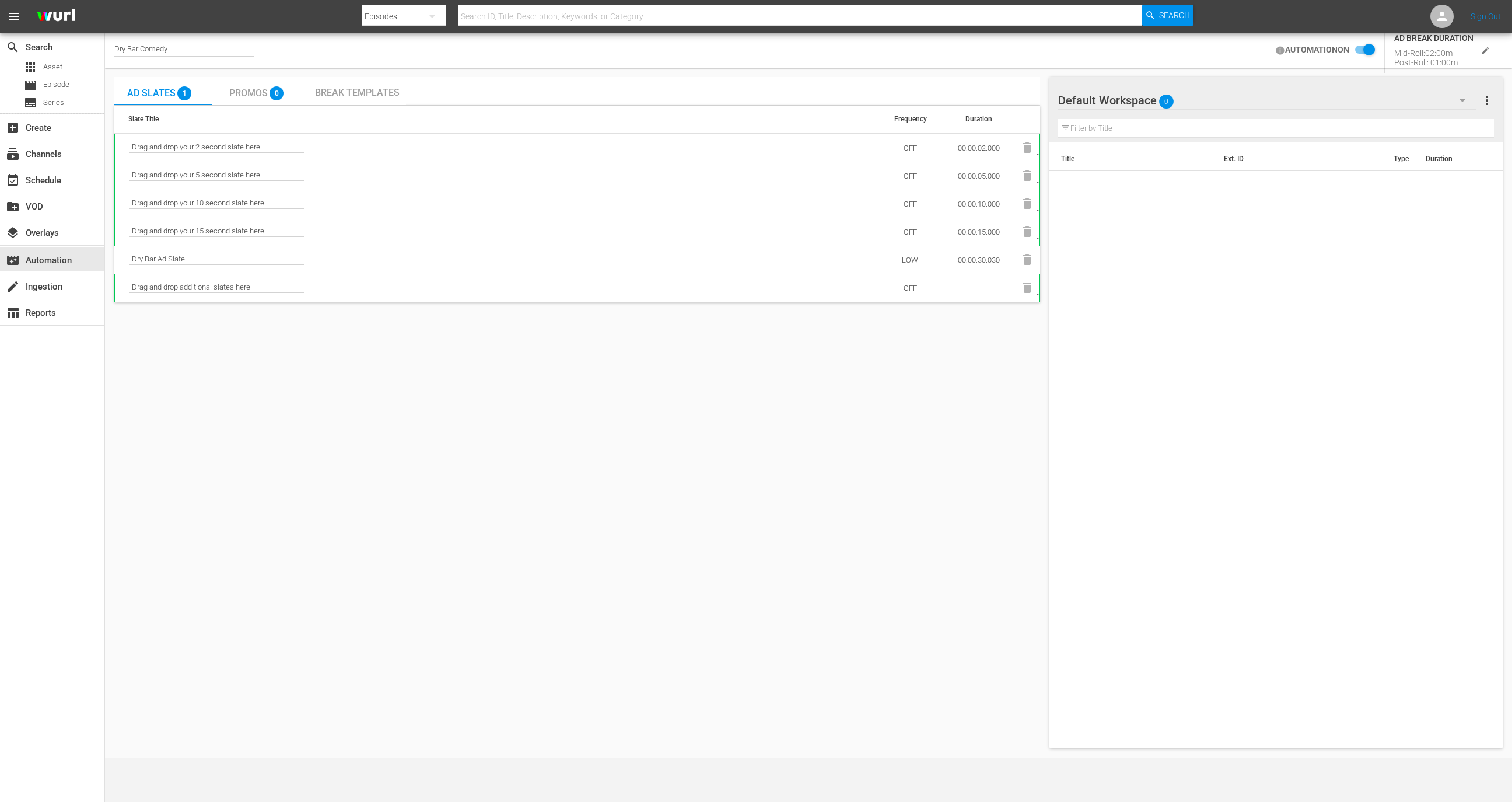
click at [1484, 57] on button "edit" at bounding box center [1485, 50] width 24 height 24
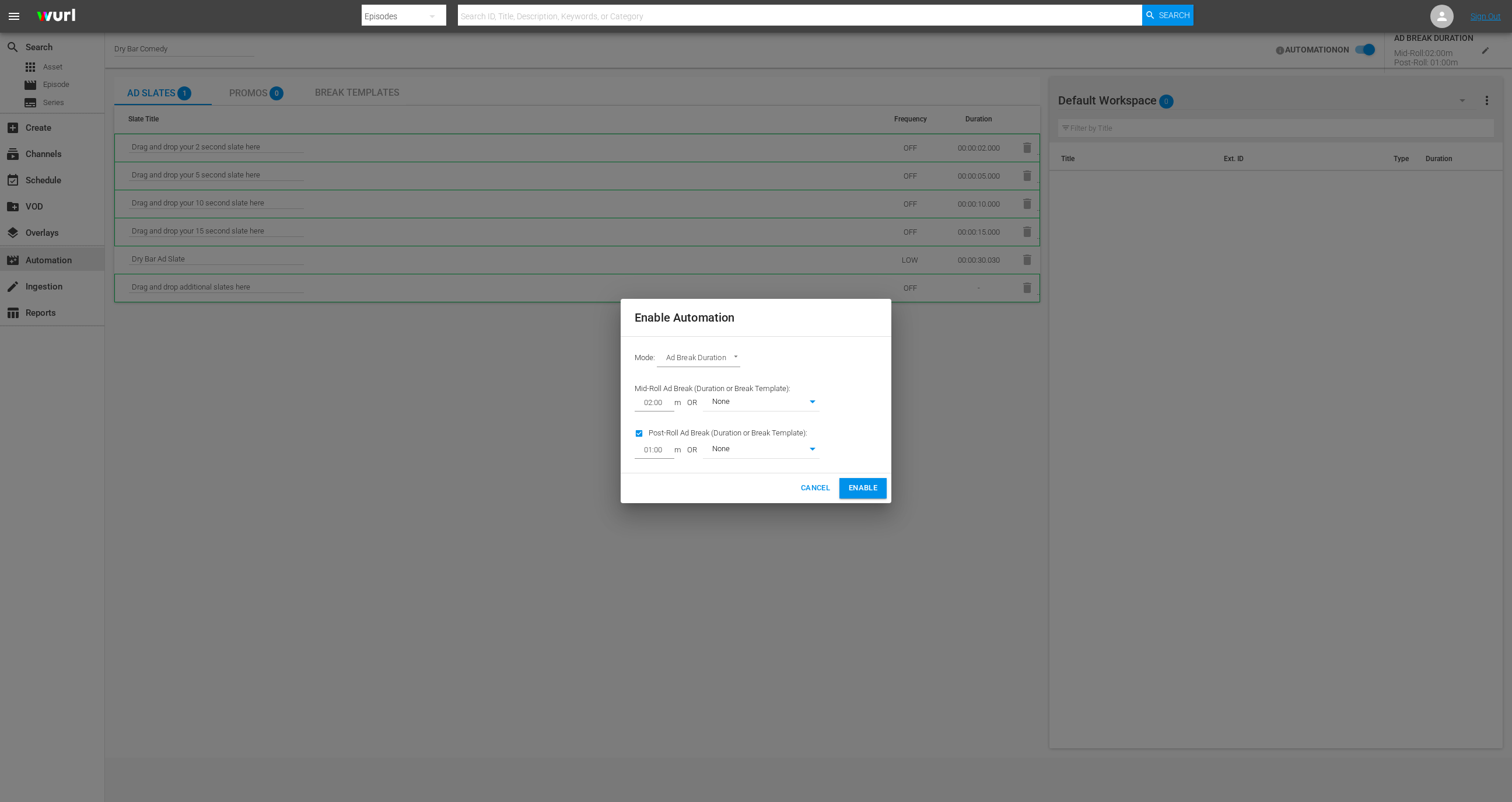
click at [646, 403] on input "02:00" at bounding box center [652, 402] width 35 height 16
type input "00:00"
click at [679, 545] on div "Enable Automation Mode: Ad Break Duration AD_BREAK_DURATION Mid-Roll Ad Break (…" at bounding box center [756, 401] width 1512 height 802
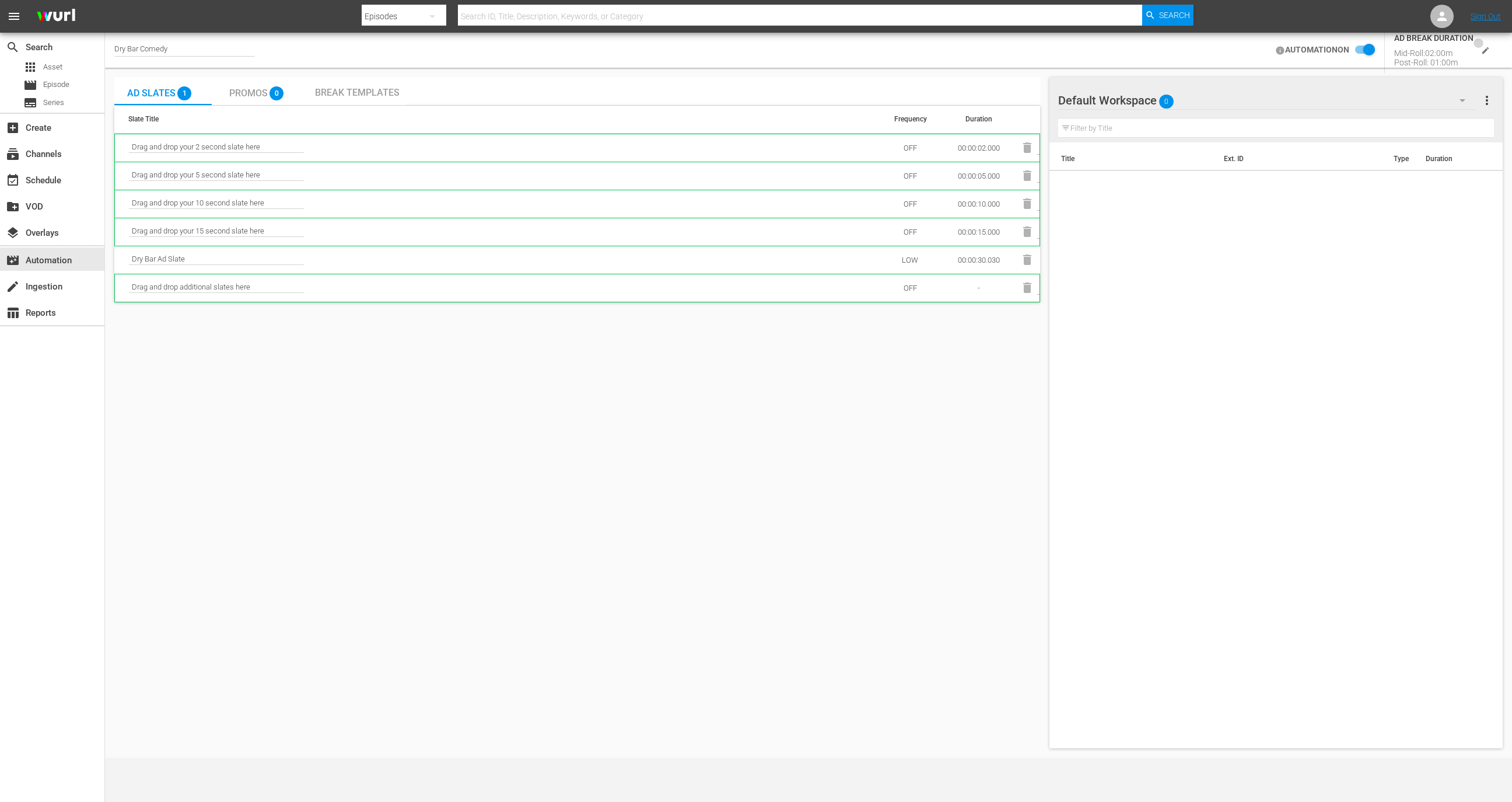
click at [1481, 41] on button "edit" at bounding box center [1485, 50] width 24 height 24
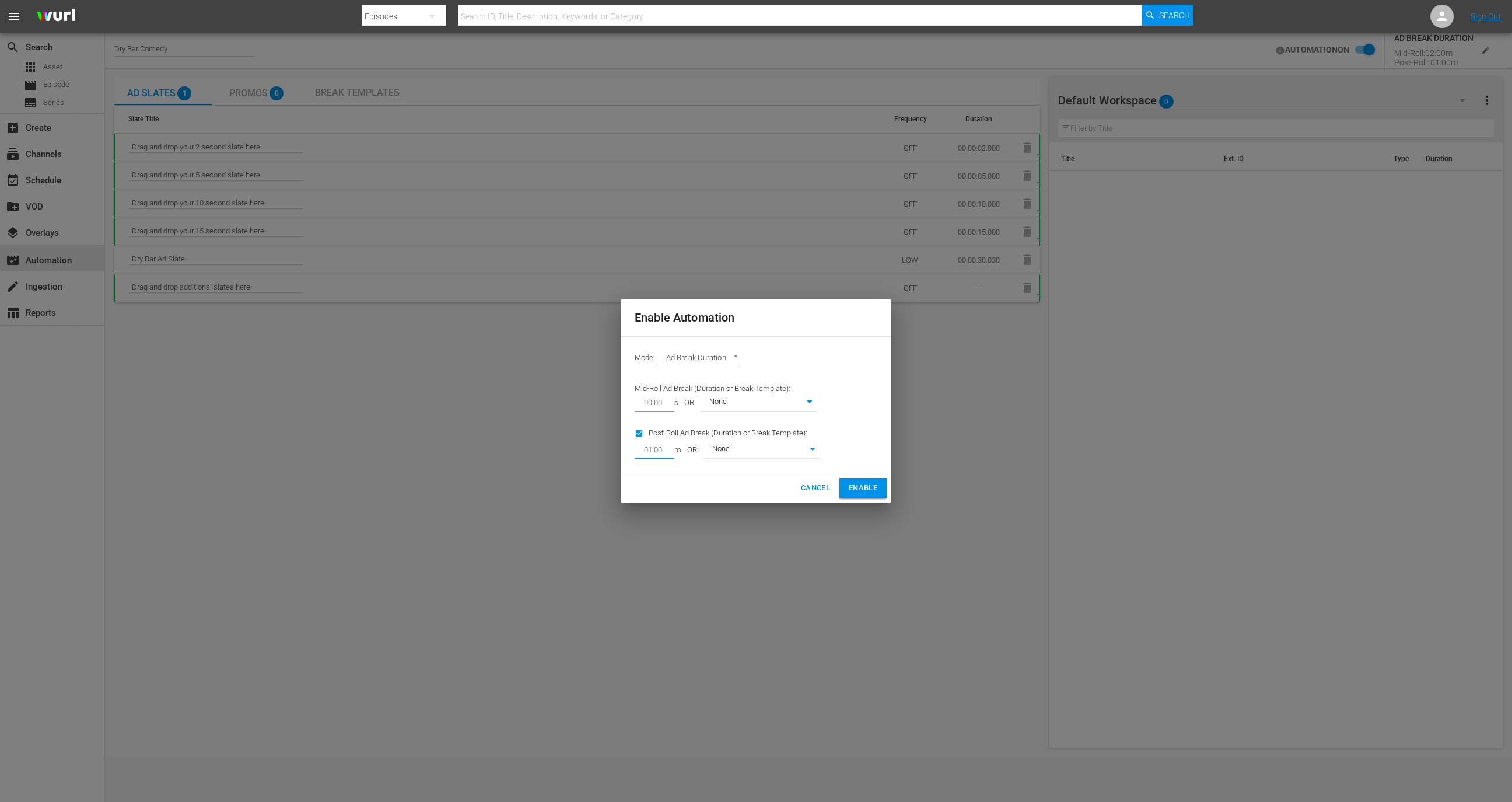
click at [661, 448] on input "01:00" at bounding box center [652, 450] width 35 height 16
click at [653, 453] on input "01:00" at bounding box center [652, 450] width 35 height 16
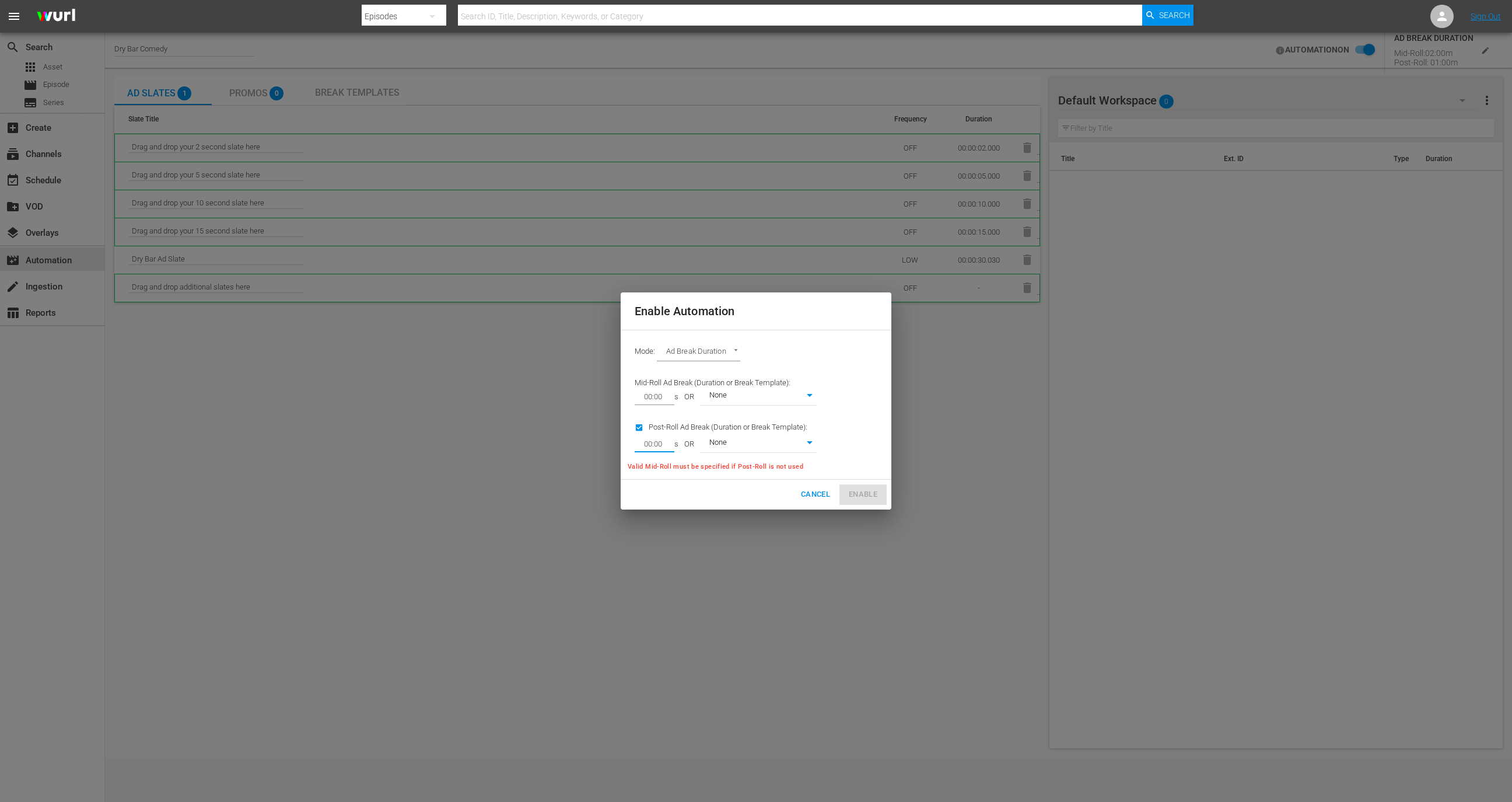
type input "00:00"
click at [833, 443] on div "Mode: Ad Break Duration AD_BREAK_DURATION Mid-Roll Ad Break (Duration or Break …" at bounding box center [756, 404] width 271 height 150
click at [802, 443] on body "menu Search By Episodes Search ID, Title, Description, Keywords, or Category Se…" at bounding box center [756, 401] width 1512 height 802
click at [787, 446] on li "None" at bounding box center [758, 444] width 117 height 20
click at [636, 426] on input "checkbox" at bounding box center [642, 429] width 14 height 16
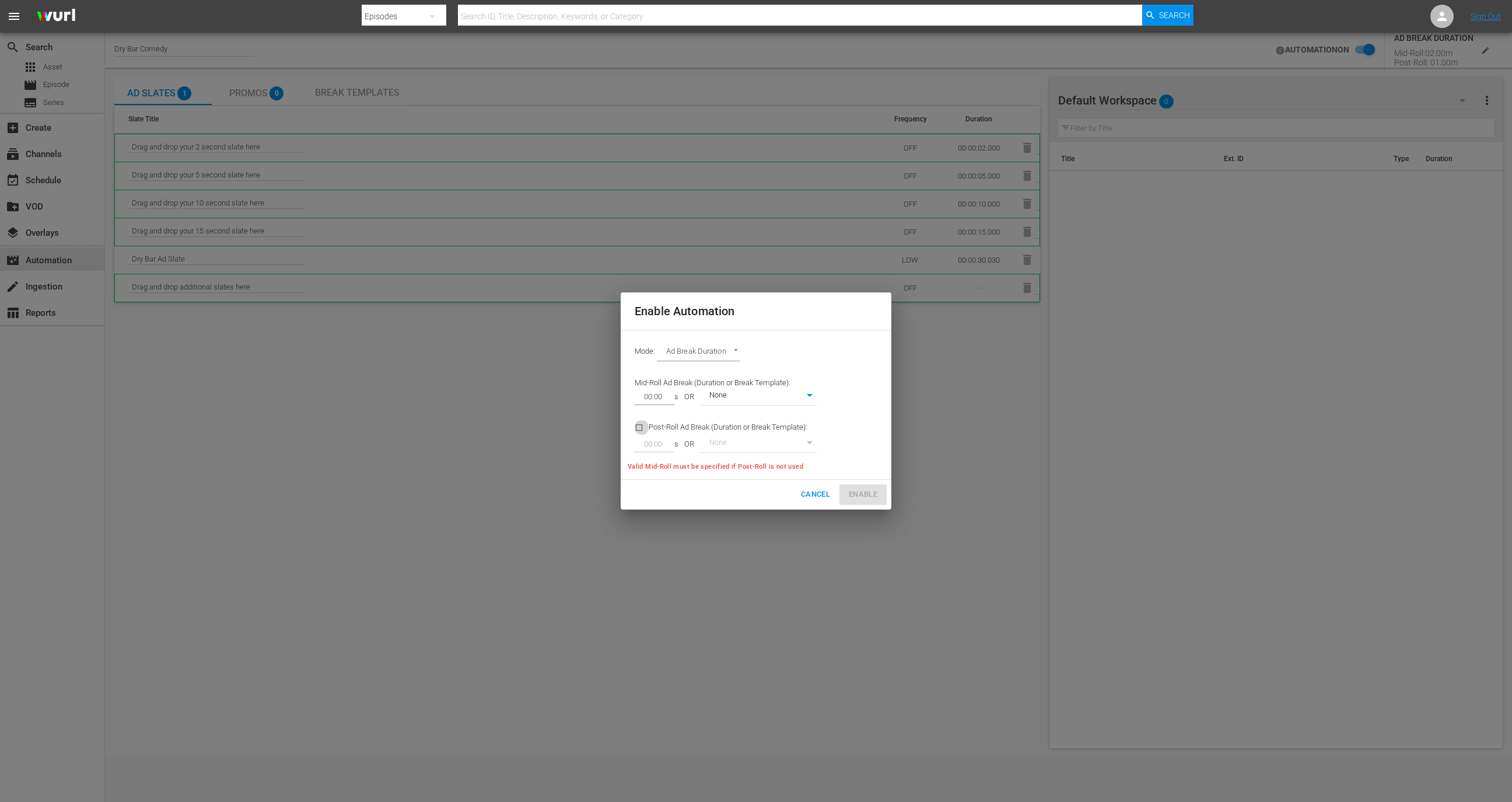
click at [636, 427] on input "checkbox" at bounding box center [642, 429] width 14 height 16
checkbox input "true"
click at [870, 489] on div "Cancel Enable" at bounding box center [756, 495] width 271 height 30
click at [818, 488] on span "Cancel" at bounding box center [815, 495] width 29 height 14
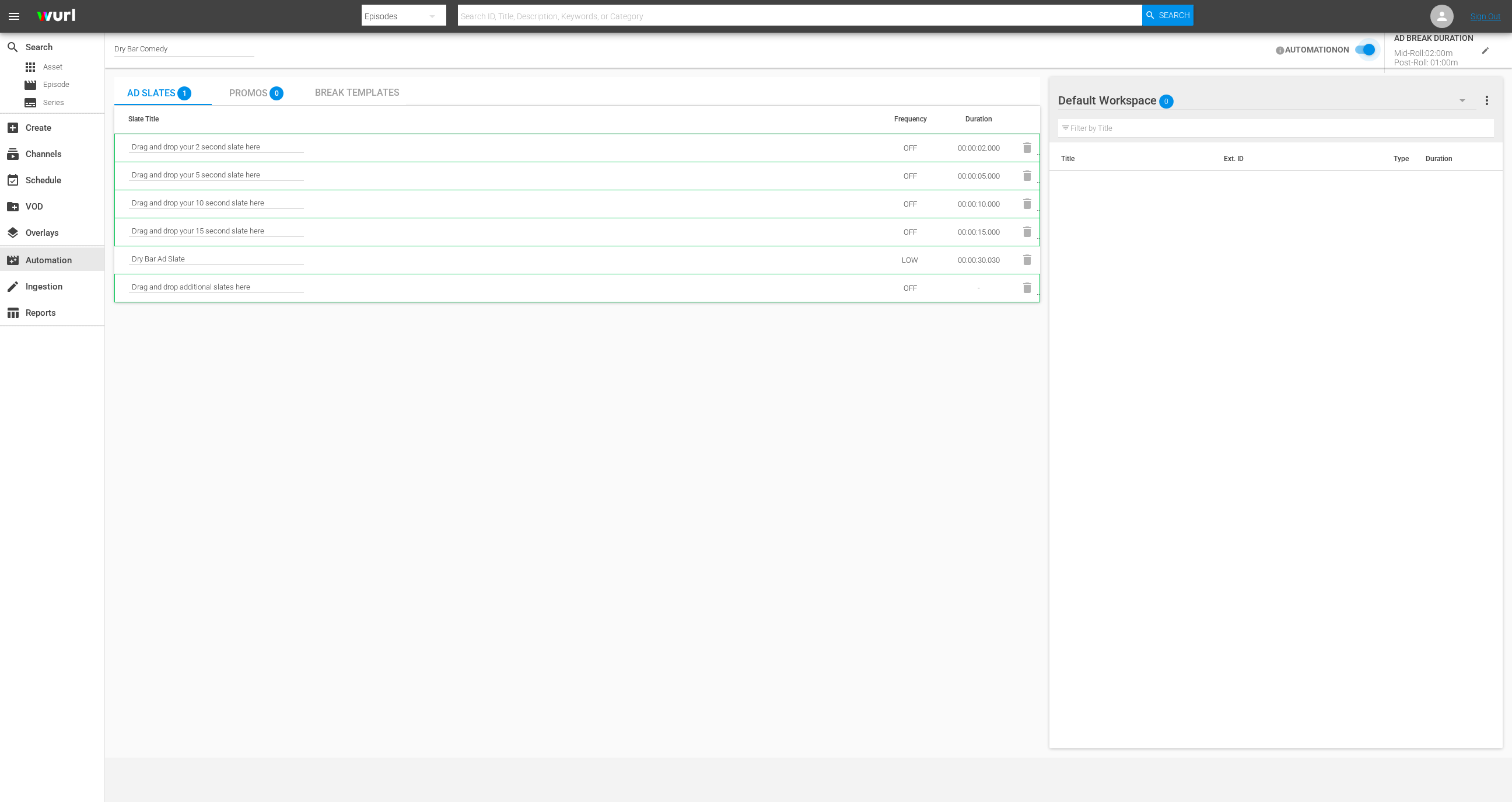
click at [1372, 49] on input "checkbox" at bounding box center [1362, 50] width 26 height 14
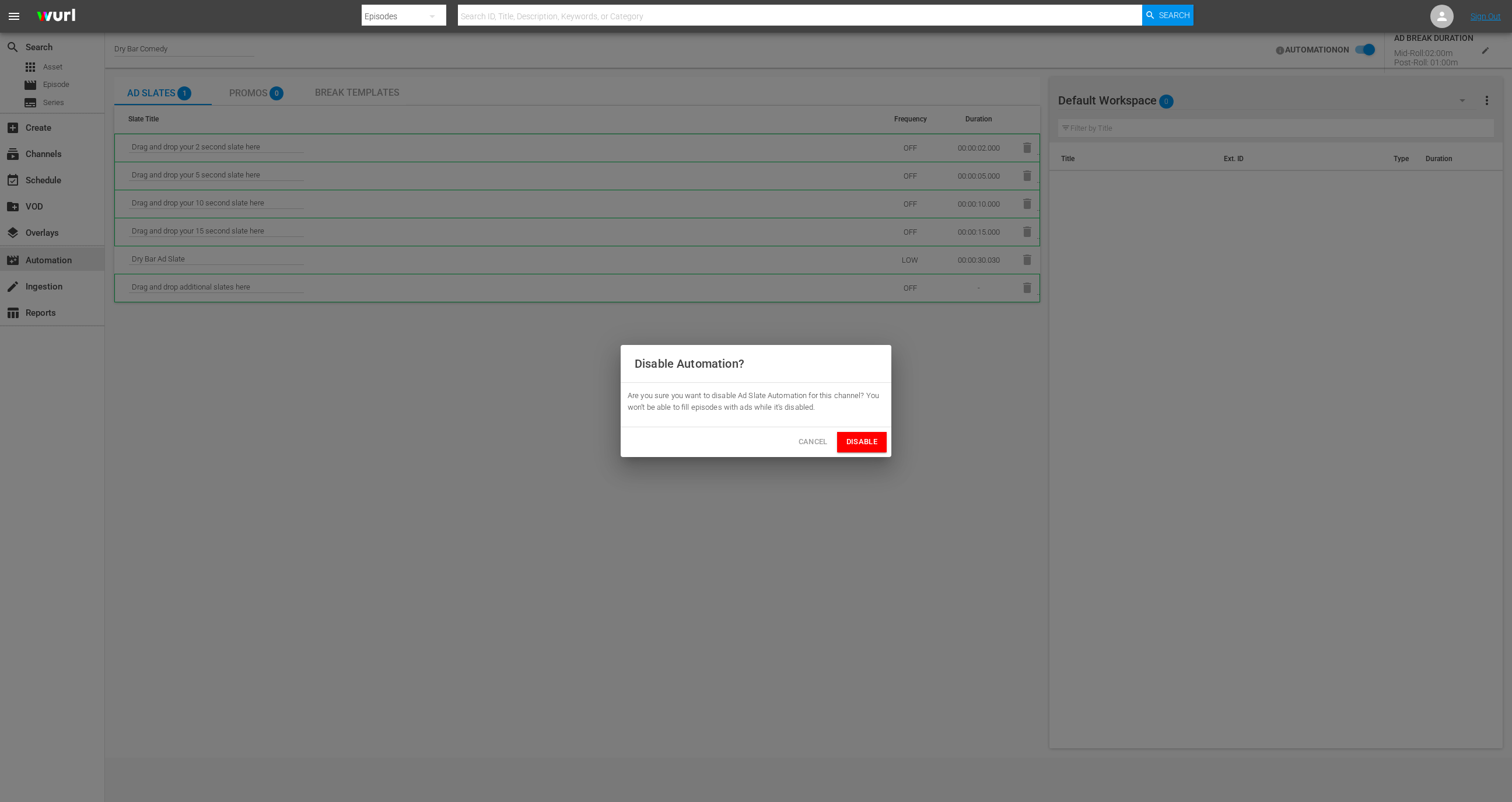
click at [883, 437] on button "Disable" at bounding box center [862, 442] width 49 height 20
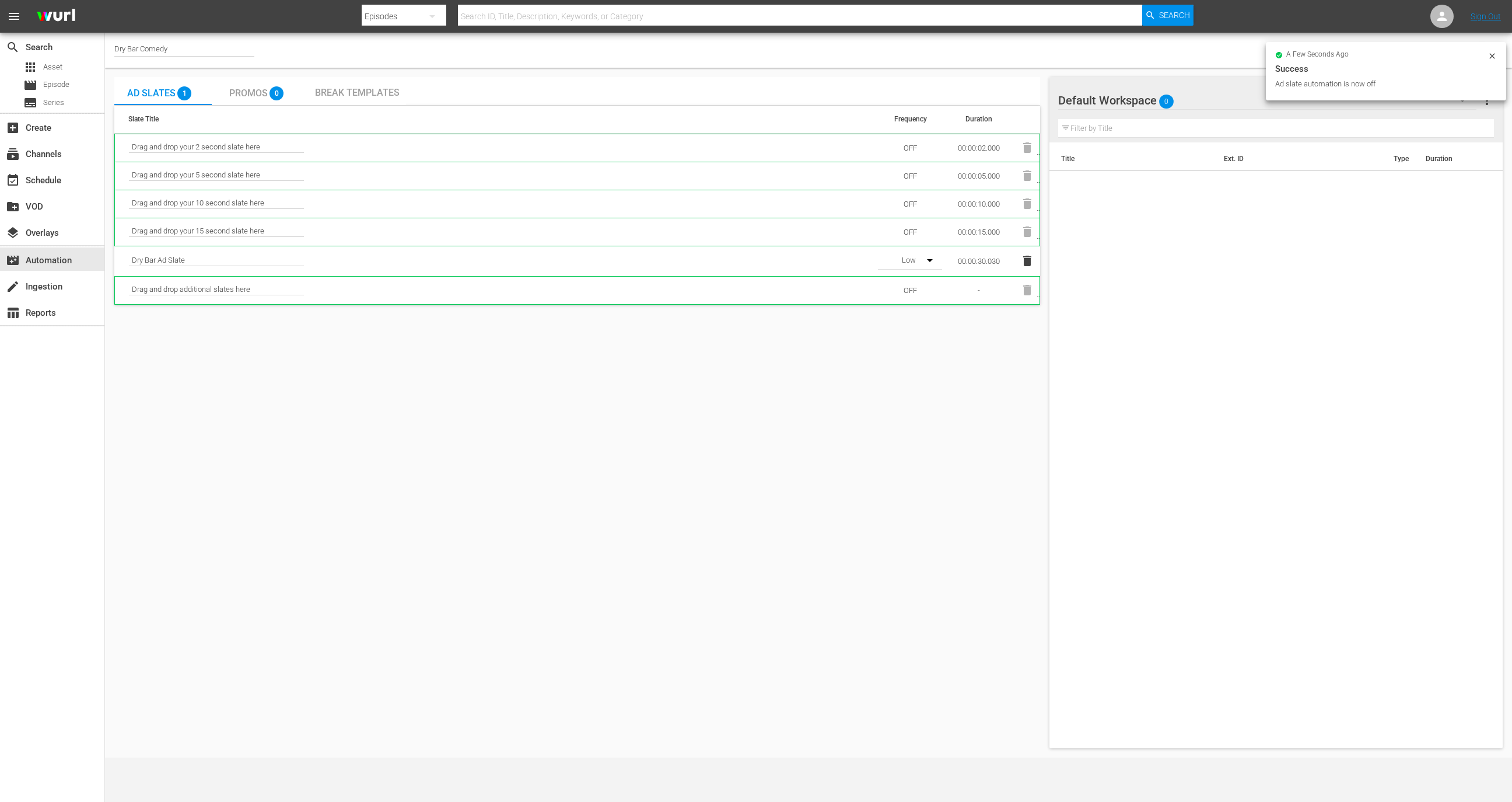
click at [1496, 53] on icon at bounding box center [1492, 56] width 9 height 9
click at [1478, 46] on input "checkbox" at bounding box center [1484, 50] width 26 height 14
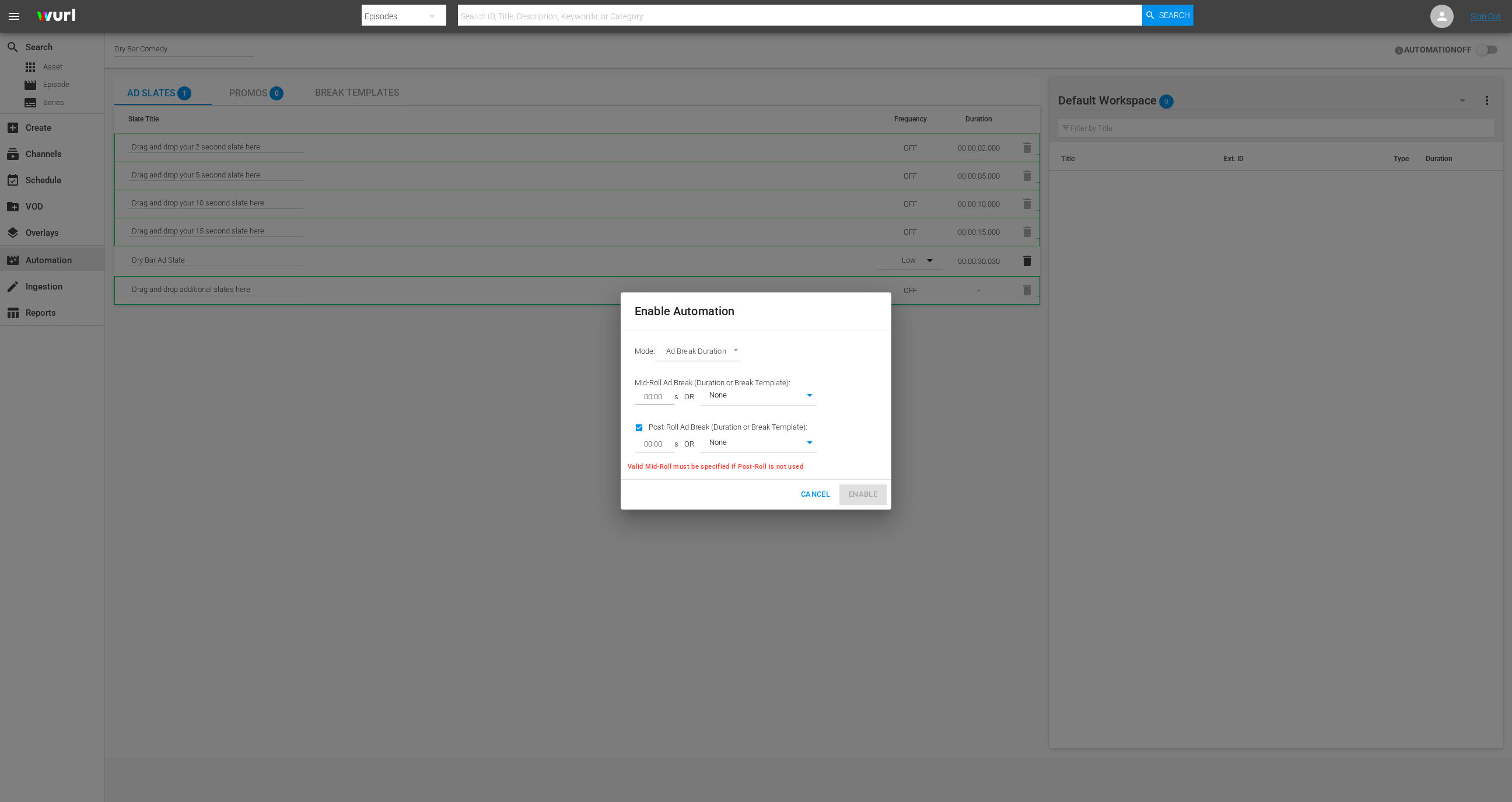
click at [782, 397] on body "menu Search By Episodes Search ID, Title, Description, Keywords, or Category Se…" at bounding box center [756, 401] width 1512 height 802
click at [781, 397] on li "None" at bounding box center [758, 396] width 117 height 20
click at [650, 394] on input "00:00" at bounding box center [652, 397] width 35 height 16
click at [816, 493] on span "Cancel" at bounding box center [815, 495] width 29 height 14
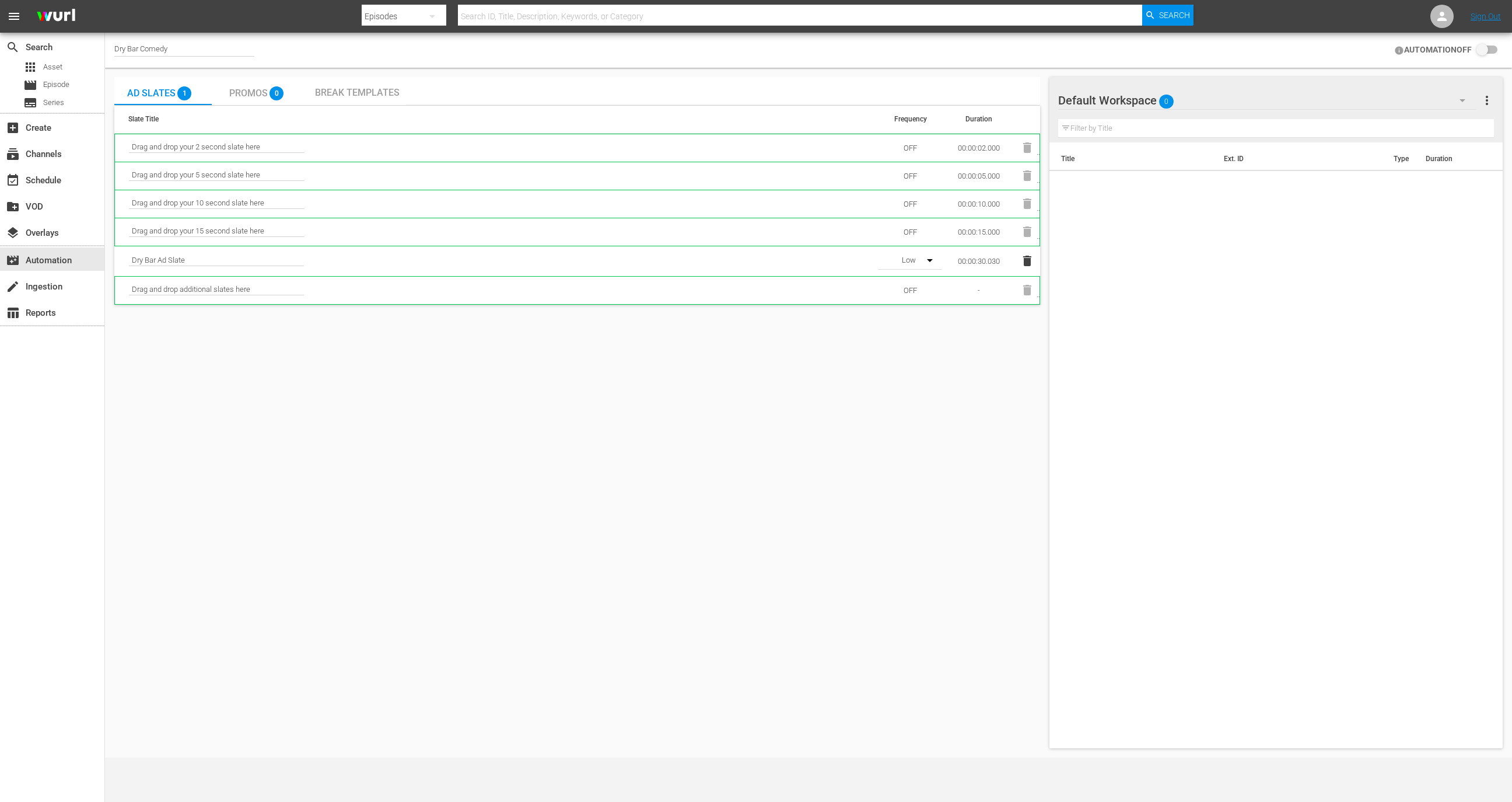
click at [1494, 45] on input "checkbox" at bounding box center [1484, 50] width 26 height 14
checkbox input "false"
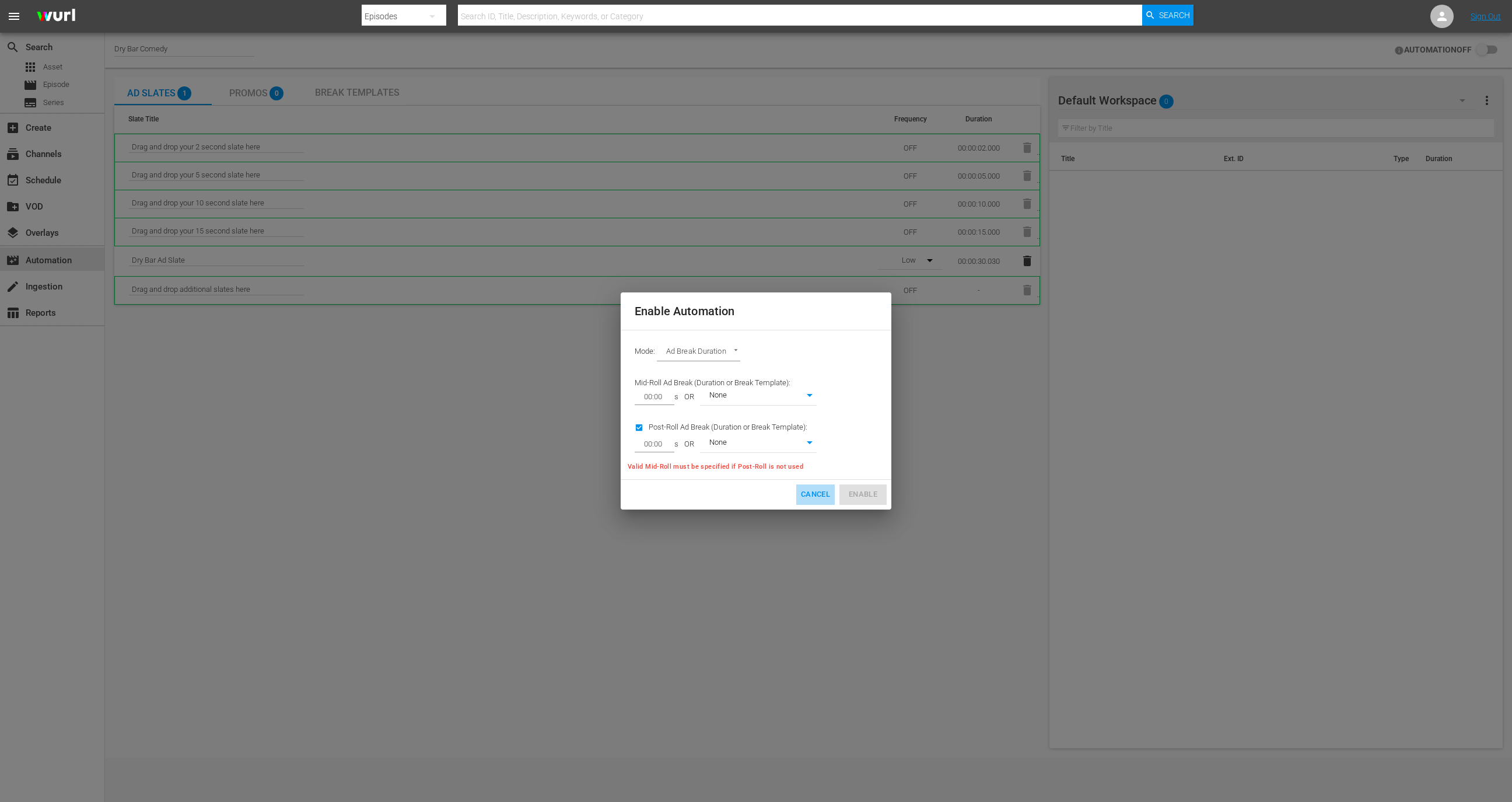
click at [816, 487] on button "Cancel" at bounding box center [815, 495] width 38 height 20
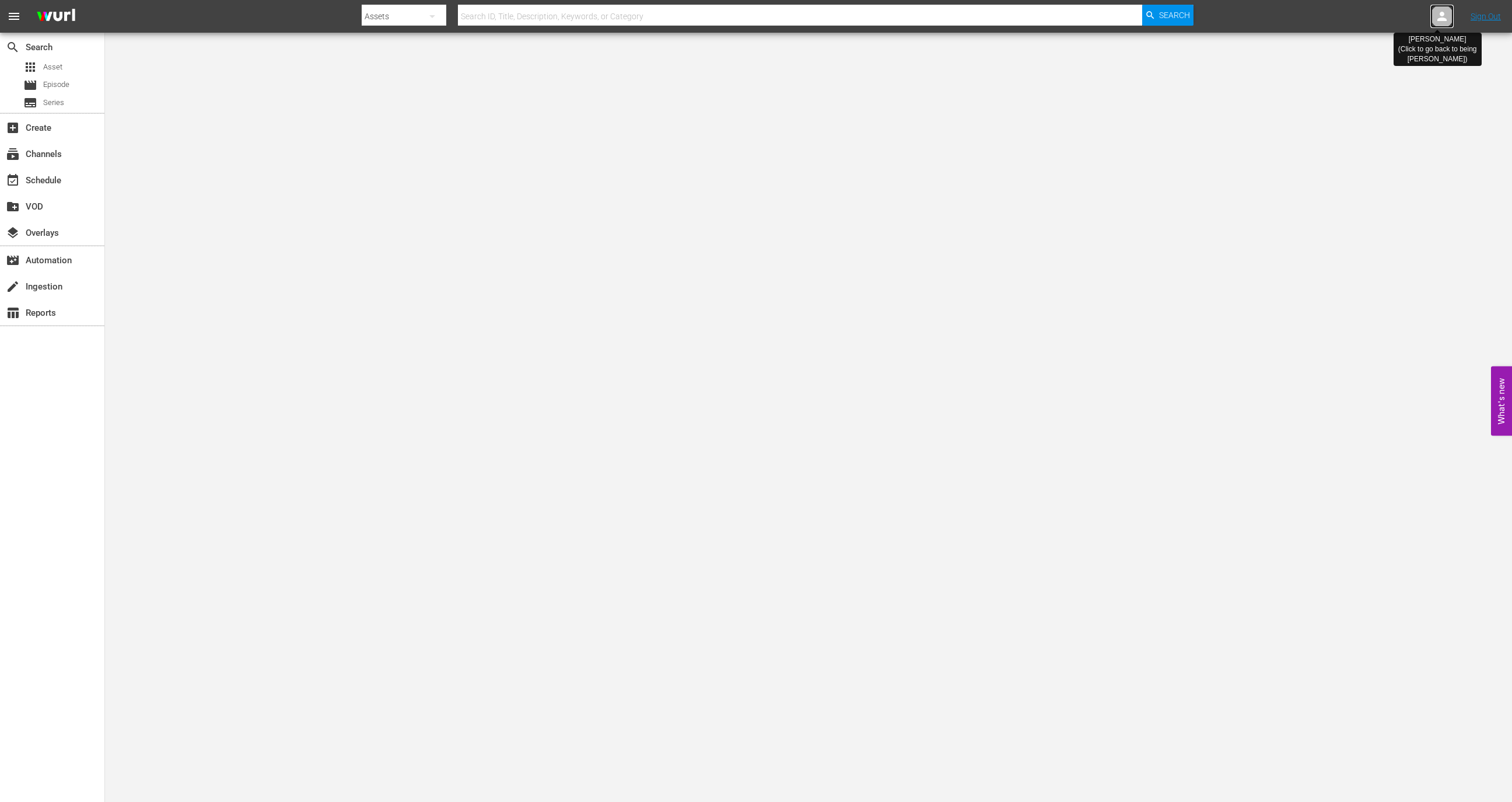
click at [1444, 11] on icon at bounding box center [1442, 16] width 14 height 14
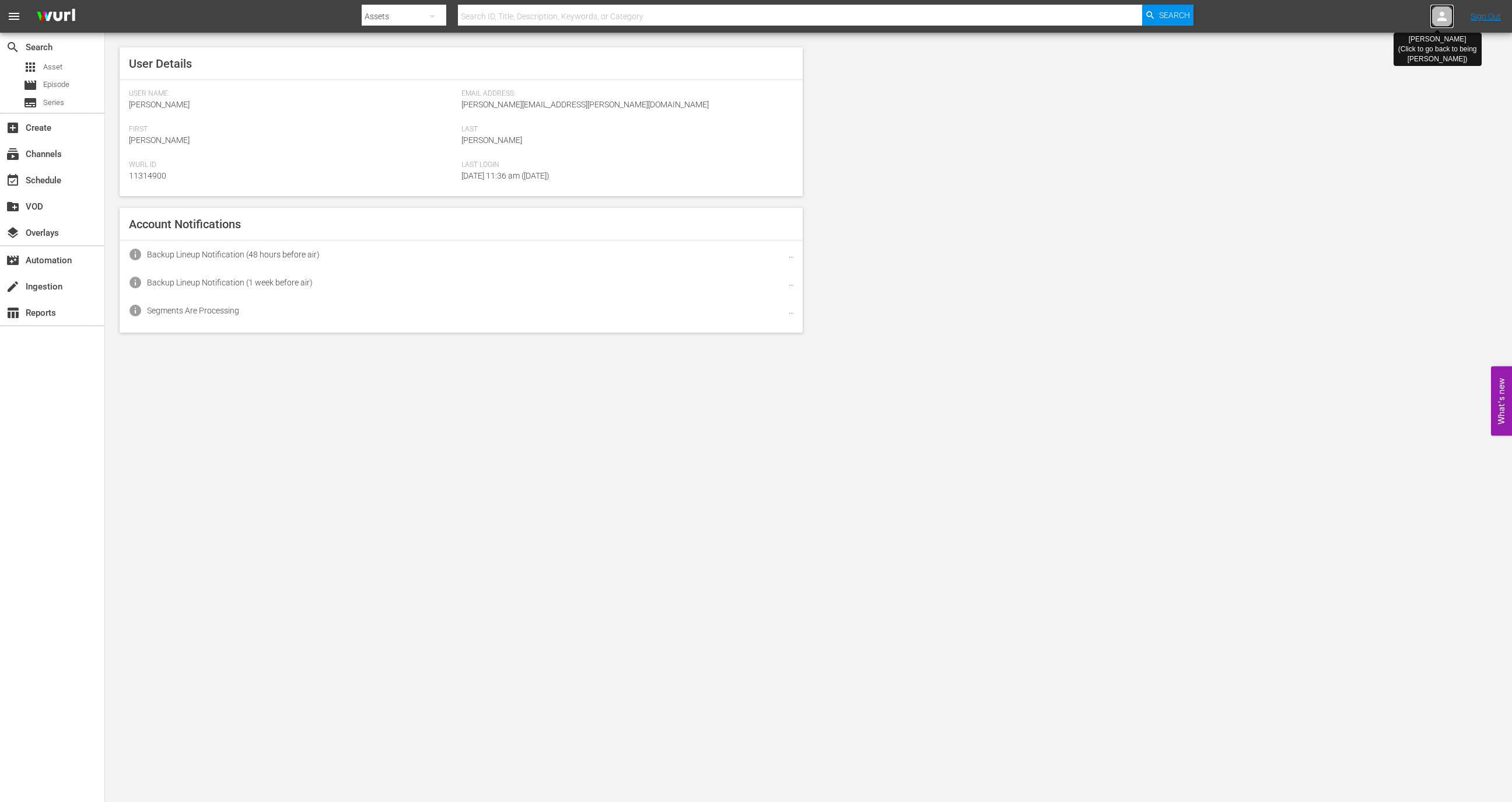
click at [1444, 11] on icon at bounding box center [1442, 16] width 14 height 14
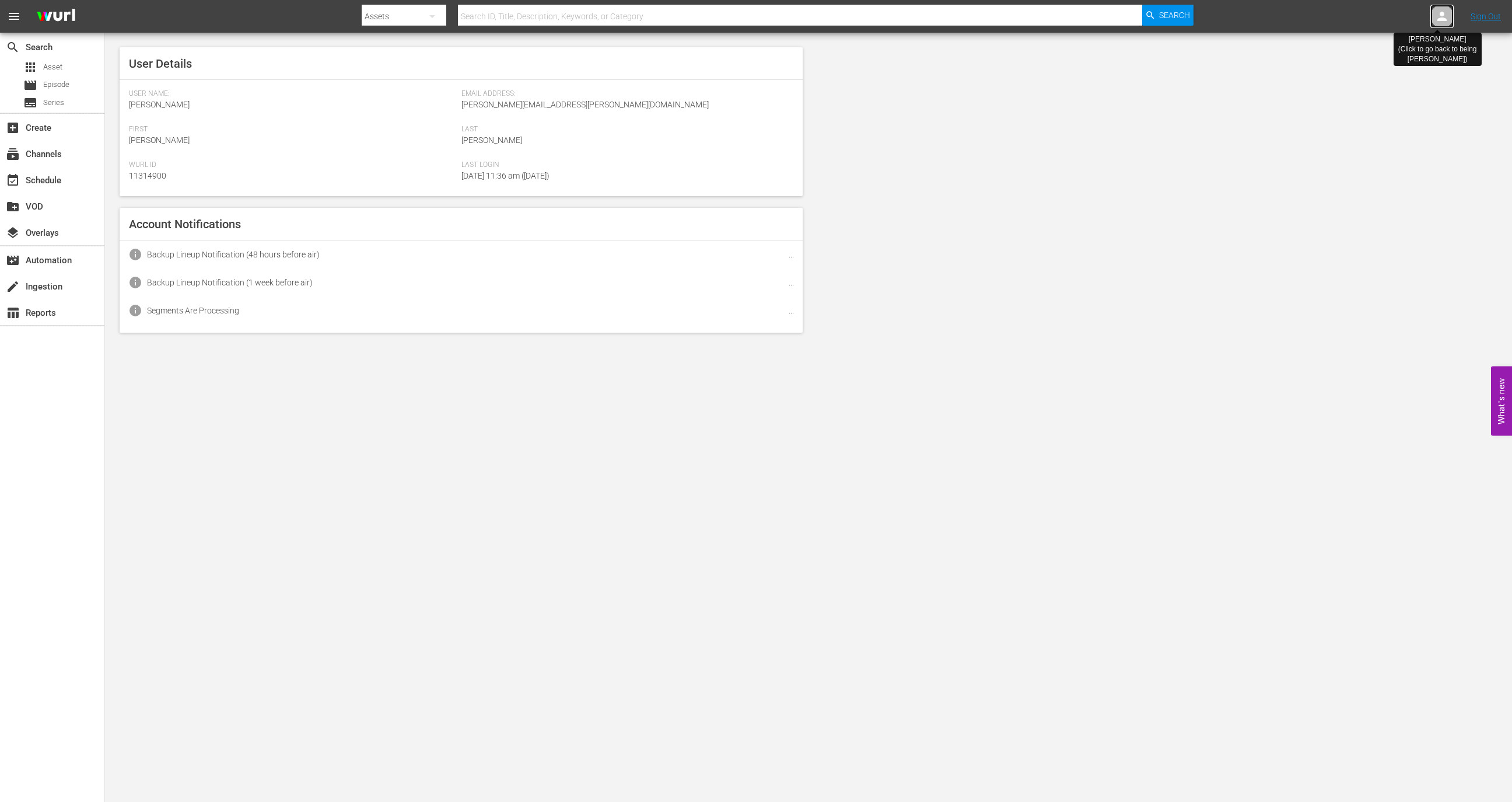
click at [1444, 11] on icon at bounding box center [1442, 16] width 14 height 14
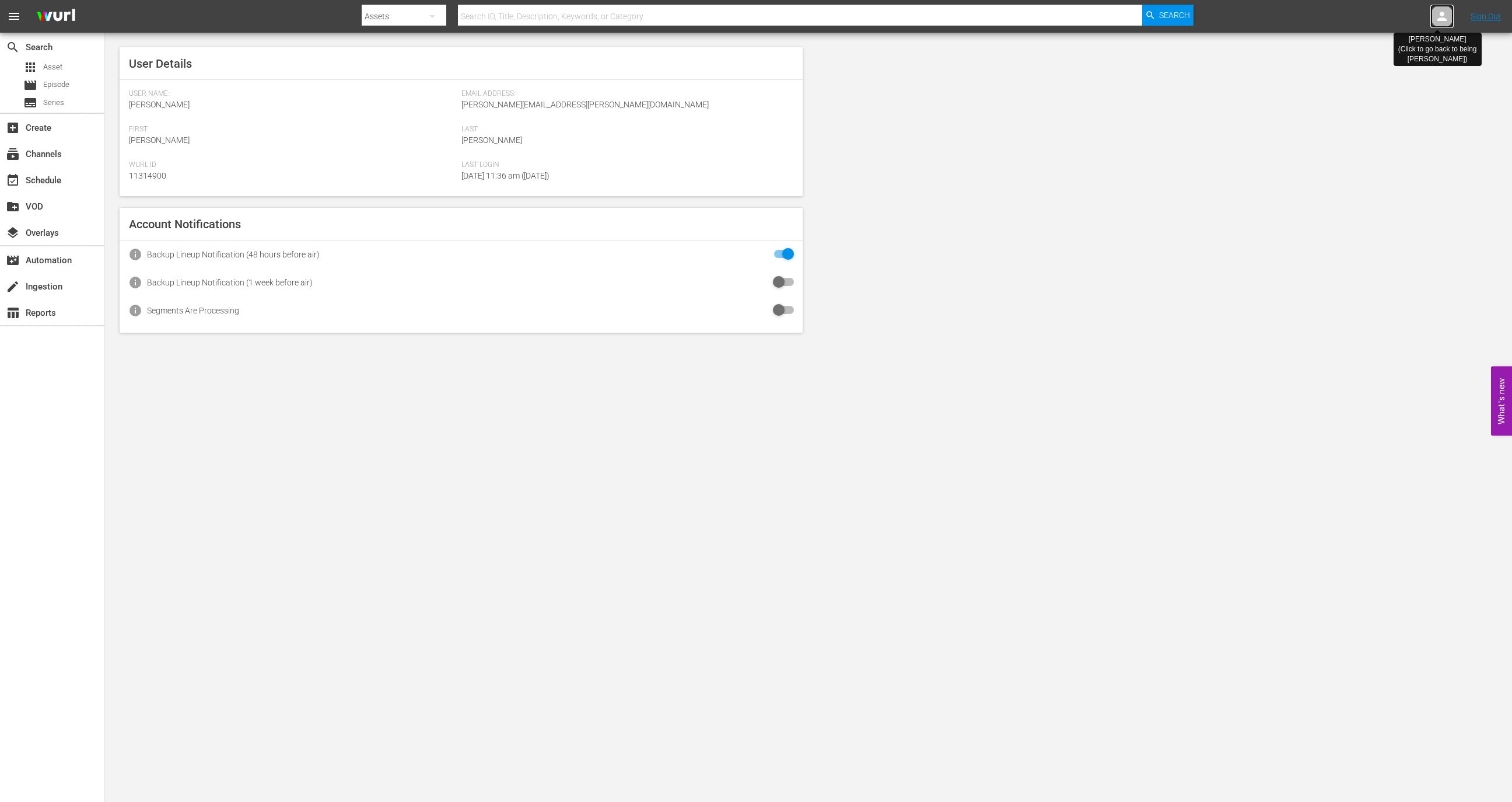
click at [1444, 11] on icon at bounding box center [1442, 16] width 14 height 14
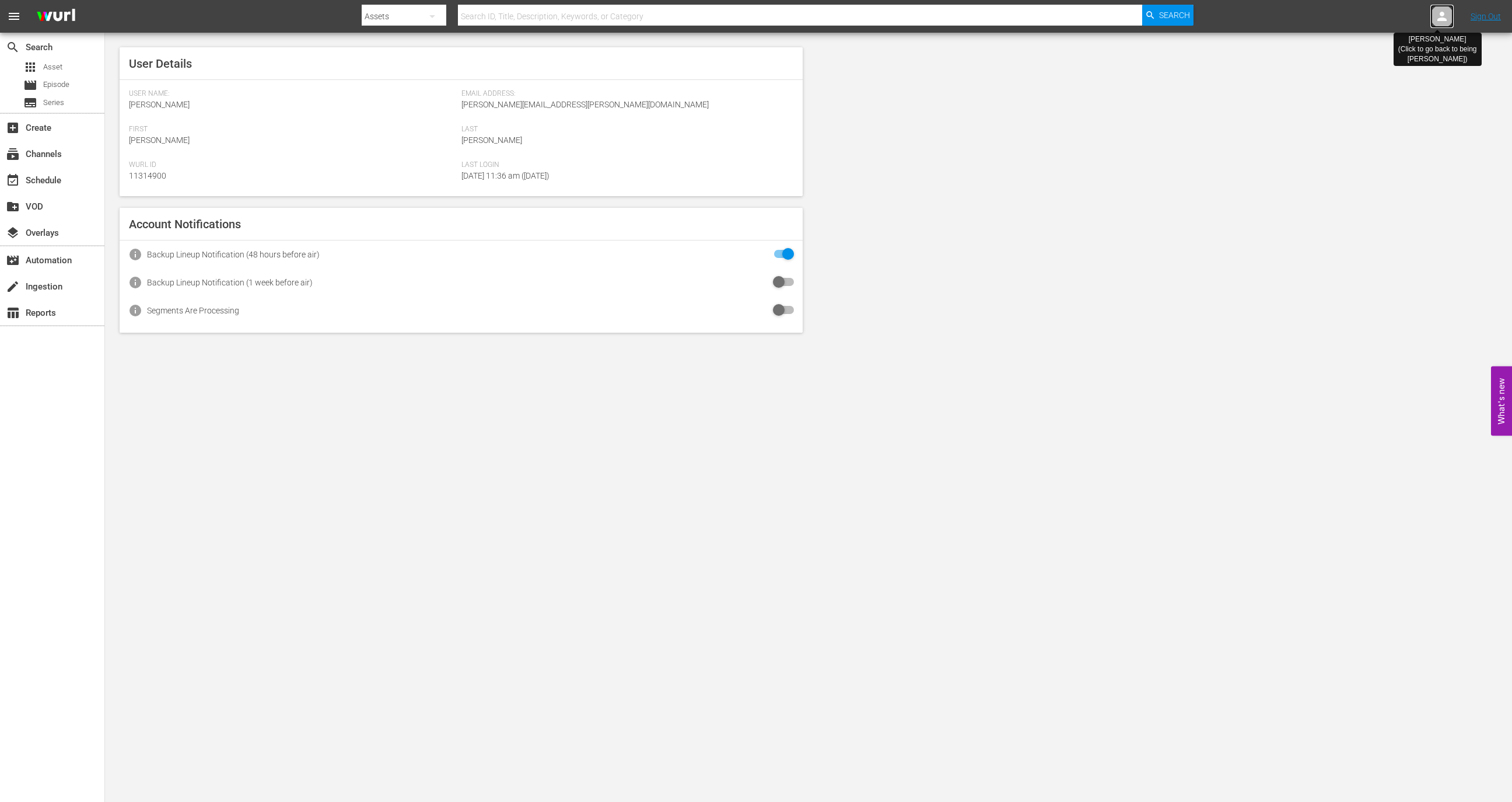
click at [1444, 11] on icon at bounding box center [1442, 16] width 14 height 14
